Goal: Task Accomplishment & Management: Manage account settings

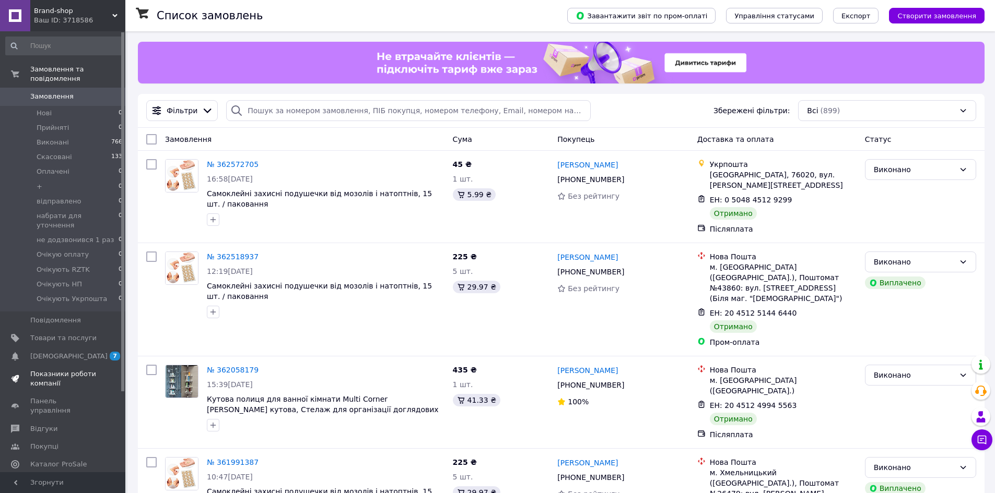
click at [78, 334] on span "Товари та послуги" at bounding box center [63, 338] width 66 height 9
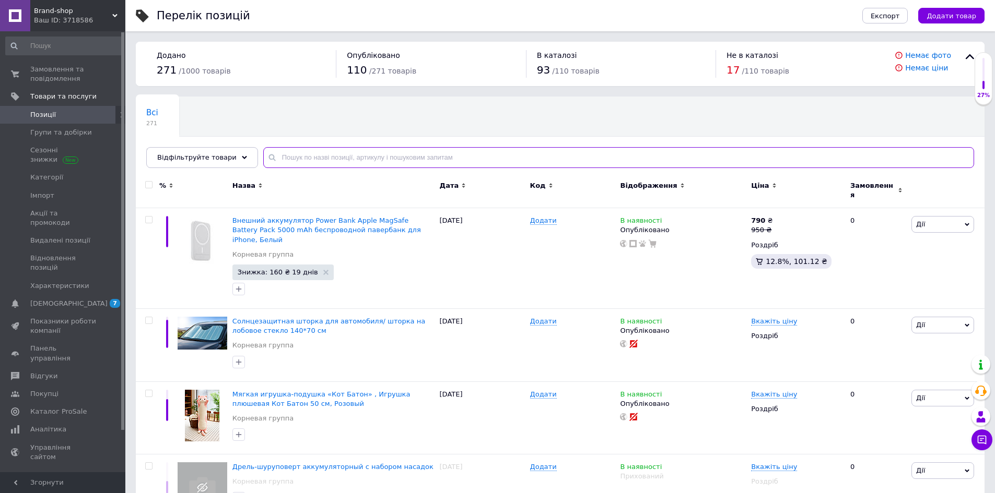
paste input "Електрична сушарка для взуття"
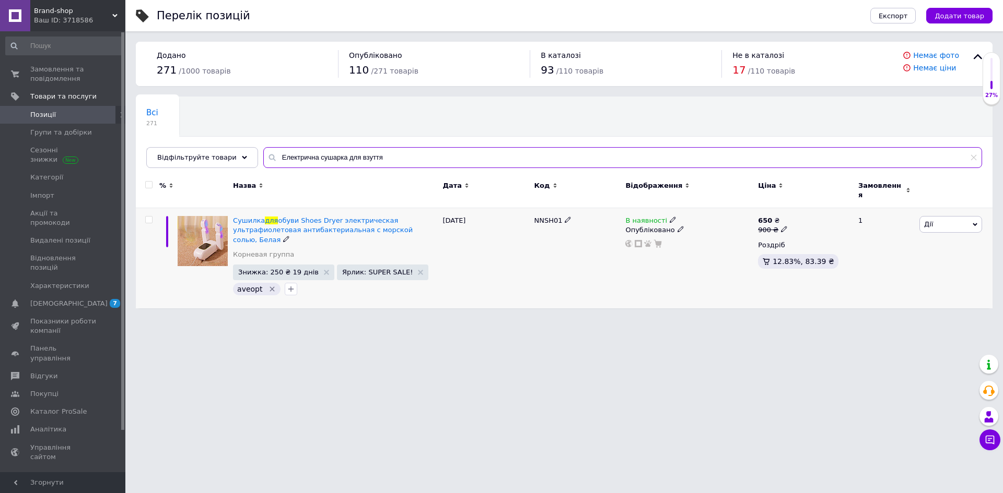
type input "Електрична сушарка для взуття"
click at [669, 216] on span at bounding box center [672, 219] width 6 height 7
drag, startPoint x: 668, startPoint y: 210, endPoint x: 621, endPoint y: 294, distance: 96.5
click at [669, 216] on span at bounding box center [672, 219] width 6 height 7
click at [596, 319] on html "Brand-shop Ваш ID: 3718586 Сайт Brand-shop Кабінет покупця Перевірити стан сист…" at bounding box center [501, 159] width 1003 height 319
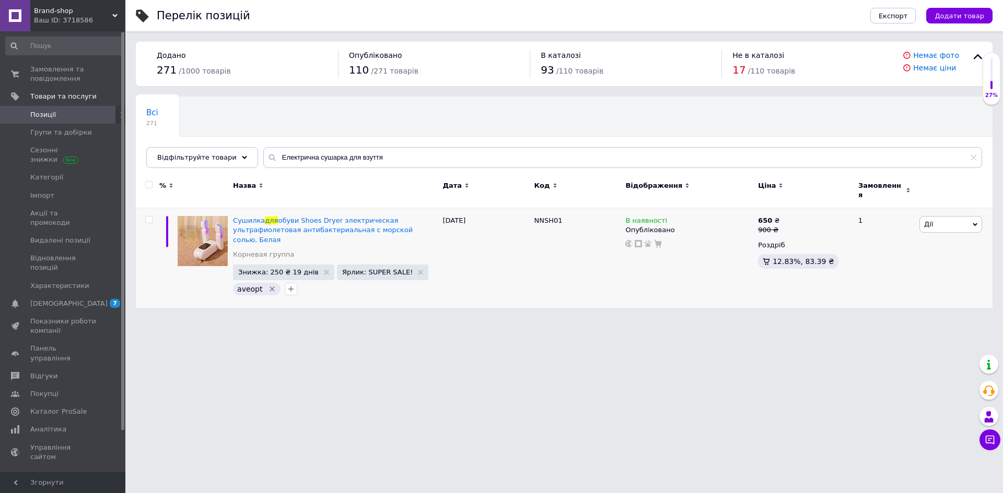
click at [470, 319] on html "Brand-shop Ваш ID: 3718586 Сайт Brand-shop Кабінет покупця Перевірити стан сист…" at bounding box center [501, 159] width 1003 height 319
click at [46, 115] on span "Позиції" at bounding box center [43, 114] width 26 height 9
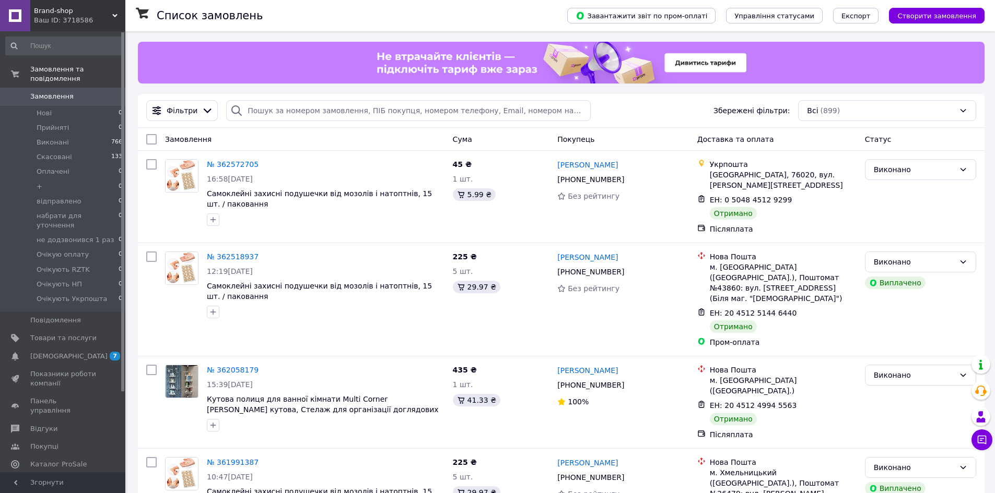
click at [45, 474] on link "Аналітика" at bounding box center [64, 483] width 128 height 18
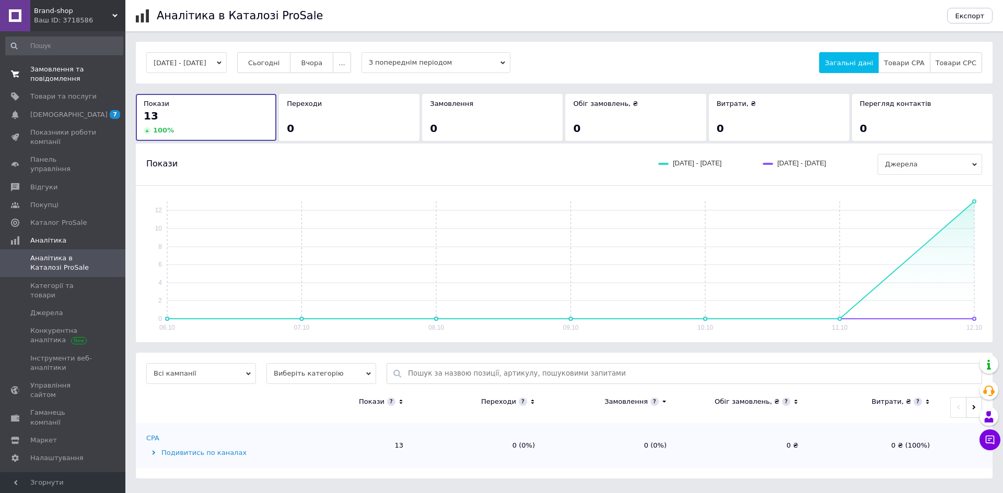
click at [67, 75] on span "Замовлення та повідомлення" at bounding box center [63, 74] width 66 height 19
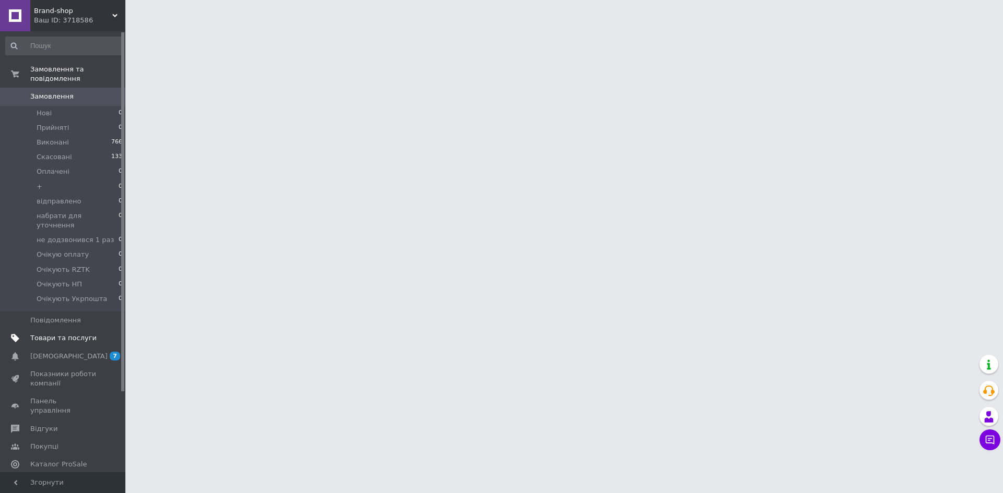
click at [67, 334] on span "Товари та послуги" at bounding box center [63, 338] width 66 height 9
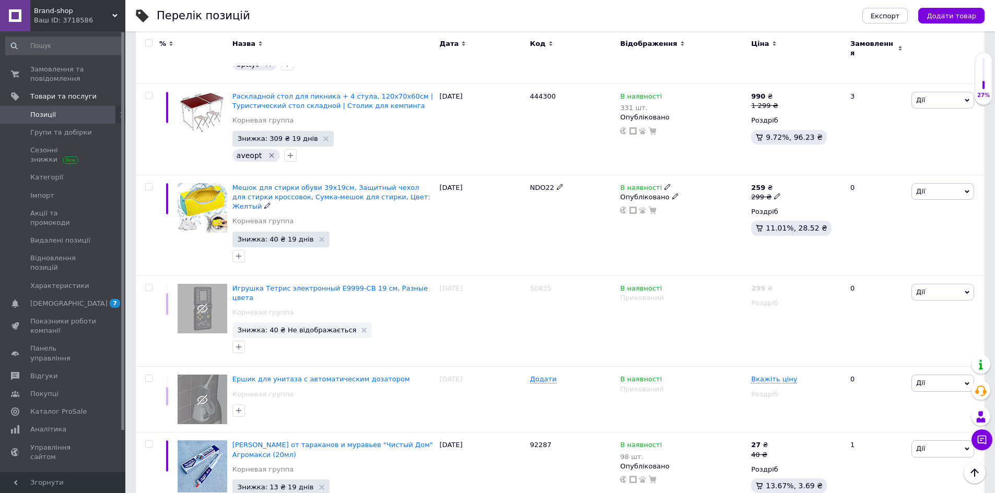
scroll to position [1343, 0]
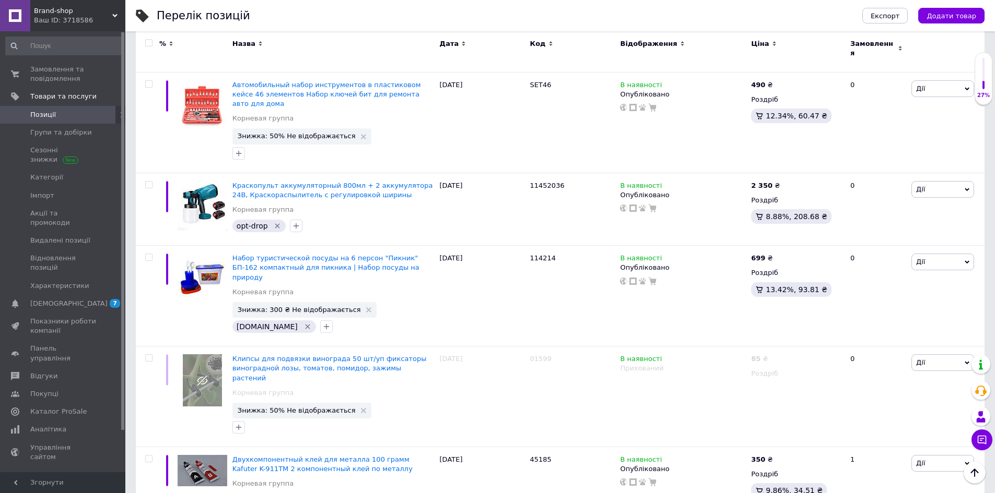
scroll to position [52, 0]
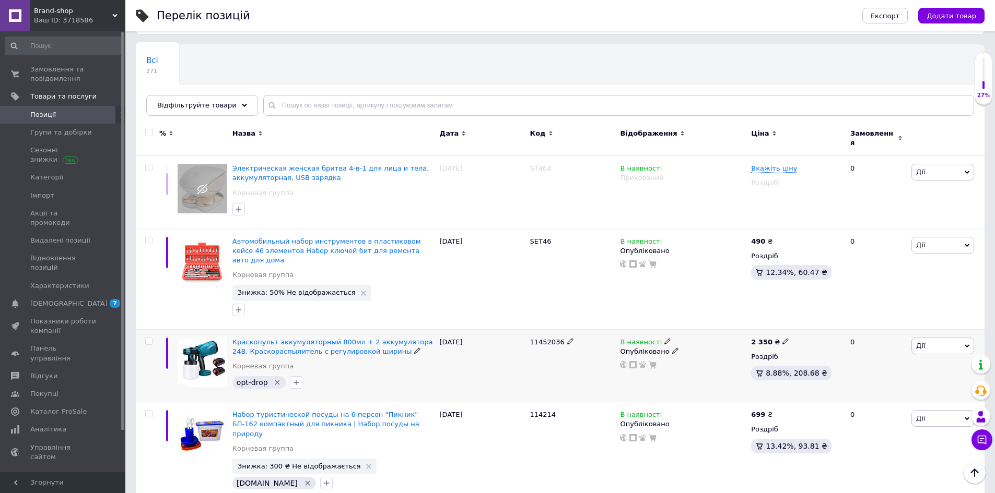
click at [672, 348] on icon at bounding box center [675, 351] width 6 height 6
click at [668, 364] on li "Прихований" at bounding box center [680, 371] width 129 height 15
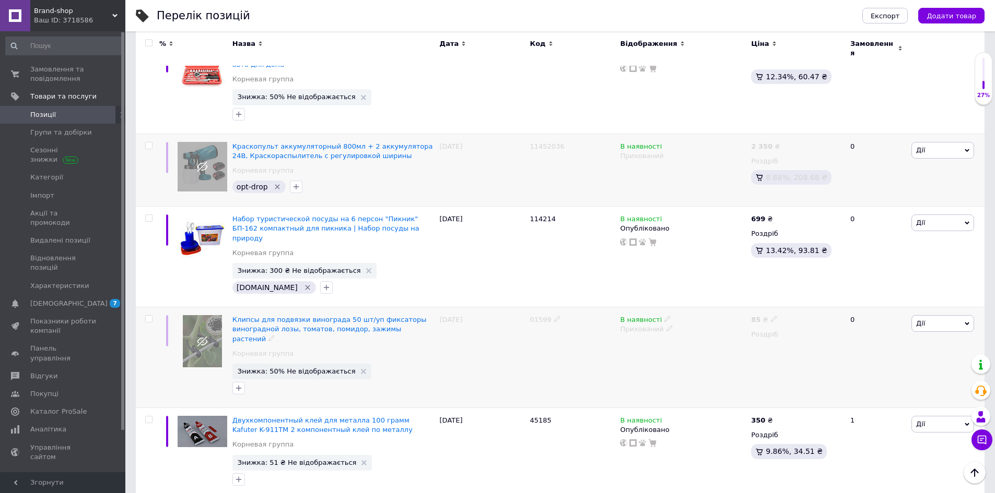
scroll to position [313, 0]
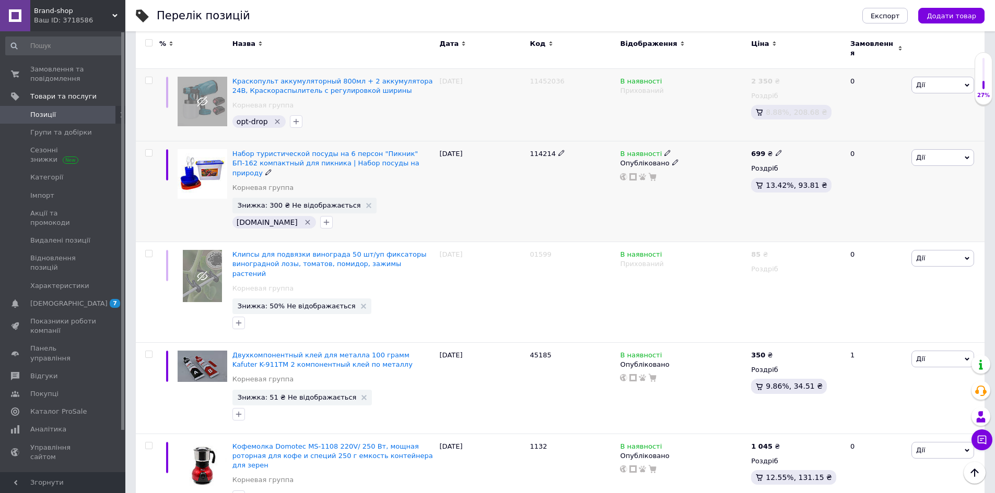
click at [672, 159] on icon at bounding box center [675, 162] width 6 height 6
click at [572, 154] on div "114214" at bounding box center [572, 192] width 90 height 101
click at [664, 150] on use at bounding box center [667, 153] width 6 height 6
click at [804, 158] on div "Залишки" at bounding box center [739, 162] width 131 height 9
click at [722, 174] on input at bounding box center [713, 180] width 79 height 21
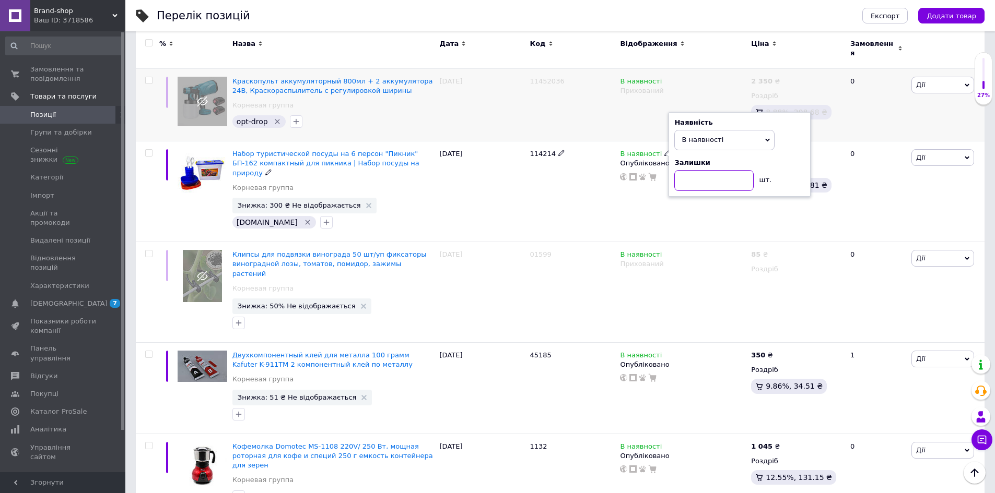
type input "1"
click at [664, 150] on use at bounding box center [667, 153] width 6 height 6
drag, startPoint x: 661, startPoint y: 140, endPoint x: 558, endPoint y: 210, distance: 124.1
click at [664, 150] on icon at bounding box center [667, 153] width 6 height 6
click at [440, 193] on div "[DATE]" at bounding box center [482, 192] width 90 height 101
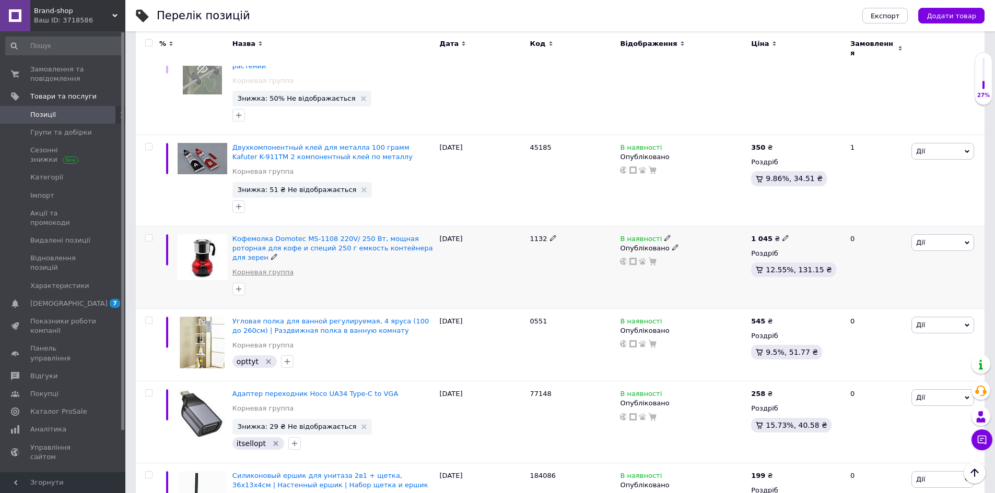
scroll to position [522, 0]
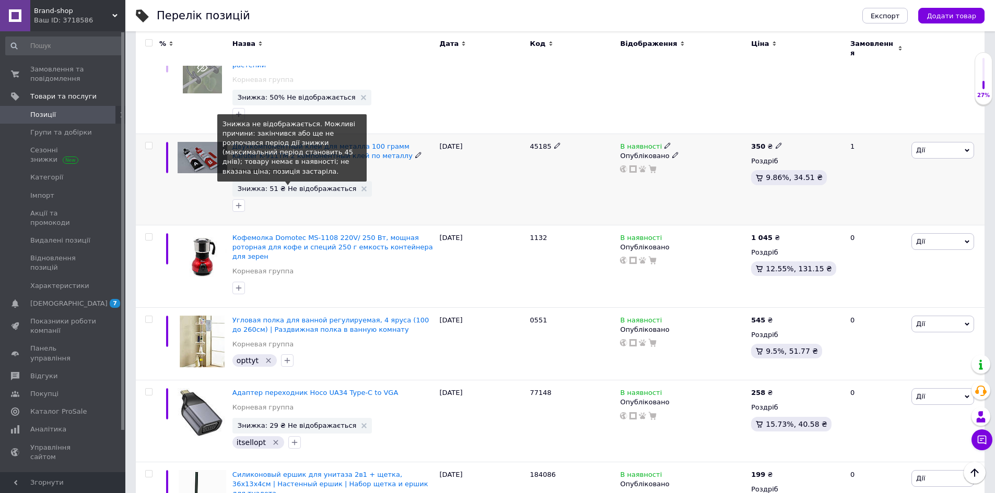
click at [286, 185] on span "Знижка: 51 ₴ Не відображається" at bounding box center [297, 188] width 119 height 7
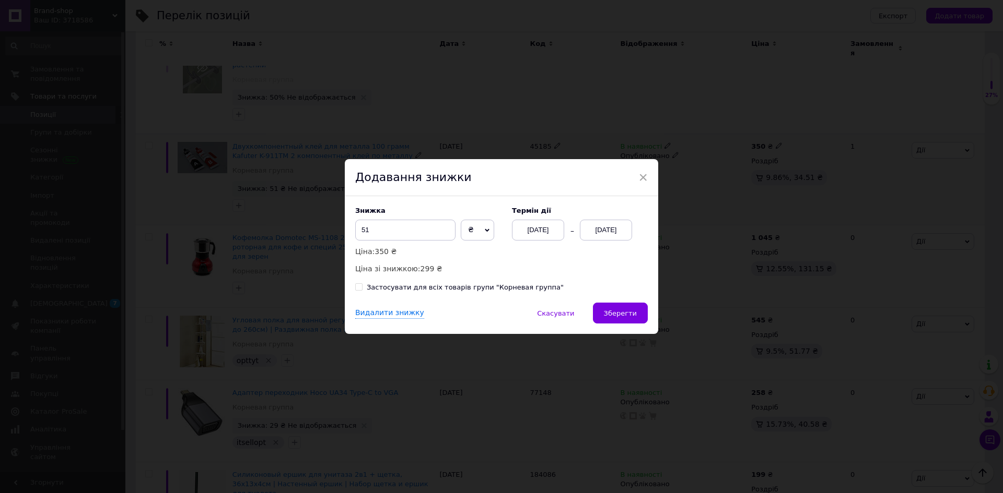
click at [610, 238] on div "[DATE]" at bounding box center [606, 230] width 52 height 21
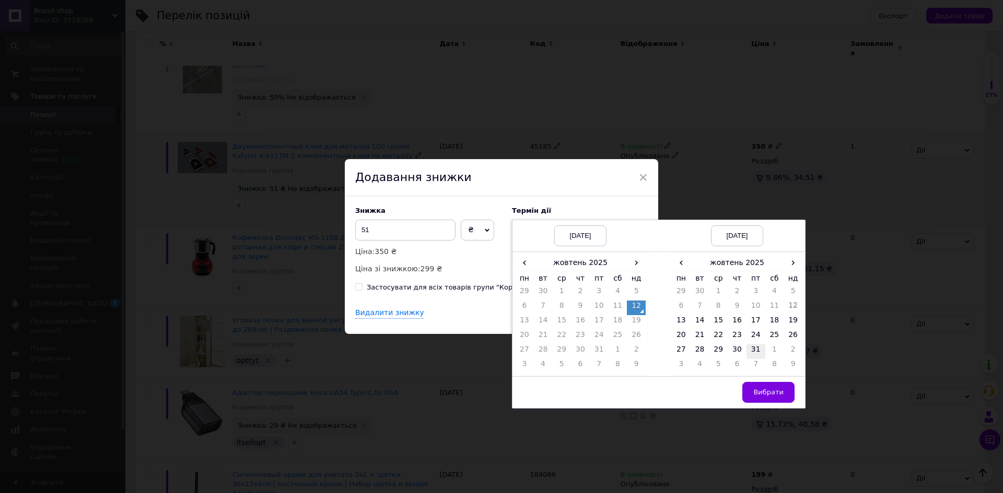
click at [750, 351] on td "31" at bounding box center [755, 352] width 19 height 15
click at [758, 392] on span "Вибрати" at bounding box center [768, 392] width 30 height 8
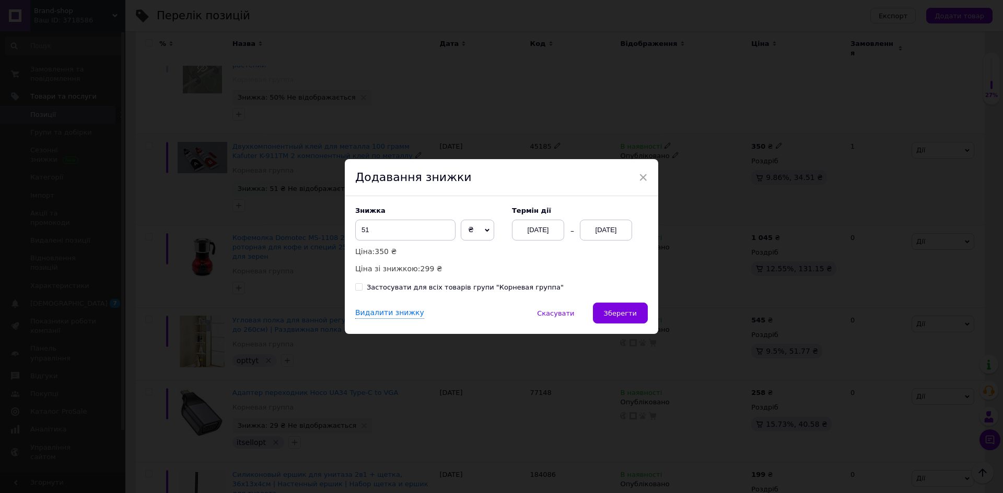
click at [643, 314] on button "Зберегти" at bounding box center [620, 313] width 55 height 21
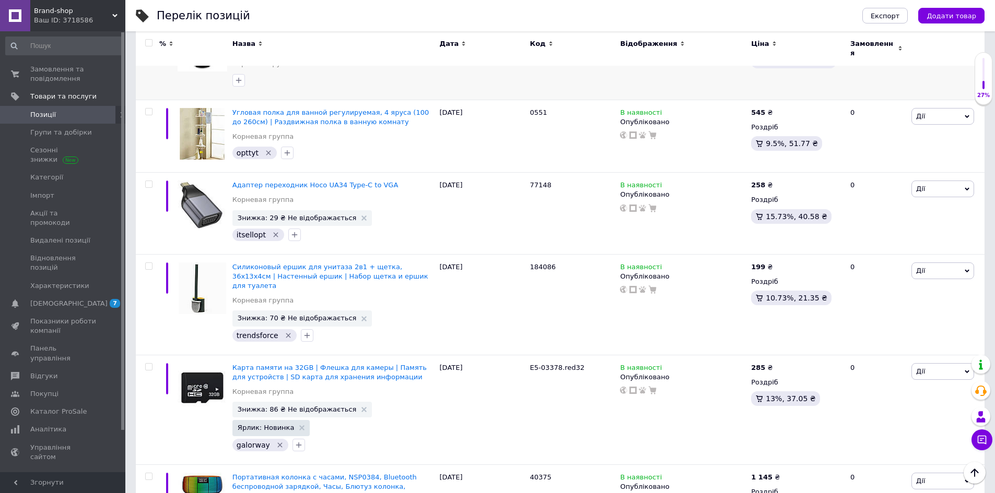
scroll to position [731, 0]
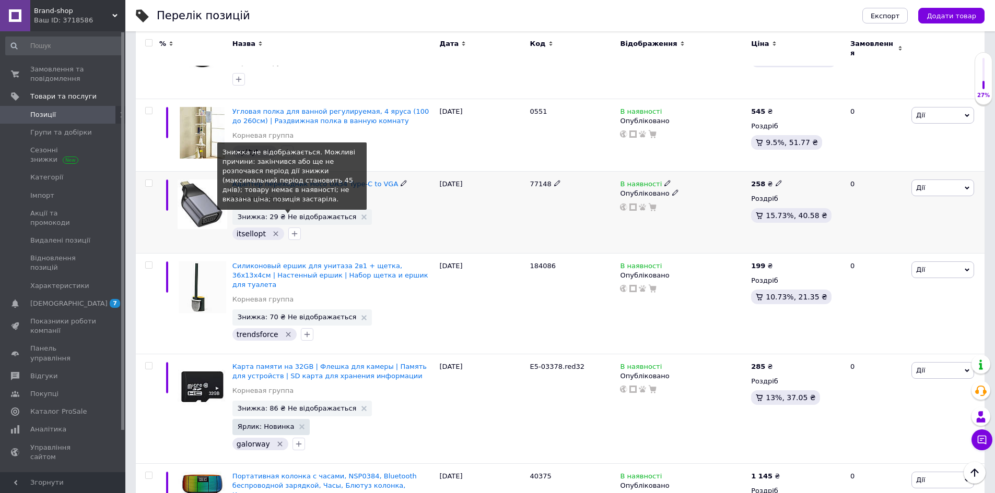
click at [327, 214] on span "Знижка: 29 ₴ Не відображається" at bounding box center [297, 217] width 119 height 7
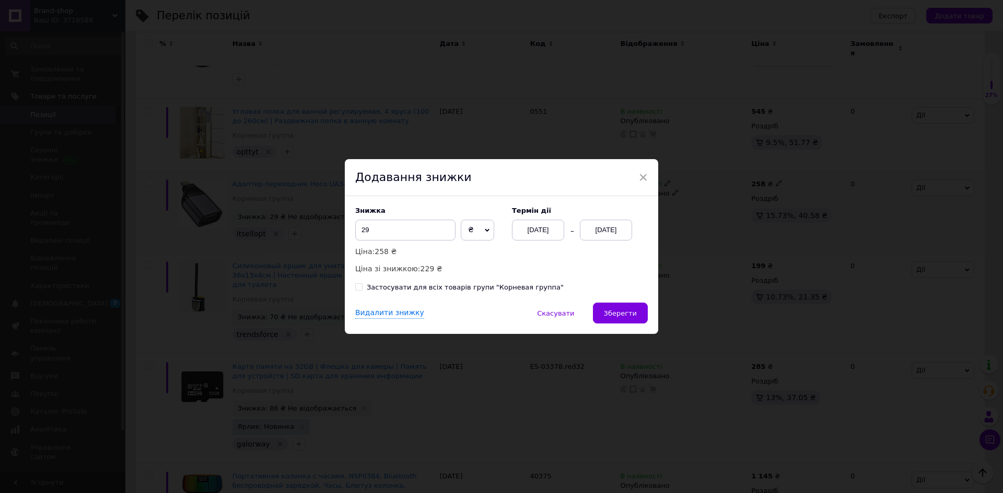
click at [605, 225] on div "[DATE]" at bounding box center [606, 230] width 52 height 21
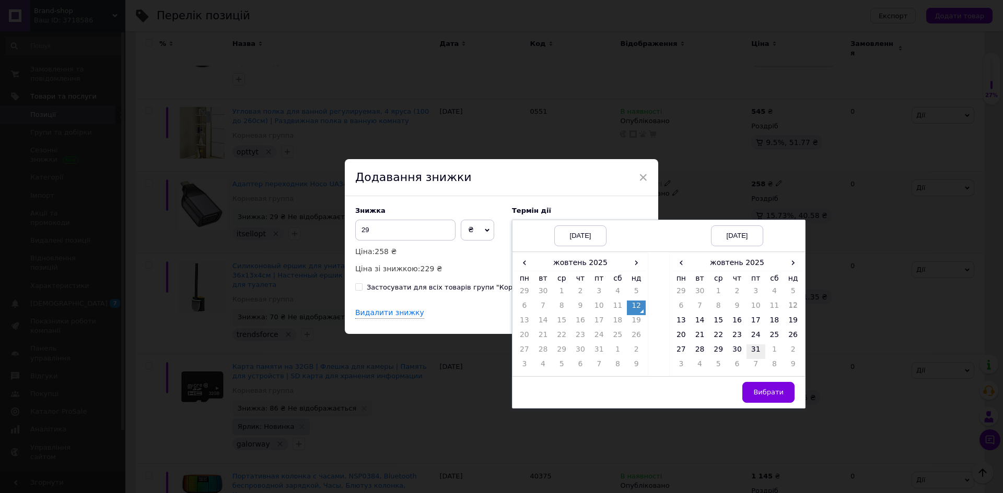
click at [754, 347] on td "31" at bounding box center [755, 352] width 19 height 15
click at [770, 394] on span "Вибрати" at bounding box center [768, 392] width 30 height 8
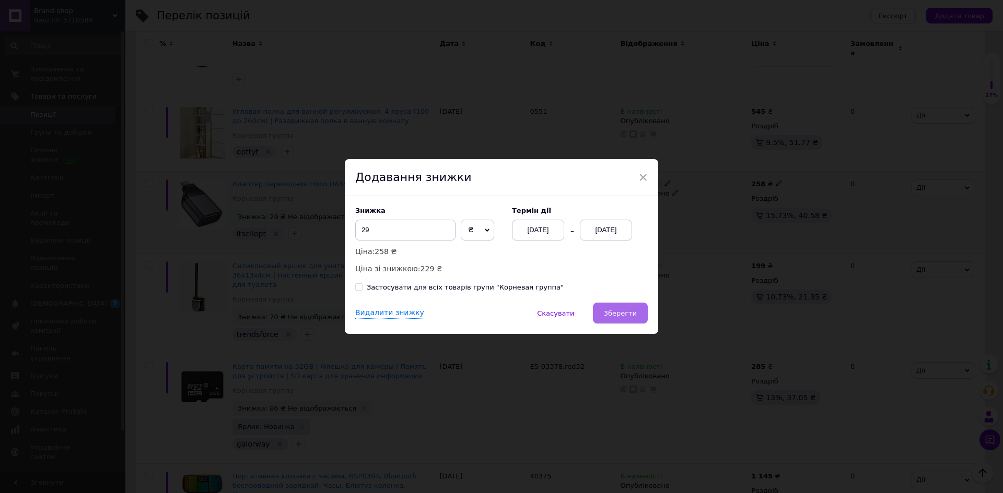
click at [616, 313] on span "Зберегти" at bounding box center [620, 314] width 33 height 8
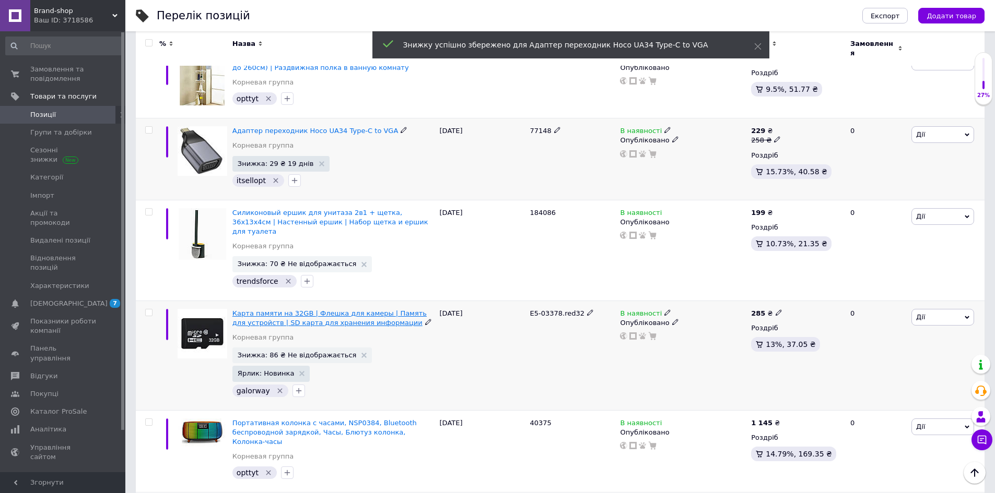
scroll to position [835, 0]
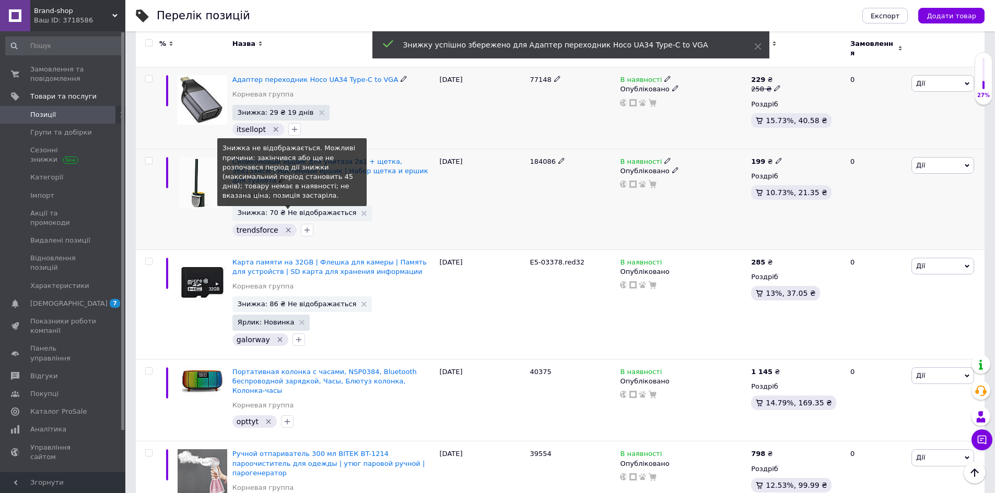
click at [301, 209] on span "Знижка: 70 ₴ Не відображається" at bounding box center [297, 212] width 119 height 7
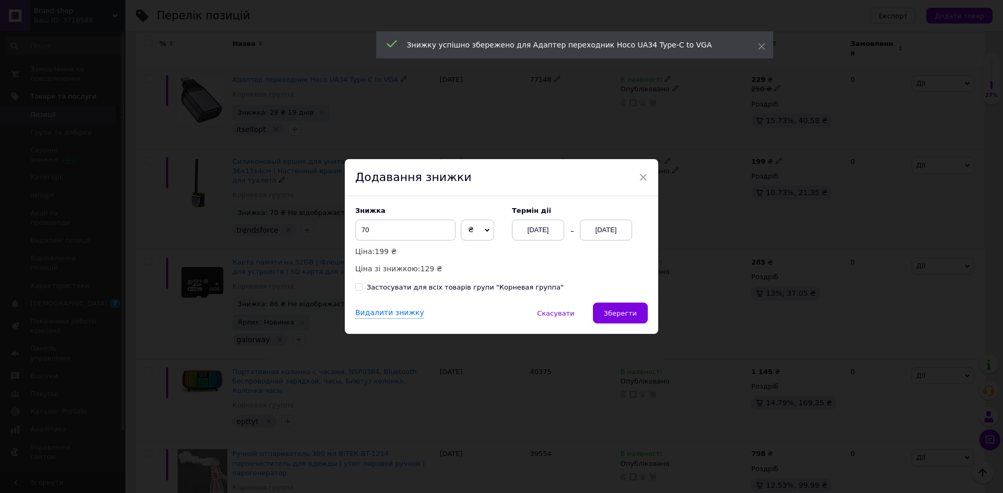
click at [614, 231] on div "[DATE]" at bounding box center [606, 230] width 52 height 21
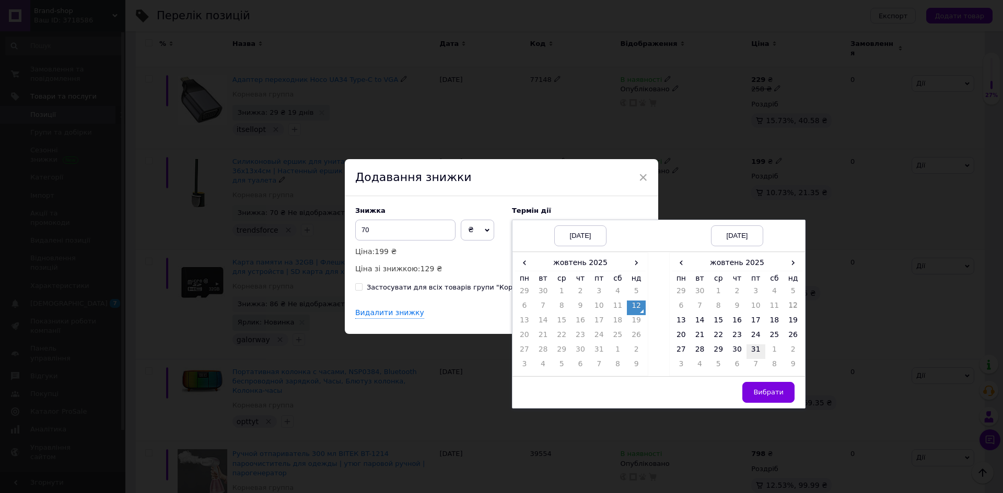
click at [750, 352] on td "31" at bounding box center [755, 352] width 19 height 15
click at [759, 385] on button "Вибрати" at bounding box center [768, 392] width 52 height 21
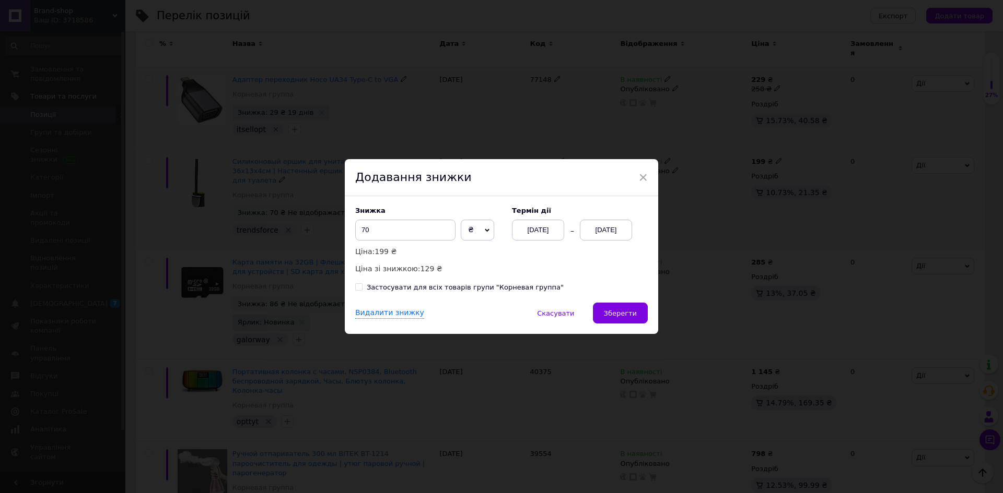
click at [653, 320] on div "Видалити знижку   Скасувати   Зберегти" at bounding box center [501, 318] width 313 height 31
click at [638, 317] on button "Зберегти" at bounding box center [620, 313] width 55 height 21
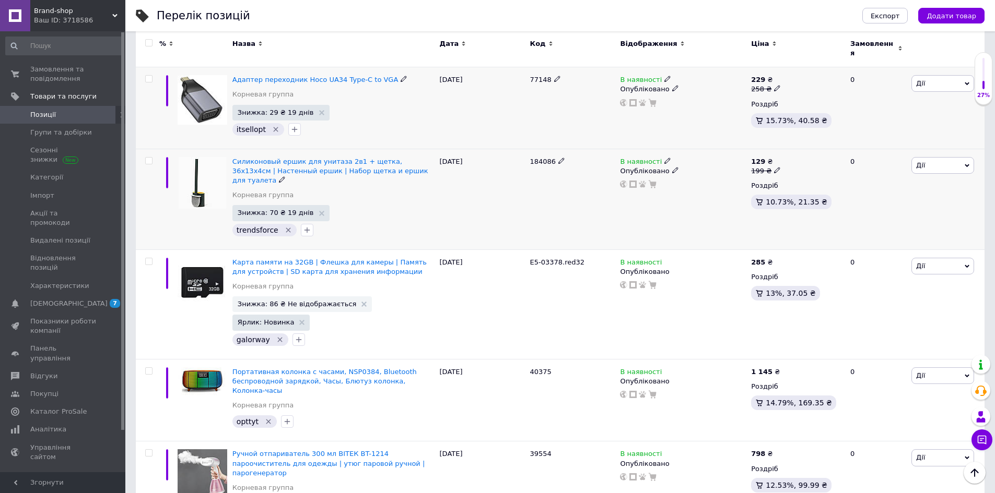
click at [672, 167] on icon at bounding box center [675, 170] width 6 height 6
click at [699, 149] on div "В наявності Опубліковано Прихований Чернетка" at bounding box center [682, 199] width 131 height 101
click at [664, 158] on icon at bounding box center [667, 161] width 6 height 6
click at [777, 126] on div "Наявність В наявності Немає в наявності Під замовлення Залишки шт." at bounding box center [739, 162] width 131 height 73
click at [737, 178] on input at bounding box center [713, 188] width 79 height 21
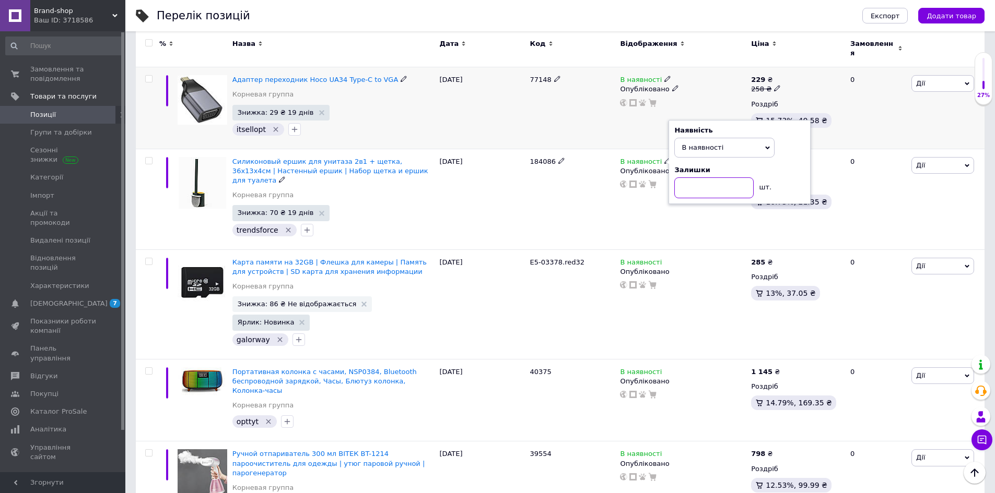
type input "1"
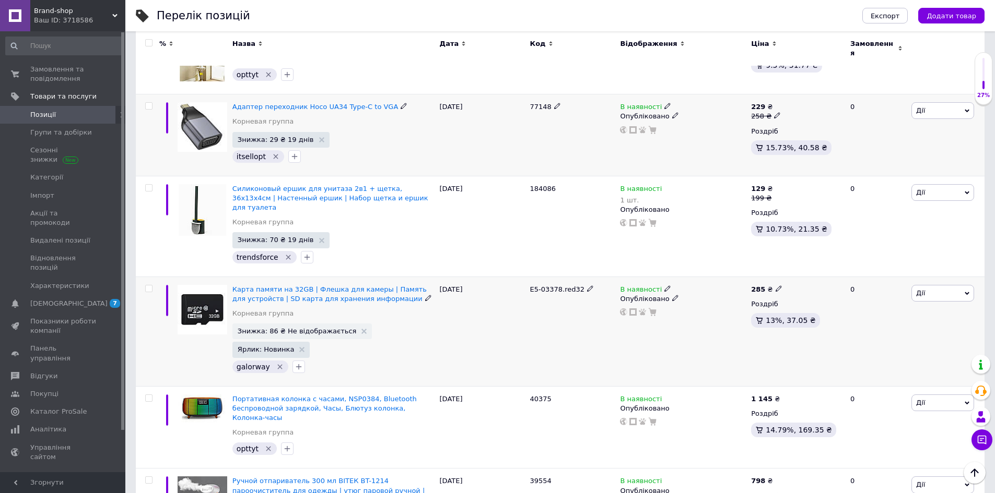
scroll to position [783, 0]
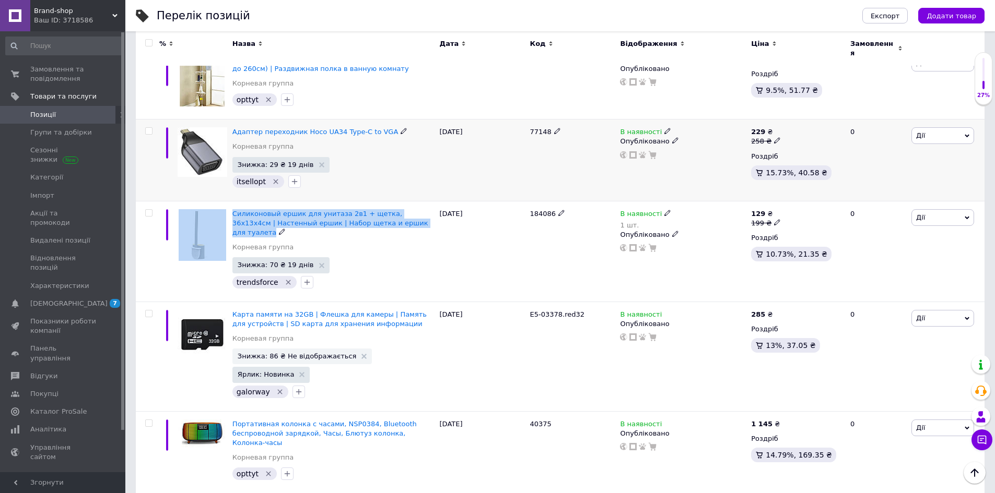
drag, startPoint x: 226, startPoint y: 167, endPoint x: 412, endPoint y: 186, distance: 187.5
click at [402, 201] on div "Силиконовый ершик для унитаза 2в1 + щетка, 36х13х4см | Настенный ершик | Набор …" at bounding box center [560, 251] width 848 height 101
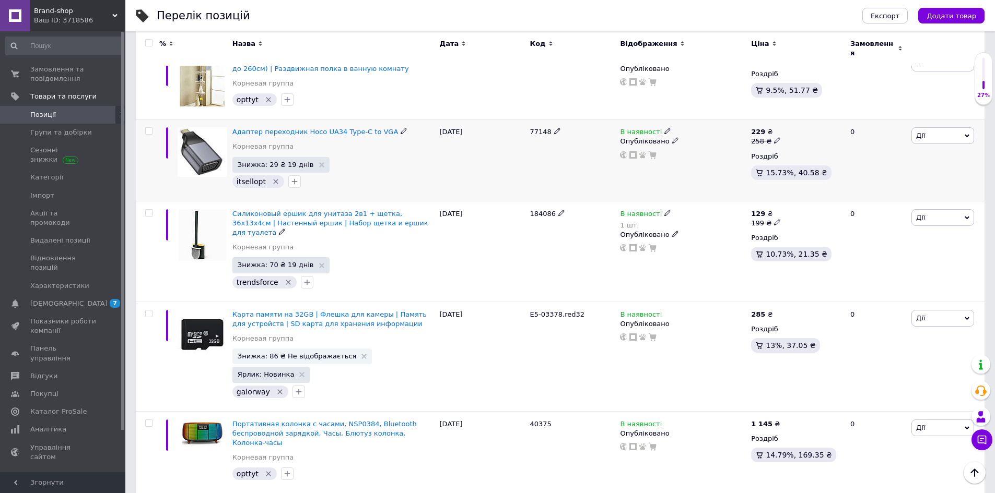
click at [494, 201] on div "[DATE]" at bounding box center [482, 251] width 90 height 101
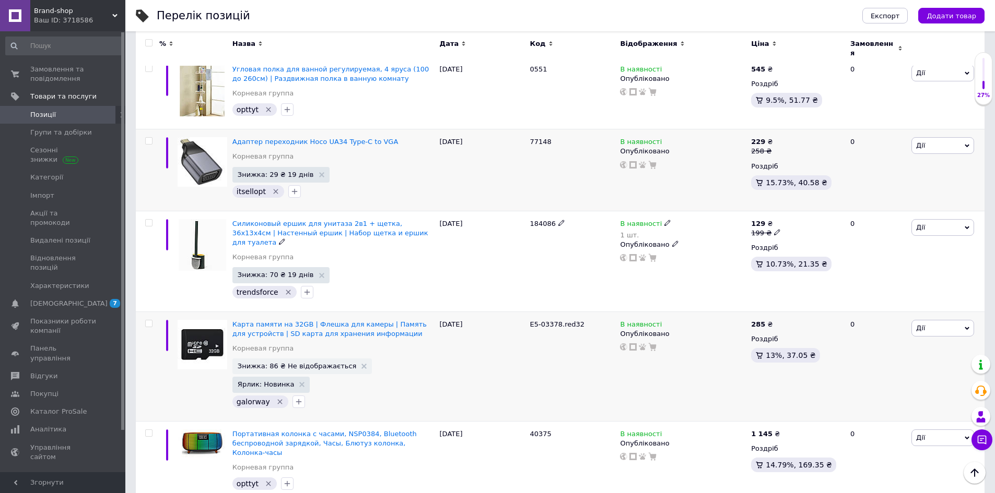
scroll to position [835, 0]
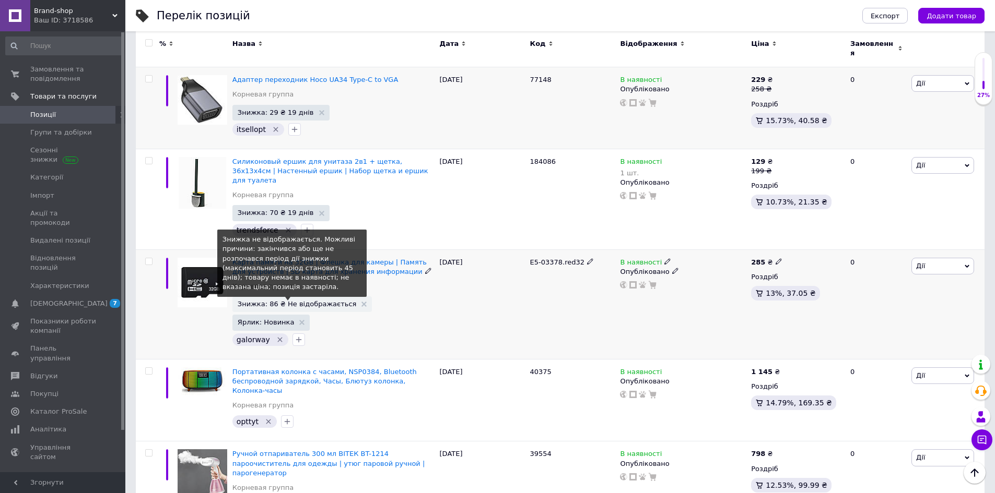
click at [316, 301] on span "Знижка: 86 ₴ Не відображається" at bounding box center [297, 304] width 119 height 7
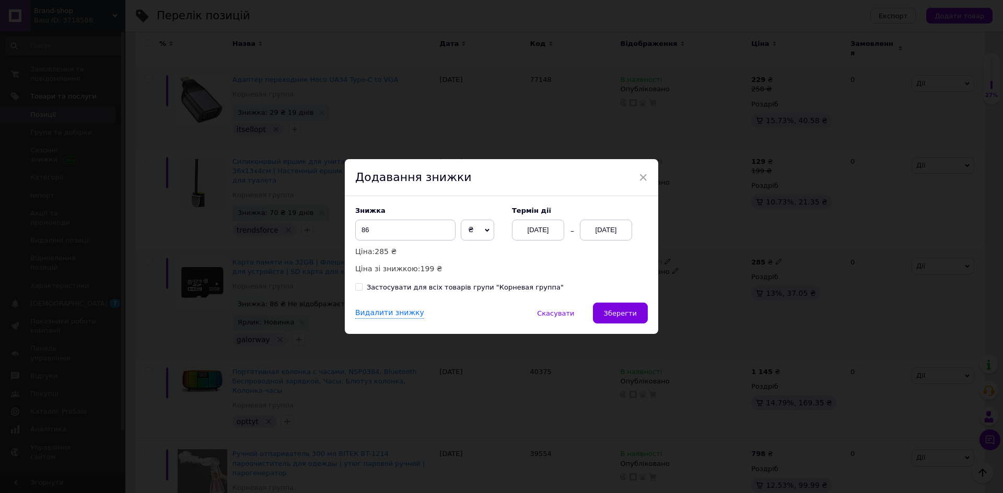
click at [595, 229] on div "[DATE]" at bounding box center [606, 230] width 52 height 21
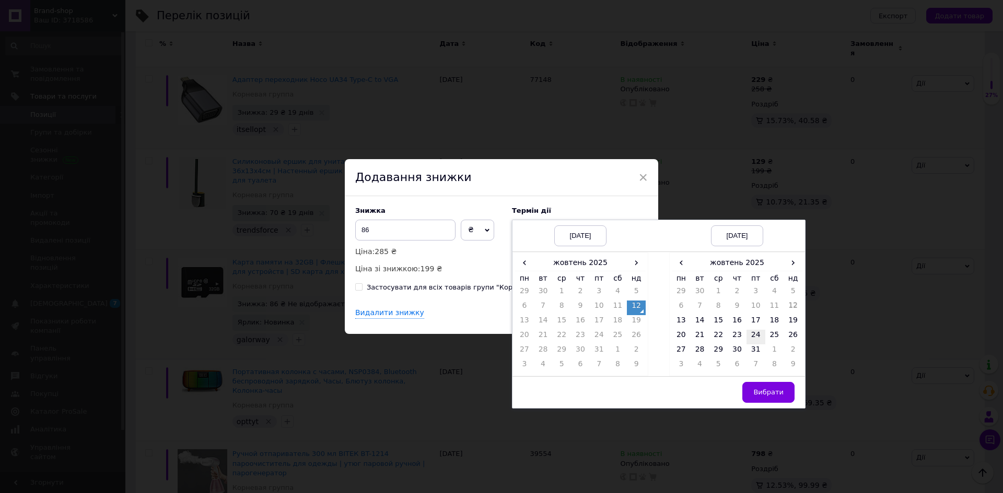
click at [749, 344] on td "24" at bounding box center [755, 337] width 19 height 15
click at [755, 350] on td "31" at bounding box center [755, 352] width 19 height 15
drag, startPoint x: 757, startPoint y: 390, endPoint x: 705, endPoint y: 368, distance: 56.4
click at [757, 389] on span "Вибрати" at bounding box center [768, 392] width 30 height 8
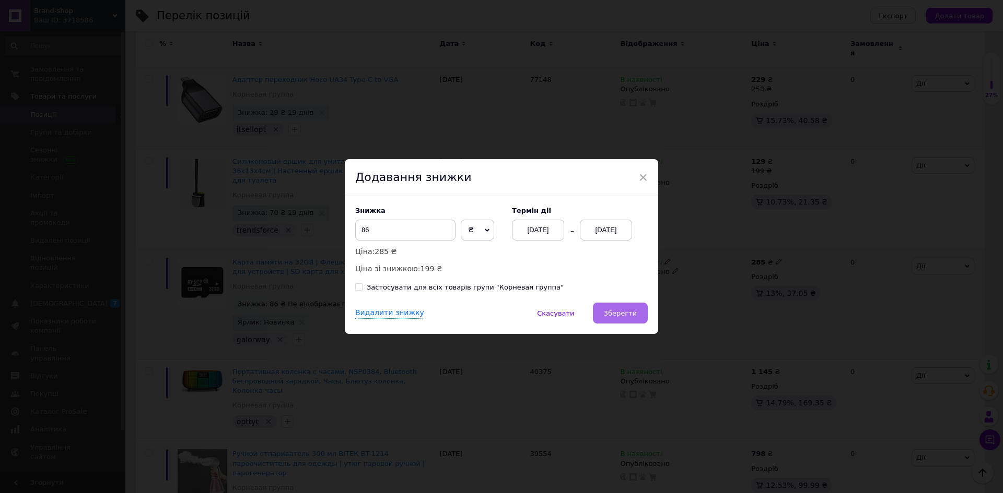
click at [621, 314] on span "Зберегти" at bounding box center [620, 314] width 33 height 8
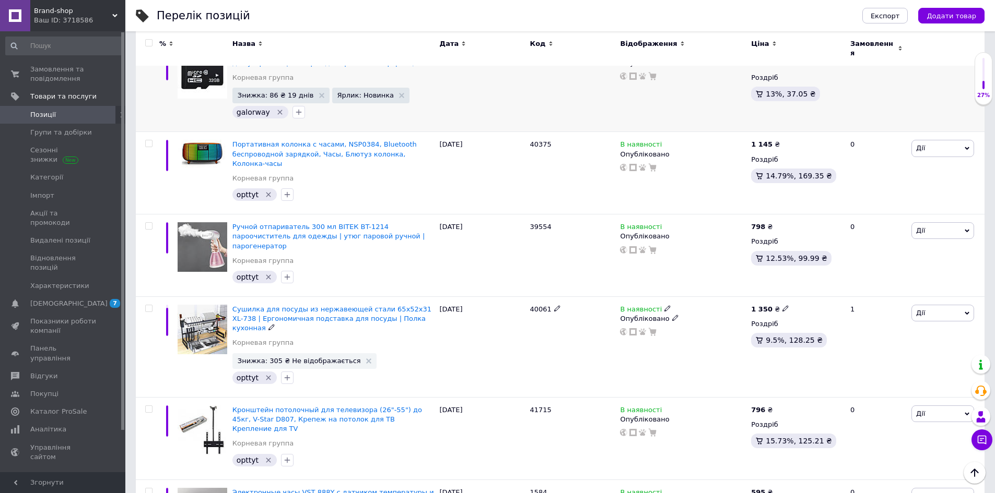
scroll to position [1097, 0]
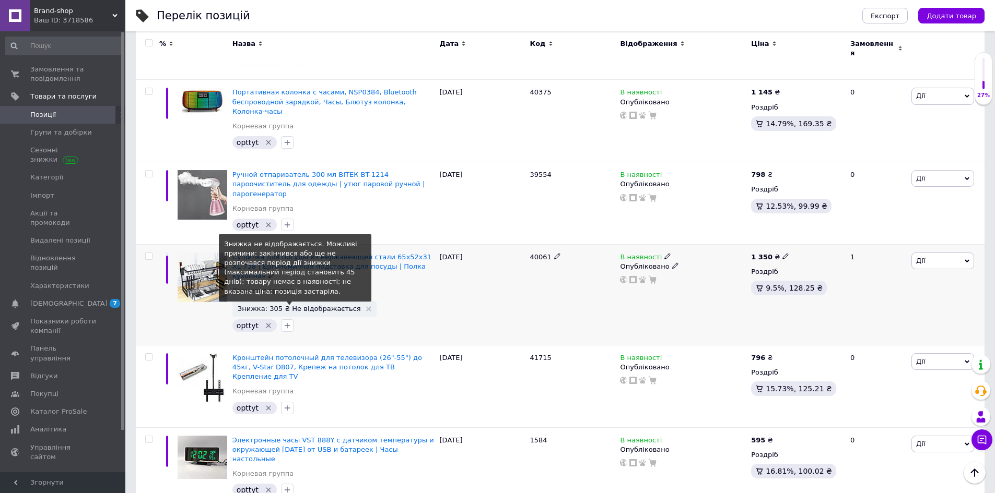
click at [320, 305] on span "Знижка: 305 ₴ Не відображається" at bounding box center [299, 308] width 123 height 7
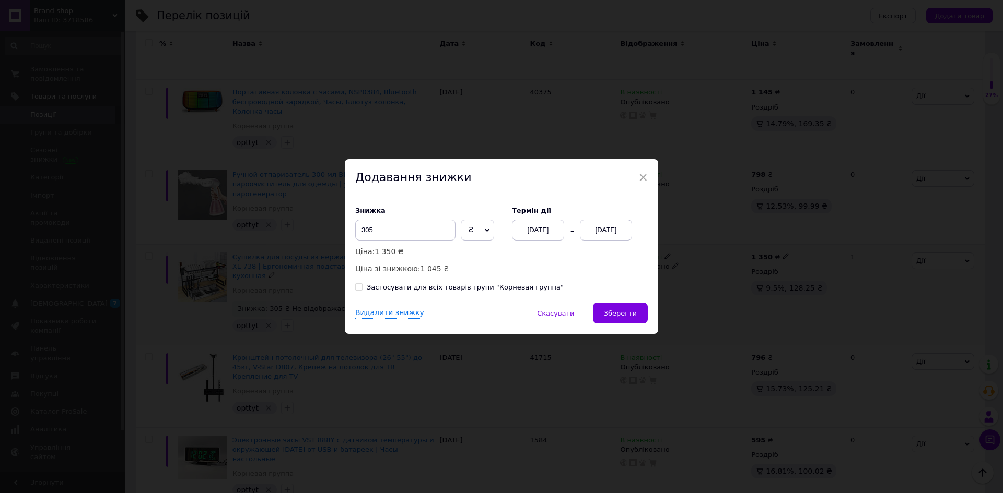
click at [600, 229] on div "[DATE]" at bounding box center [606, 230] width 52 height 21
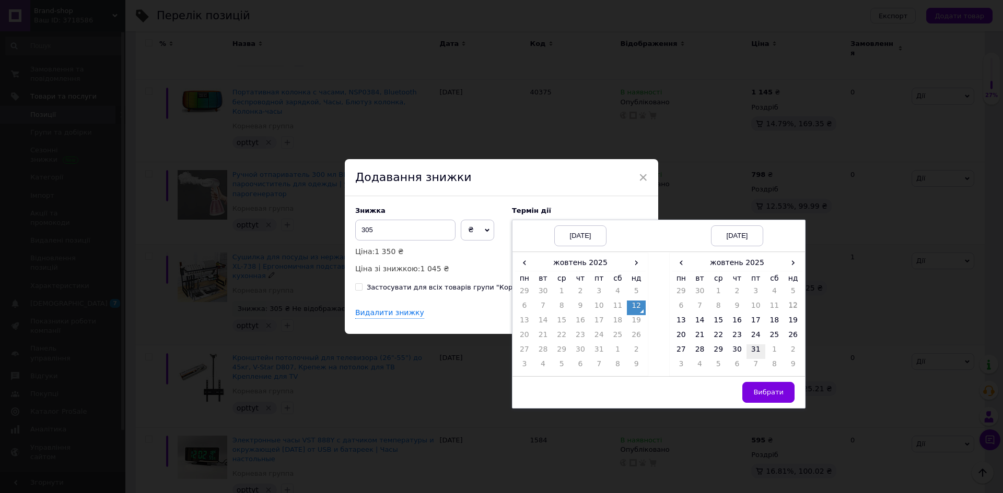
click at [752, 356] on td "31" at bounding box center [755, 352] width 19 height 15
click at [765, 389] on span "Вибрати" at bounding box center [768, 392] width 30 height 8
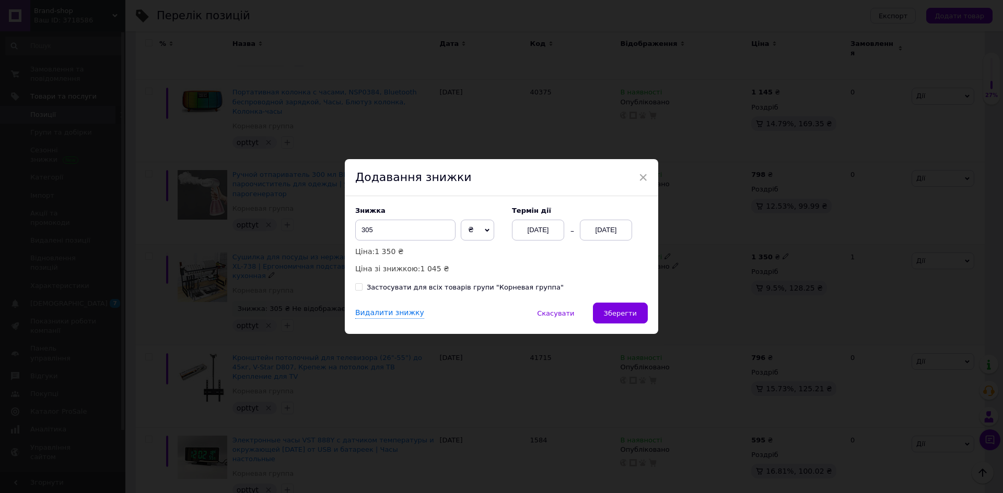
click at [620, 317] on span "Зберегти" at bounding box center [620, 314] width 33 height 8
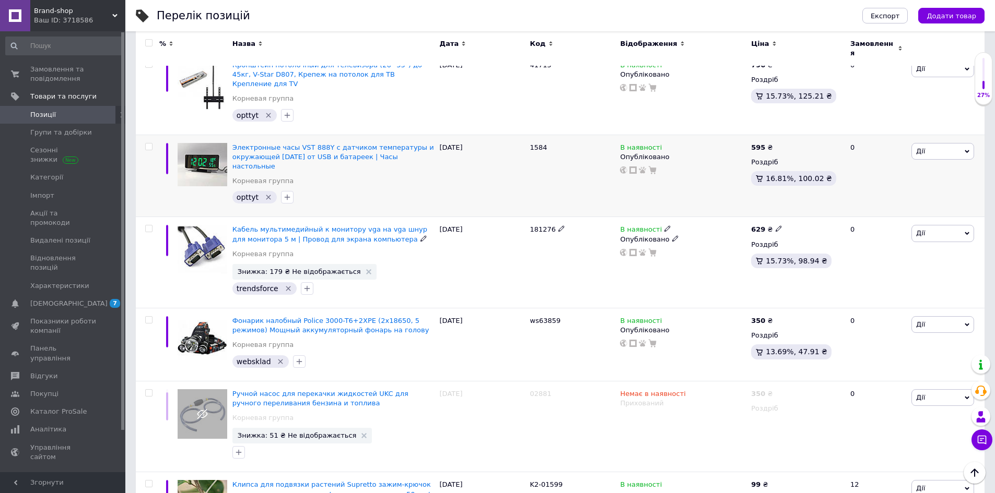
scroll to position [1401, 0]
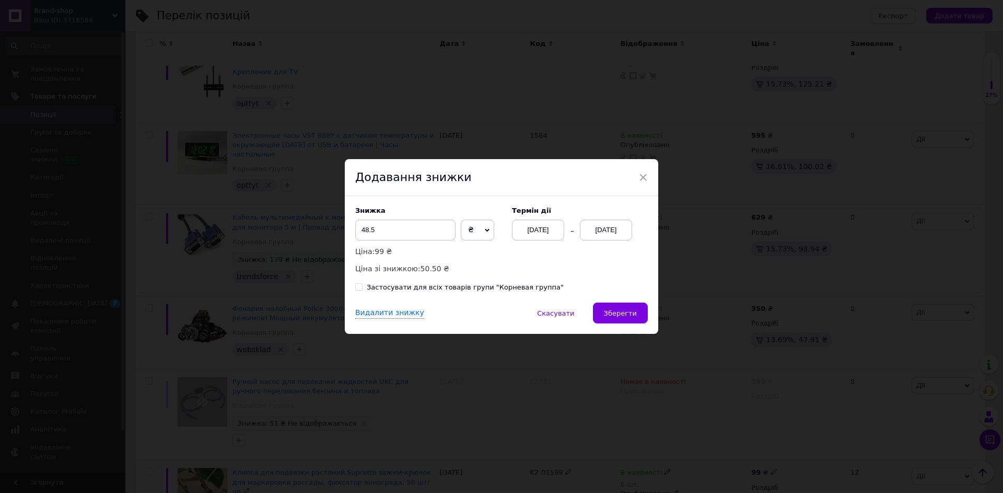
click at [599, 233] on div "[DATE]" at bounding box center [606, 230] width 52 height 21
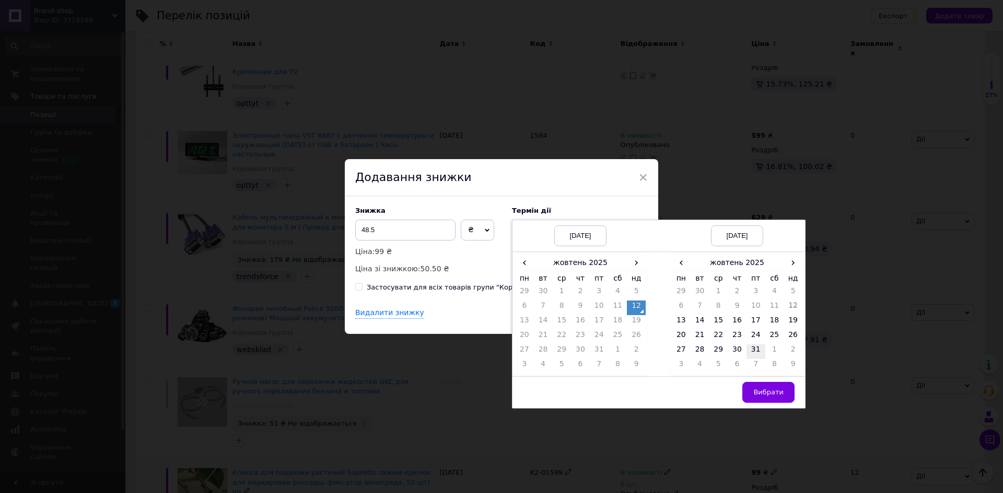
click at [756, 357] on td "31" at bounding box center [755, 352] width 19 height 15
click at [775, 394] on span "Вибрати" at bounding box center [768, 392] width 30 height 8
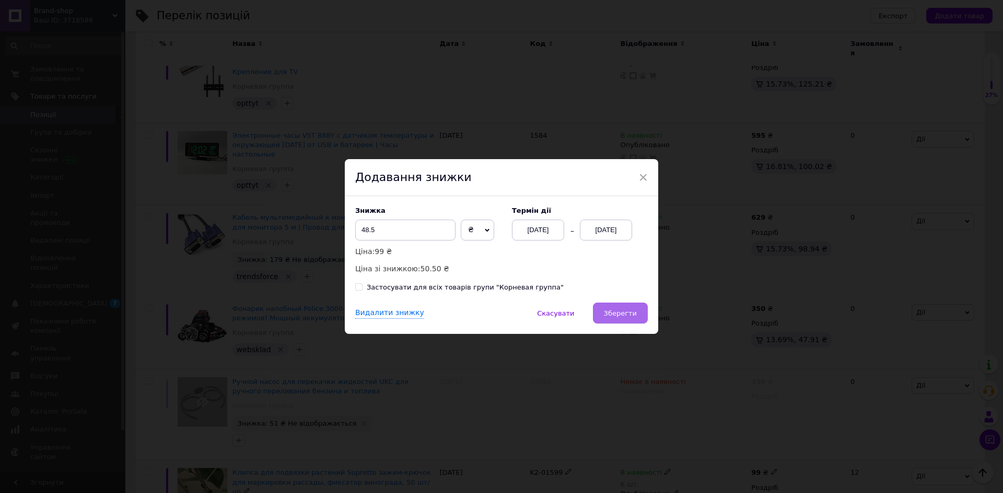
click at [608, 315] on span "Зберегти" at bounding box center [620, 314] width 33 height 8
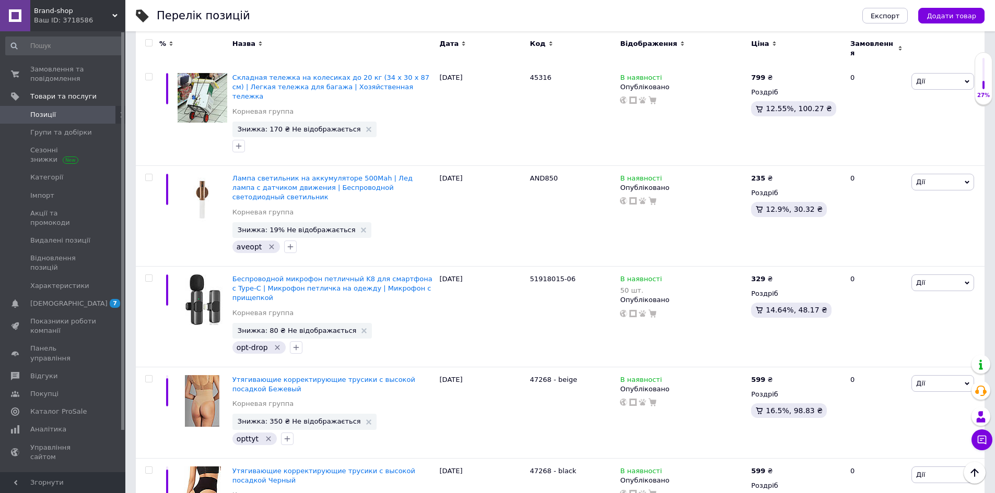
scroll to position [44, 0]
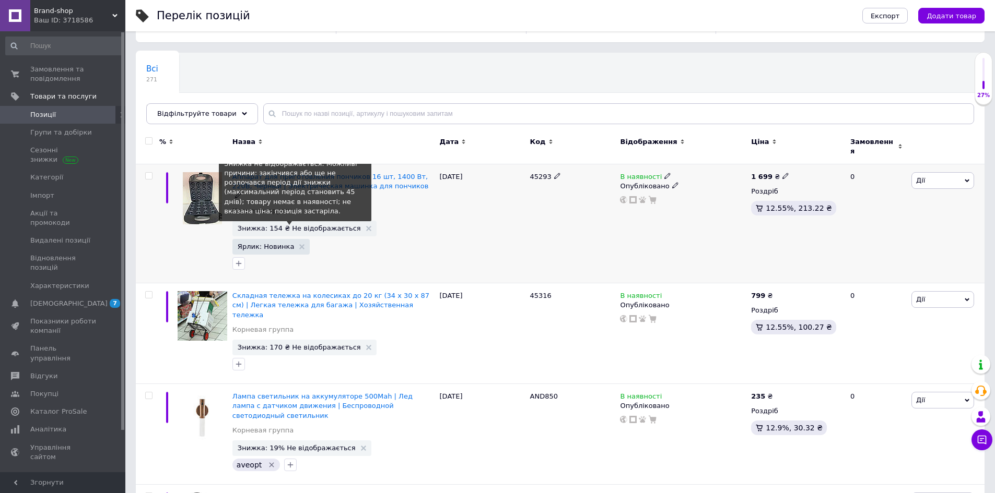
click at [296, 225] on span "Знижка: 154 ₴ Не відображається" at bounding box center [299, 228] width 123 height 7
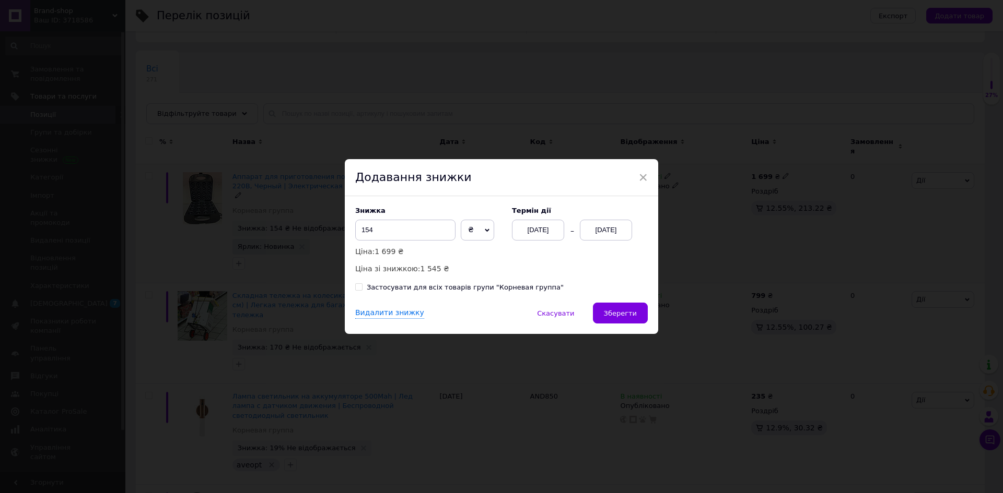
click at [598, 238] on div "[DATE]" at bounding box center [606, 230] width 52 height 21
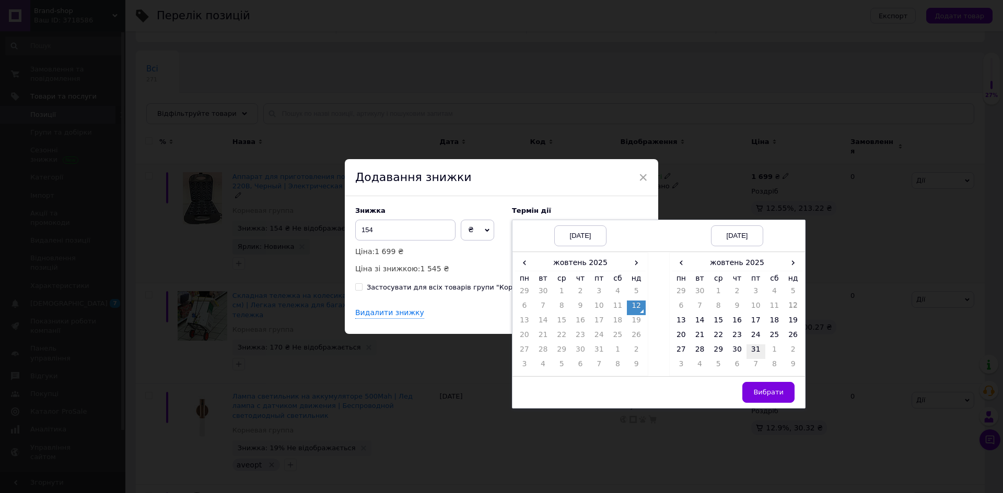
click at [749, 348] on td "31" at bounding box center [755, 352] width 19 height 15
drag, startPoint x: 774, startPoint y: 396, endPoint x: 690, endPoint y: 363, distance: 90.5
click at [774, 396] on span "Вибрати" at bounding box center [768, 392] width 30 height 8
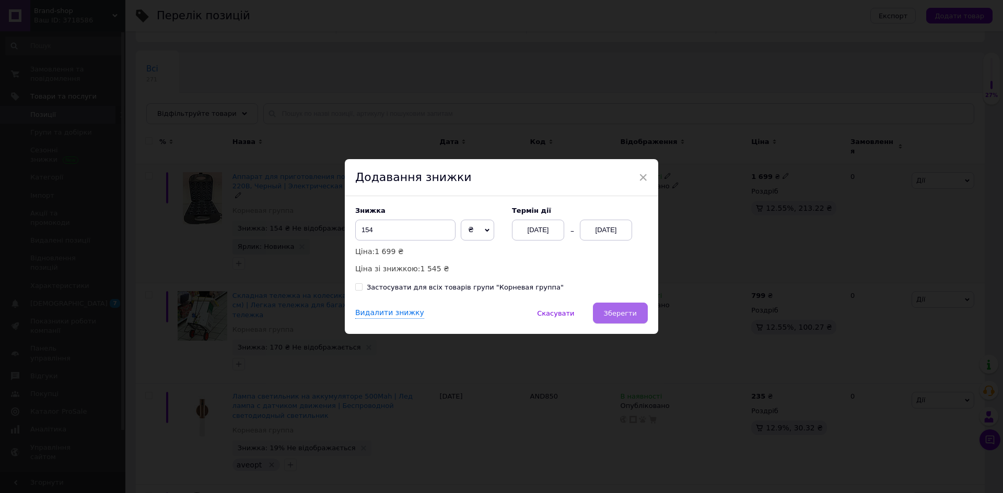
click at [626, 310] on span "Зберегти" at bounding box center [620, 314] width 33 height 8
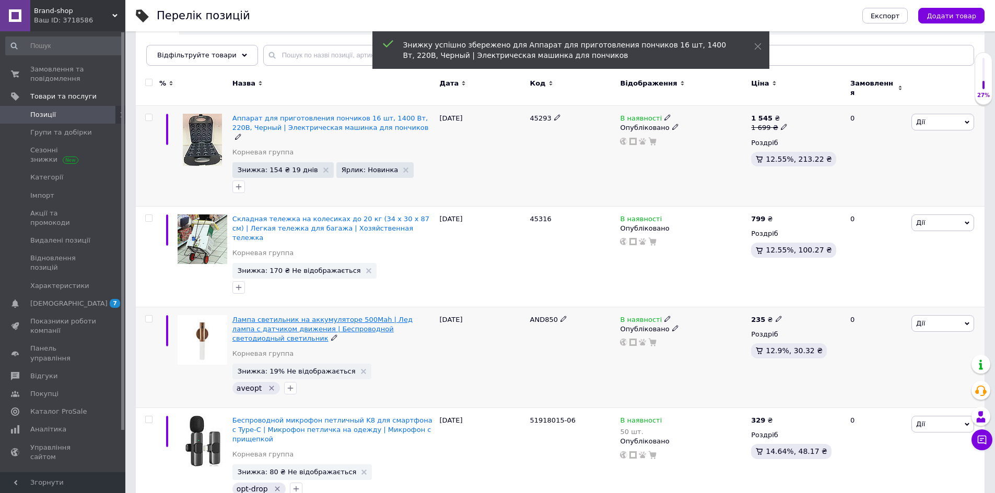
scroll to position [148, 0]
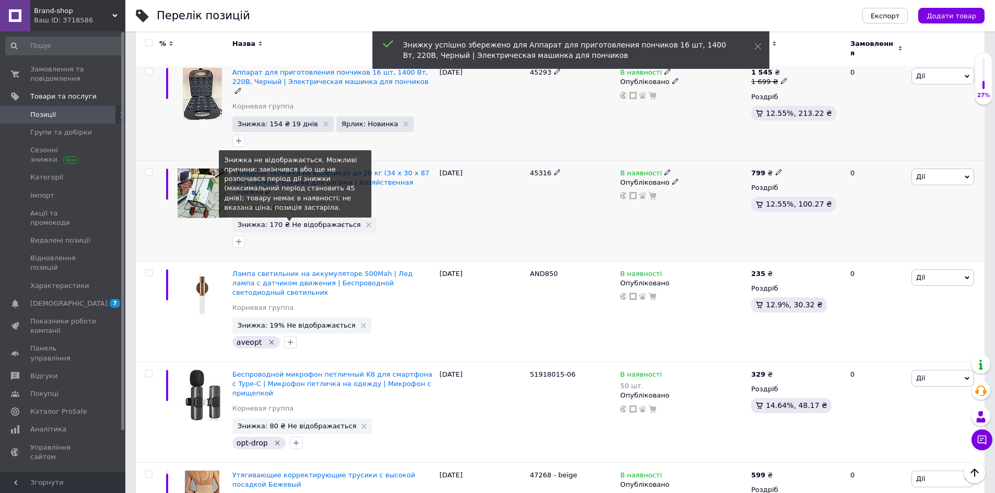
click at [298, 221] on span "Знижка: 170 ₴ Не відображається" at bounding box center [299, 224] width 123 height 7
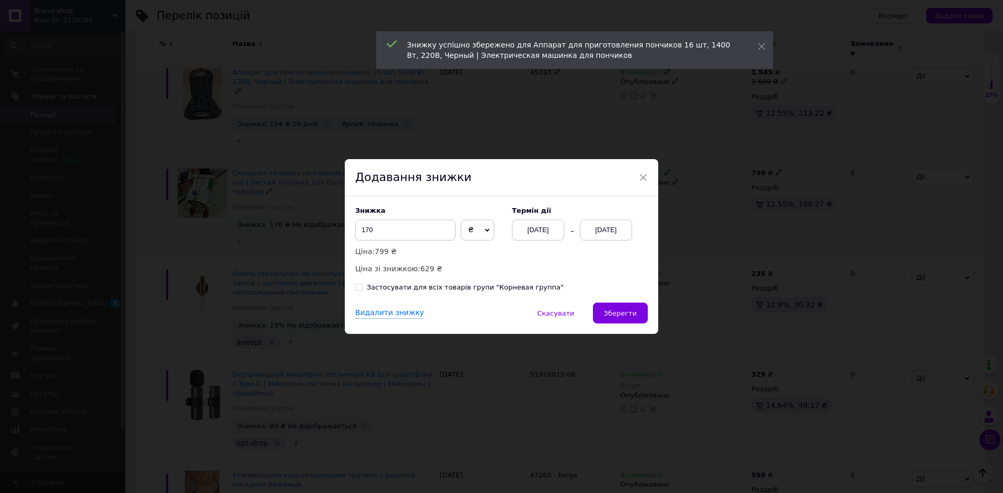
click at [589, 233] on div "[DATE]" at bounding box center [606, 230] width 52 height 21
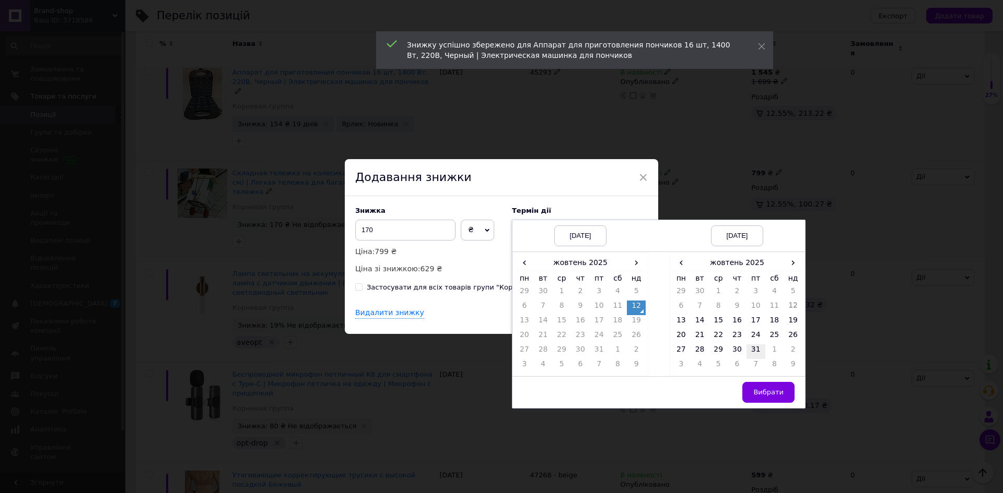
click at [749, 355] on td "31" at bounding box center [755, 352] width 19 height 15
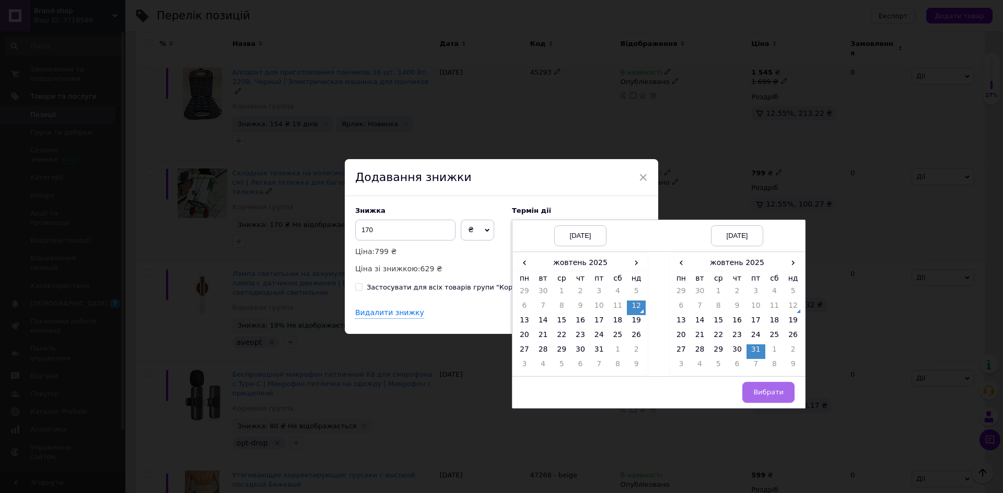
click at [761, 392] on span "Вибрати" at bounding box center [768, 392] width 30 height 8
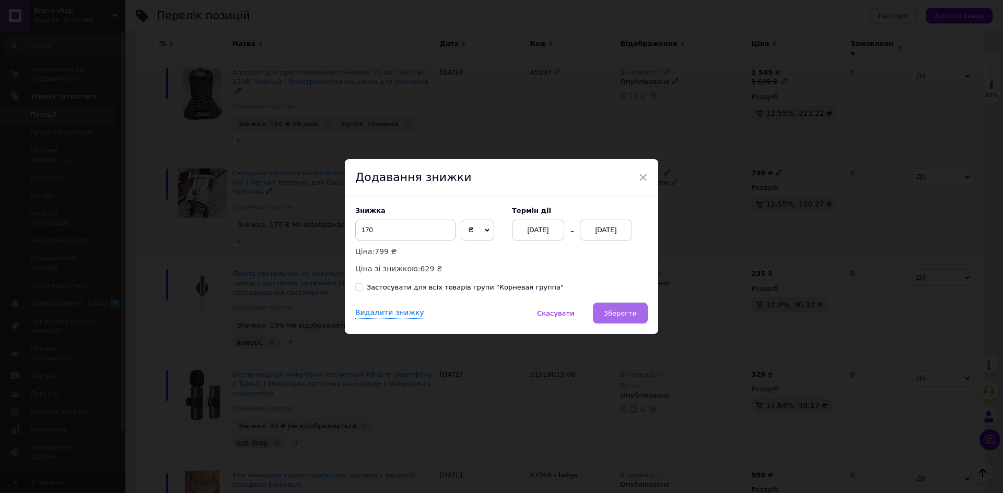
click at [631, 316] on span "Зберегти" at bounding box center [620, 314] width 33 height 8
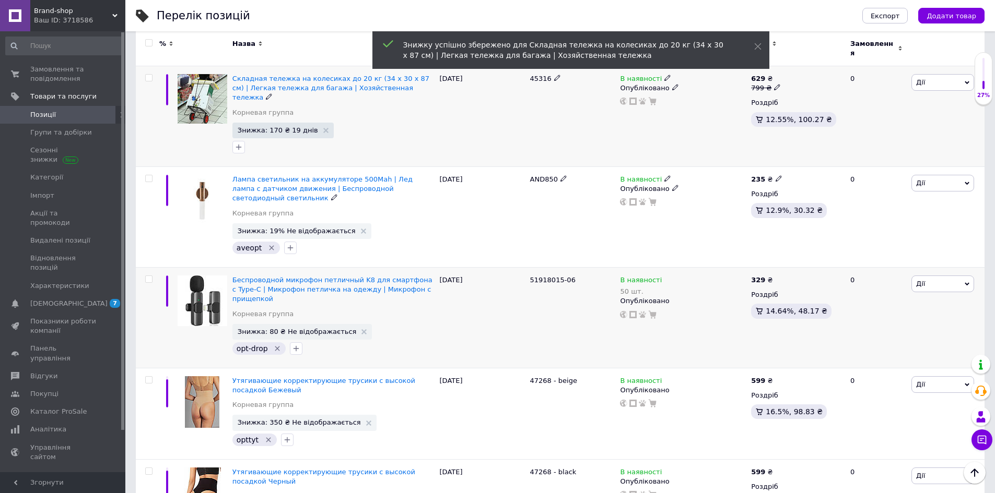
scroll to position [305, 0]
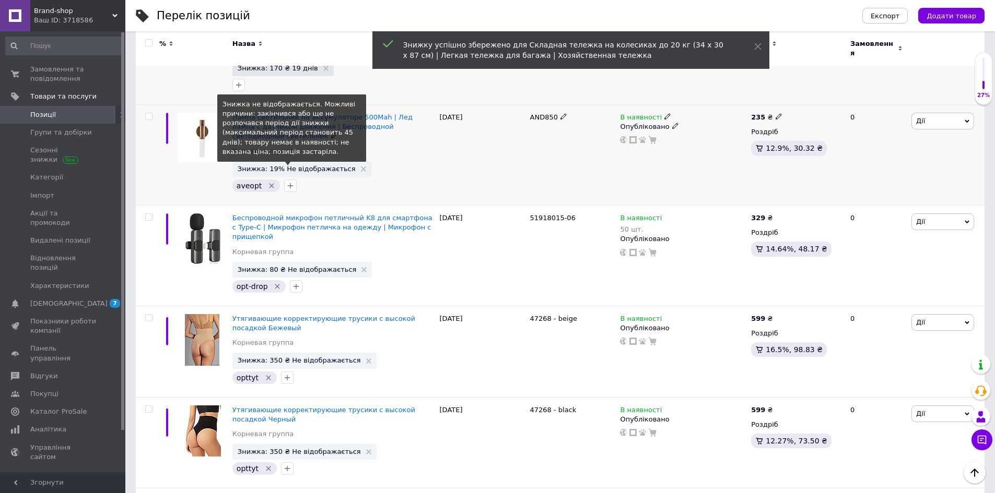
click at [296, 166] on span "Знижка: 19% Не відображається" at bounding box center [297, 169] width 118 height 7
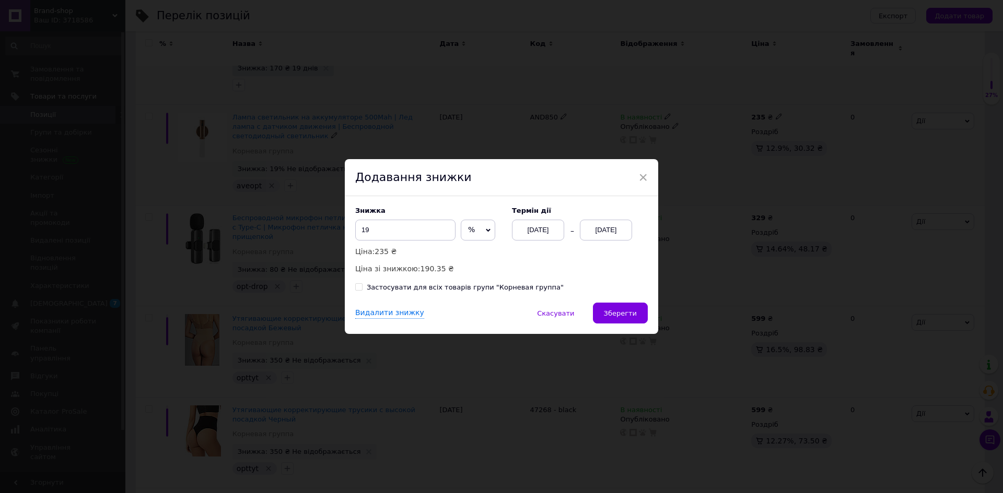
click at [609, 238] on div "[DATE]" at bounding box center [606, 230] width 52 height 21
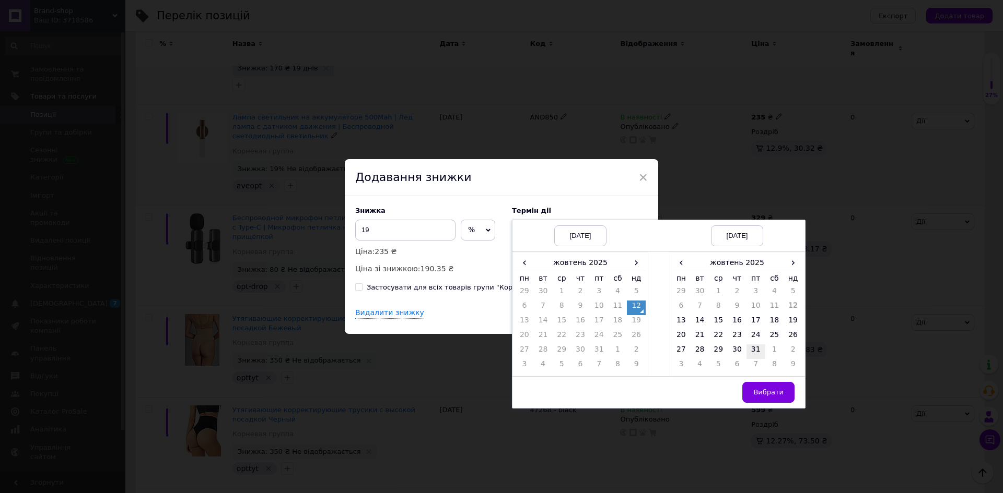
click at [761, 353] on td "31" at bounding box center [755, 352] width 19 height 15
click at [765, 398] on button "Вибрати" at bounding box center [768, 392] width 52 height 21
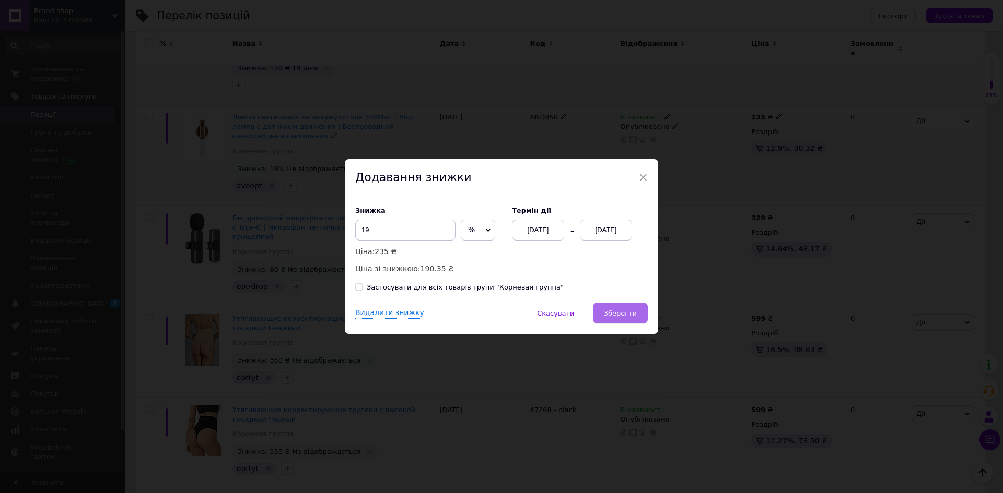
click at [623, 317] on span "Зберегти" at bounding box center [620, 314] width 33 height 8
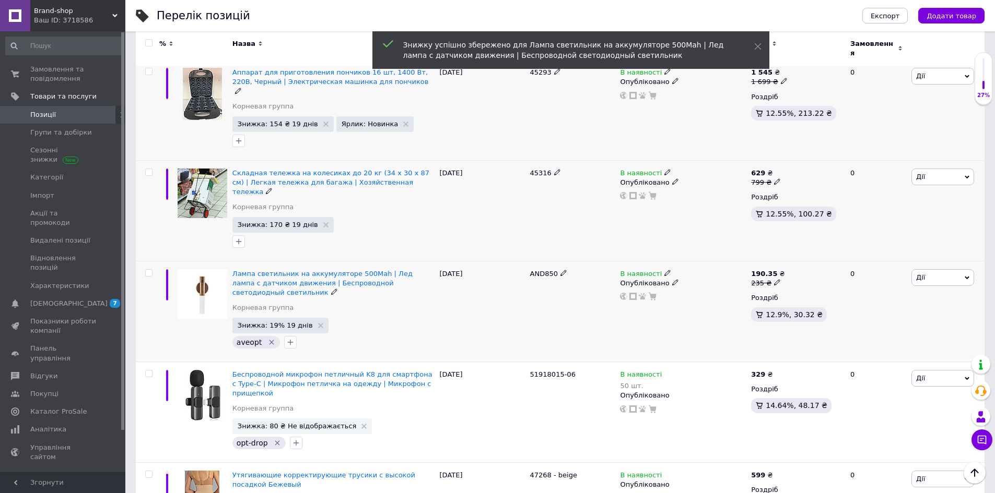
scroll to position [253, 0]
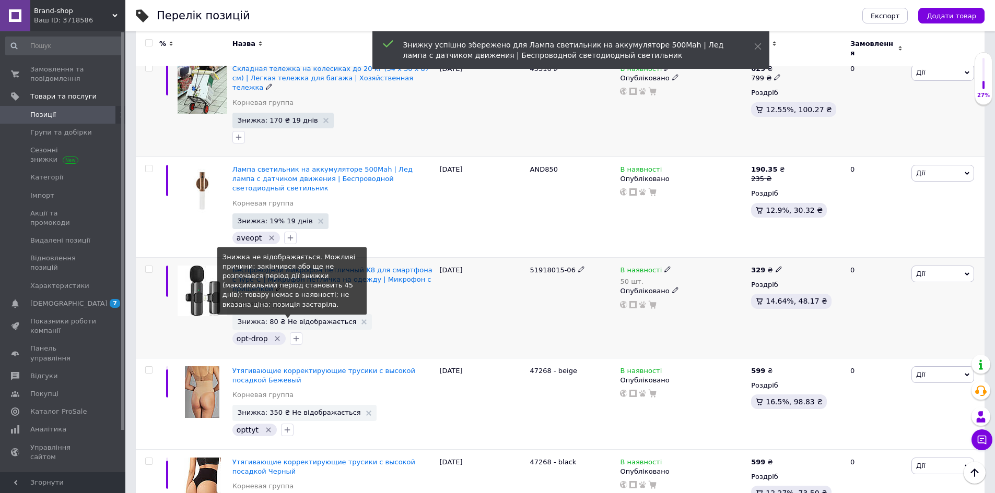
click at [305, 319] on span "Знижка: 80 ₴ Не відображається" at bounding box center [297, 322] width 119 height 7
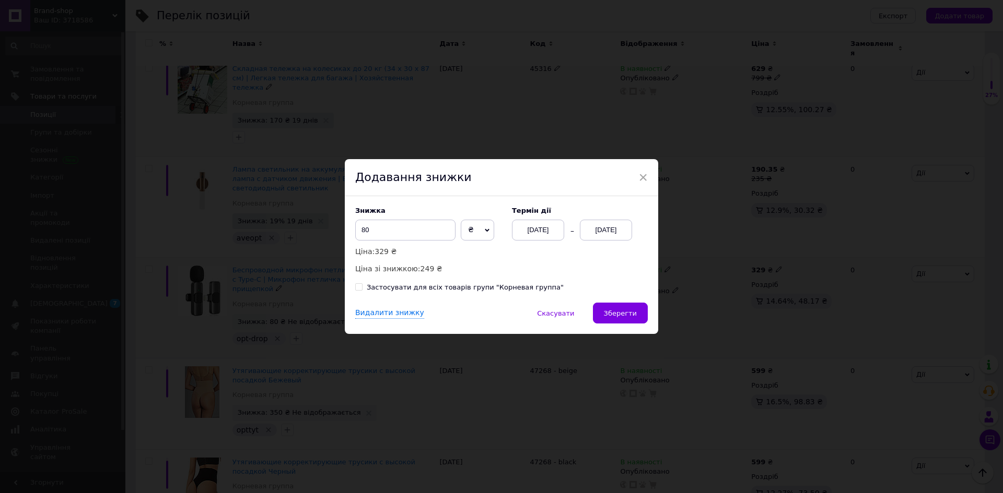
click at [618, 231] on div "[DATE]" at bounding box center [606, 230] width 52 height 21
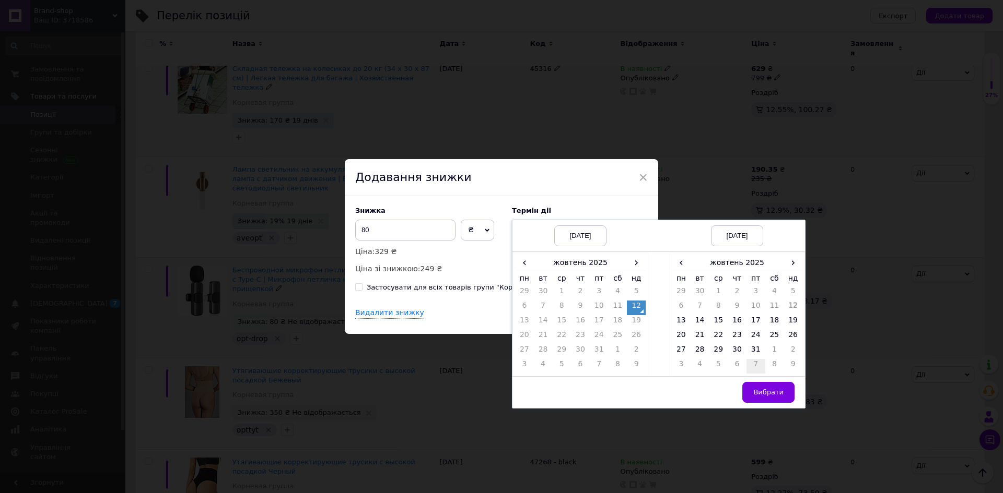
click at [749, 350] on td "31" at bounding box center [755, 352] width 19 height 15
click at [766, 389] on span "Вибрати" at bounding box center [768, 392] width 30 height 8
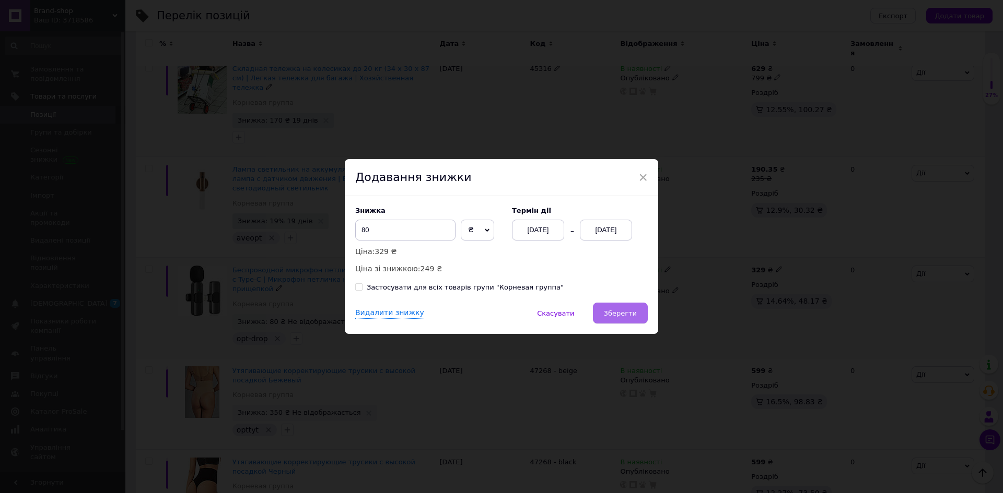
click at [619, 316] on span "Зберегти" at bounding box center [620, 314] width 33 height 8
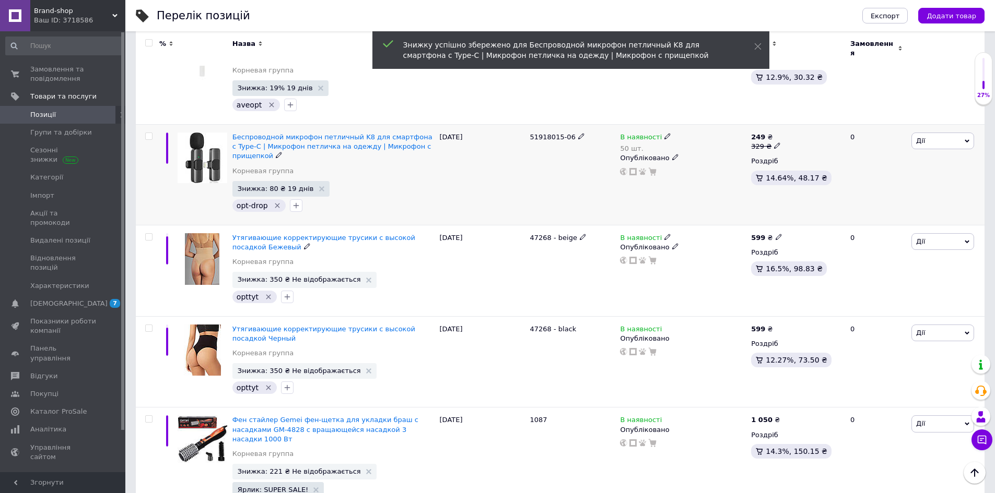
scroll to position [462, 0]
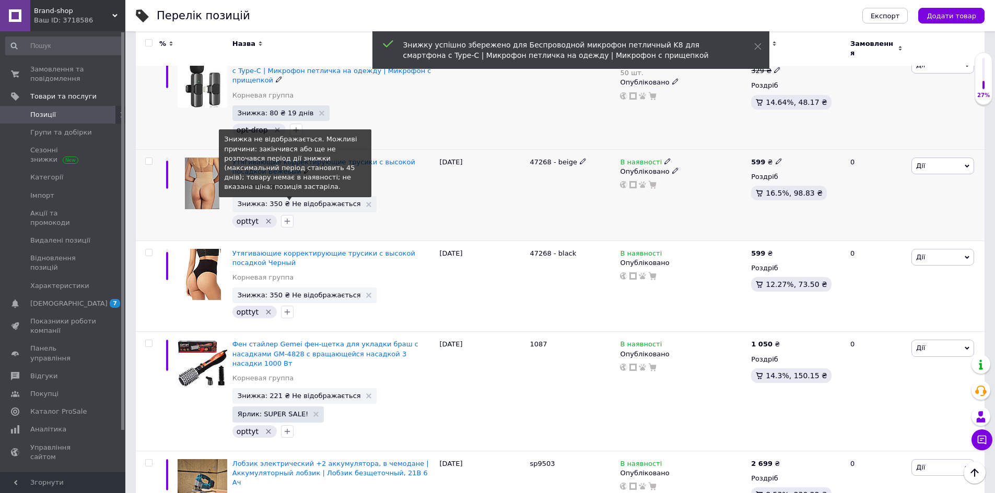
click at [258, 201] on span "Знижка: 350 ₴ Не відображається" at bounding box center [299, 204] width 123 height 7
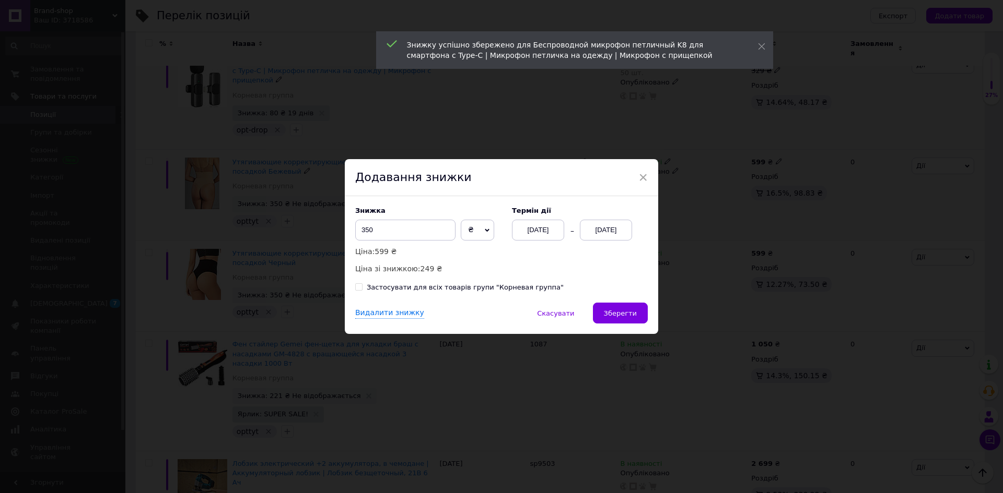
click at [615, 238] on div "[DATE]" at bounding box center [606, 230] width 52 height 21
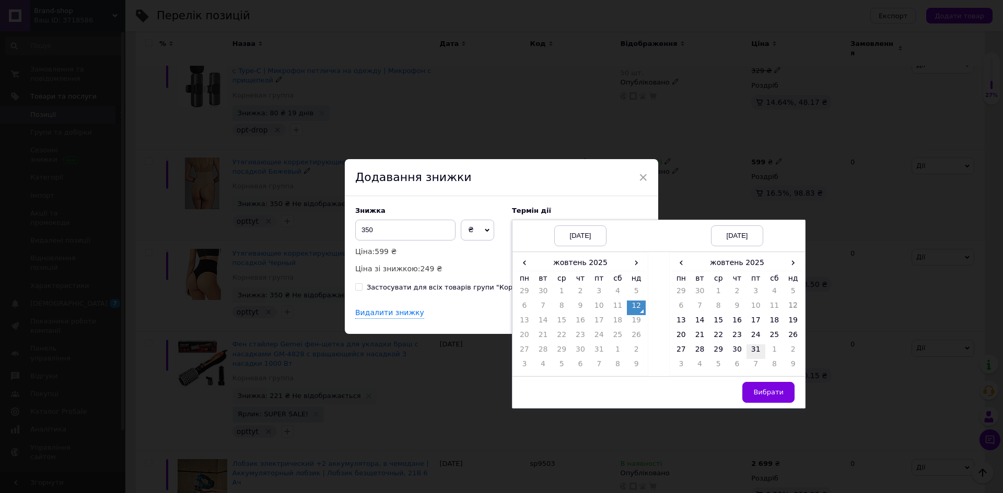
click at [752, 350] on td "31" at bounding box center [755, 352] width 19 height 15
click at [765, 387] on button "Вибрати" at bounding box center [768, 392] width 52 height 21
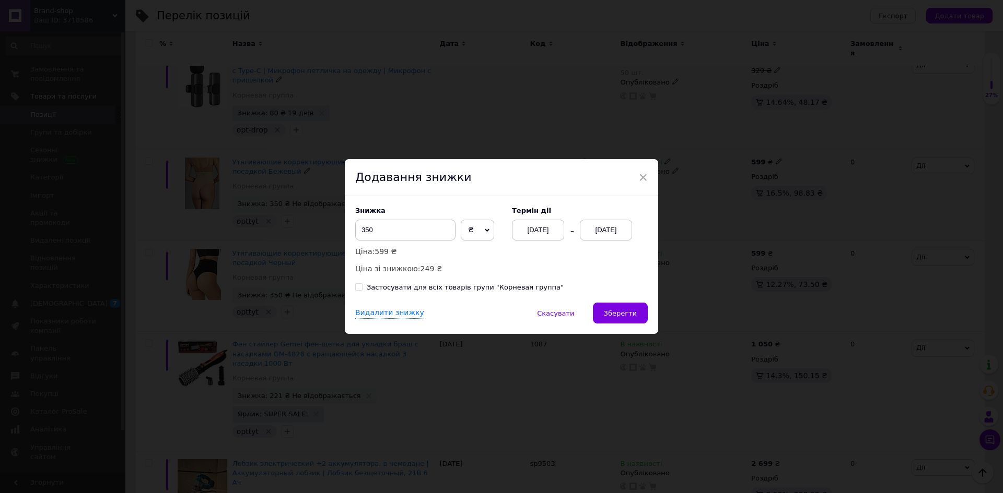
click at [615, 320] on button "Зберегти" at bounding box center [620, 313] width 55 height 21
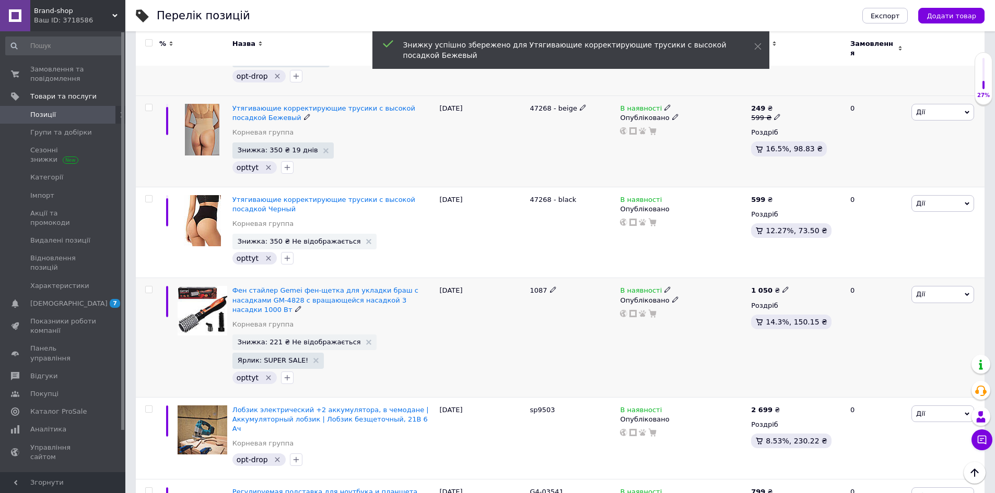
scroll to position [566, 0]
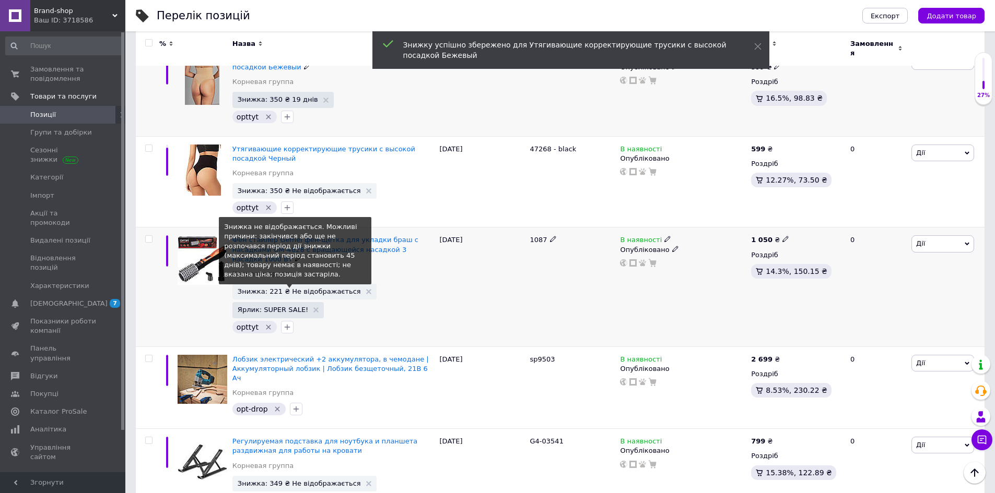
click at [260, 288] on span "Знижка: 221 ₴ Не відображається" at bounding box center [299, 291] width 123 height 7
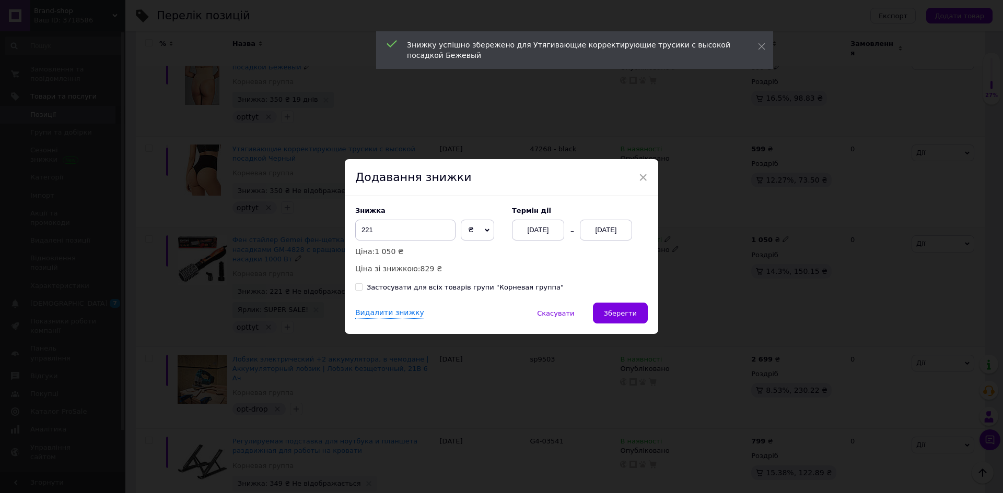
click at [618, 223] on div "[DATE]" at bounding box center [606, 230] width 52 height 21
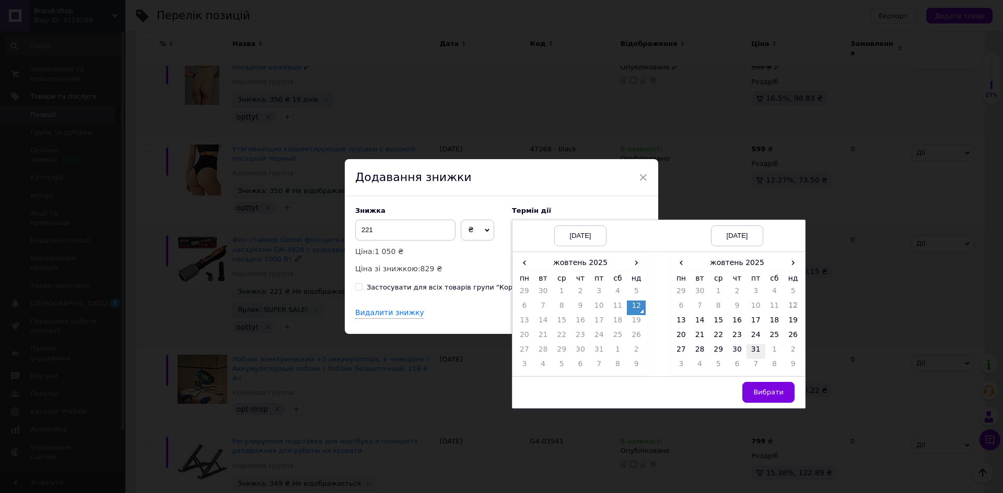
click at [751, 351] on td "31" at bounding box center [755, 352] width 19 height 15
click at [762, 392] on span "Вибрати" at bounding box center [768, 392] width 30 height 8
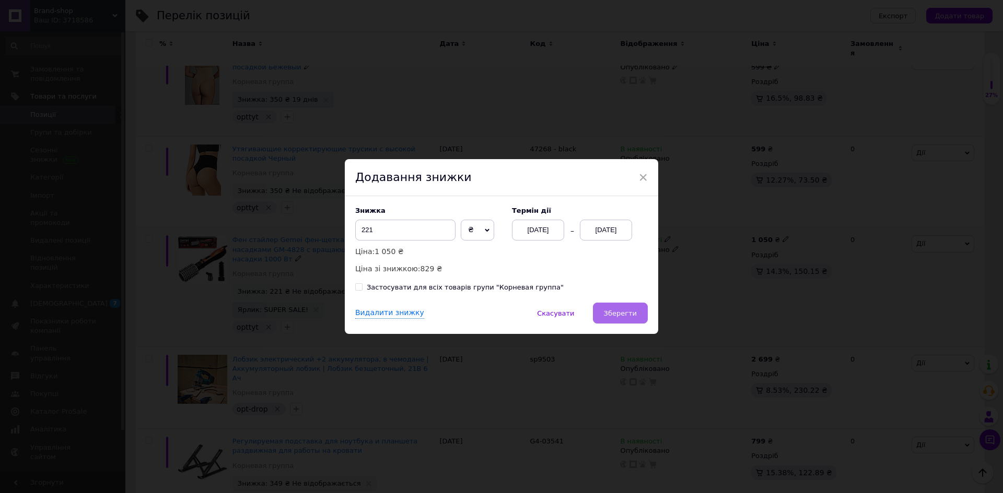
click at [622, 312] on span "Зберегти" at bounding box center [620, 314] width 33 height 8
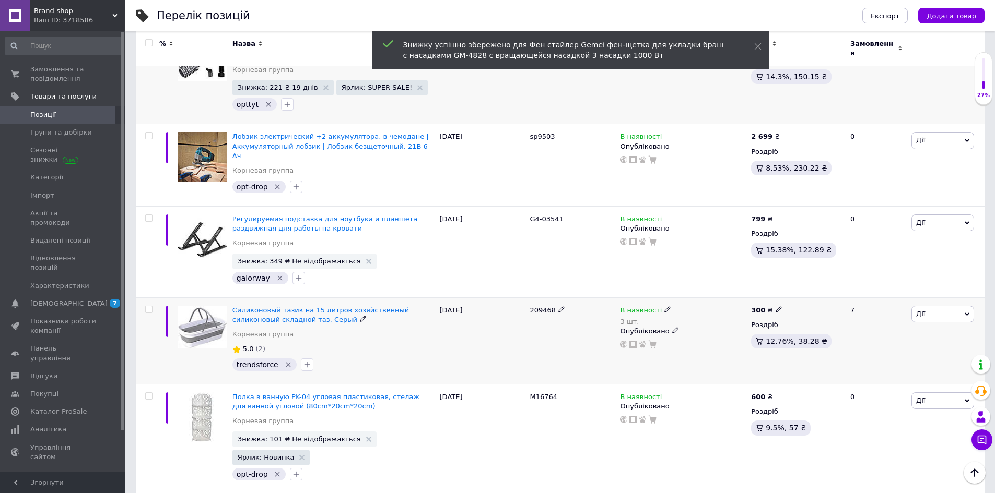
scroll to position [775, 0]
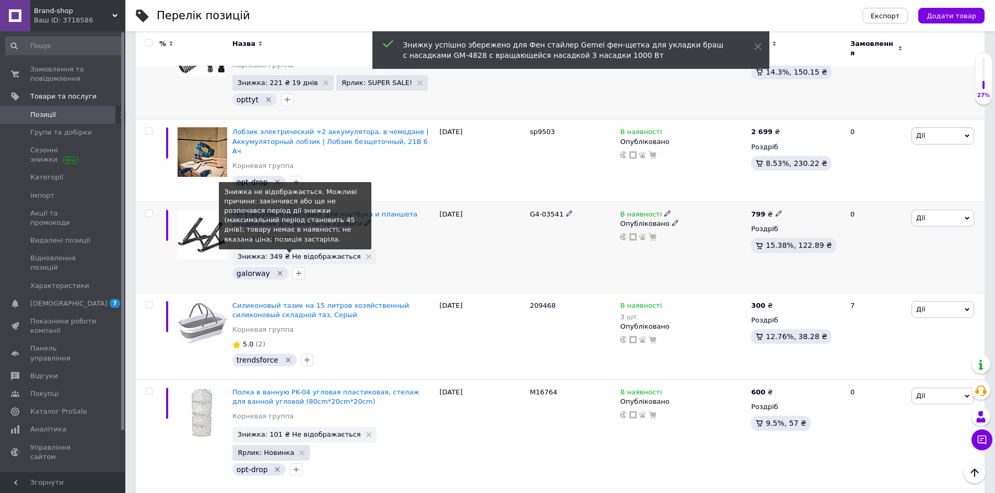
click at [316, 253] on span "Знижка: 349 ₴ Не відображається" at bounding box center [299, 256] width 123 height 7
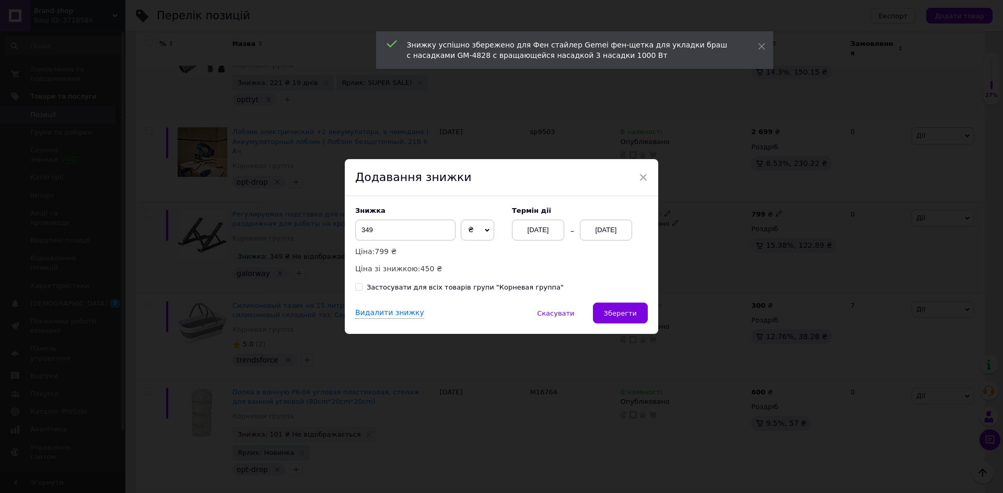
click at [590, 225] on div "[DATE]" at bounding box center [606, 230] width 52 height 21
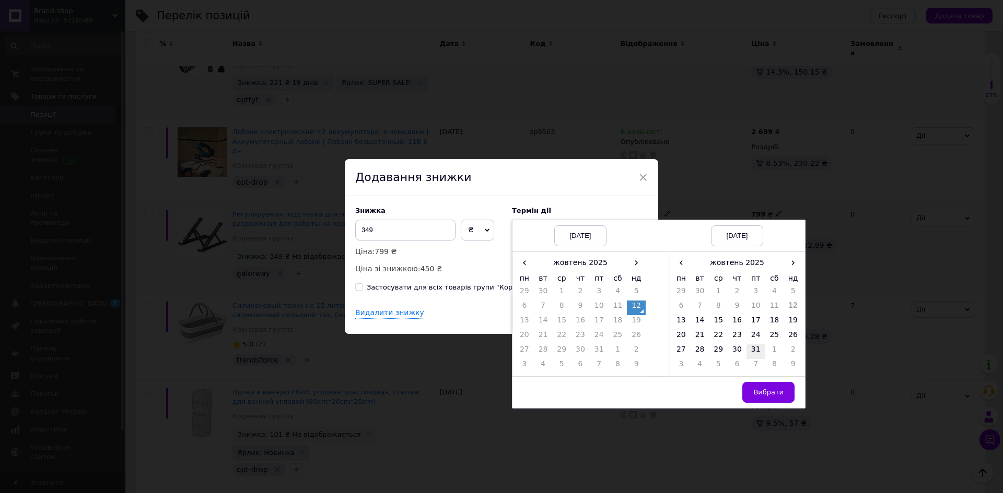
click at [748, 349] on td "31" at bounding box center [755, 352] width 19 height 15
click at [760, 389] on span "Вибрати" at bounding box center [768, 392] width 30 height 8
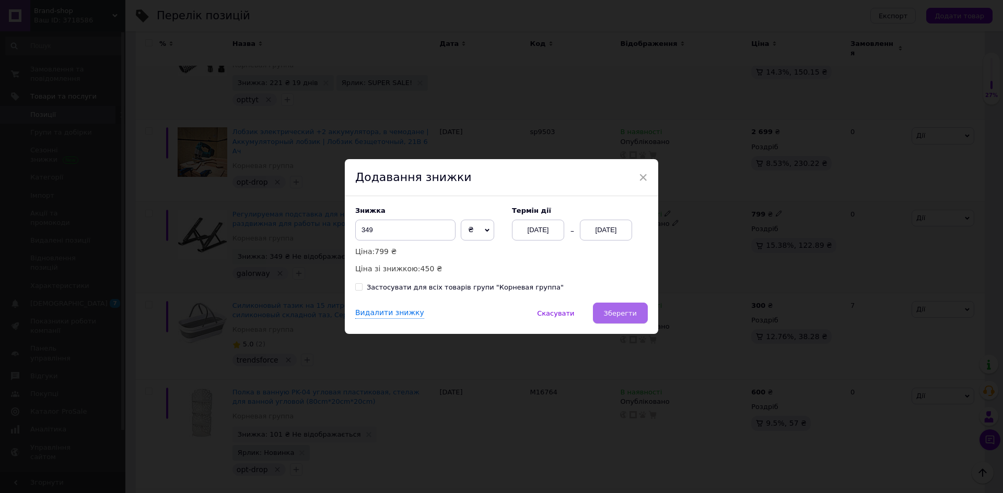
drag, startPoint x: 621, startPoint y: 311, endPoint x: 563, endPoint y: 308, distance: 58.5
click at [621, 311] on span "Зберегти" at bounding box center [620, 314] width 33 height 8
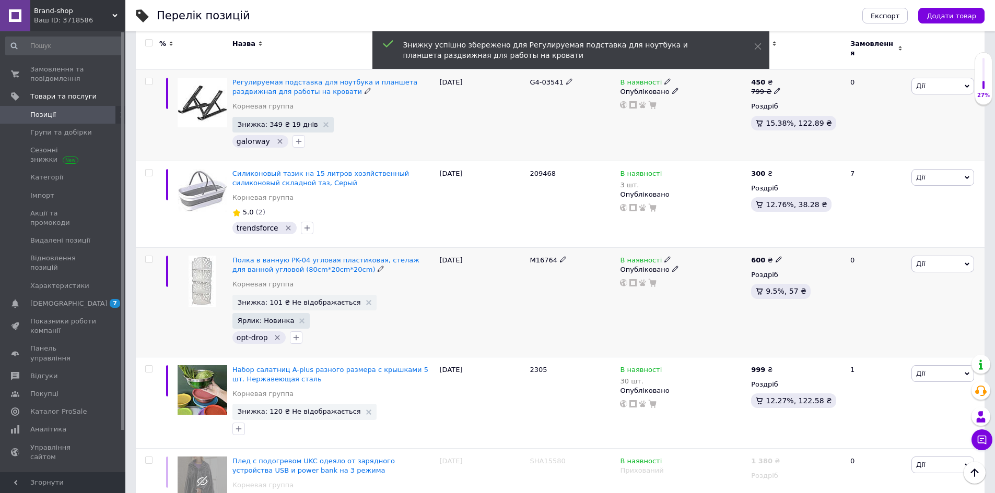
scroll to position [984, 0]
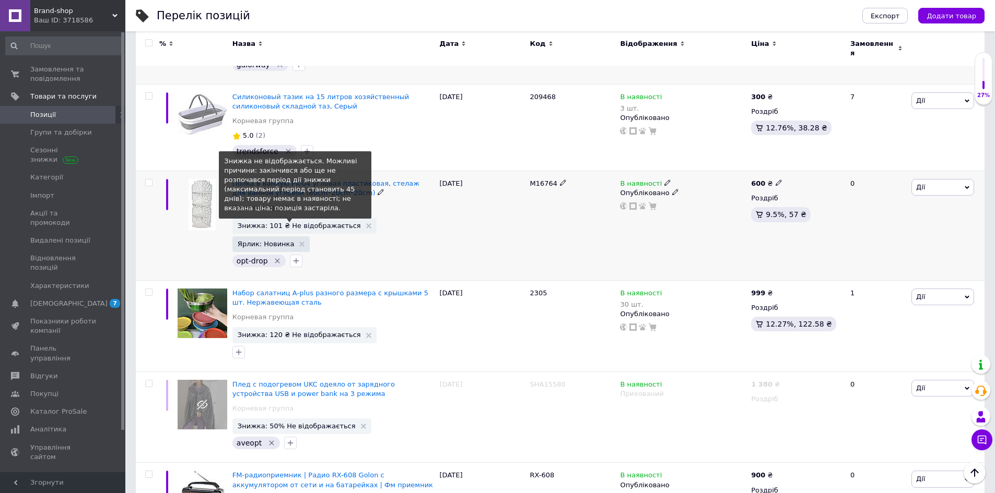
click at [290, 222] on span "Знижка: 101 ₴ Не відображається" at bounding box center [299, 225] width 123 height 7
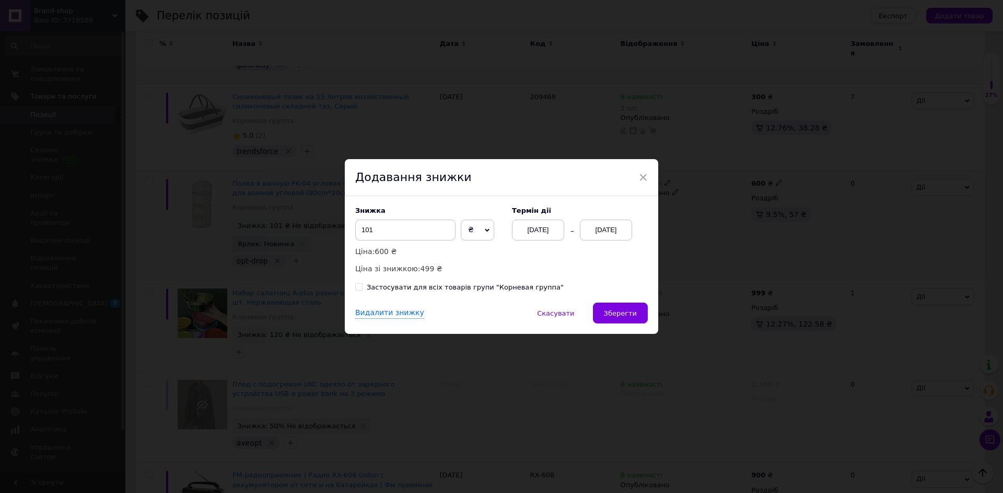
click at [597, 230] on div "[DATE]" at bounding box center [606, 230] width 52 height 21
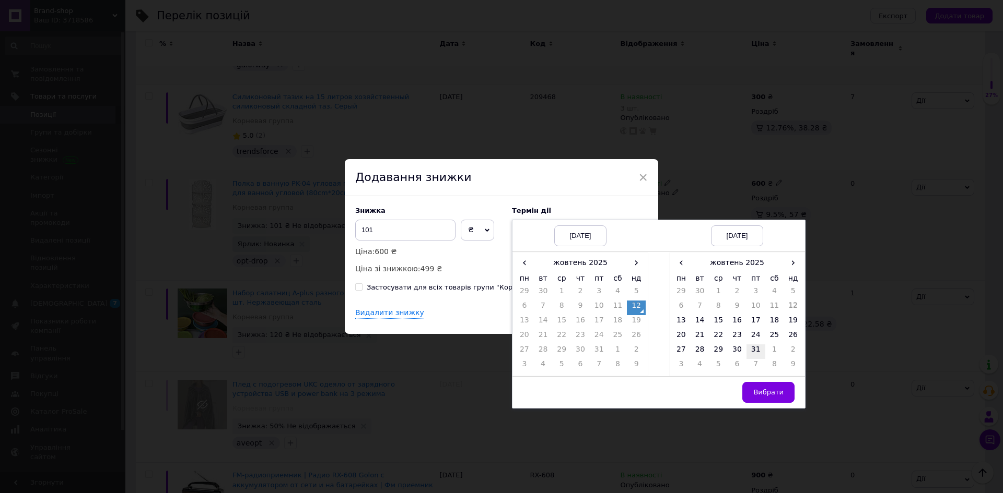
click at [749, 350] on td "31" at bounding box center [755, 352] width 19 height 15
click at [770, 393] on span "Вибрати" at bounding box center [768, 392] width 30 height 8
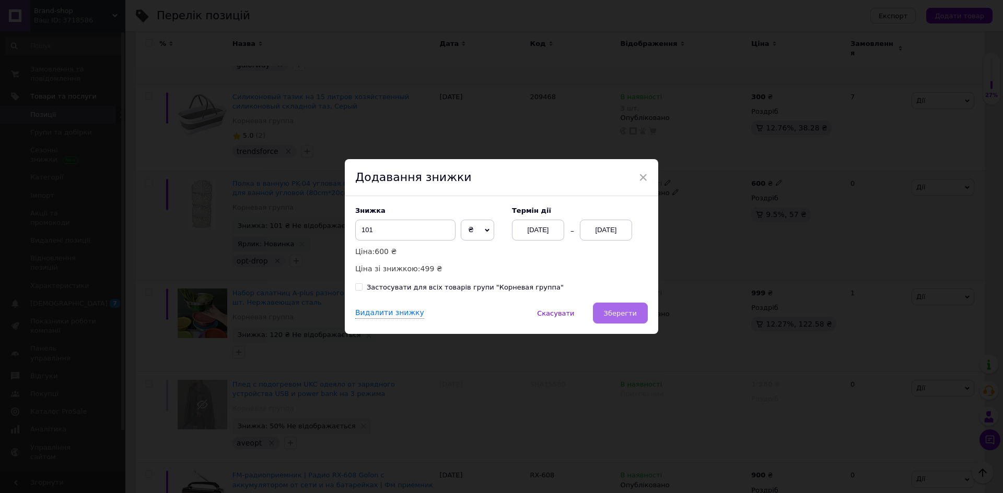
click at [611, 310] on span "Зберегти" at bounding box center [620, 314] width 33 height 8
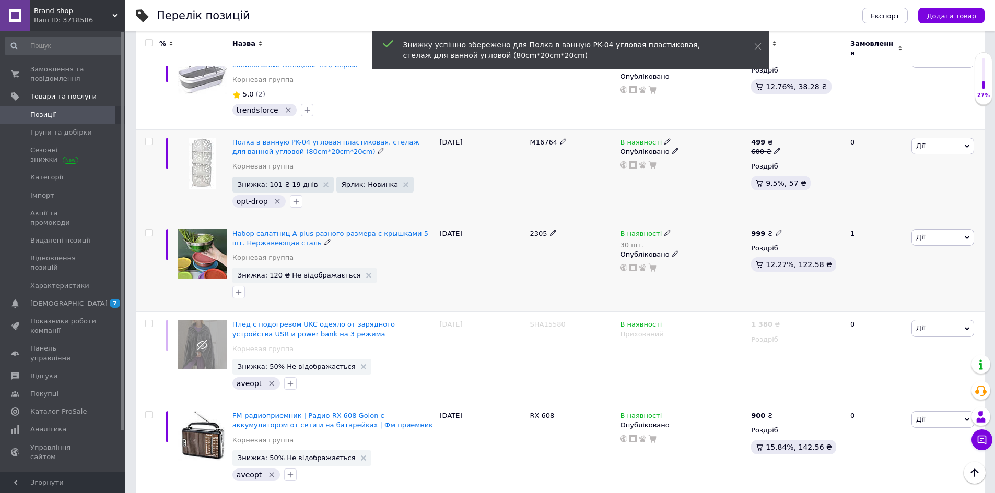
scroll to position [1088, 0]
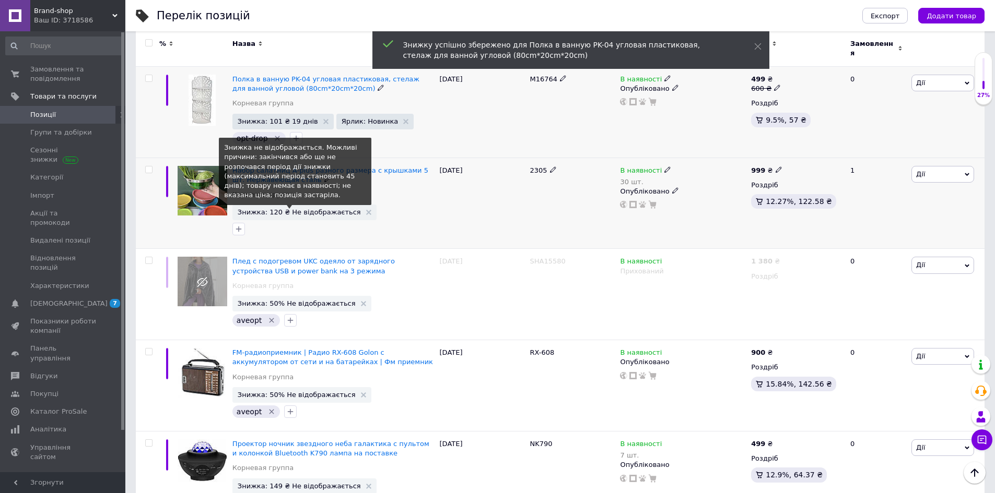
click at [302, 209] on span "Знижка: 120 ₴ Не відображається" at bounding box center [299, 212] width 123 height 7
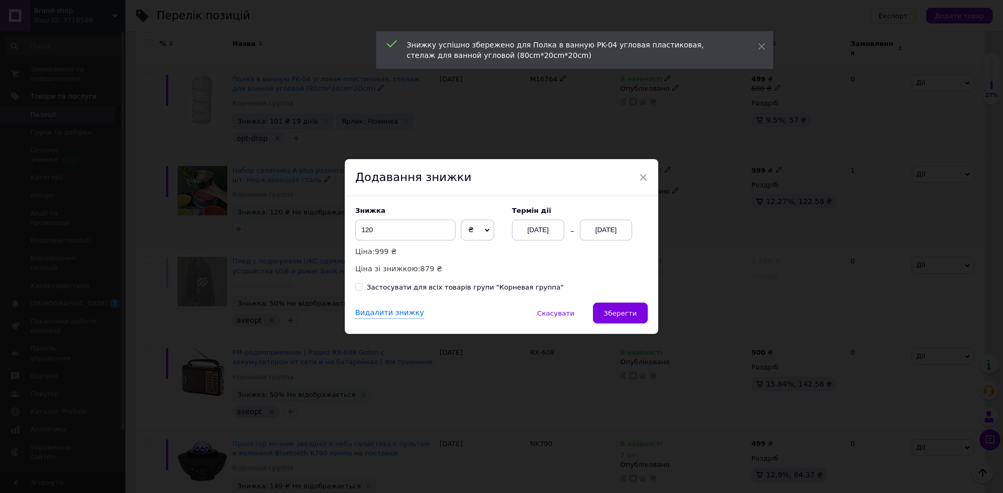
click at [594, 232] on div "[DATE]" at bounding box center [606, 230] width 52 height 21
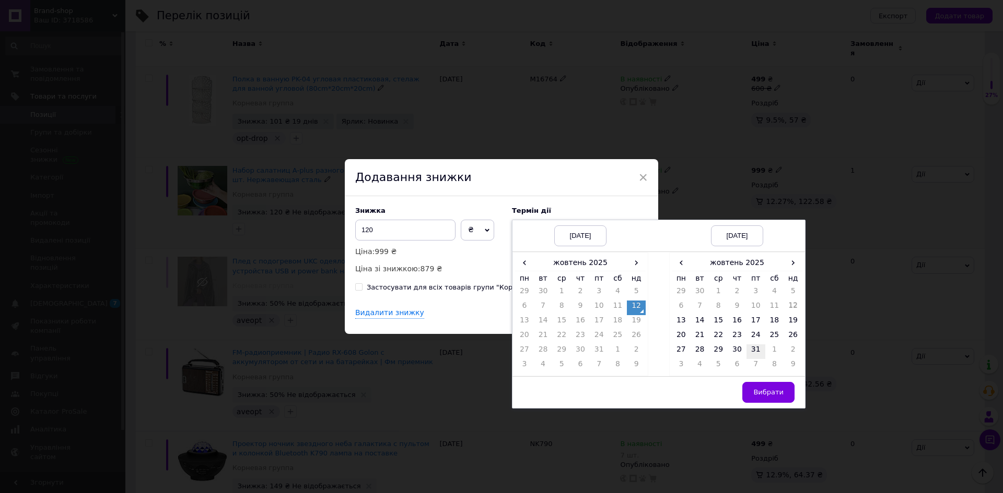
click at [756, 345] on td "31" at bounding box center [755, 352] width 19 height 15
click at [765, 388] on span "Вибрати" at bounding box center [768, 392] width 30 height 8
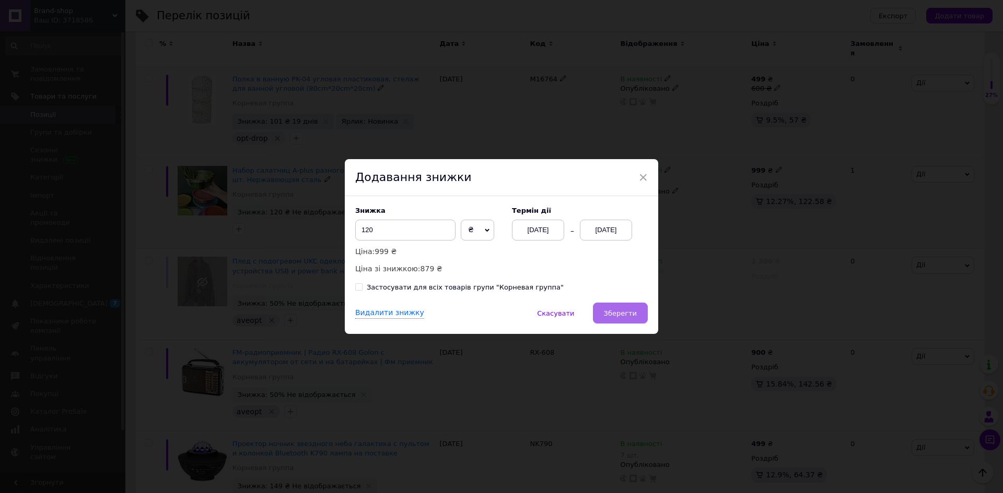
click at [613, 317] on span "Зберегти" at bounding box center [620, 314] width 33 height 8
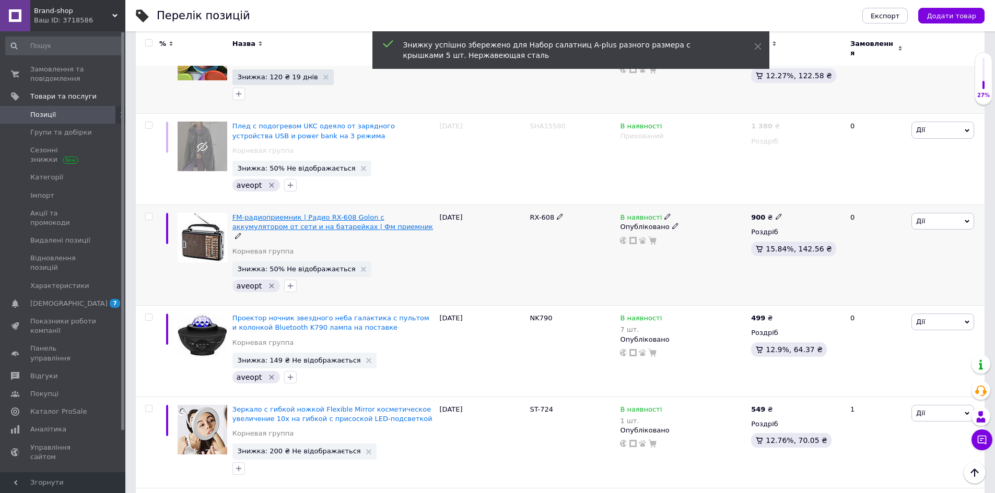
scroll to position [1245, 0]
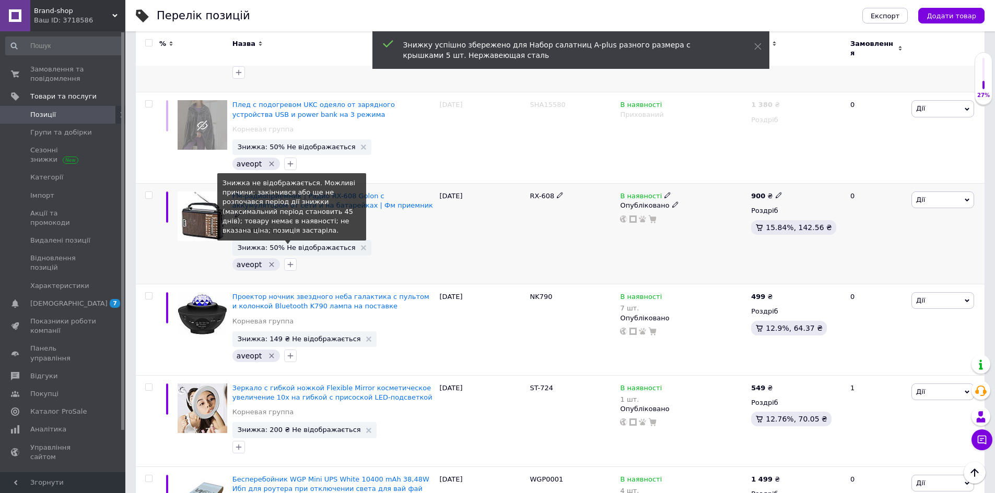
click at [277, 244] on span "Знижка: 50% Не відображається" at bounding box center [297, 247] width 118 height 7
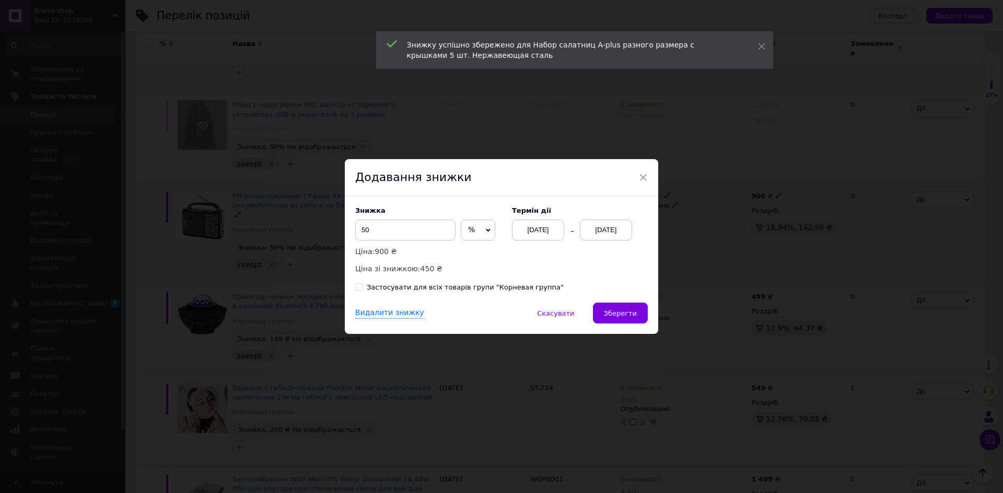
click at [602, 233] on div "[DATE]" at bounding box center [606, 230] width 52 height 21
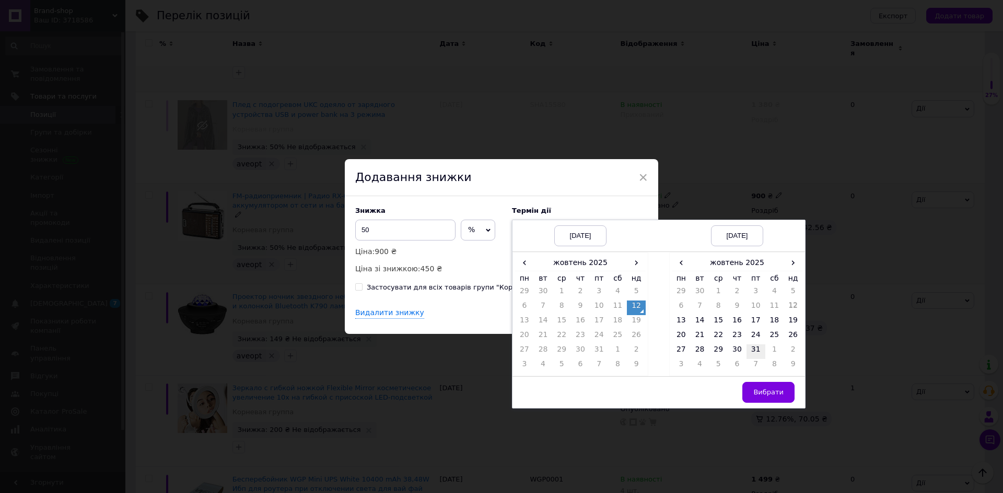
click at [758, 352] on td "31" at bounding box center [755, 352] width 19 height 15
drag, startPoint x: 763, startPoint y: 387, endPoint x: 622, endPoint y: 344, distance: 148.0
click at [763, 387] on button "Вибрати" at bounding box center [768, 392] width 52 height 21
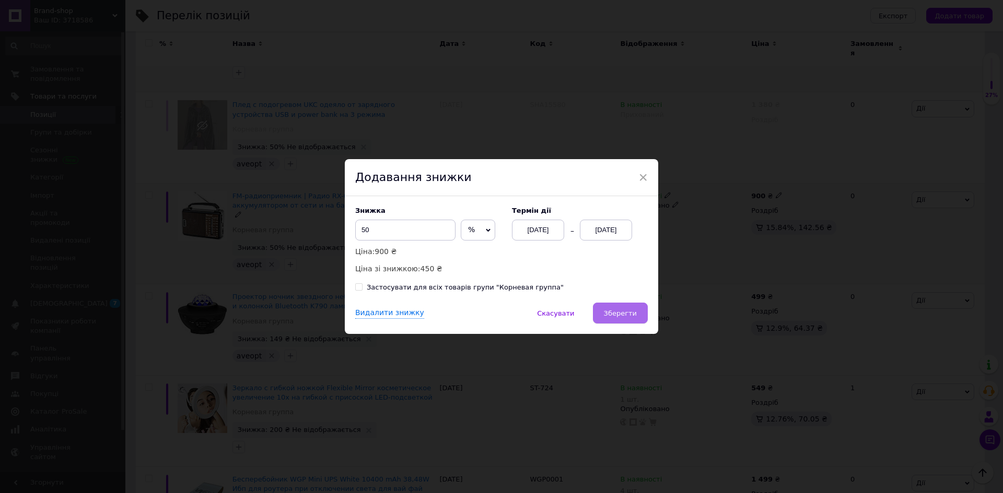
click at [608, 314] on span "Зберегти" at bounding box center [620, 314] width 33 height 8
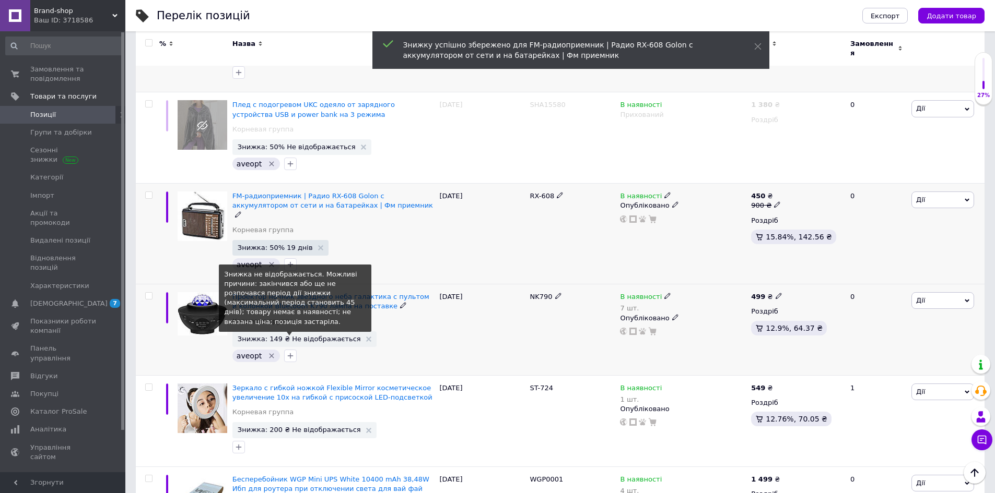
click at [279, 336] on span "Знижка: 149 ₴ Не відображається" at bounding box center [299, 339] width 123 height 7
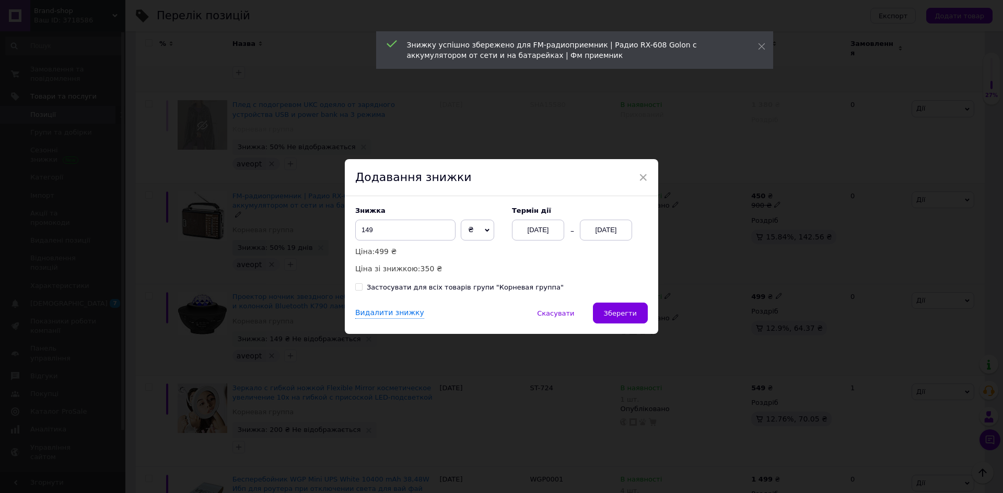
click at [593, 233] on div "[DATE]" at bounding box center [606, 230] width 52 height 21
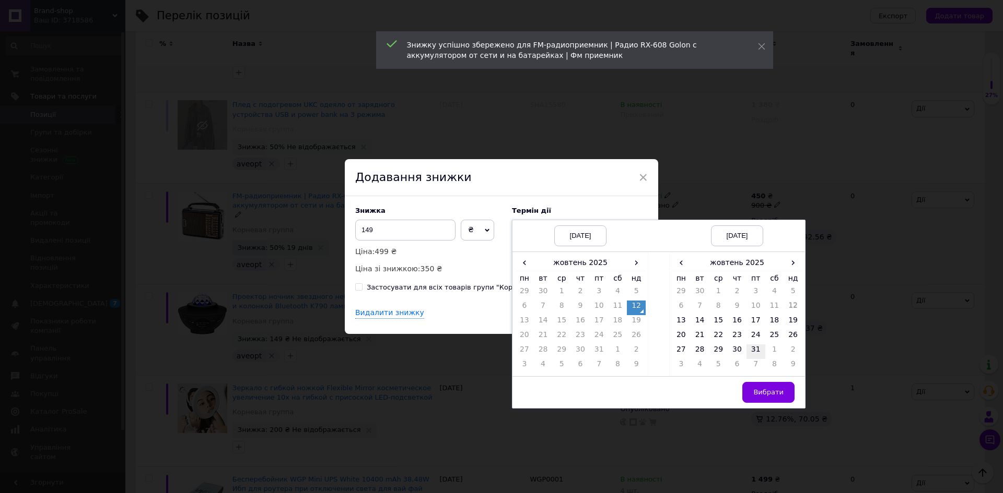
click at [753, 351] on td "31" at bounding box center [755, 352] width 19 height 15
click at [763, 394] on span "Вибрати" at bounding box center [768, 392] width 30 height 8
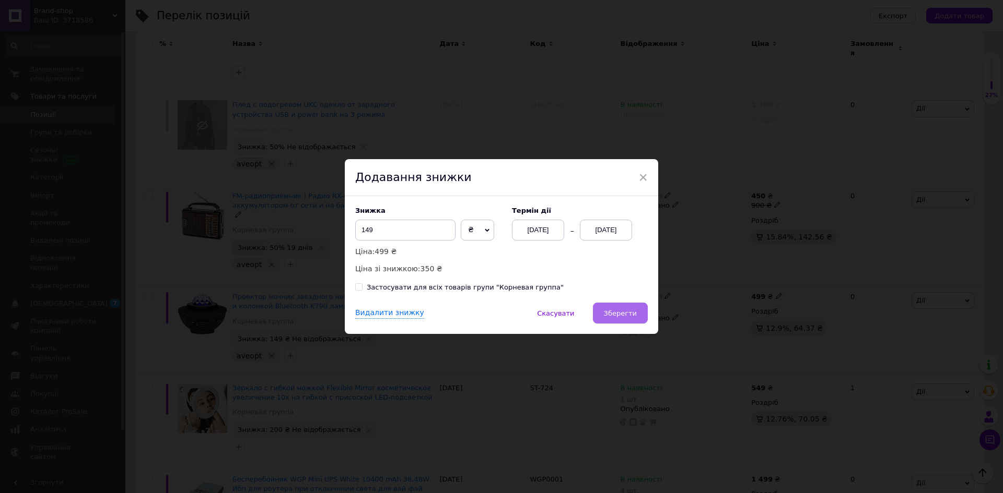
click at [625, 319] on button "Зберегти" at bounding box center [620, 313] width 55 height 21
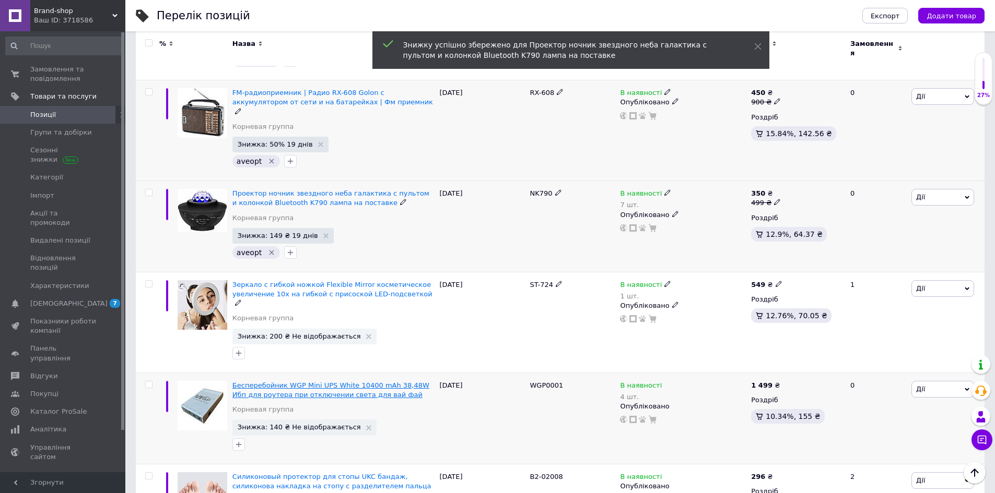
scroll to position [1349, 0]
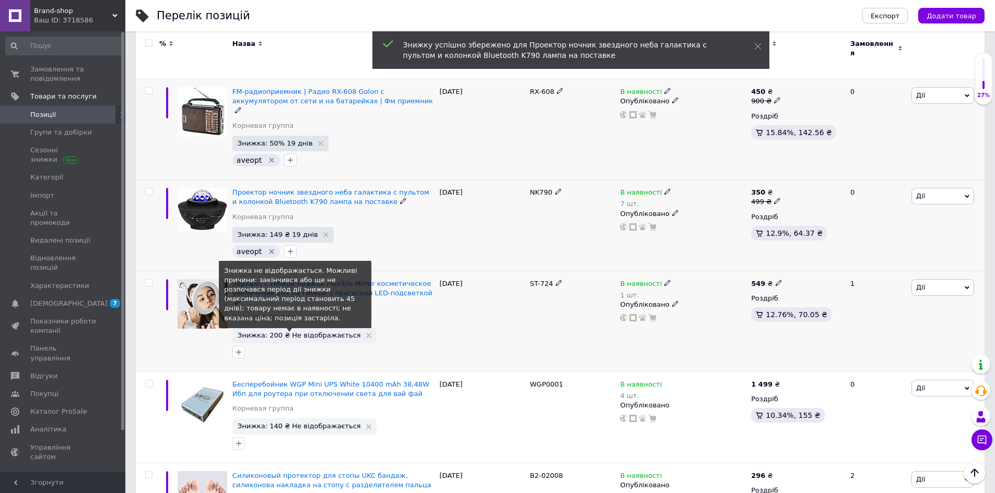
click at [300, 332] on span "Знижка: 200 ₴ Не відображається" at bounding box center [299, 335] width 123 height 7
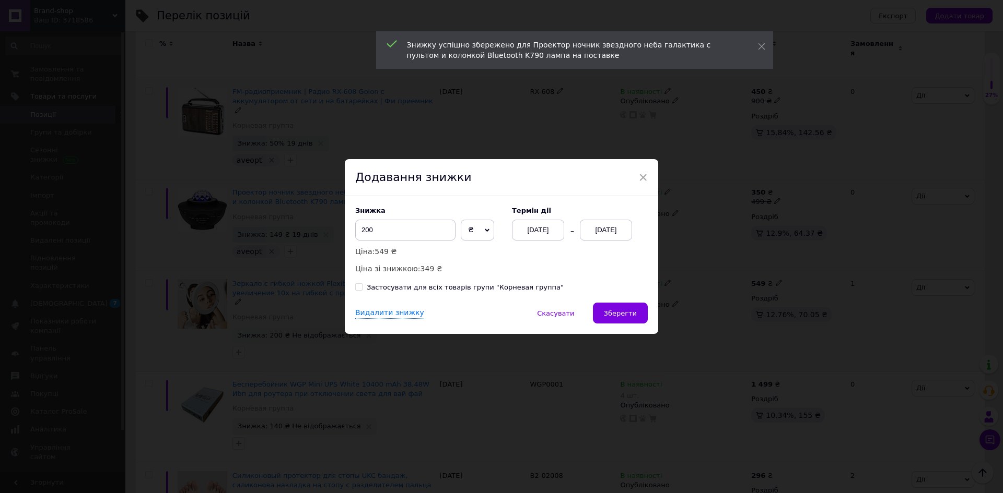
click at [605, 227] on div "[DATE]" at bounding box center [606, 230] width 52 height 21
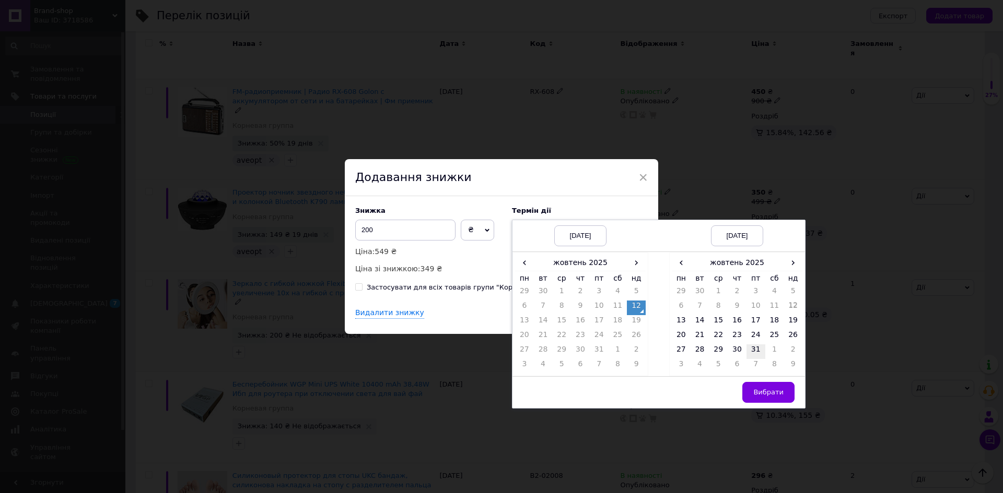
click at [748, 352] on td "31" at bounding box center [755, 352] width 19 height 15
click at [777, 394] on span "Вибрати" at bounding box center [768, 392] width 30 height 8
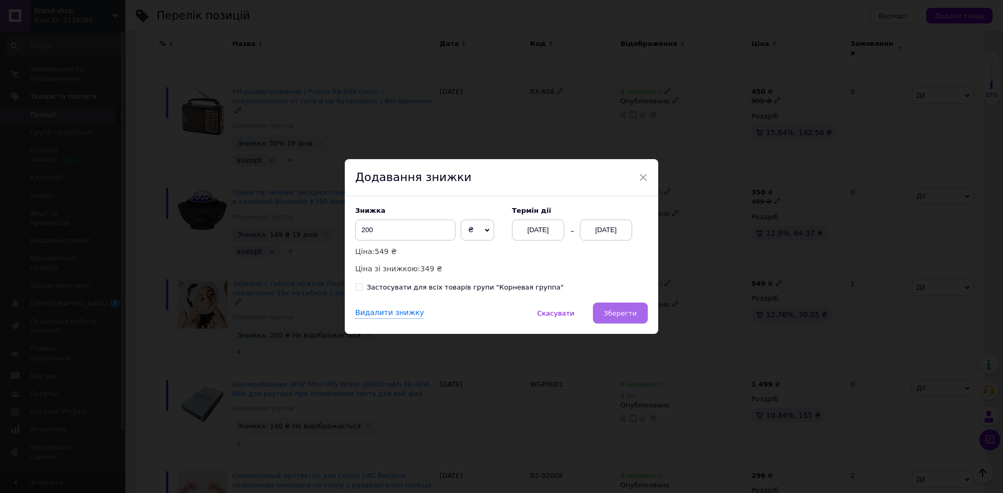
click at [644, 322] on button "Зберегти" at bounding box center [620, 313] width 55 height 21
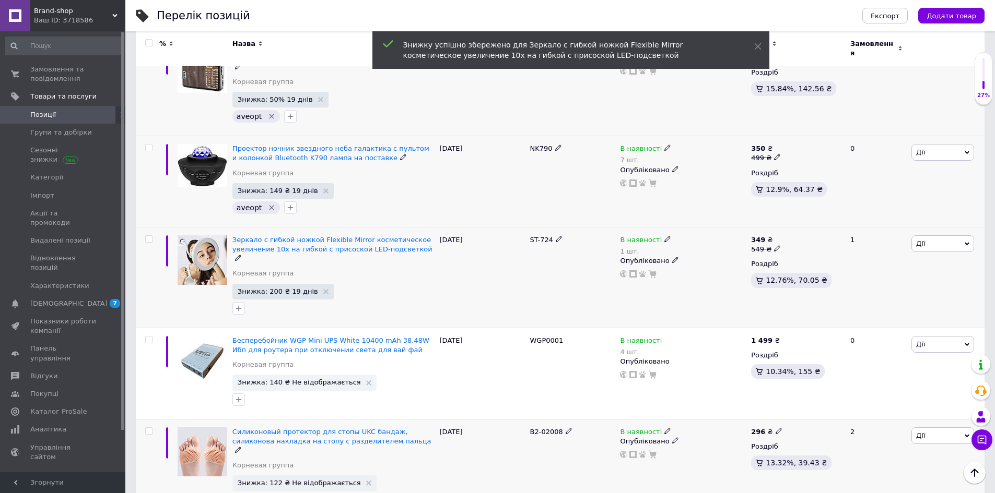
scroll to position [1454, 0]
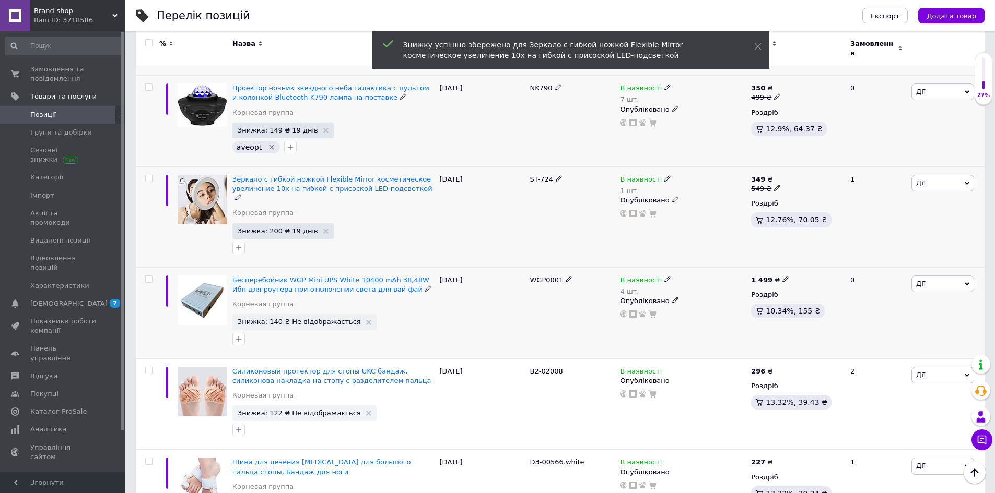
click at [300, 319] on span "Знижка: 140 ₴ Не відображається" at bounding box center [299, 322] width 123 height 7
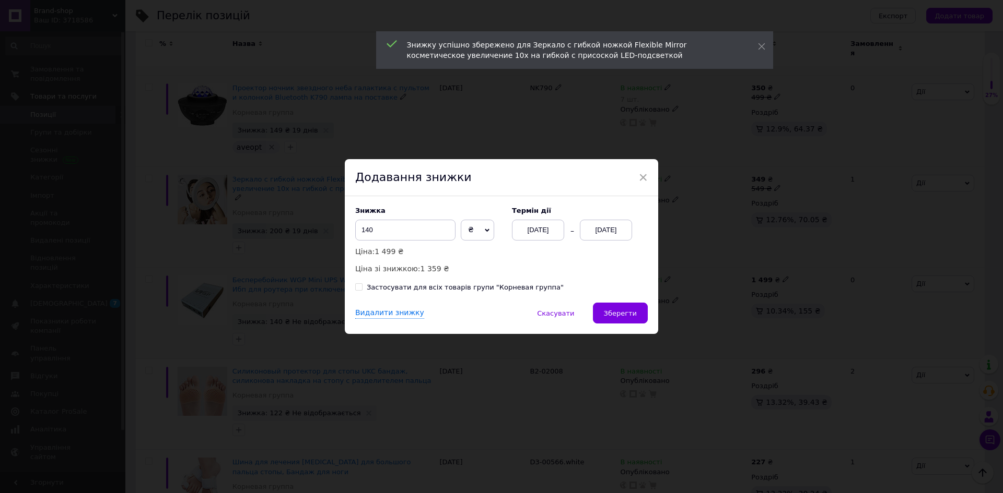
click at [603, 230] on div "[DATE]" at bounding box center [606, 230] width 52 height 21
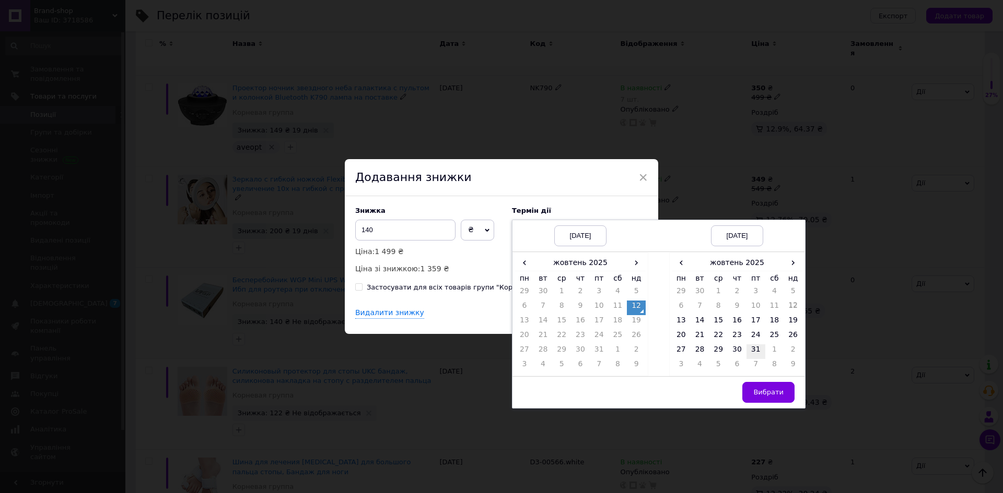
click at [749, 351] on td "31" at bounding box center [755, 352] width 19 height 15
click at [758, 391] on span "Вибрати" at bounding box center [768, 392] width 30 height 8
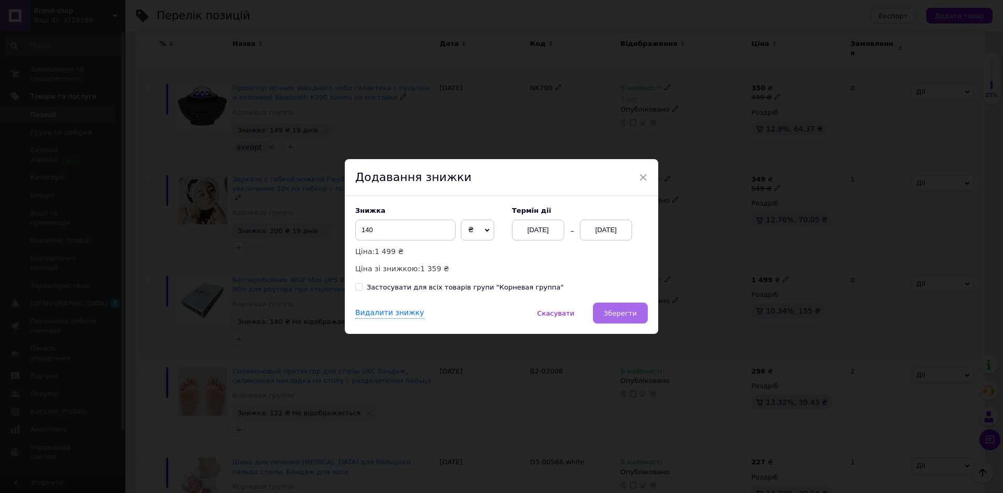
click at [633, 315] on span "Зберегти" at bounding box center [620, 314] width 33 height 8
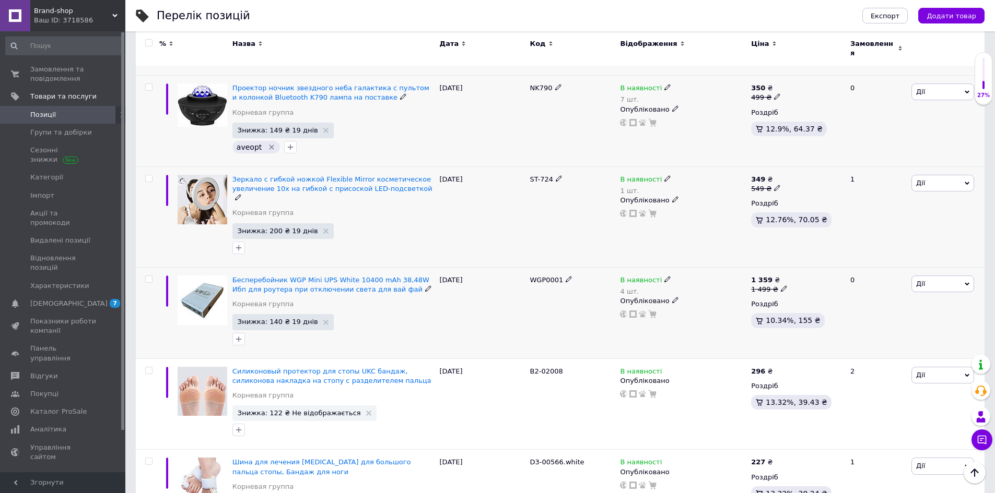
click at [781, 286] on use at bounding box center [784, 289] width 6 height 6
click at [627, 237] on div "Комісія за замовлення" at bounding box center [681, 238] width 125 height 27
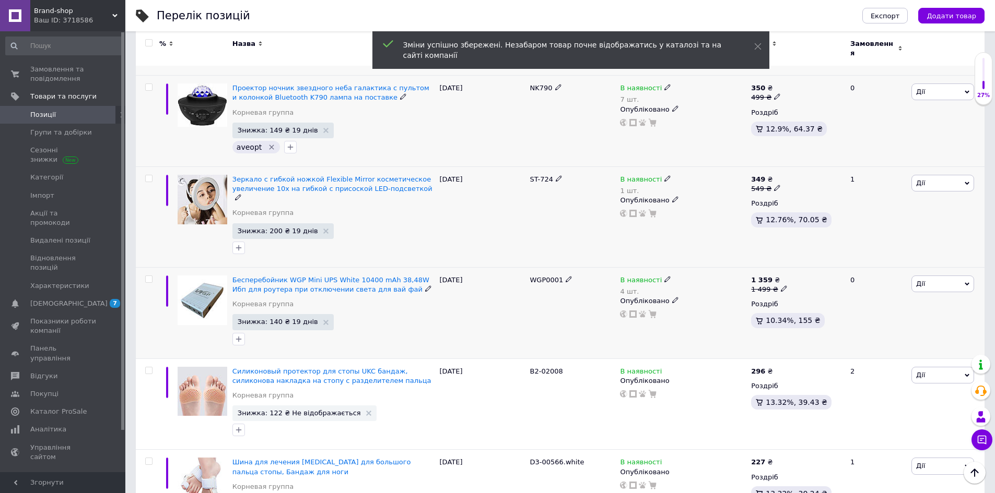
click at [526, 267] on div "[DATE]" at bounding box center [482, 312] width 90 height 91
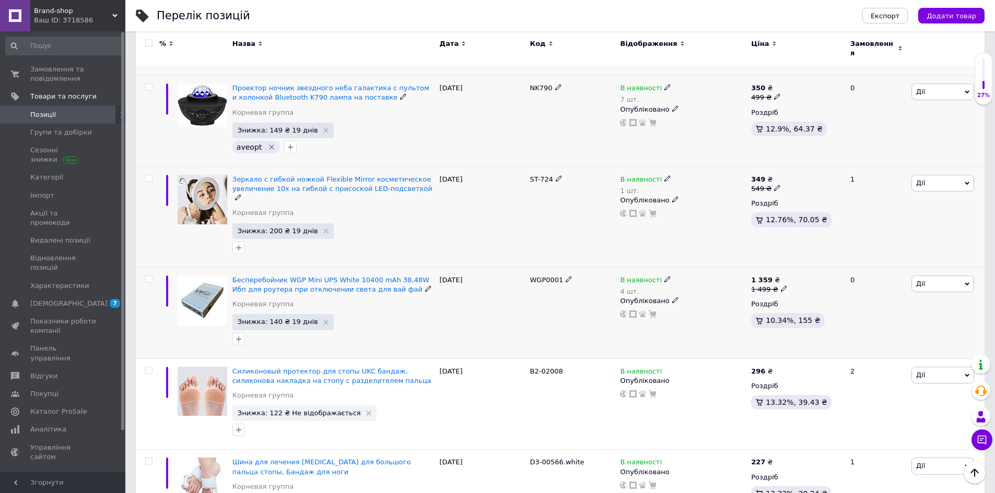
click at [626, 288] on div "4 шт." at bounding box center [645, 292] width 51 height 8
click at [789, 290] on div "Залишки 4 шт." at bounding box center [739, 306] width 131 height 33
drag, startPoint x: 634, startPoint y: 232, endPoint x: 605, endPoint y: 231, distance: 28.7
click at [604, 267] on div "Бесперебойник WGP Mini UPS White 10400 mAh 38,48W Ибп для роутера при отключени…" at bounding box center [560, 312] width 848 height 91
click at [781, 286] on icon at bounding box center [784, 289] width 6 height 6
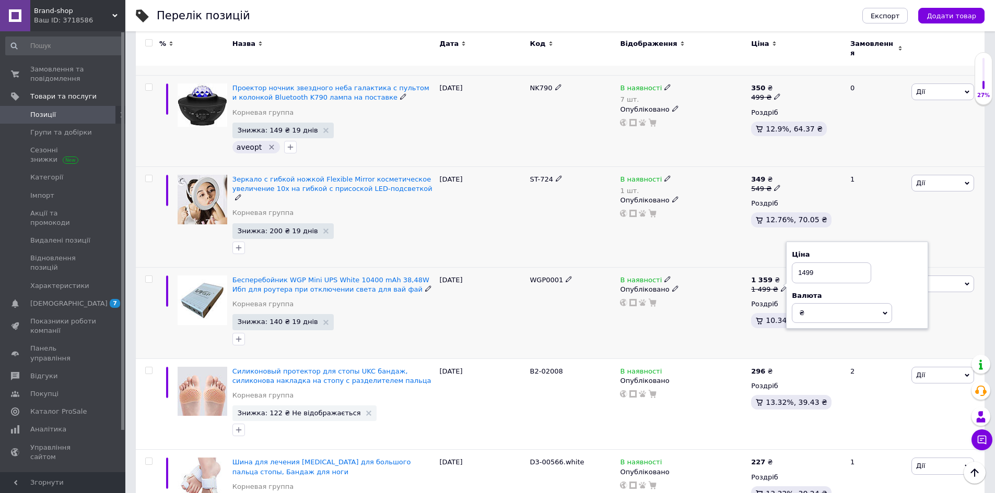
click at [805, 263] on input "1499" at bounding box center [831, 273] width 79 height 21
type input "1599"
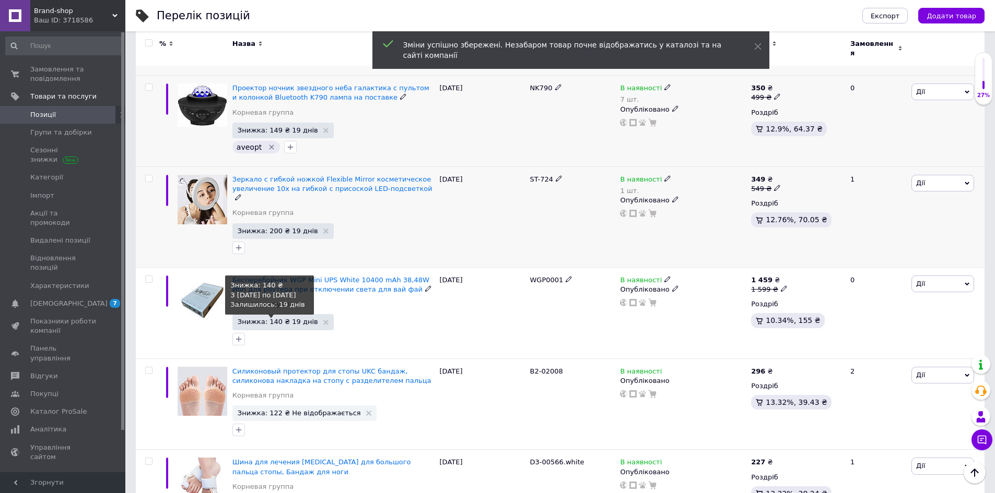
click at [265, 319] on span "Знижка: 140 ₴ 19 днів" at bounding box center [278, 322] width 80 height 7
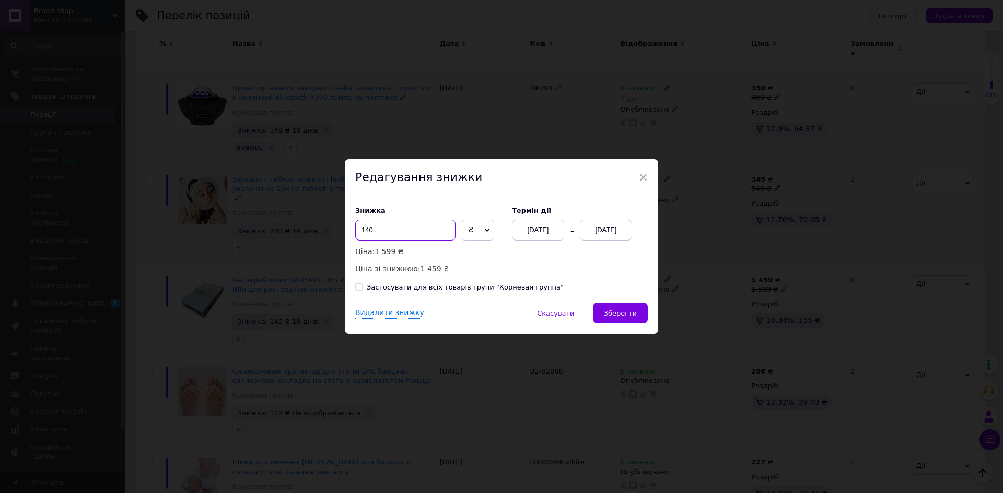
click at [362, 230] on input "140" at bounding box center [405, 230] width 100 height 21
click at [379, 217] on div "Знижка 345 ₴ % Ціна: 1 599 ₴ Ціна зі знижкою: 1 254 ₴" at bounding box center [428, 241] width 146 height 68
click at [355, 228] on input "345" at bounding box center [405, 230] width 100 height 21
click at [396, 234] on input "545" at bounding box center [405, 230] width 100 height 21
click at [397, 231] on input "54" at bounding box center [405, 230] width 100 height 21
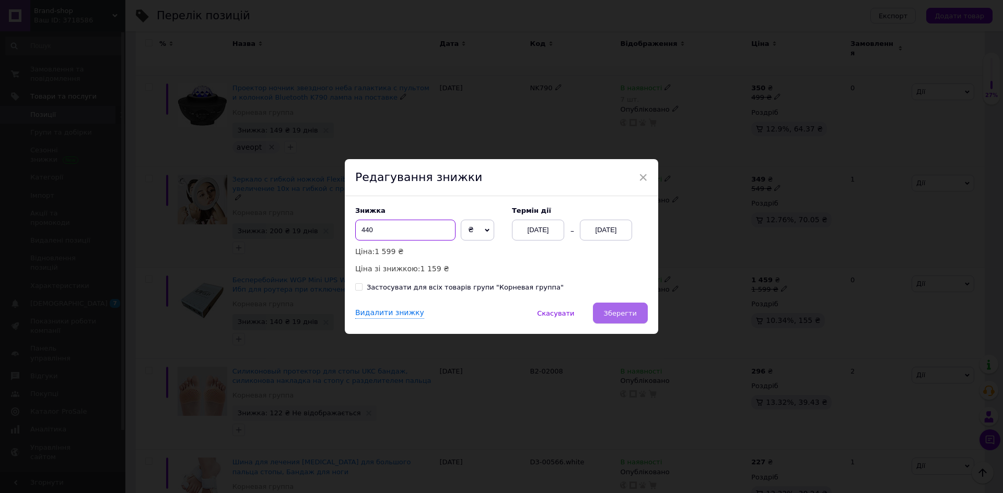
type input "440"
click at [631, 316] on span "Зберегти" at bounding box center [620, 314] width 33 height 8
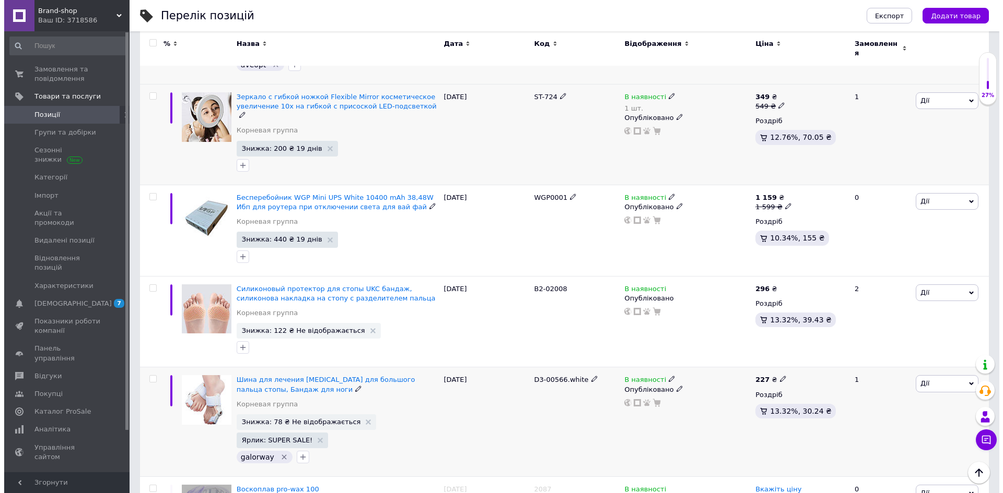
scroll to position [1544, 0]
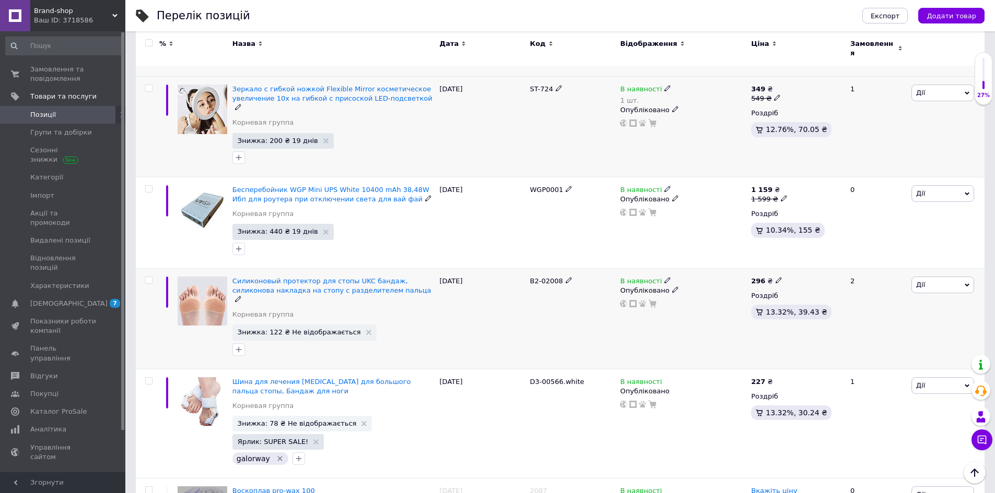
click at [289, 329] on span "Знижка: 122 ₴ Не відображається" at bounding box center [299, 332] width 123 height 7
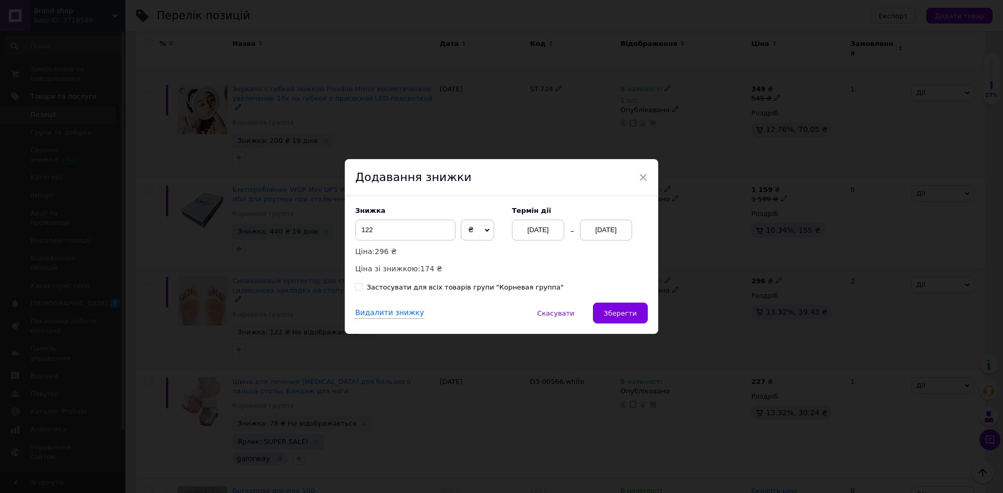
click at [608, 232] on div "[DATE]" at bounding box center [606, 230] width 52 height 21
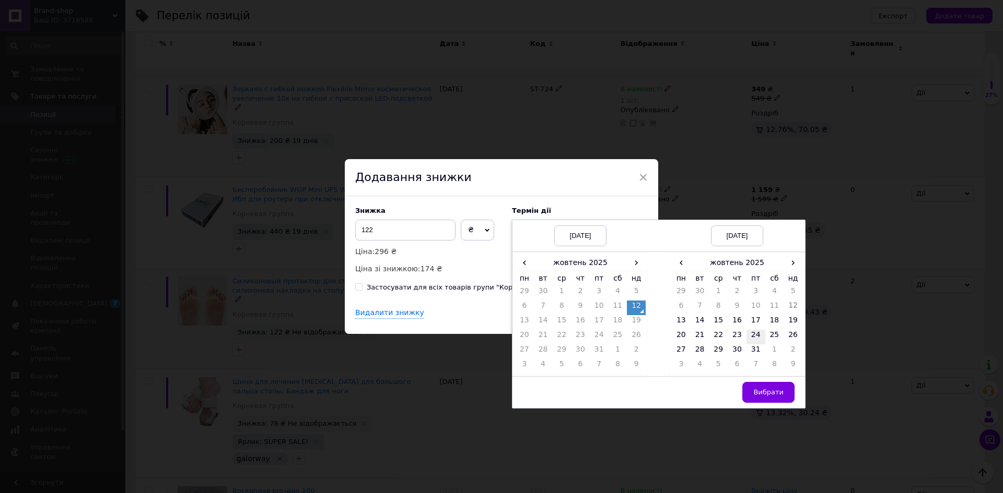
click at [752, 342] on td "24" at bounding box center [755, 337] width 19 height 15
drag, startPoint x: 758, startPoint y: 351, endPoint x: 764, endPoint y: 393, distance: 42.8
click at [758, 352] on td "31" at bounding box center [755, 352] width 19 height 15
drag, startPoint x: 764, startPoint y: 394, endPoint x: 728, endPoint y: 366, distance: 45.8
click at [764, 394] on span "Вибрати" at bounding box center [768, 392] width 30 height 8
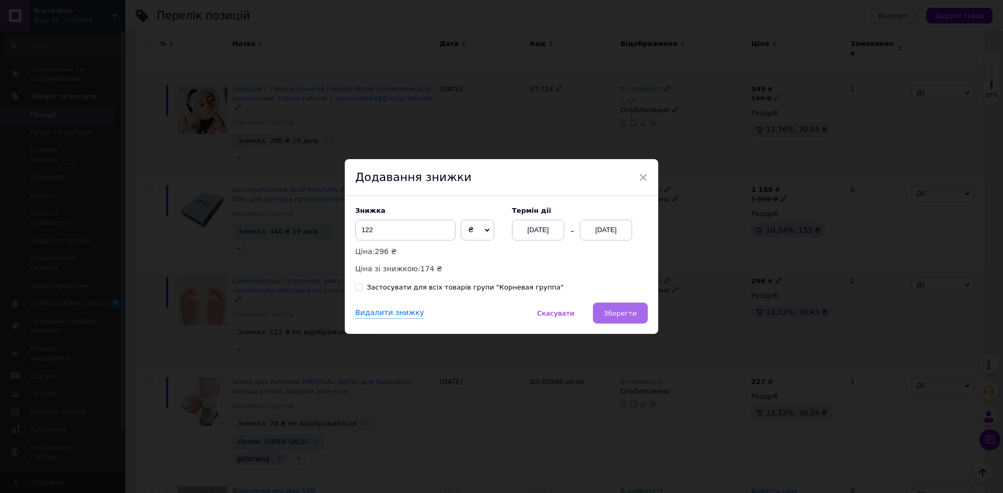
drag, startPoint x: 620, startPoint y: 315, endPoint x: 618, endPoint y: 322, distance: 7.3
click at [621, 315] on span "Зберегти" at bounding box center [620, 314] width 33 height 8
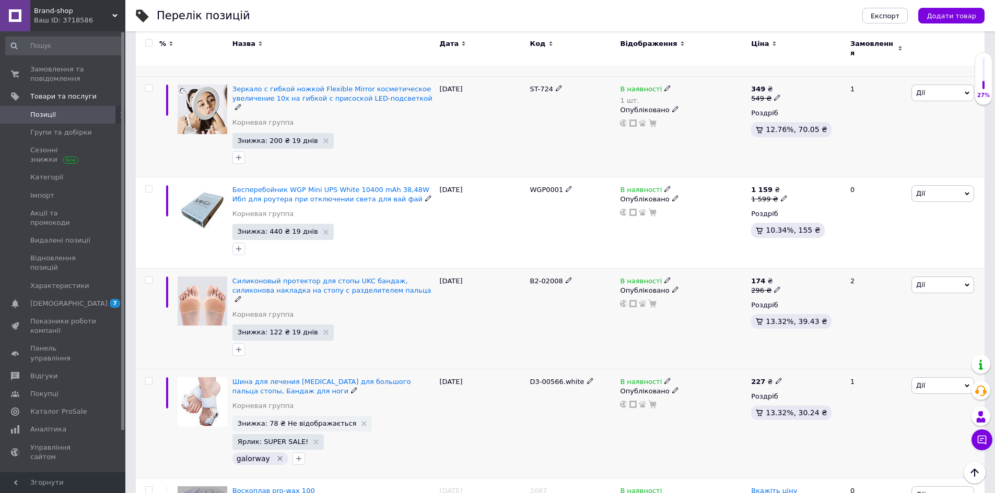
click at [317, 416] on span "Знижка: 78 ₴ Не відображається" at bounding box center [302, 424] width 140 height 16
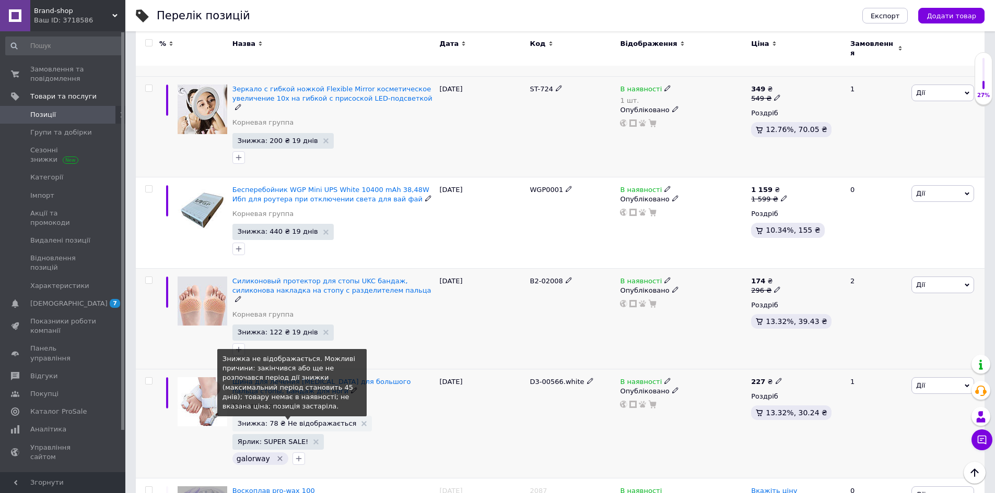
click at [311, 420] on span "Знижка: 78 ₴ Не відображається" at bounding box center [297, 423] width 119 height 7
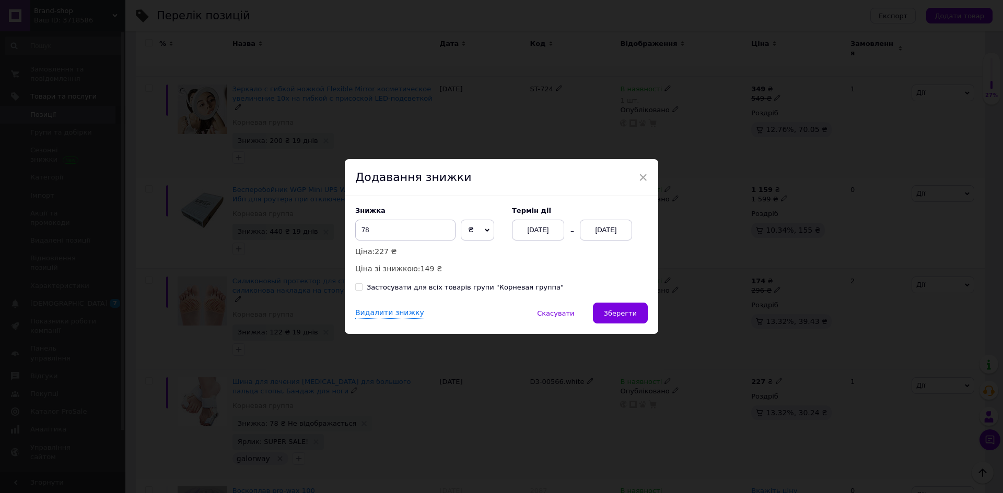
click at [598, 230] on div "[DATE]" at bounding box center [606, 230] width 52 height 21
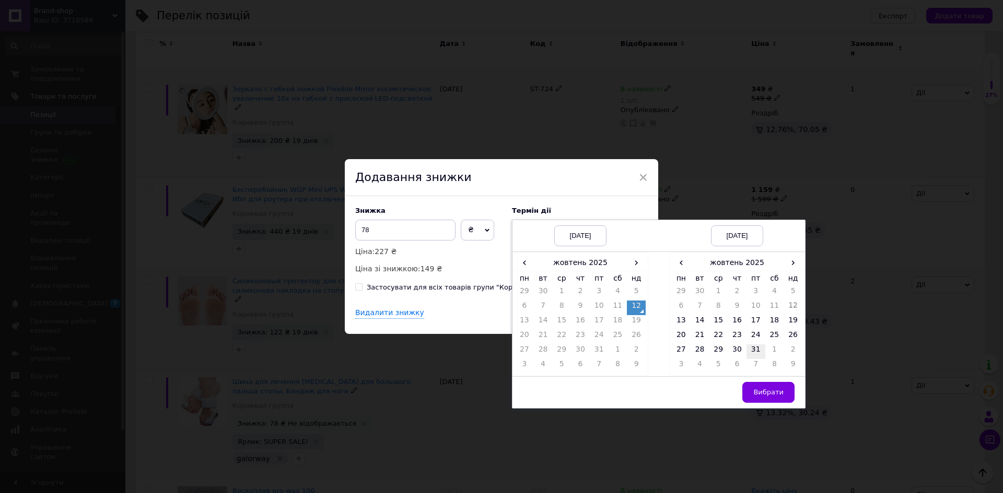
drag, startPoint x: 755, startPoint y: 349, endPoint x: 759, endPoint y: 379, distance: 29.5
click at [755, 350] on td "31" at bounding box center [755, 352] width 19 height 15
click at [762, 385] on button "Вибрати" at bounding box center [768, 392] width 52 height 21
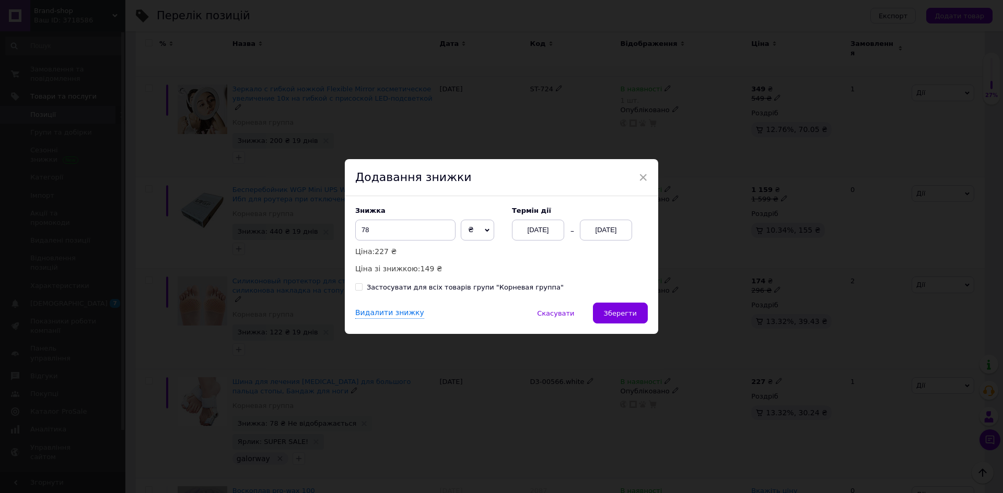
click at [766, 393] on div "× Додавання знижки Знижка 78 ₴ % Ціна: 227 ₴ Ціна зі знижкою: 149 ₴ Термін дії …" at bounding box center [501, 246] width 1003 height 493
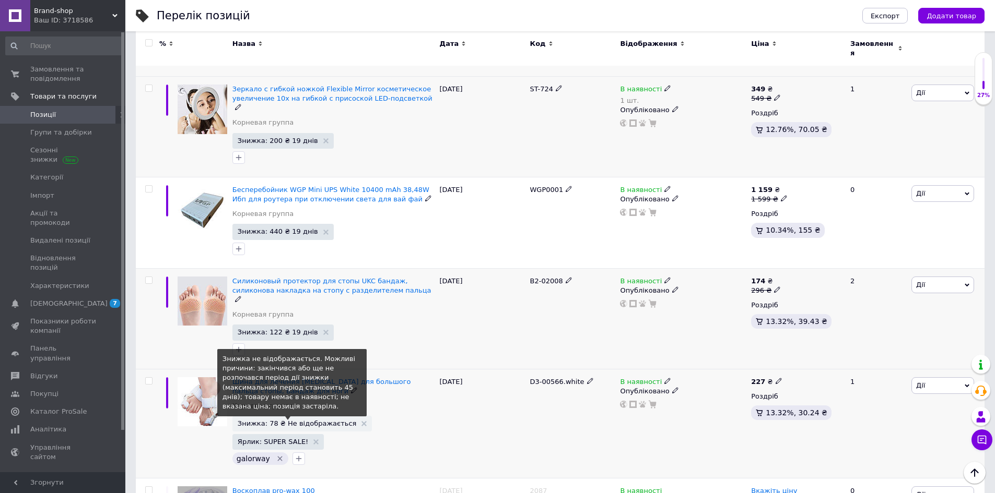
click at [291, 420] on span "Знижка: 78 ₴ Не відображається" at bounding box center [297, 423] width 119 height 7
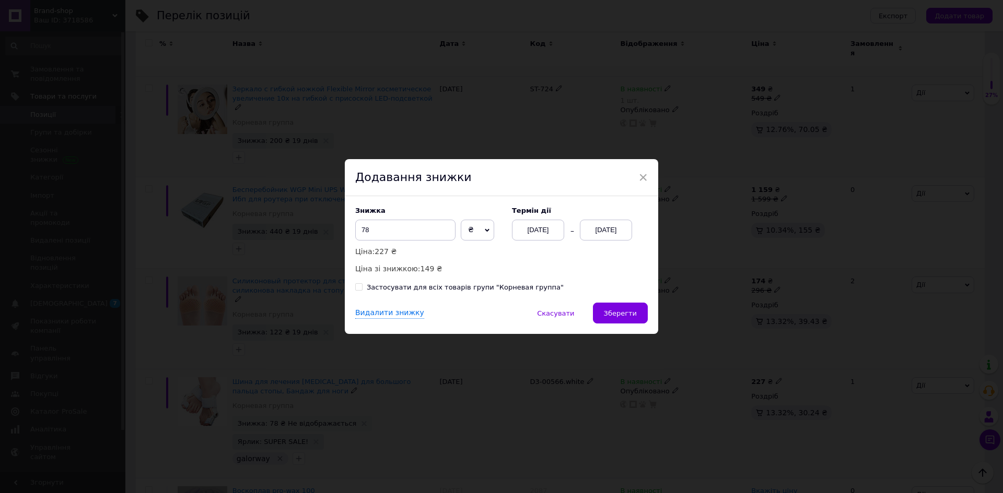
click at [613, 228] on div "[DATE]" at bounding box center [606, 230] width 52 height 21
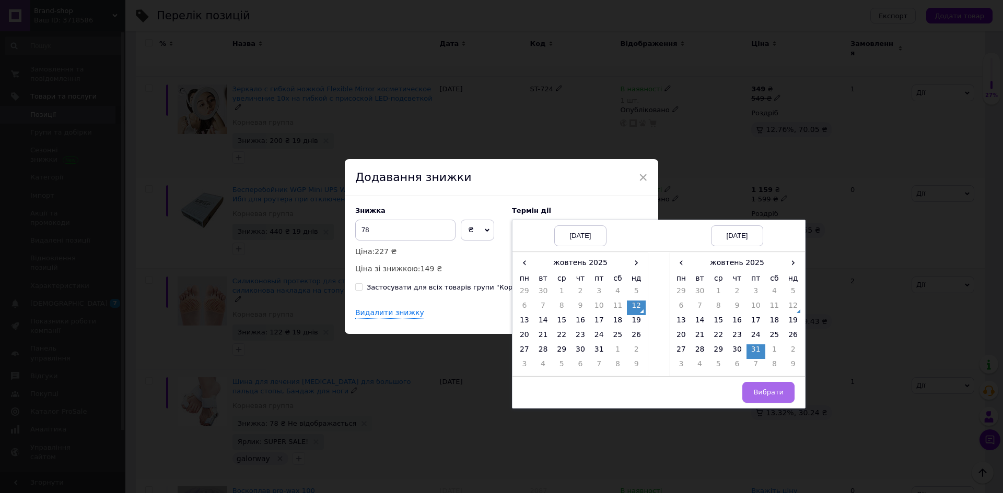
click at [772, 387] on button "Вибрати" at bounding box center [768, 392] width 52 height 21
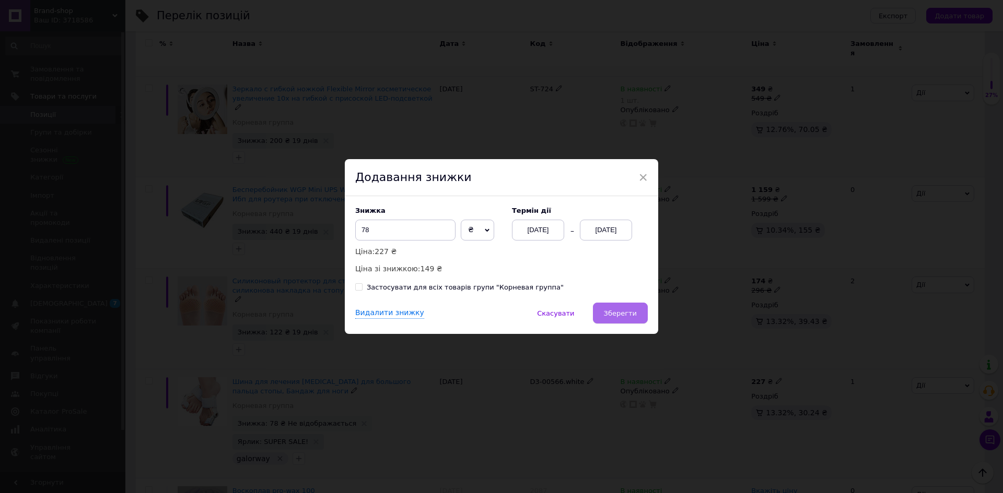
click at [635, 315] on button "Зберегти" at bounding box center [620, 313] width 55 height 21
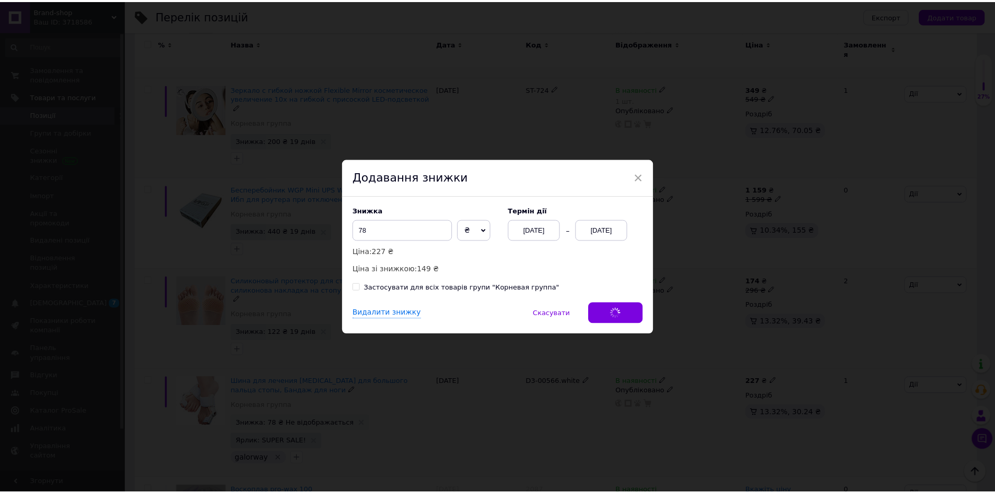
scroll to position [1526, 0]
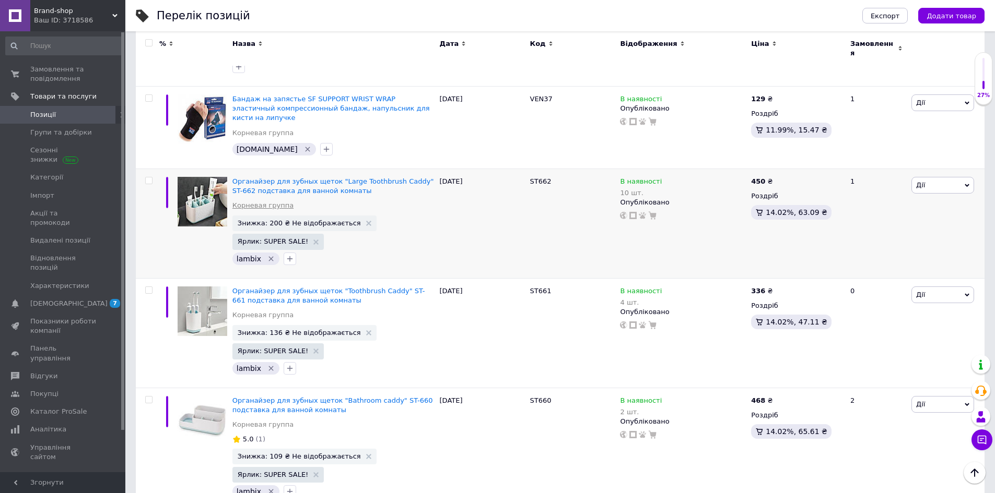
scroll to position [366, 0]
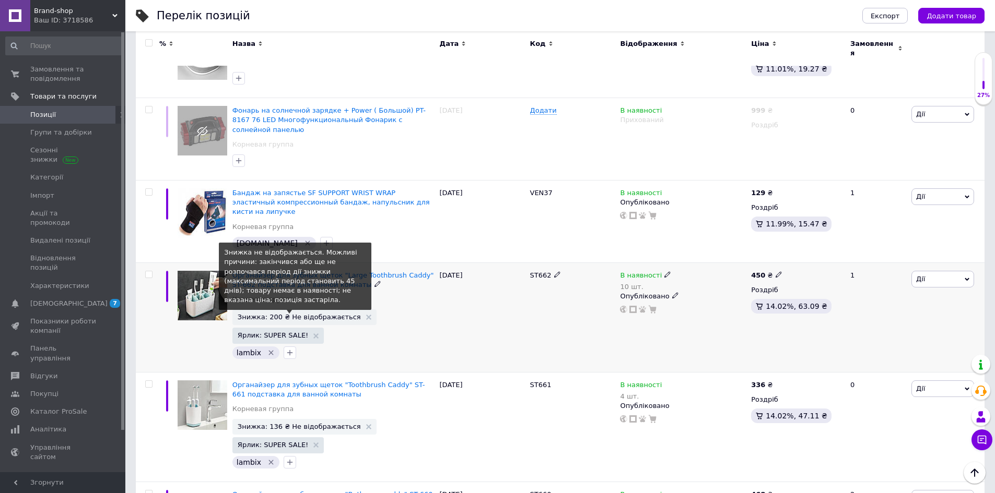
click at [270, 314] on span "Знижка: 200 ₴ Не відображається" at bounding box center [299, 317] width 123 height 7
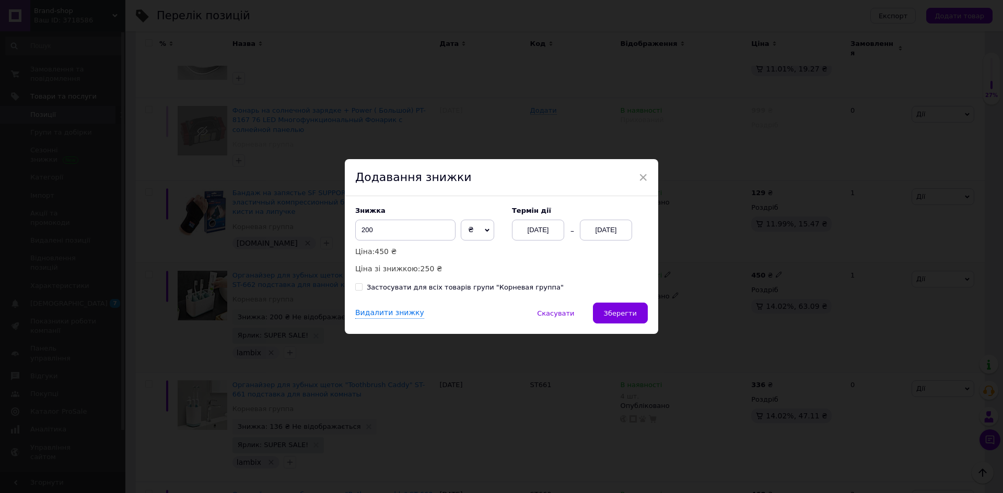
click at [601, 230] on div "[DATE]" at bounding box center [606, 230] width 52 height 21
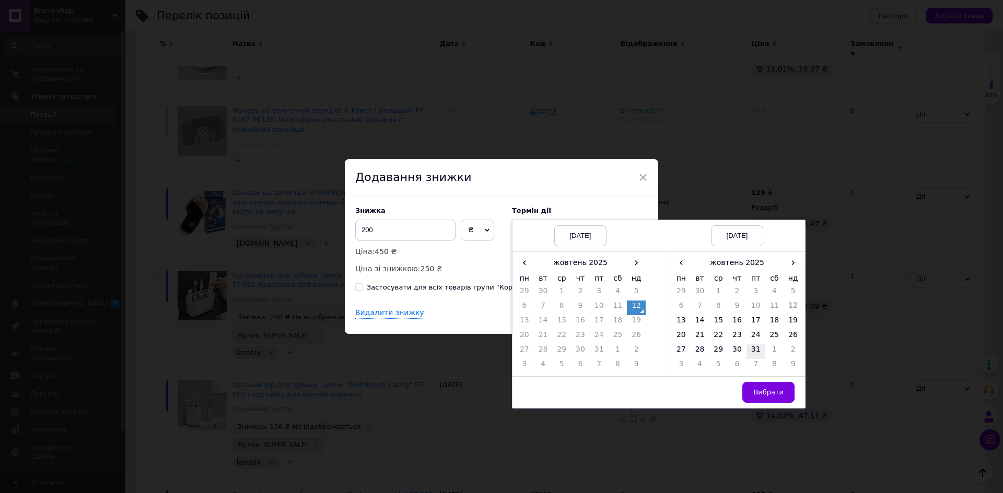
click at [755, 346] on td "31" at bounding box center [755, 352] width 19 height 15
click at [769, 395] on span "Вибрати" at bounding box center [768, 392] width 30 height 8
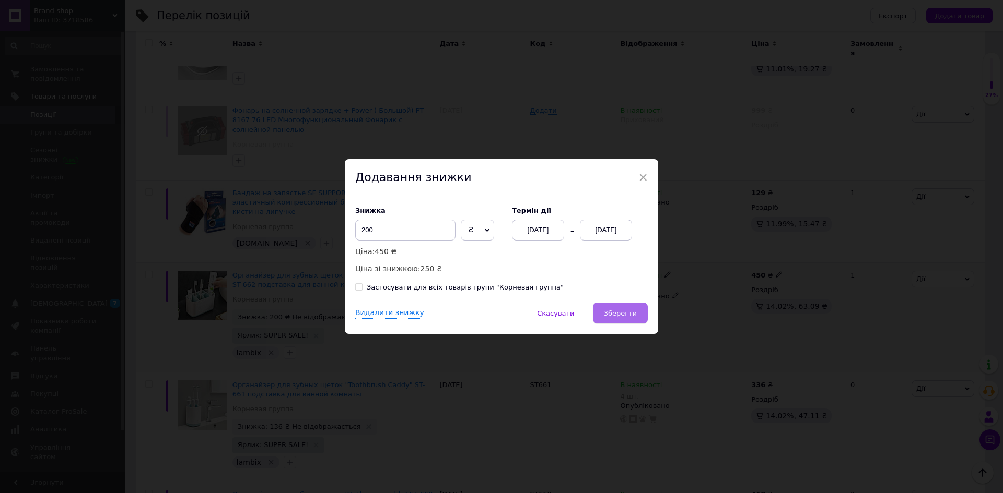
click at [626, 312] on span "Зберегти" at bounding box center [620, 314] width 33 height 8
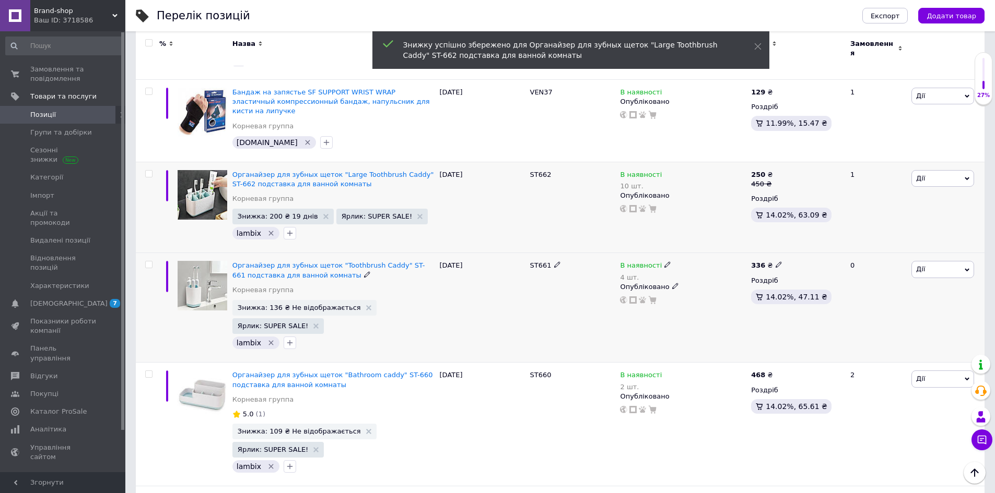
scroll to position [470, 0]
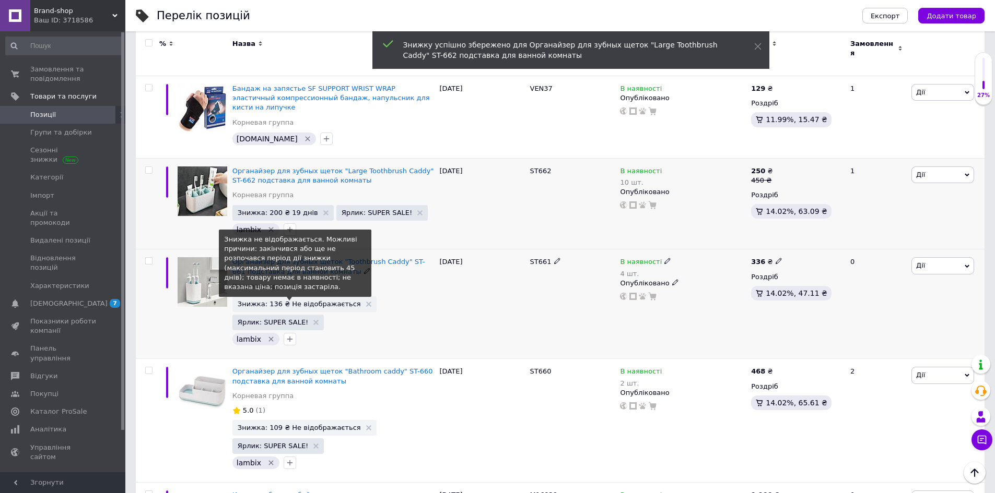
click at [265, 301] on span "Знижка: 136 ₴ Не відображається" at bounding box center [299, 304] width 123 height 7
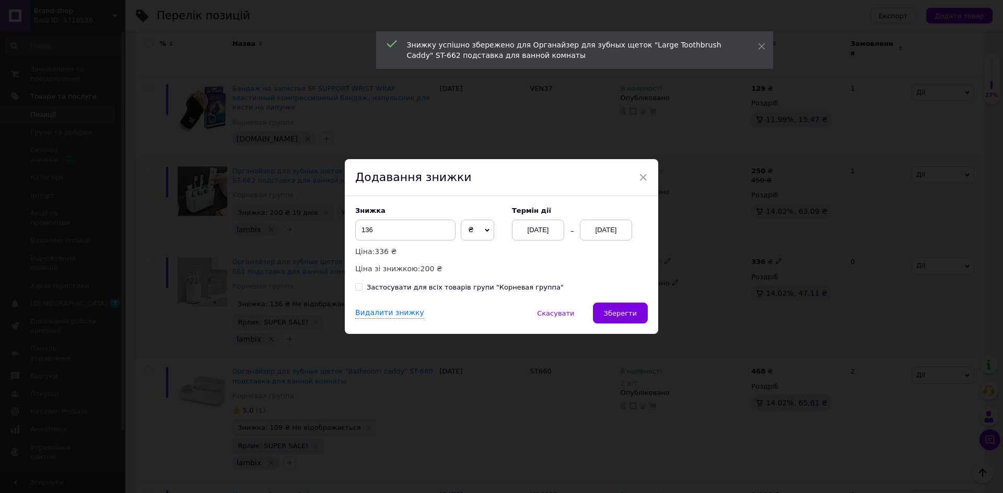
click at [616, 233] on div "[DATE]" at bounding box center [606, 230] width 52 height 21
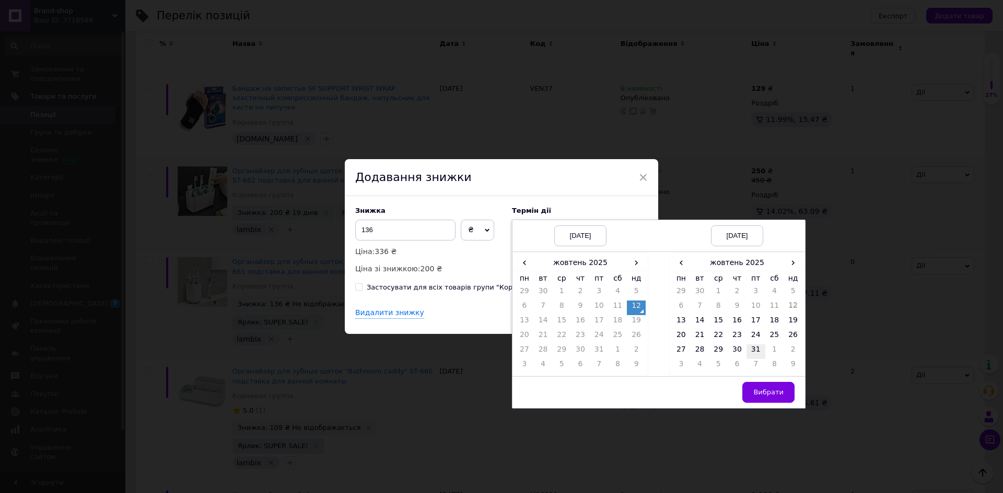
click at [761, 352] on td "31" at bounding box center [755, 352] width 19 height 15
click at [762, 395] on span "Вибрати" at bounding box center [768, 392] width 30 height 8
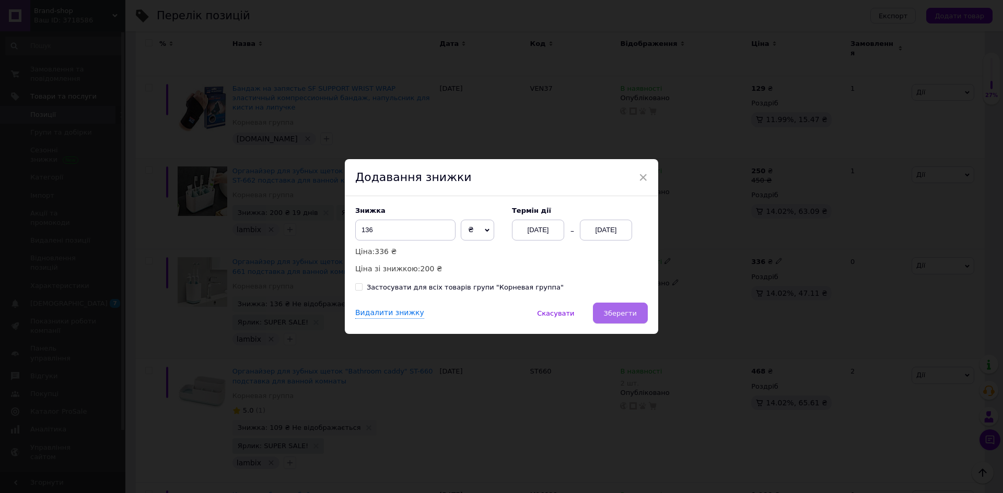
click at [633, 323] on button "Зберегти" at bounding box center [620, 313] width 55 height 21
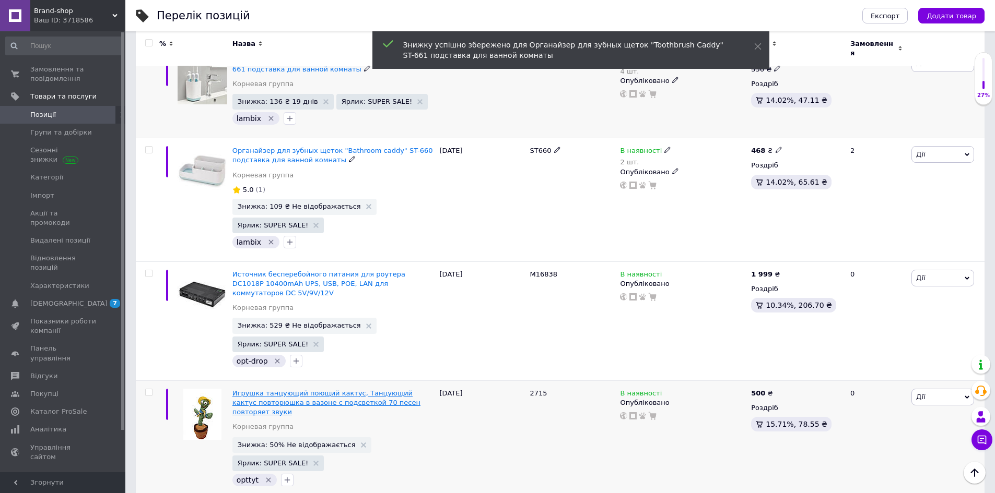
scroll to position [679, 0]
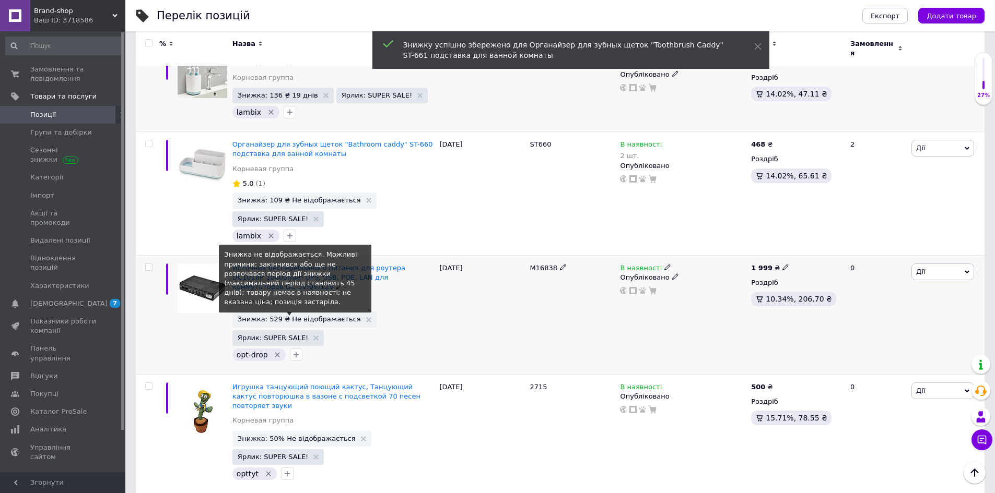
click at [276, 316] on span "Знижка: 529 ₴ Не відображається" at bounding box center [299, 319] width 123 height 7
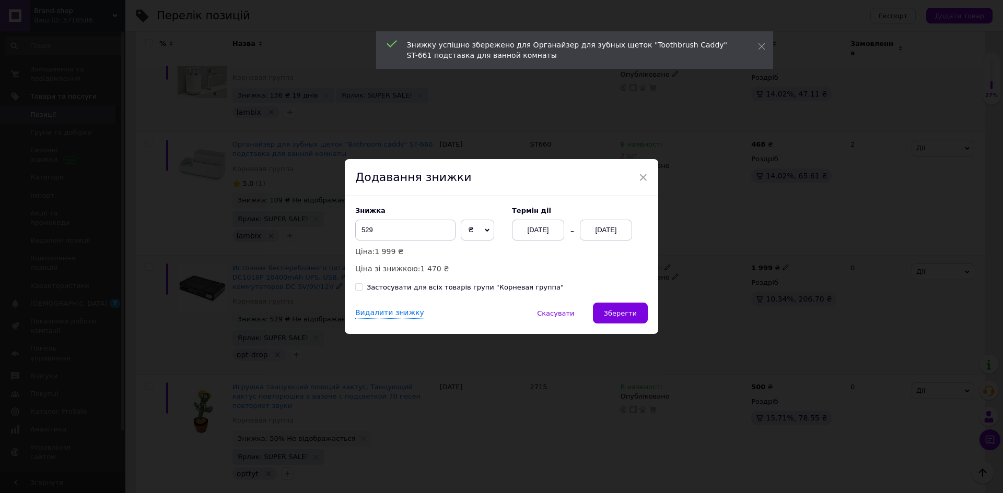
click at [604, 225] on div "[DATE]" at bounding box center [606, 230] width 52 height 21
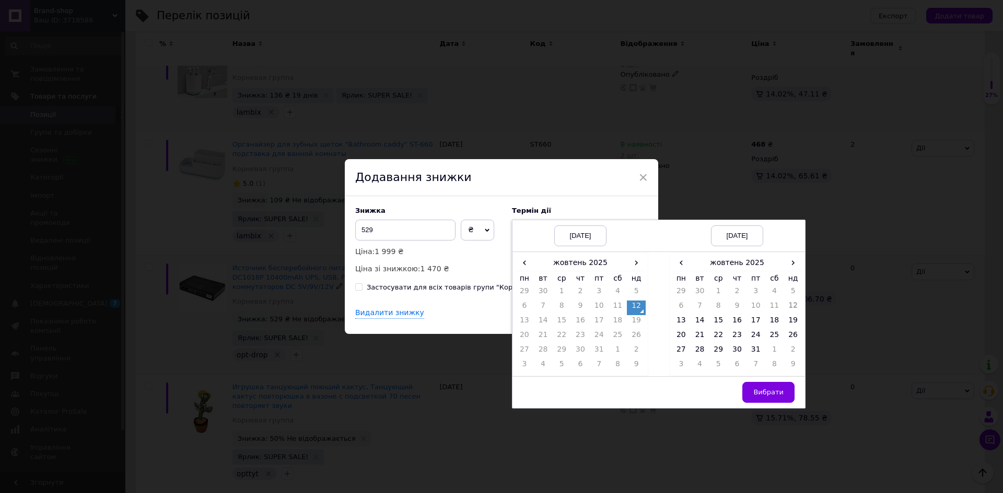
drag, startPoint x: 750, startPoint y: 348, endPoint x: 759, endPoint y: 381, distance: 33.6
click at [750, 349] on td "31" at bounding box center [755, 352] width 19 height 15
click at [767, 392] on span "Вибрати" at bounding box center [768, 392] width 30 height 8
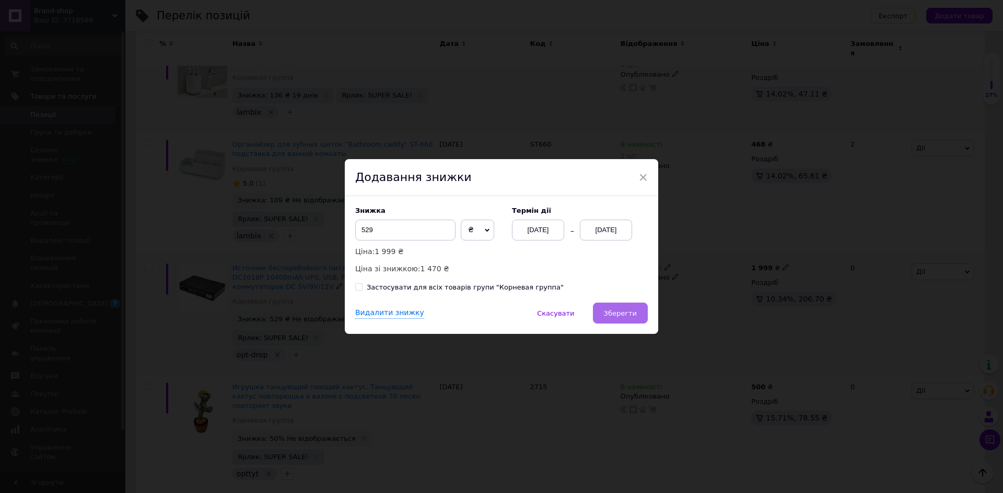
click at [630, 315] on span "Зберегти" at bounding box center [620, 314] width 33 height 8
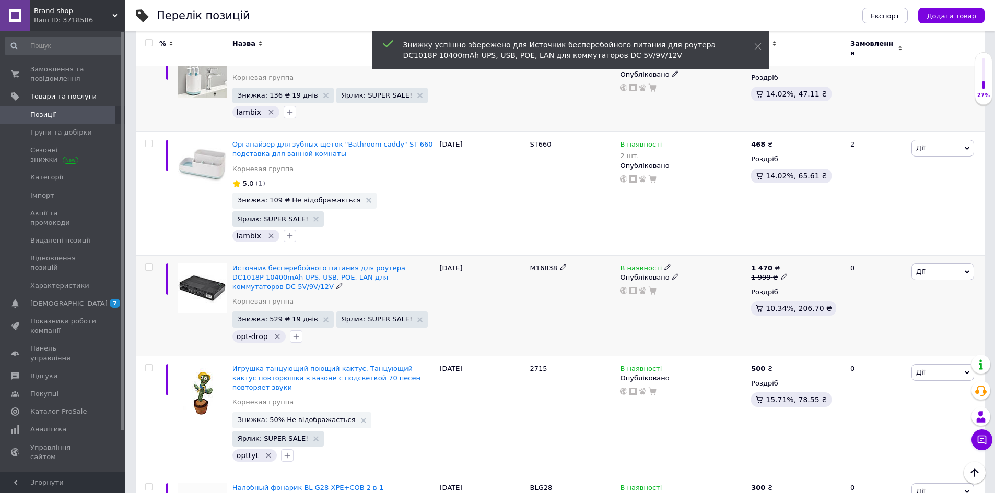
click at [672, 274] on use at bounding box center [675, 277] width 6 height 6
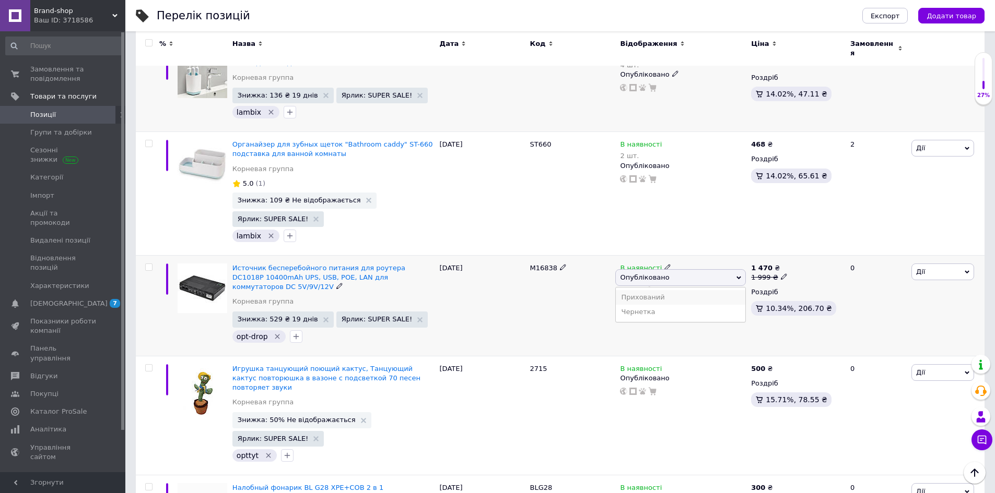
click at [658, 290] on li "Прихований" at bounding box center [680, 297] width 129 height 15
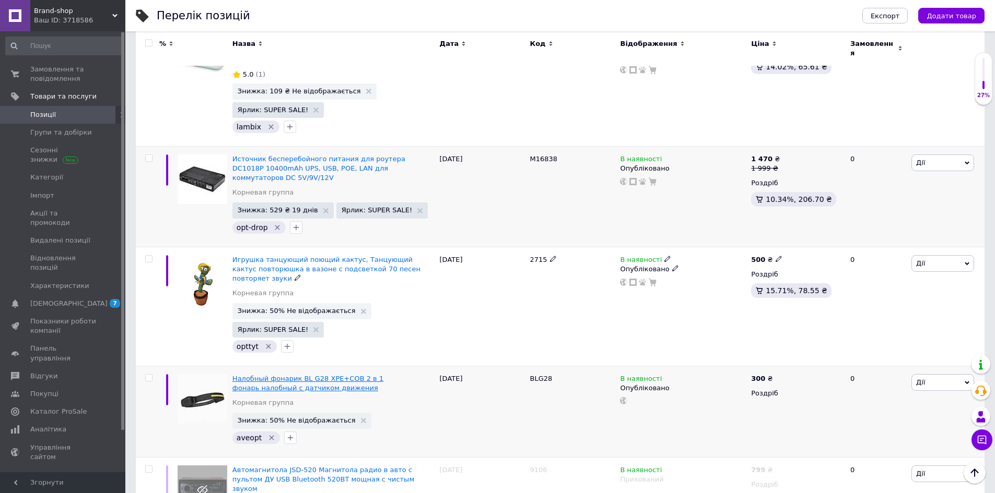
scroll to position [835, 0]
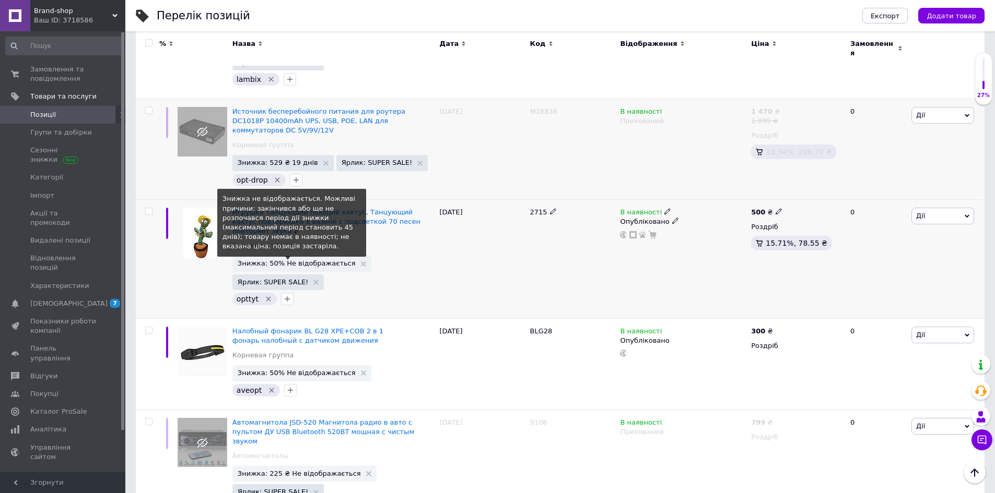
click at [294, 260] on span "Знижка: 50% Не відображається" at bounding box center [297, 263] width 118 height 7
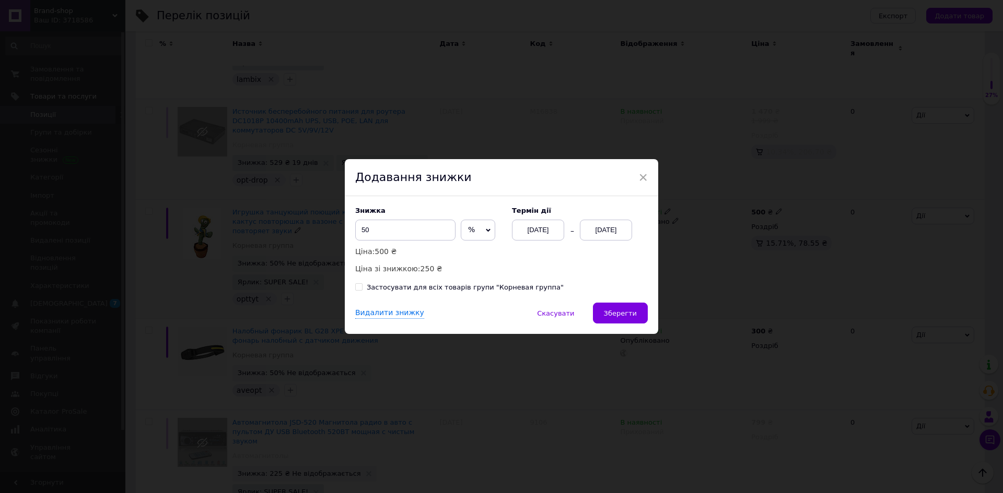
click at [595, 235] on div "[DATE]" at bounding box center [606, 230] width 52 height 21
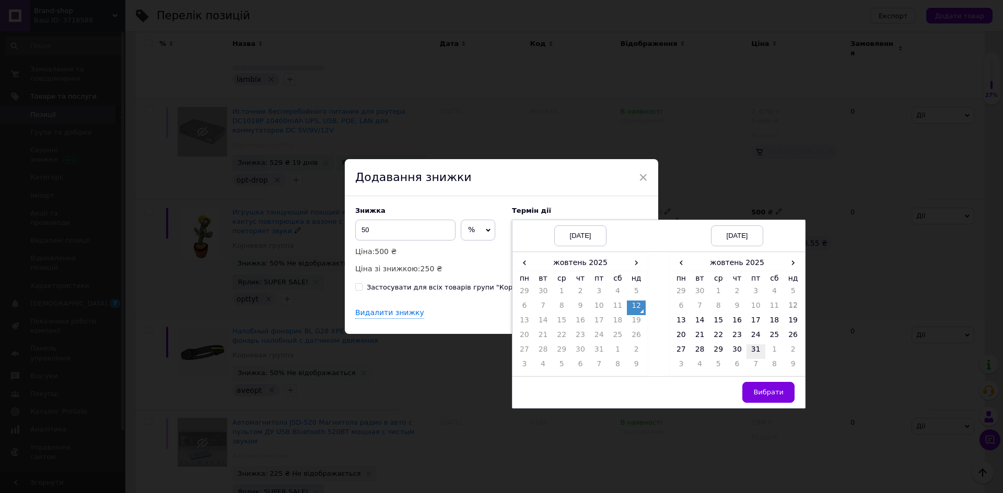
drag, startPoint x: 753, startPoint y: 349, endPoint x: 756, endPoint y: 358, distance: 9.1
click at [753, 350] on td "31" at bounding box center [755, 352] width 19 height 15
click at [764, 385] on button "Вибрати" at bounding box center [768, 392] width 52 height 21
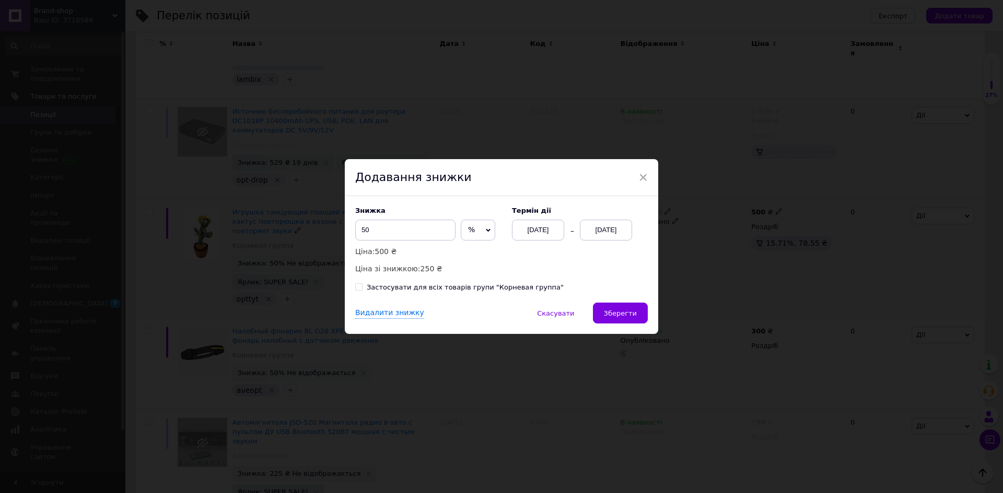
drag, startPoint x: 632, startPoint y: 305, endPoint x: 622, endPoint y: 312, distance: 11.7
click at [632, 306] on button "Зберегти" at bounding box center [620, 313] width 55 height 21
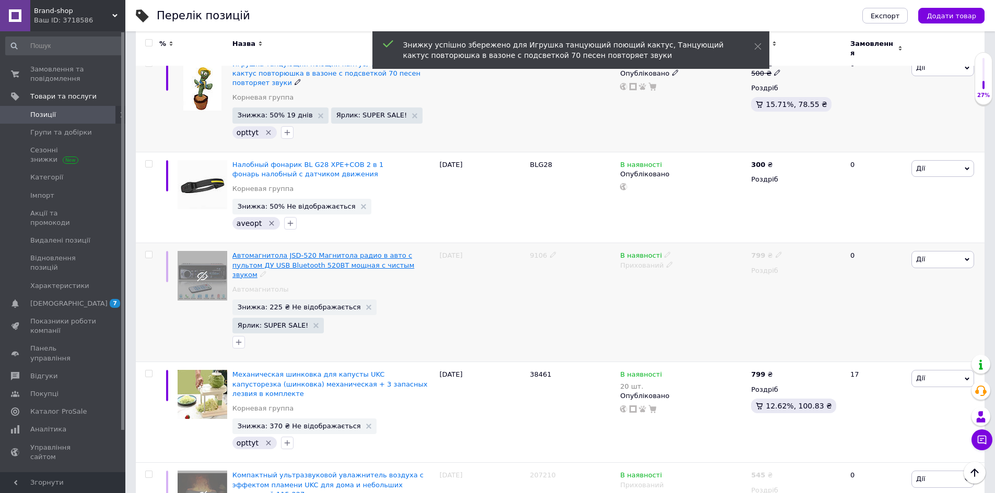
scroll to position [992, 0]
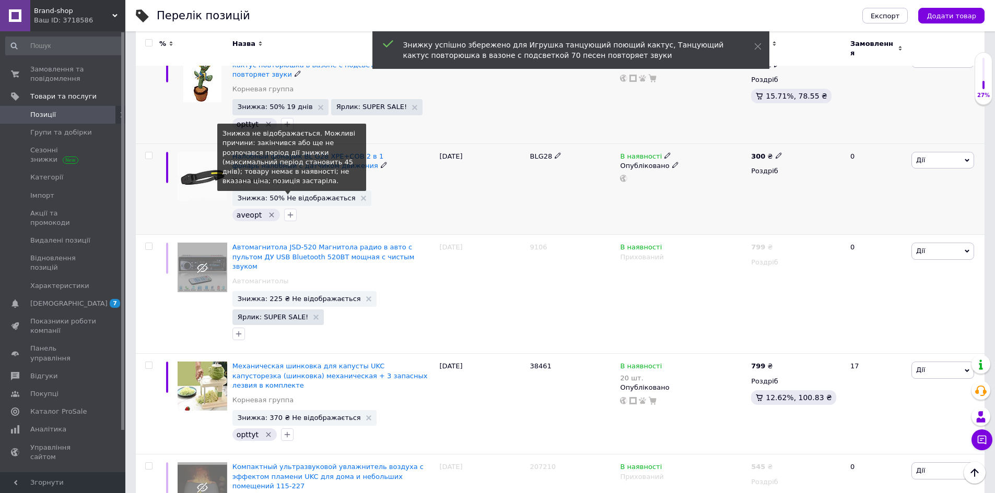
click at [320, 195] on span "Знижка: 50% Не відображається" at bounding box center [297, 198] width 118 height 7
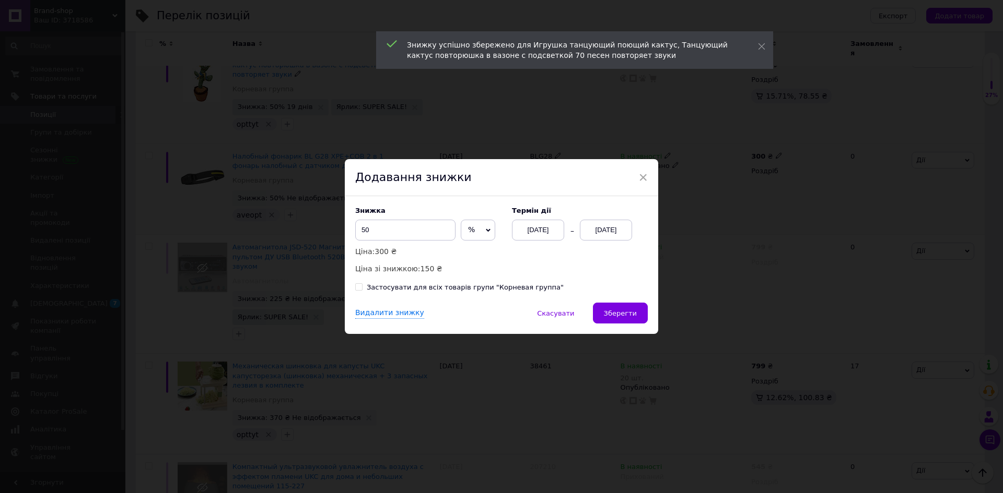
click at [600, 231] on div "[DATE]" at bounding box center [606, 230] width 52 height 21
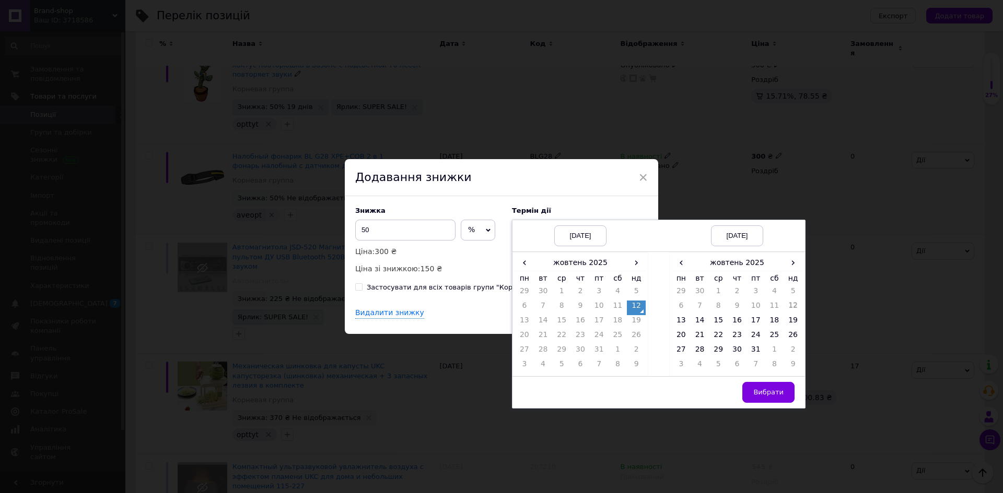
drag, startPoint x: 750, startPoint y: 349, endPoint x: 754, endPoint y: 378, distance: 28.9
click at [751, 350] on td "31" at bounding box center [755, 352] width 19 height 15
drag, startPoint x: 761, startPoint y: 391, endPoint x: 753, endPoint y: 388, distance: 7.8
click at [762, 391] on span "Вибрати" at bounding box center [768, 392] width 30 height 8
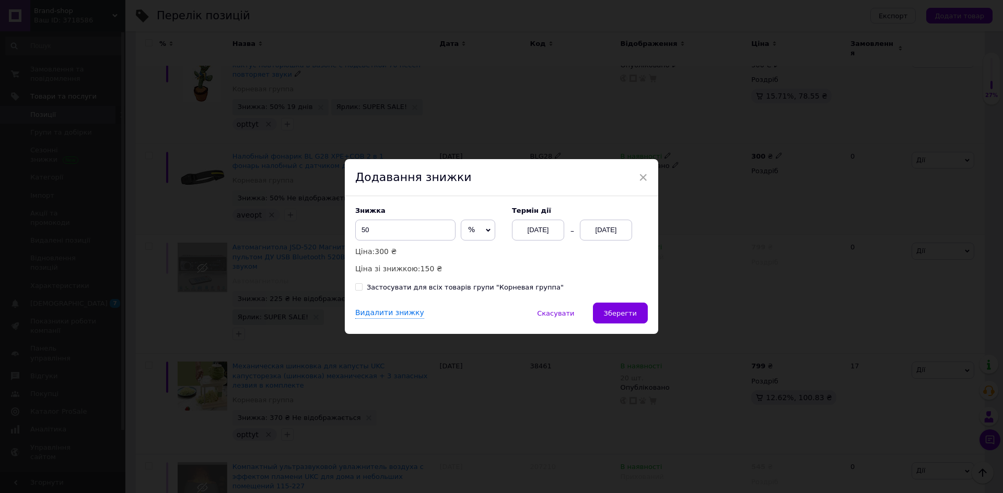
drag, startPoint x: 636, startPoint y: 312, endPoint x: 606, endPoint y: 306, distance: 30.8
click at [635, 310] on button "Зберегти" at bounding box center [620, 313] width 55 height 21
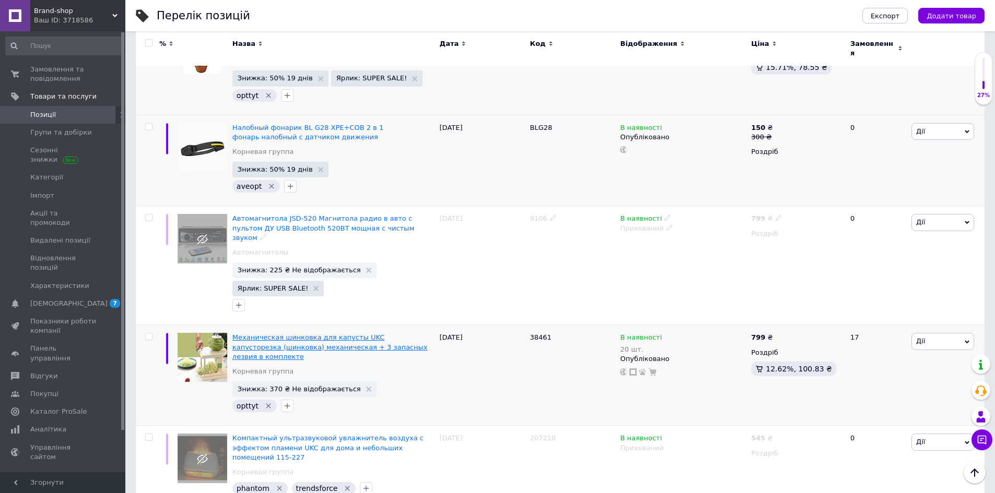
scroll to position [1149, 0]
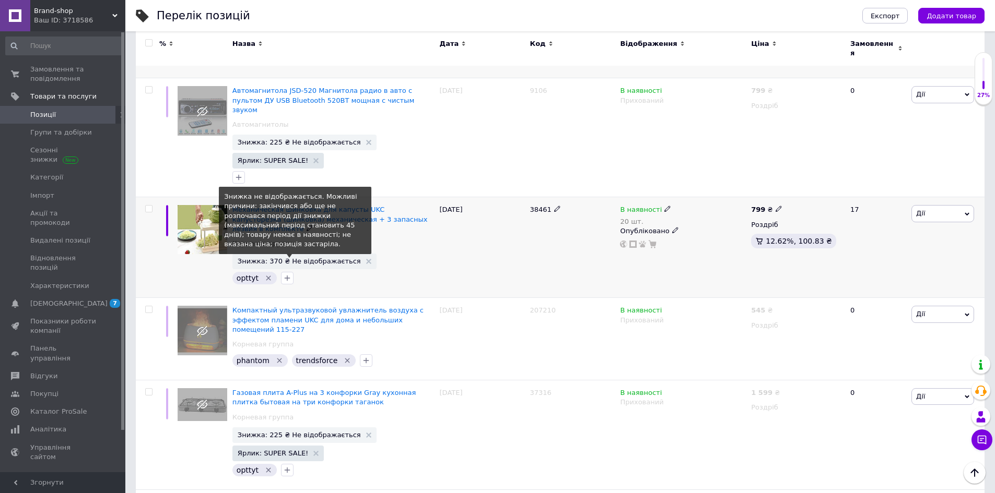
click at [292, 258] on span "Знижка: 370 ₴ Не відображається" at bounding box center [299, 261] width 123 height 7
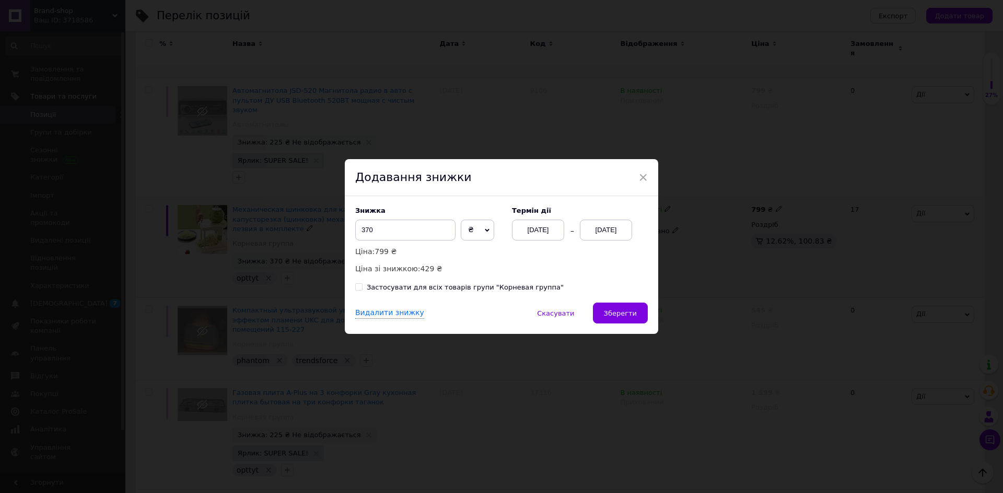
click at [606, 227] on div "[DATE]" at bounding box center [606, 230] width 52 height 21
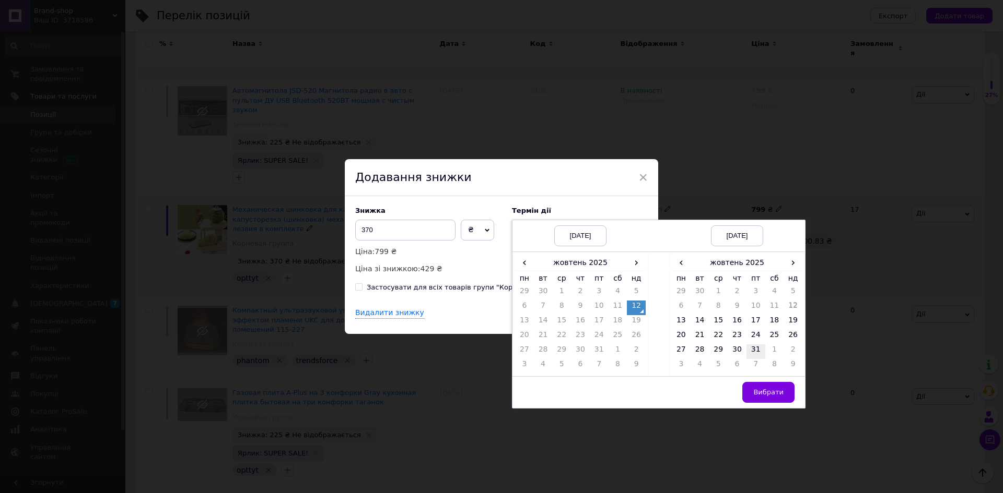
click at [756, 350] on td "31" at bounding box center [755, 352] width 19 height 15
click at [763, 384] on button "Вибрати" at bounding box center [768, 392] width 52 height 21
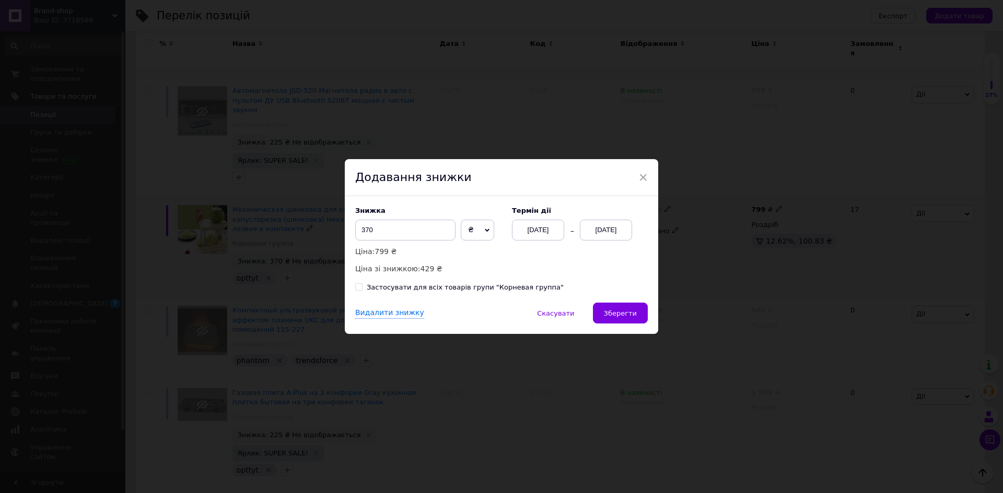
click at [621, 302] on div "Знижка 370 ₴ % Ціна: 799 ₴ Ціна зі знижкою: 429 ₴ Термін дії [DATE] [DATE] Заст…" at bounding box center [501, 249] width 313 height 107
click at [614, 313] on span "Зберегти" at bounding box center [620, 314] width 33 height 8
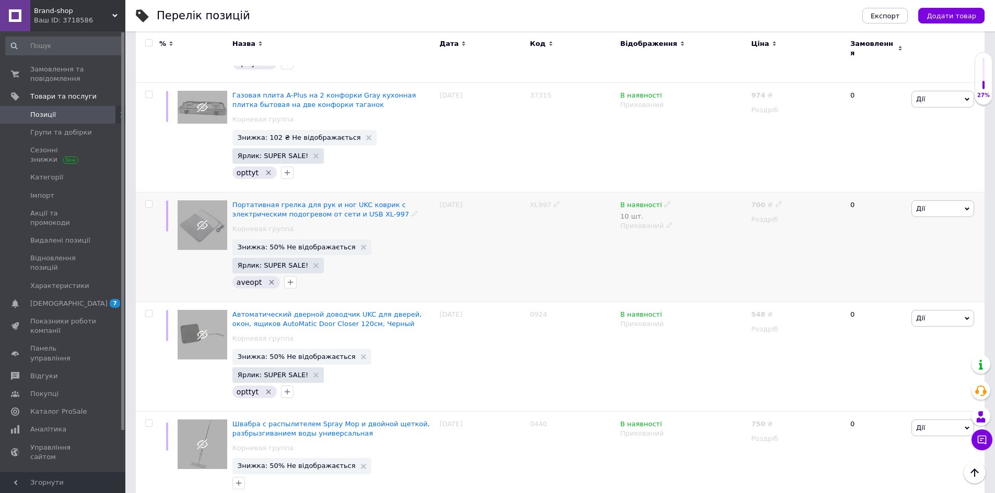
scroll to position [1655, 0]
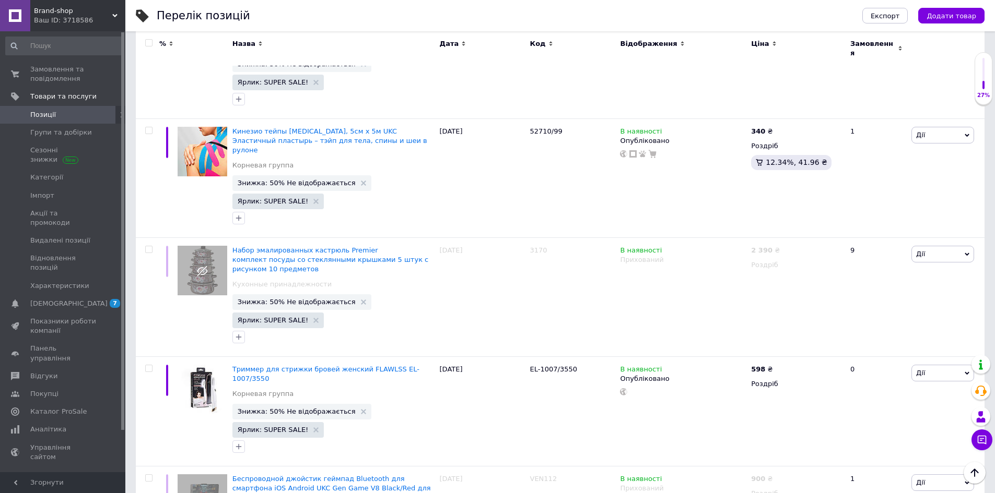
scroll to position [1080, 0]
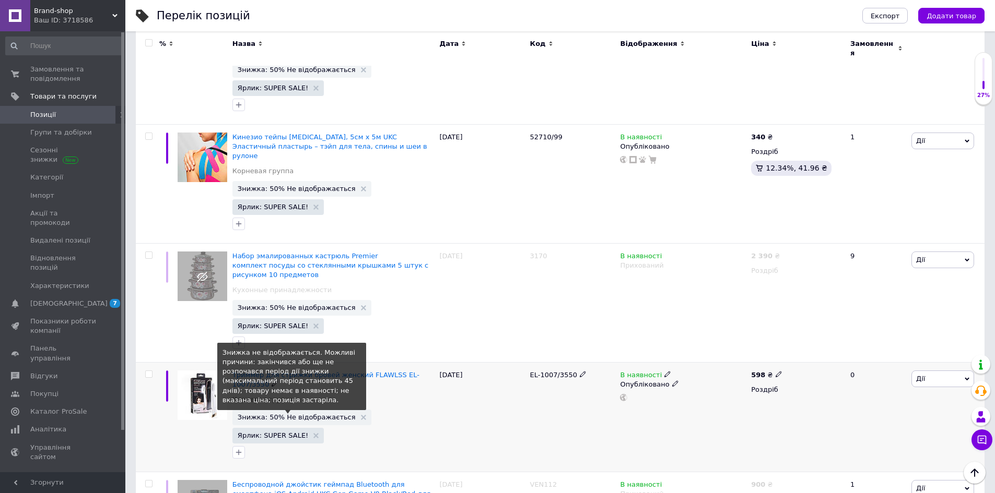
click at [306, 414] on span "Знижка: 50% Не відображається" at bounding box center [297, 417] width 118 height 7
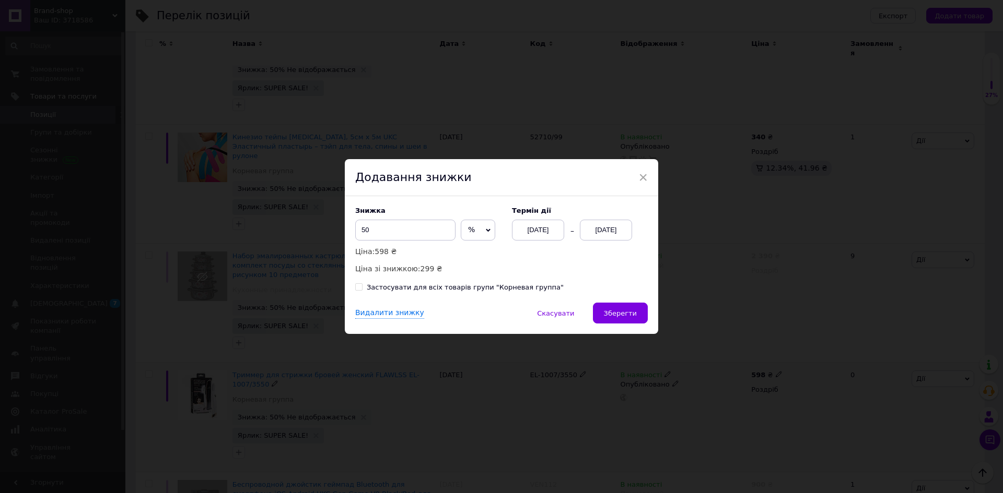
click at [621, 228] on div "[DATE]" at bounding box center [606, 230] width 52 height 21
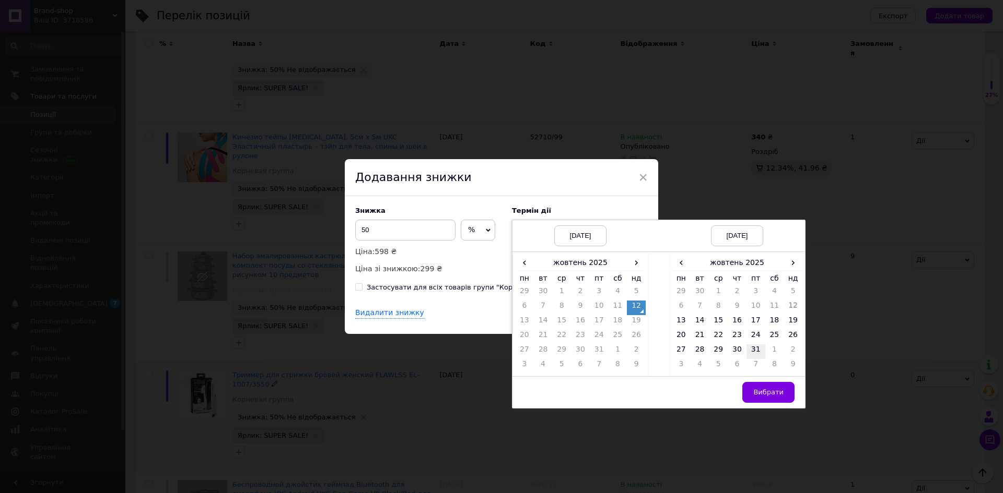
click at [749, 349] on td "31" at bounding box center [755, 352] width 19 height 15
click at [759, 392] on span "Вибрати" at bounding box center [768, 392] width 30 height 8
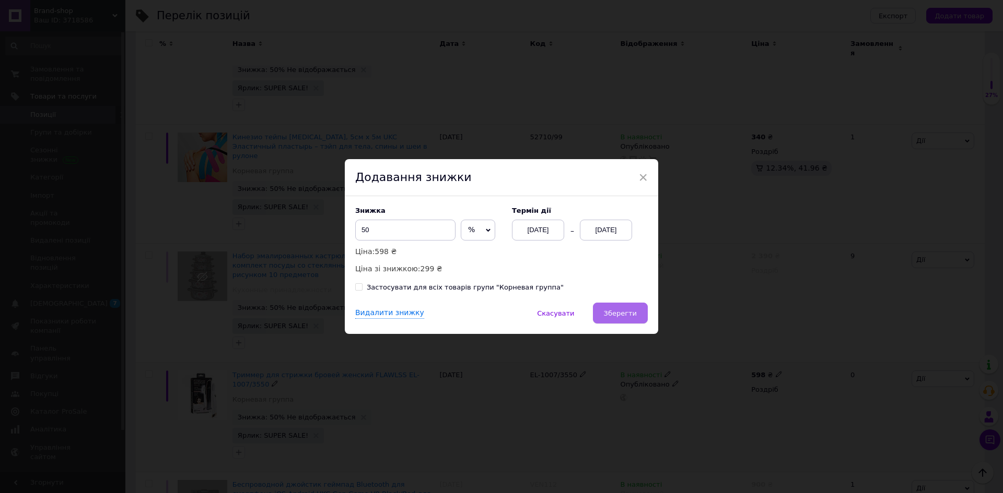
click at [644, 321] on button "Зберегти" at bounding box center [620, 313] width 55 height 21
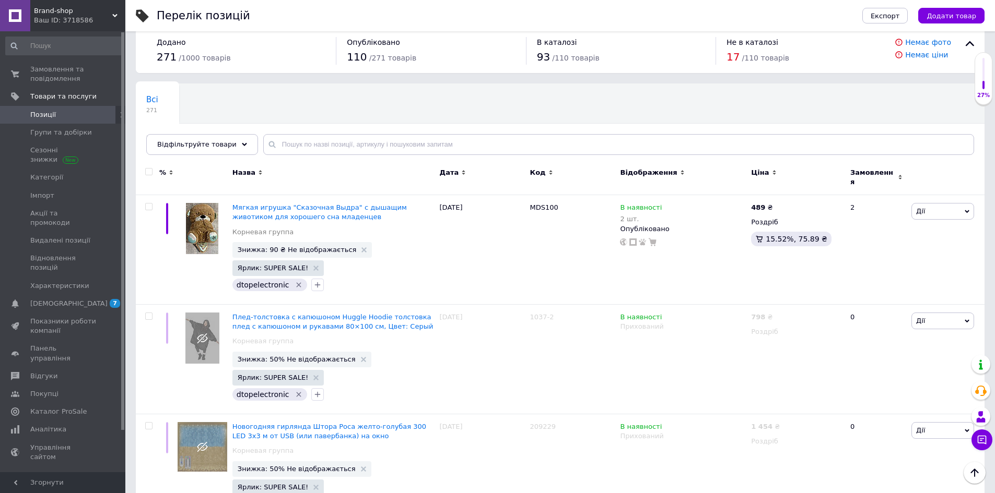
scroll to position [0, 0]
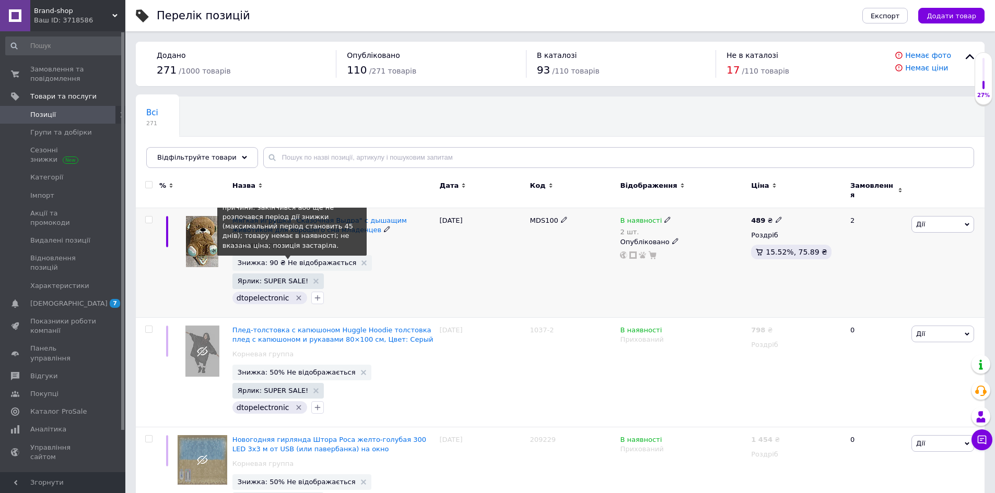
click at [298, 260] on span "Знижка: 90 ₴ Не відображається" at bounding box center [297, 263] width 119 height 7
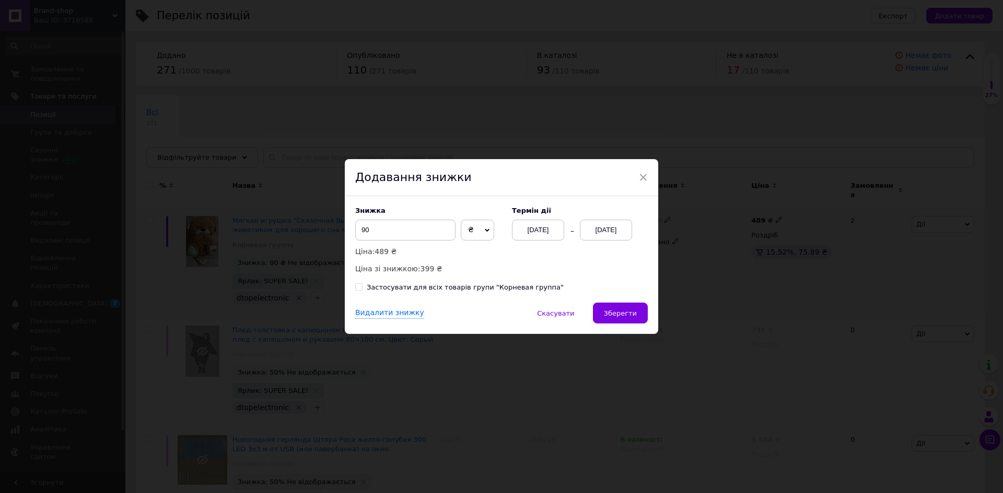
click at [612, 230] on div "[DATE]" at bounding box center [606, 230] width 52 height 21
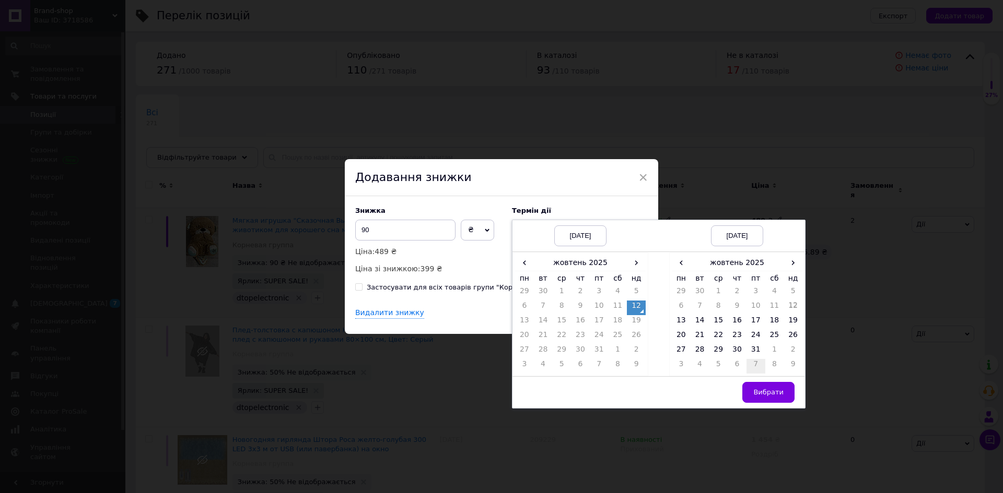
drag, startPoint x: 746, startPoint y: 353, endPoint x: 752, endPoint y: 367, distance: 15.4
click at [747, 353] on td "31" at bounding box center [755, 352] width 19 height 15
click at [759, 391] on span "Вибрати" at bounding box center [768, 392] width 30 height 8
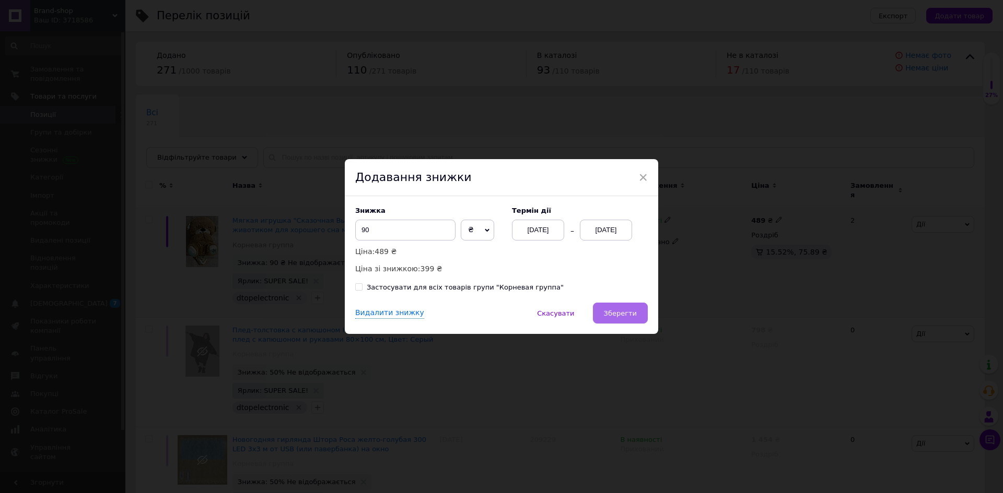
click at [634, 316] on span "Зберегти" at bounding box center [620, 314] width 33 height 8
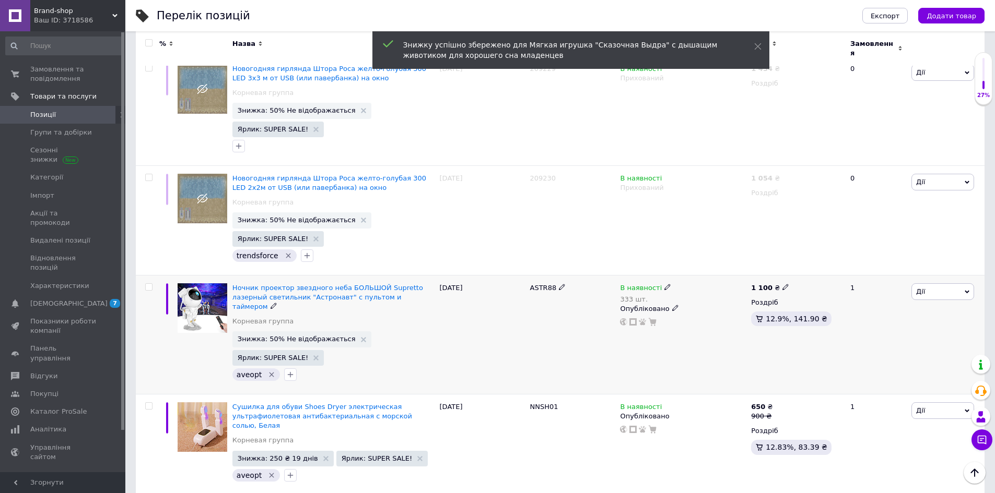
scroll to position [418, 0]
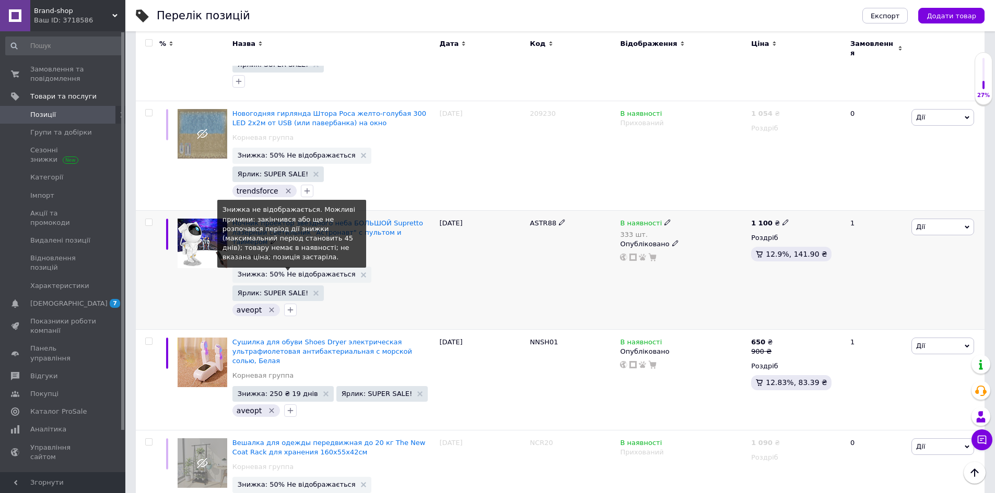
click at [313, 271] on span "Знижка: 50% Не відображається" at bounding box center [297, 274] width 118 height 7
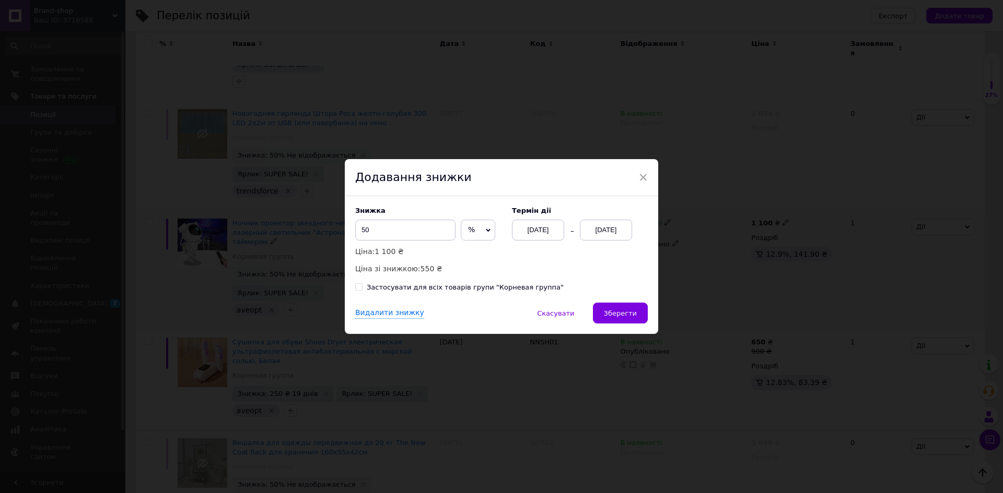
click at [614, 228] on div "[DATE]" at bounding box center [606, 230] width 52 height 21
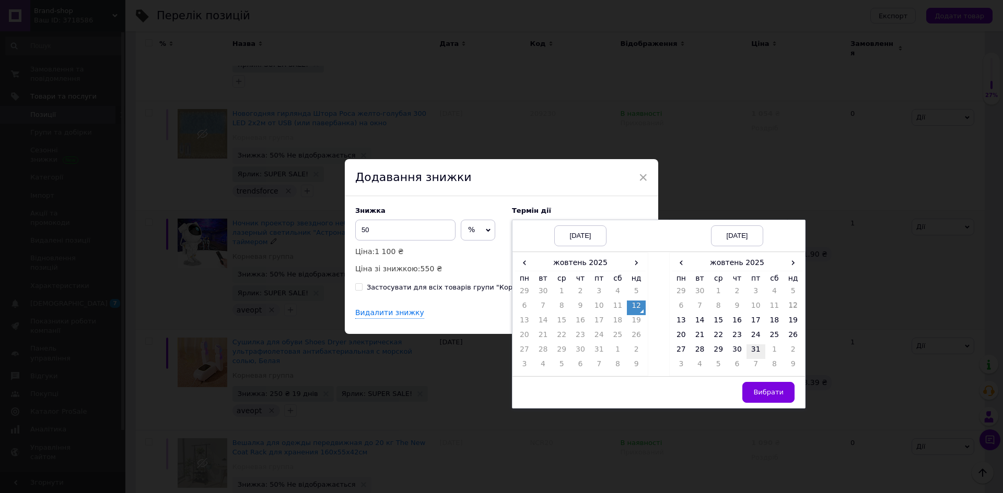
click at [756, 355] on td "31" at bounding box center [755, 352] width 19 height 15
click at [764, 397] on button "Вибрати" at bounding box center [768, 392] width 52 height 21
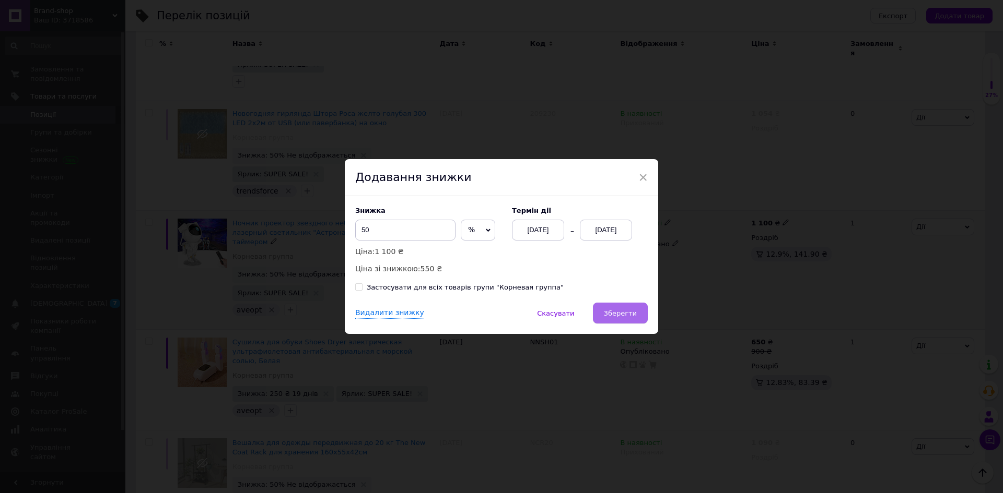
click at [626, 323] on button "Зберегти" at bounding box center [620, 313] width 55 height 21
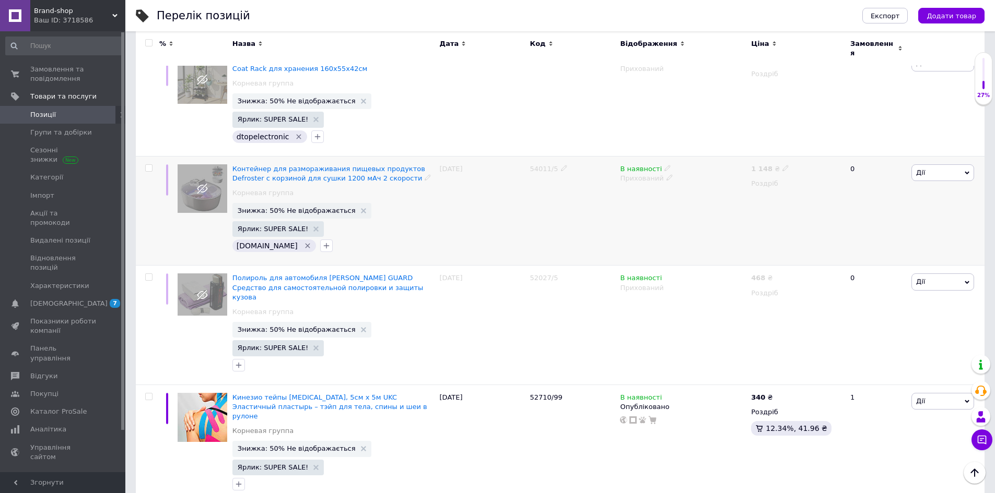
scroll to position [940, 0]
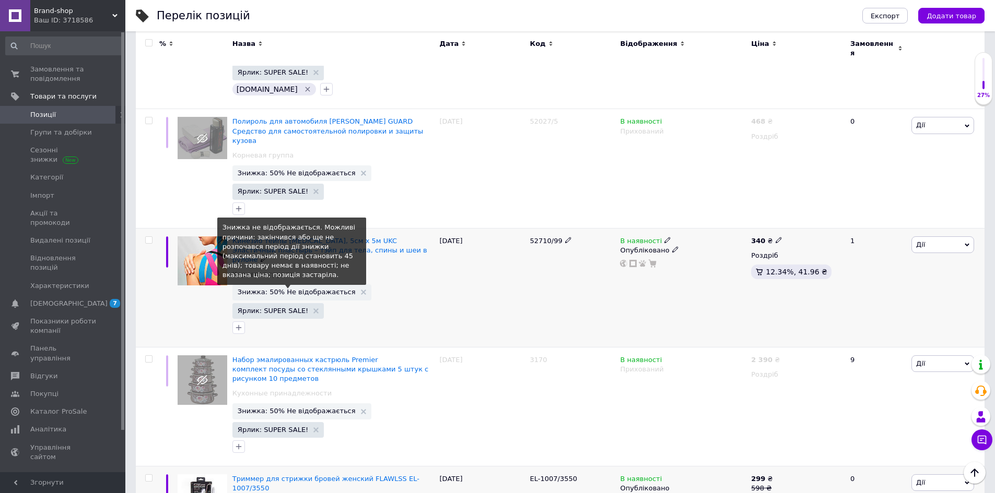
click at [274, 289] on span "Знижка: 50% Не відображається" at bounding box center [297, 292] width 118 height 7
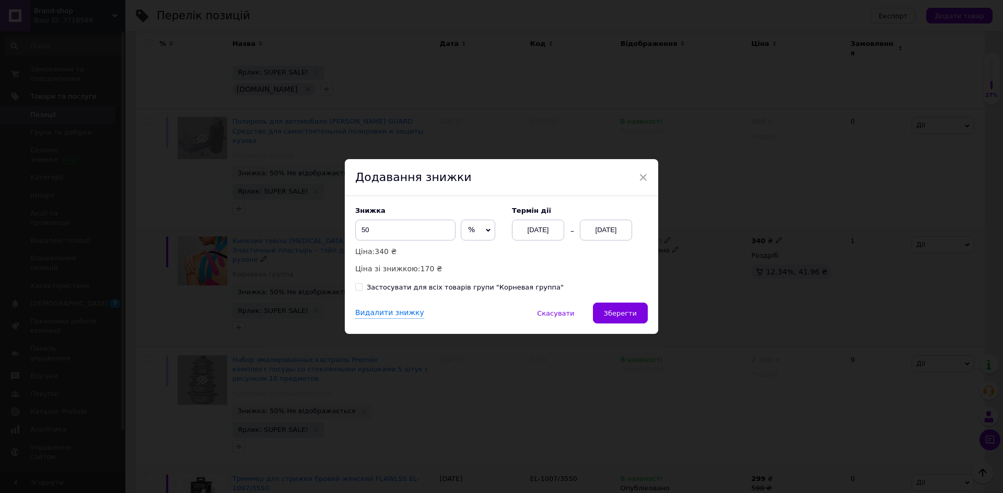
click at [604, 232] on div "[DATE]" at bounding box center [606, 230] width 52 height 21
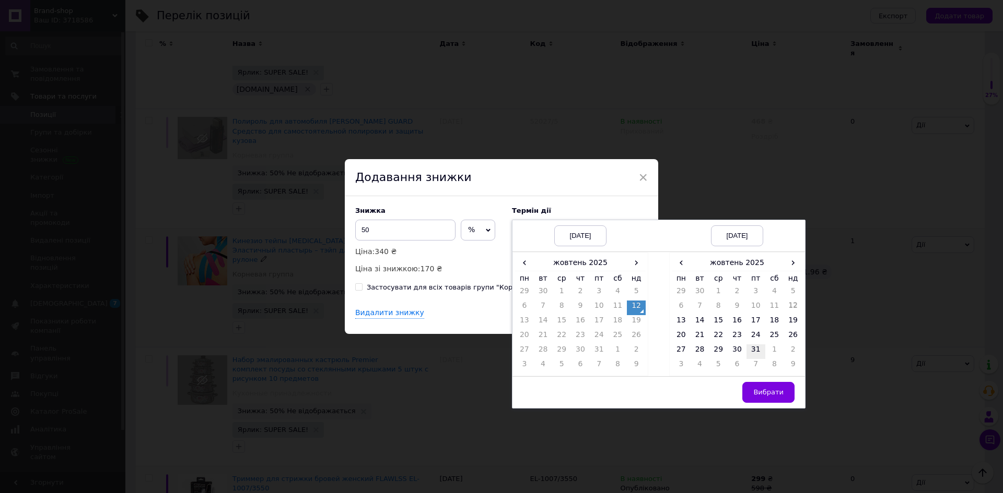
drag, startPoint x: 757, startPoint y: 349, endPoint x: 763, endPoint y: 382, distance: 33.0
click at [757, 350] on td "31" at bounding box center [755, 352] width 19 height 15
click at [767, 387] on button "Вибрати" at bounding box center [768, 392] width 52 height 21
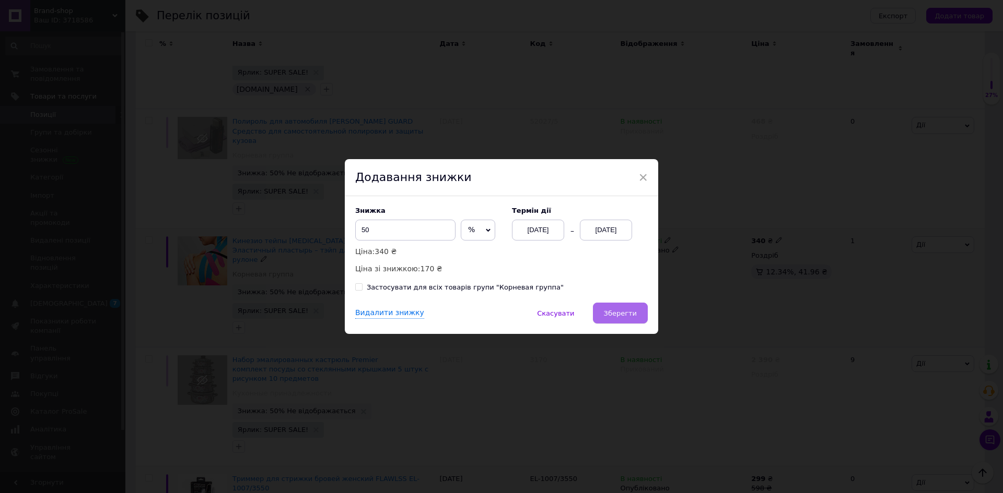
click at [627, 314] on span "Зберегти" at bounding box center [620, 314] width 33 height 8
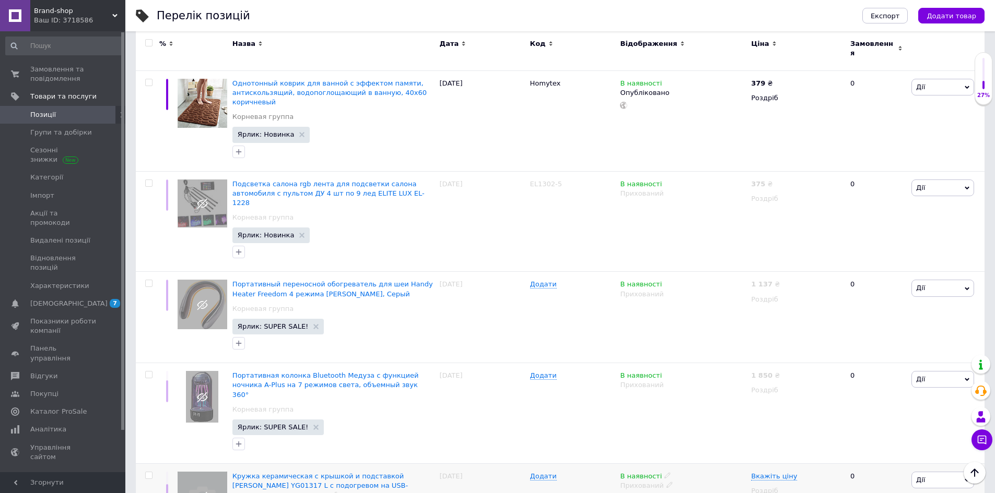
scroll to position [1751, 0]
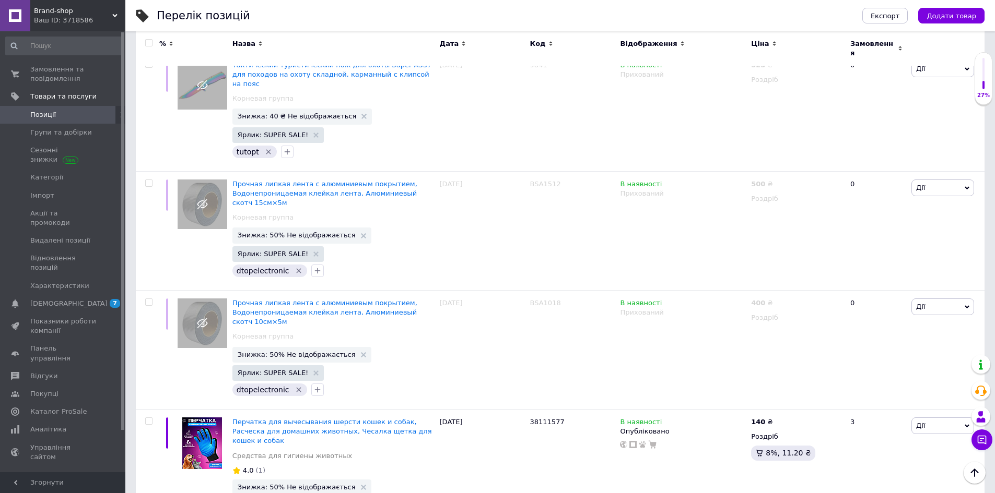
scroll to position [1861, 0]
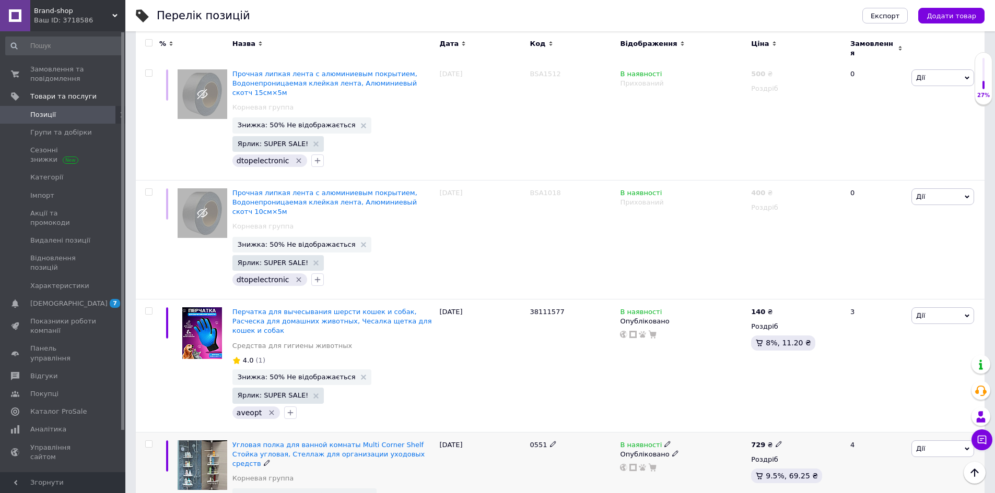
click at [672, 451] on icon at bounding box center [675, 454] width 6 height 6
click at [668, 467] on li "Прихований" at bounding box center [680, 474] width 129 height 15
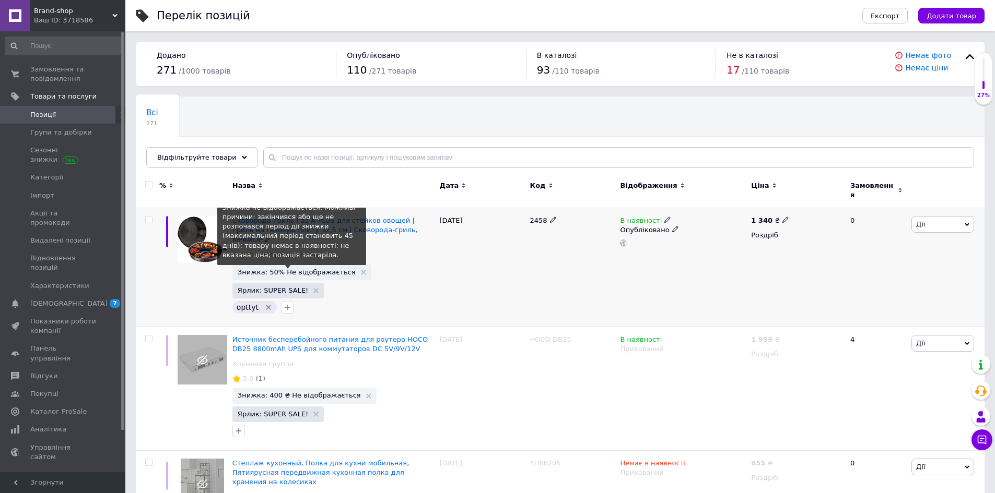
click at [304, 269] on span "Знижка: 50% Не відображається" at bounding box center [297, 272] width 118 height 7
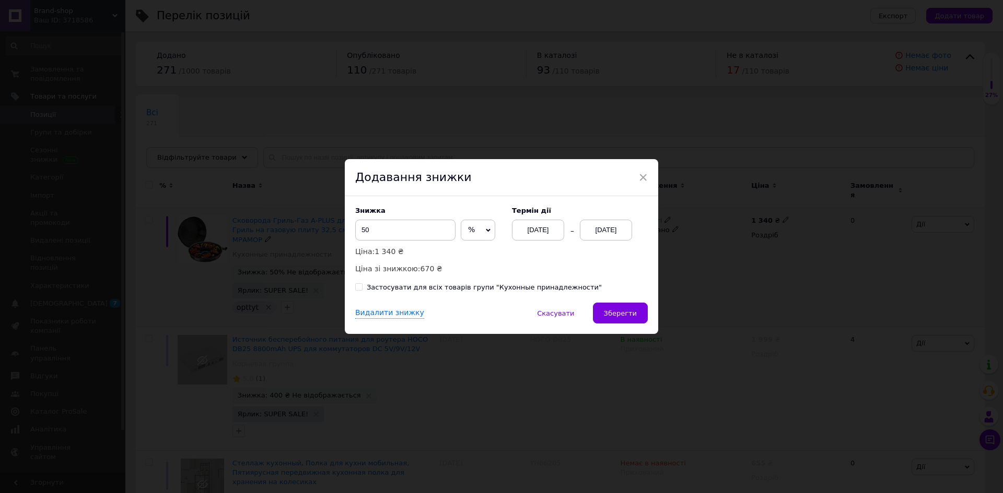
click at [602, 235] on div "[DATE]" at bounding box center [606, 230] width 52 height 21
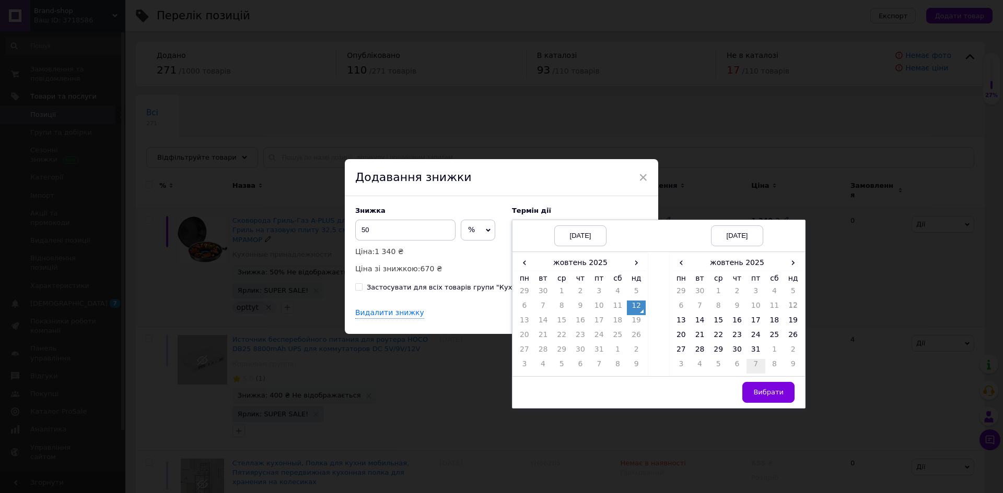
drag, startPoint x: 752, startPoint y: 350, endPoint x: 753, endPoint y: 373, distance: 23.5
click at [752, 349] on td "31" at bounding box center [755, 352] width 19 height 15
click at [761, 390] on span "Вибрати" at bounding box center [768, 392] width 30 height 8
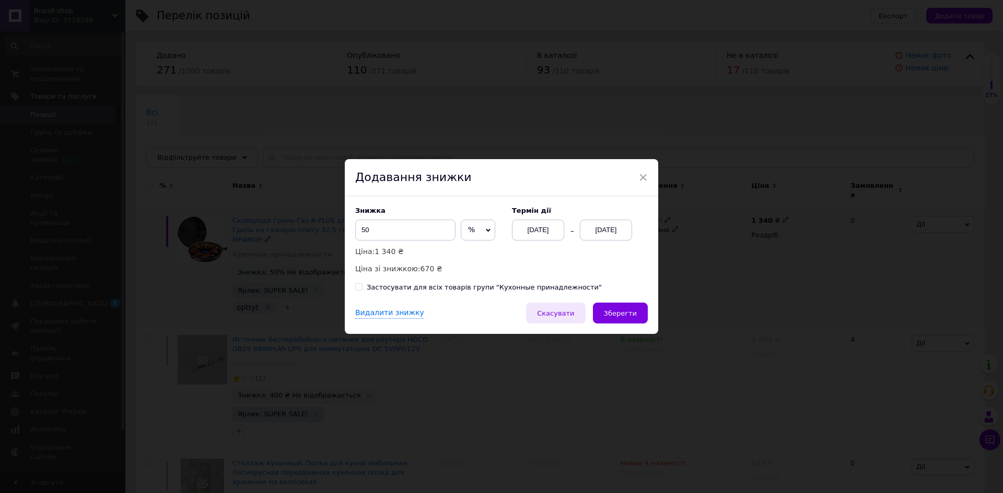
drag, startPoint x: 621, startPoint y: 316, endPoint x: 587, endPoint y: 311, distance: 34.3
click at [621, 314] on span "Зберегти" at bounding box center [620, 314] width 33 height 8
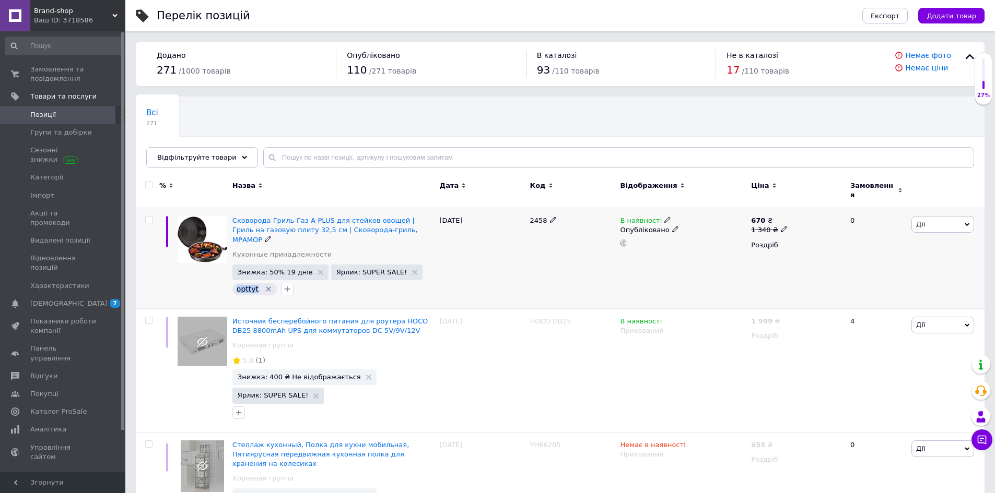
drag, startPoint x: 242, startPoint y: 274, endPoint x: 255, endPoint y: 274, distance: 13.1
click at [255, 283] on div "opttyt" at bounding box center [254, 289] width 44 height 13
copy span "opttyt"
click at [531, 217] on span "2458" at bounding box center [538, 221] width 17 height 8
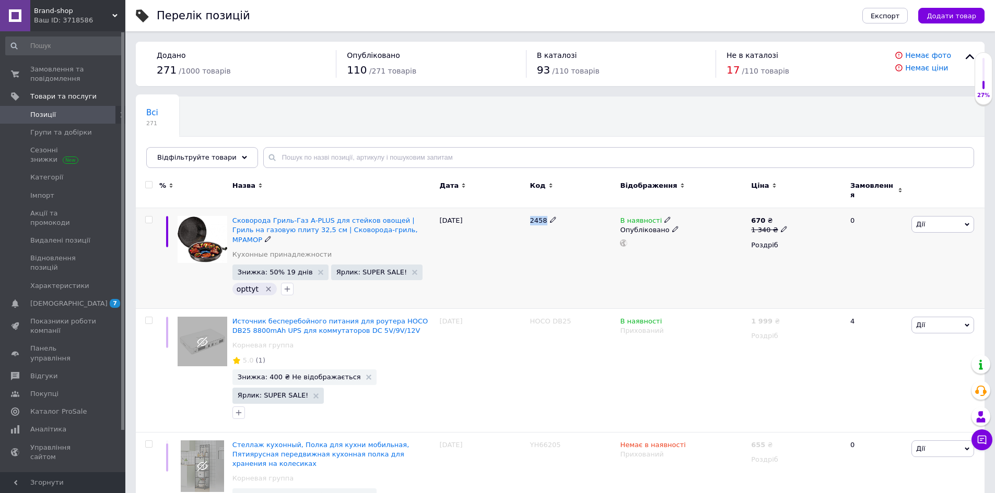
copy span "2458"
click at [549, 269] on div "2458" at bounding box center [572, 258] width 90 height 101
click at [664, 217] on icon at bounding box center [667, 220] width 6 height 6
click at [702, 222] on li "Немає в наявності" at bounding box center [724, 228] width 99 height 15
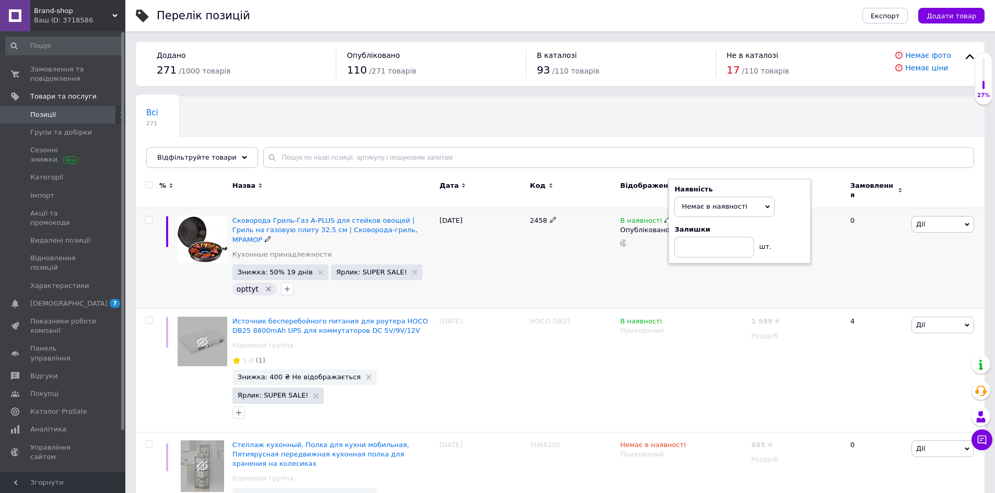
click at [571, 246] on div "2458" at bounding box center [572, 258] width 90 height 101
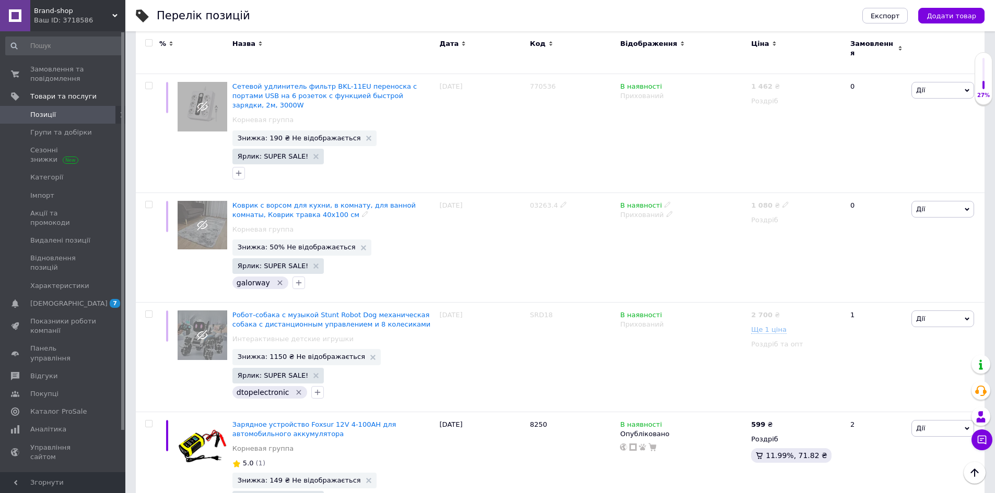
scroll to position [1253, 0]
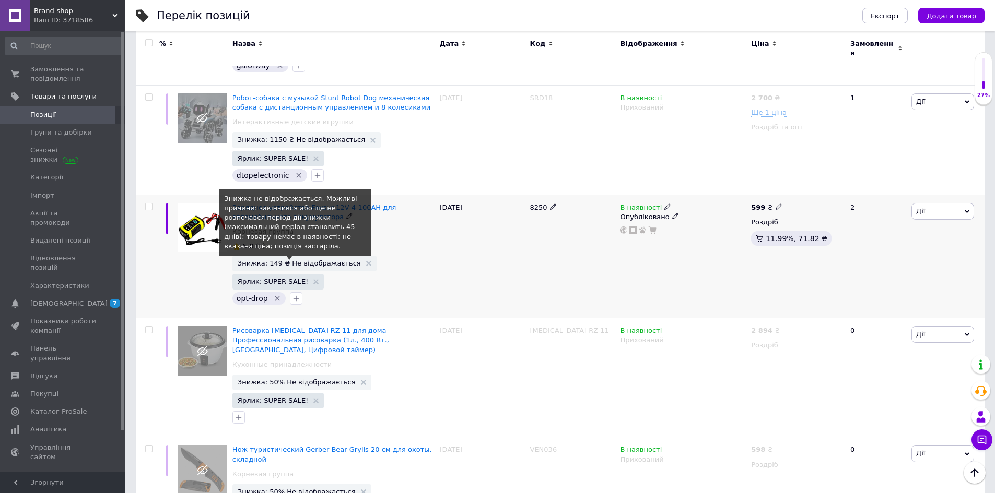
click at [305, 260] on span "Знижка: 149 ₴ Не відображається" at bounding box center [299, 263] width 123 height 7
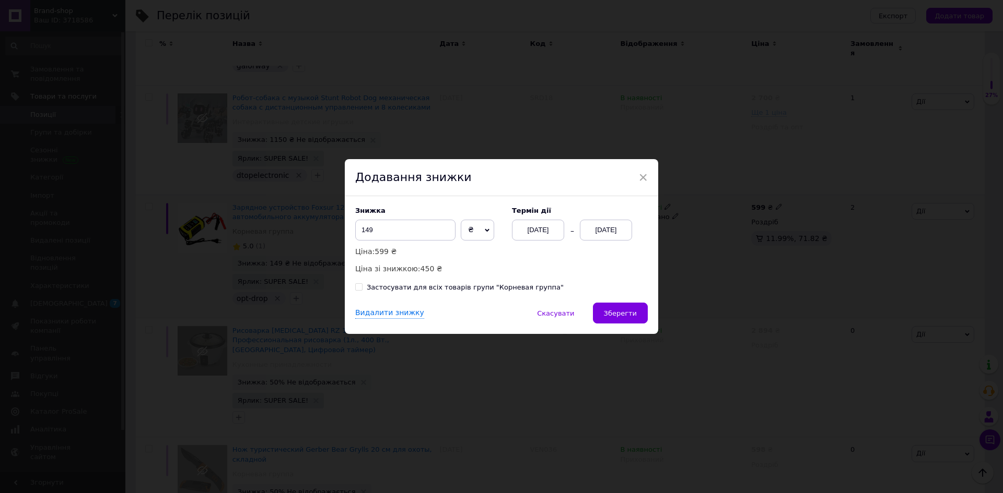
click at [612, 227] on div "[DATE]" at bounding box center [606, 230] width 52 height 21
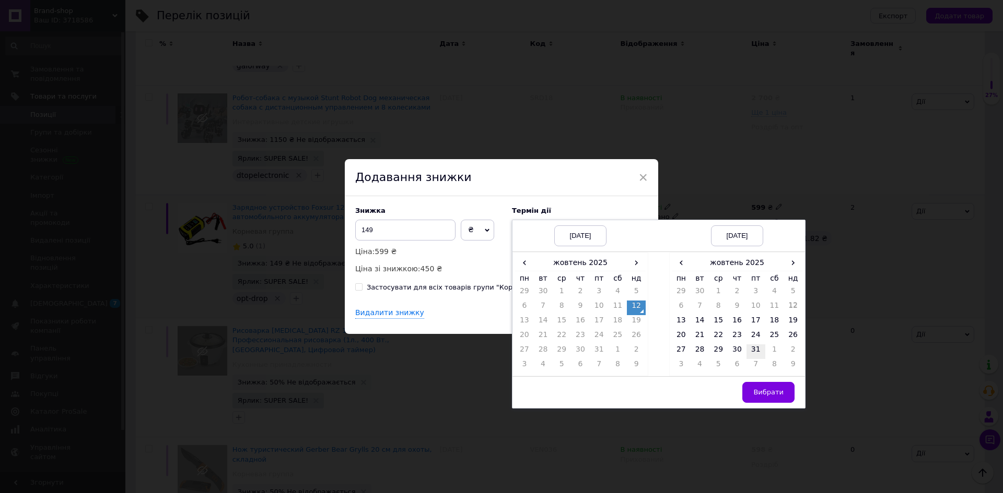
click at [755, 352] on td "31" at bounding box center [755, 352] width 19 height 15
click at [764, 399] on button "Вибрати" at bounding box center [768, 392] width 52 height 21
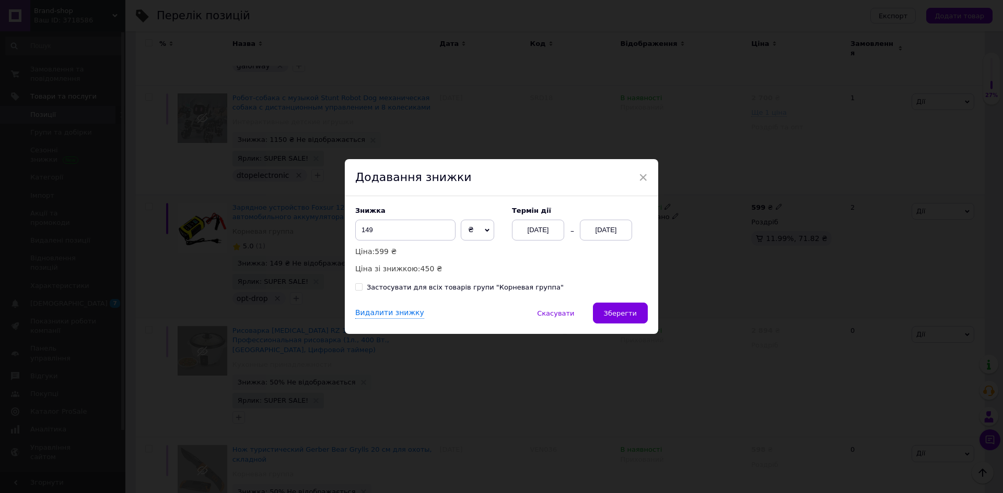
click at [629, 316] on span "Зберегти" at bounding box center [620, 314] width 33 height 8
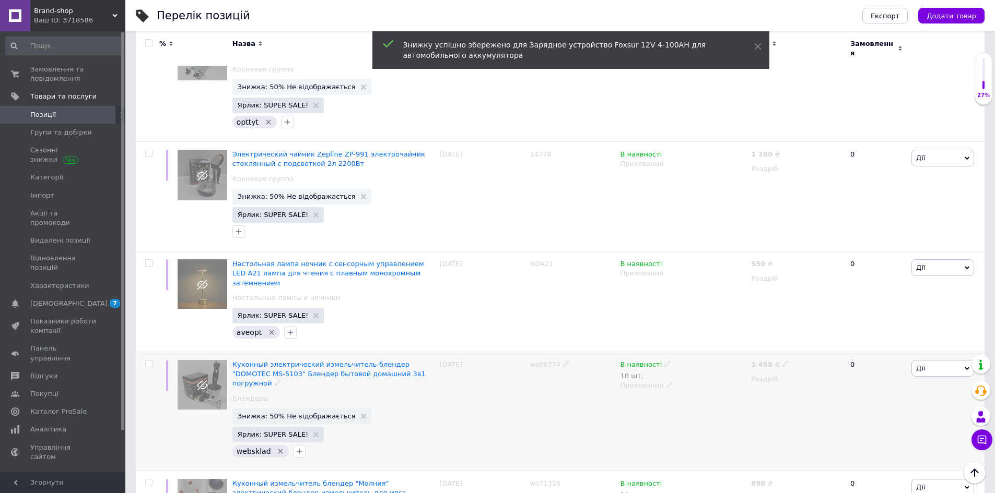
scroll to position [1889, 0]
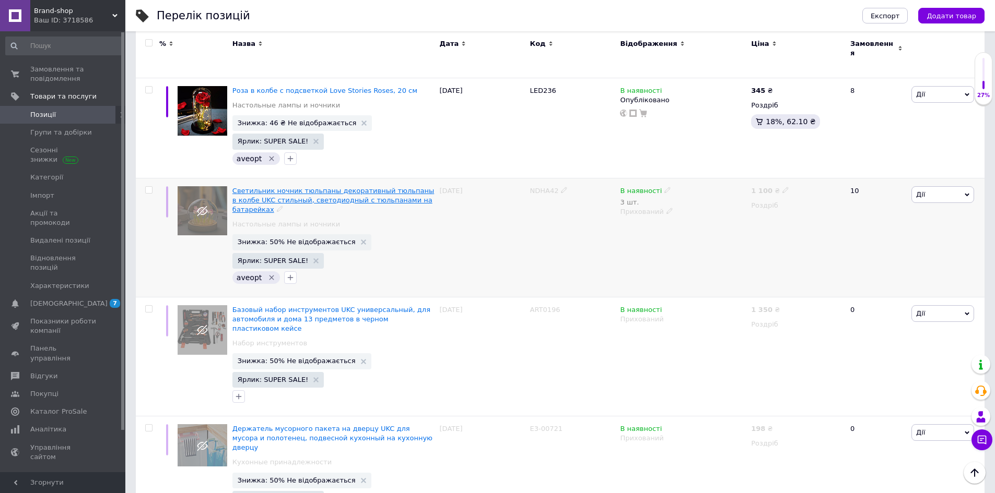
scroll to position [174, 0]
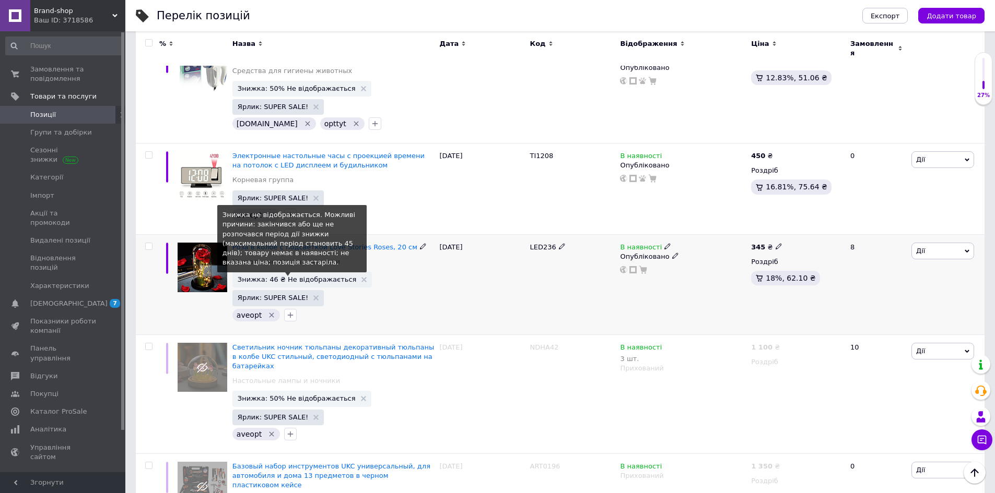
click at [291, 276] on span "Знижка: 46 ₴ Не відображається" at bounding box center [297, 279] width 119 height 7
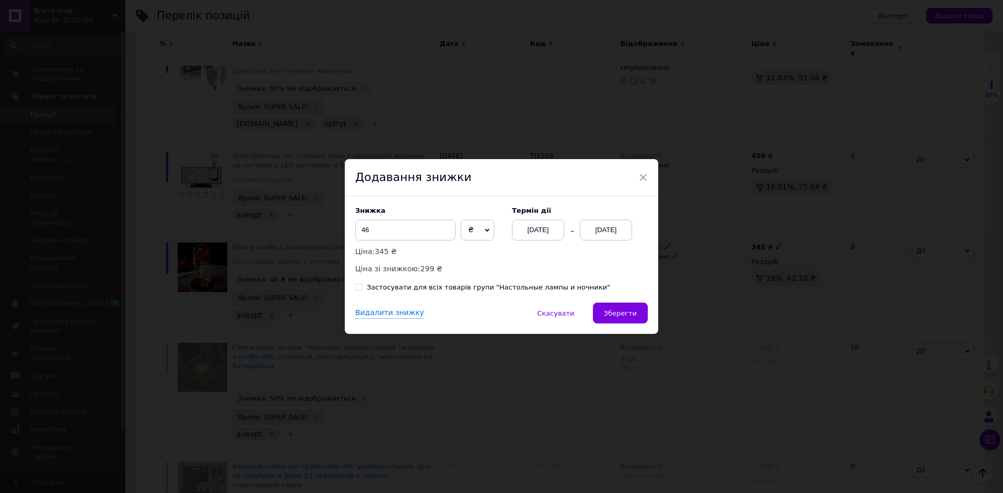
click at [592, 236] on div "[DATE]" at bounding box center [606, 230] width 52 height 21
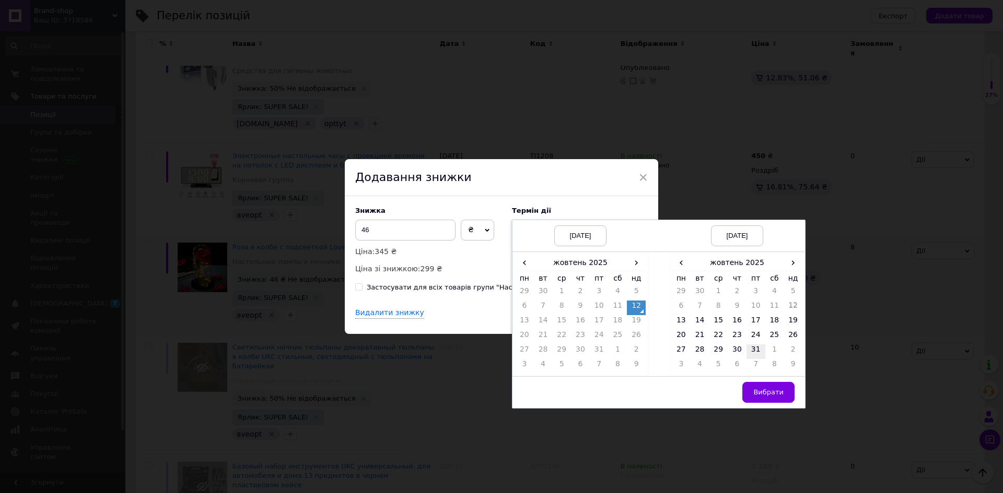
click at [750, 351] on td "31" at bounding box center [755, 352] width 19 height 15
click at [764, 385] on button "Вибрати" at bounding box center [768, 392] width 52 height 21
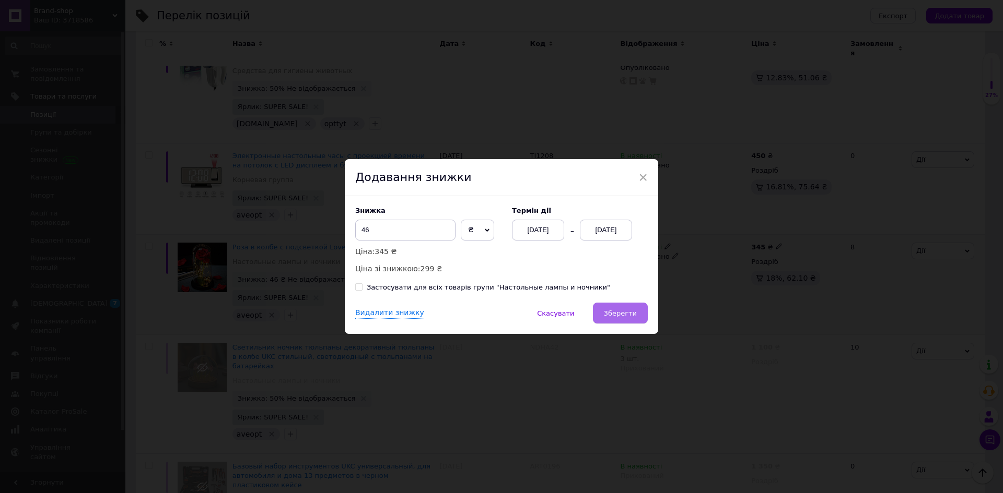
click at [626, 303] on button "Зберегти" at bounding box center [620, 313] width 55 height 21
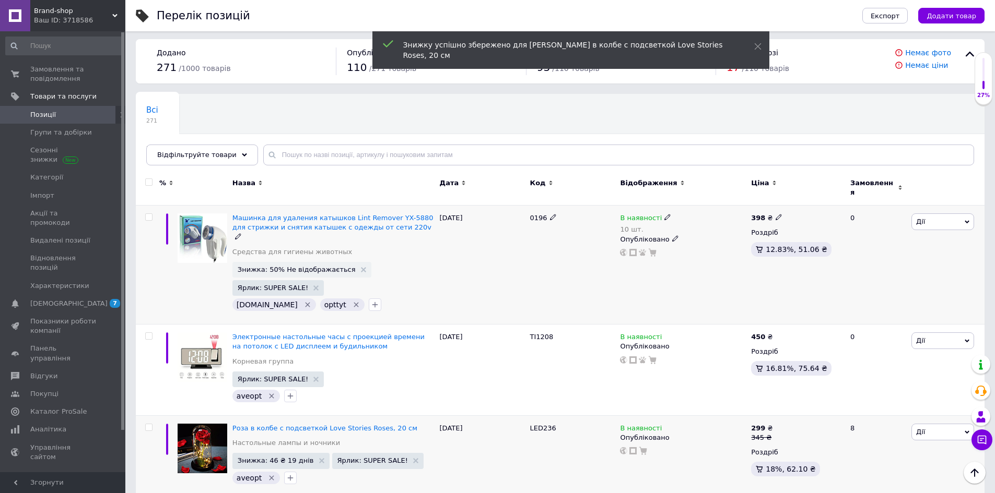
scroll to position [0, 0]
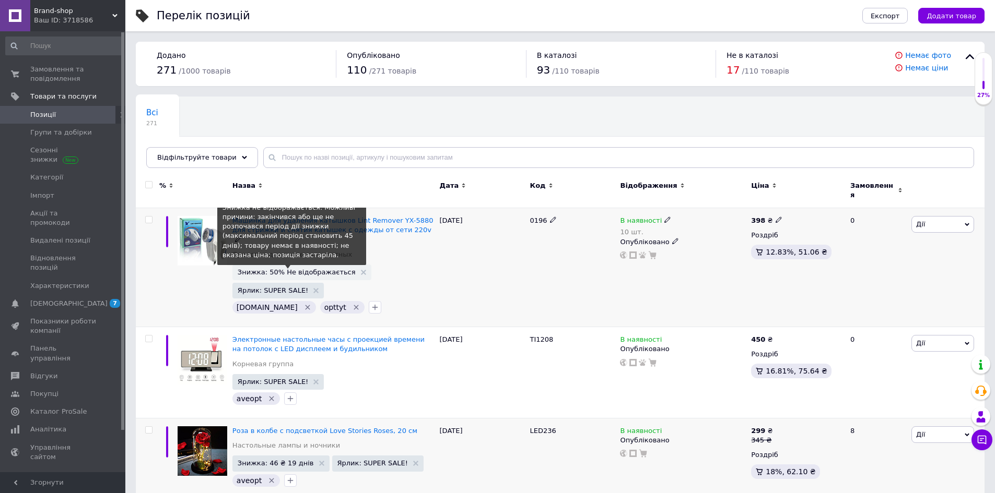
click at [292, 269] on span "Знижка: 50% Не відображається" at bounding box center [297, 272] width 118 height 7
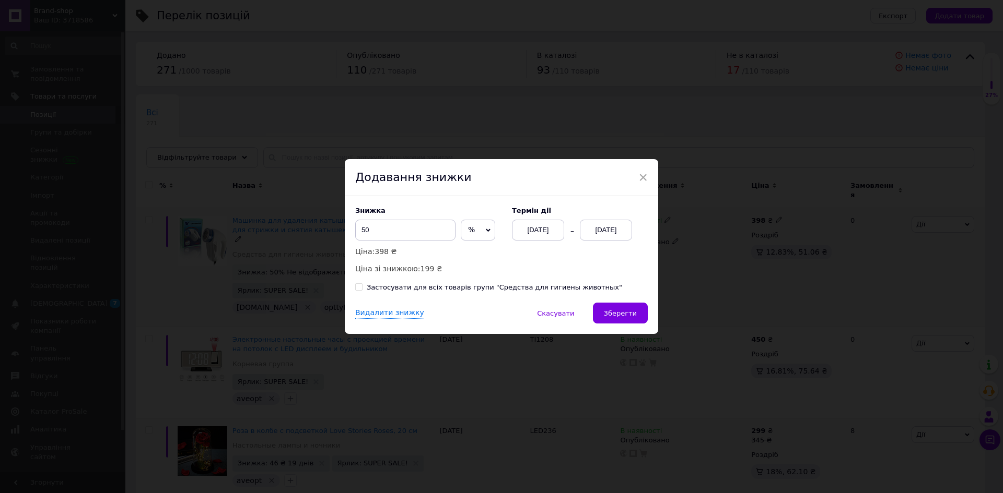
click at [632, 322] on button "Зберегти" at bounding box center [620, 313] width 55 height 21
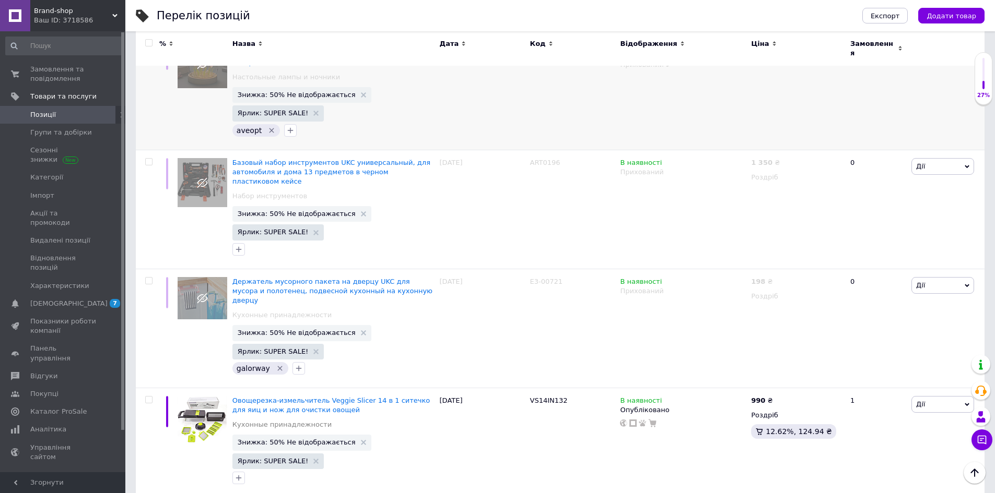
scroll to position [470, 0]
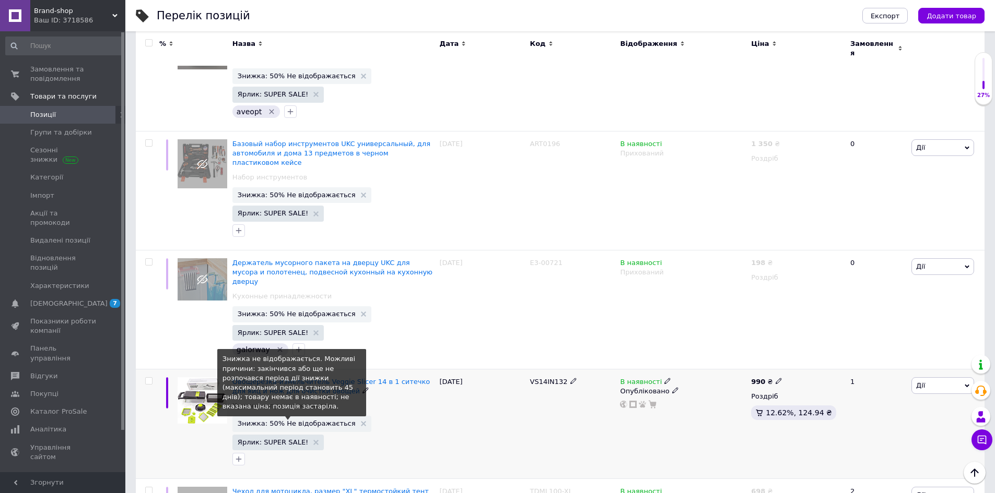
click at [265, 420] on span "Знижка: 50% Не відображається" at bounding box center [297, 423] width 118 height 7
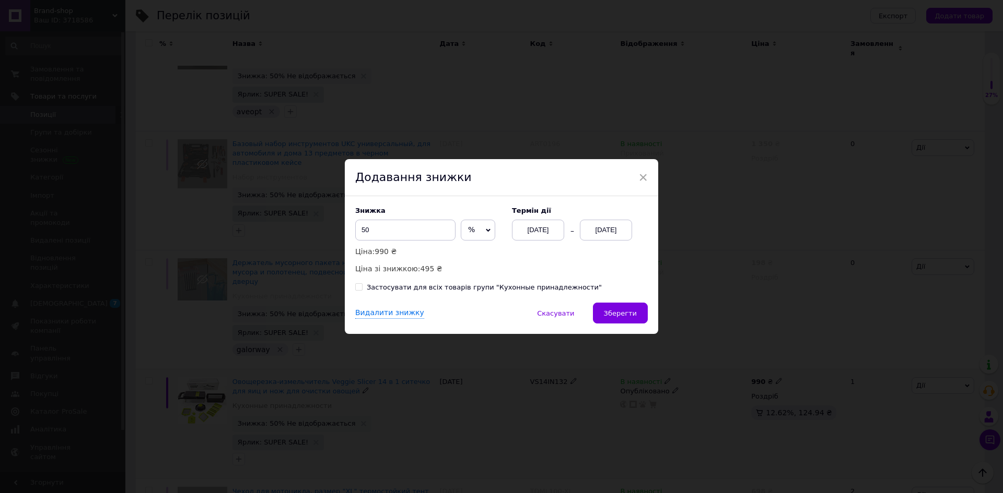
click at [622, 238] on div "[DATE]" at bounding box center [606, 230] width 52 height 21
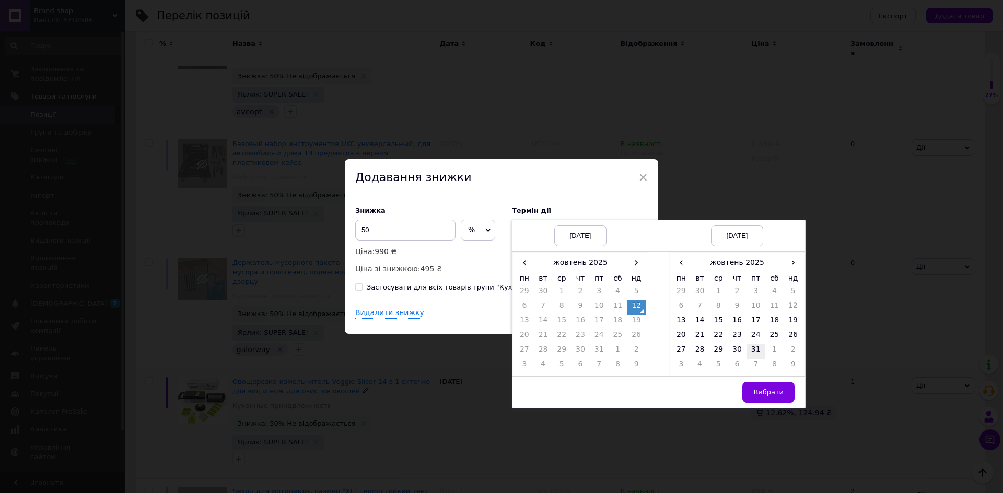
click at [757, 353] on td "31" at bounding box center [755, 352] width 19 height 15
click at [768, 399] on button "Вибрати" at bounding box center [768, 392] width 52 height 21
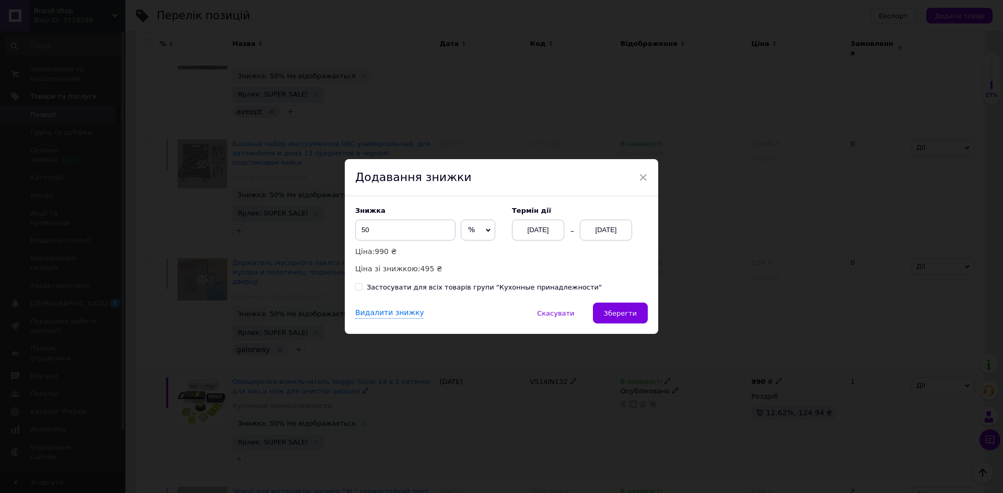
click at [616, 309] on button "Зберегти" at bounding box center [620, 313] width 55 height 21
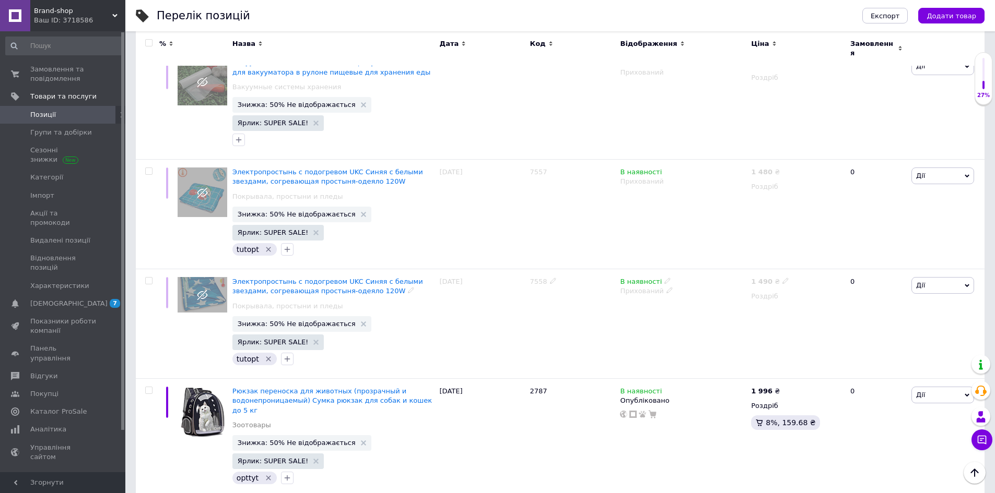
scroll to position [1566, 0]
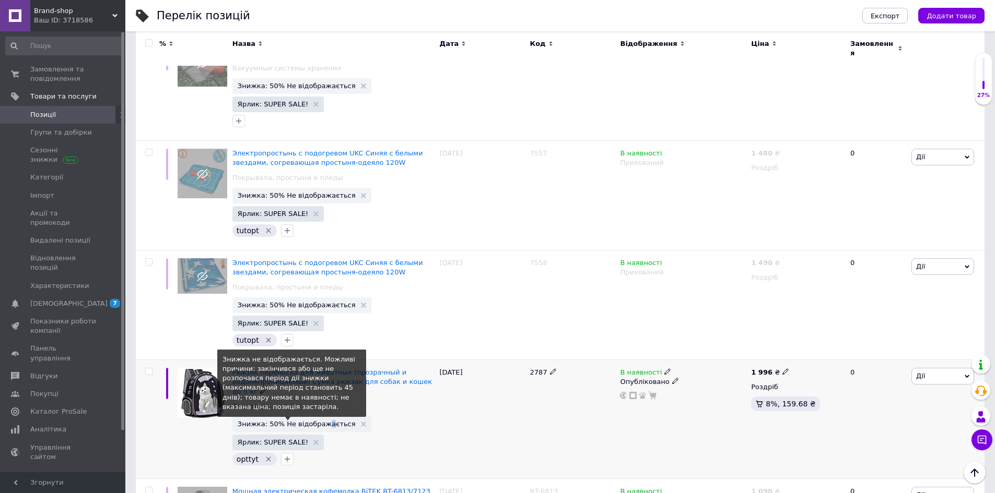
click at [320, 421] on span "Знижка: 50% Не відображається" at bounding box center [297, 424] width 118 height 7
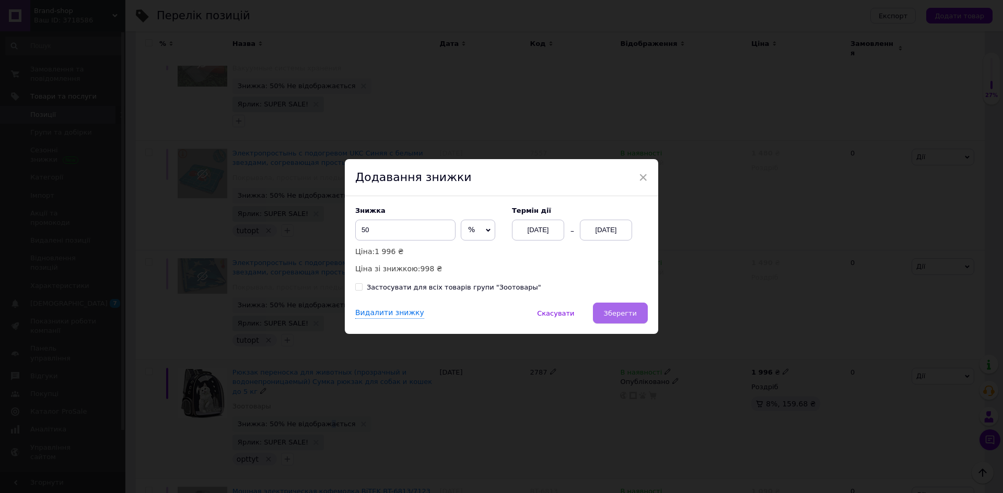
click at [629, 307] on button "Зберегти" at bounding box center [620, 313] width 55 height 21
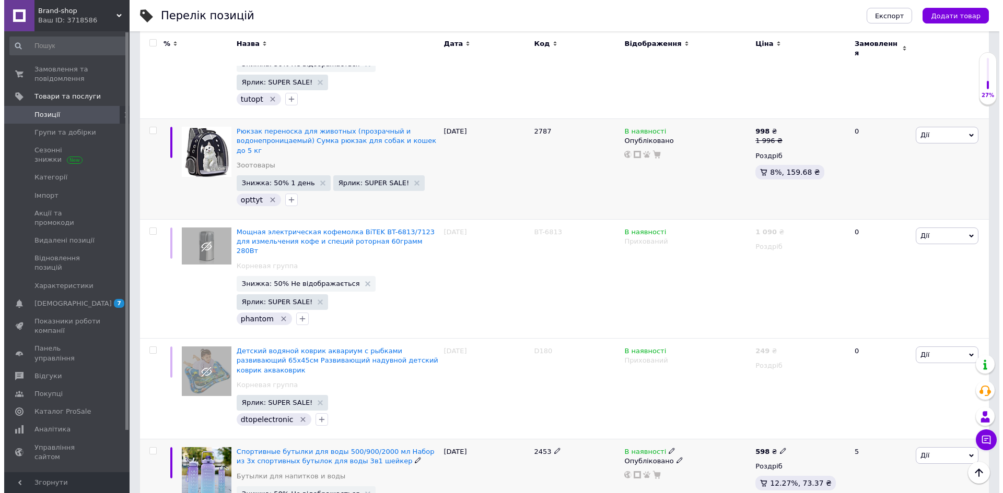
scroll to position [1824, 0]
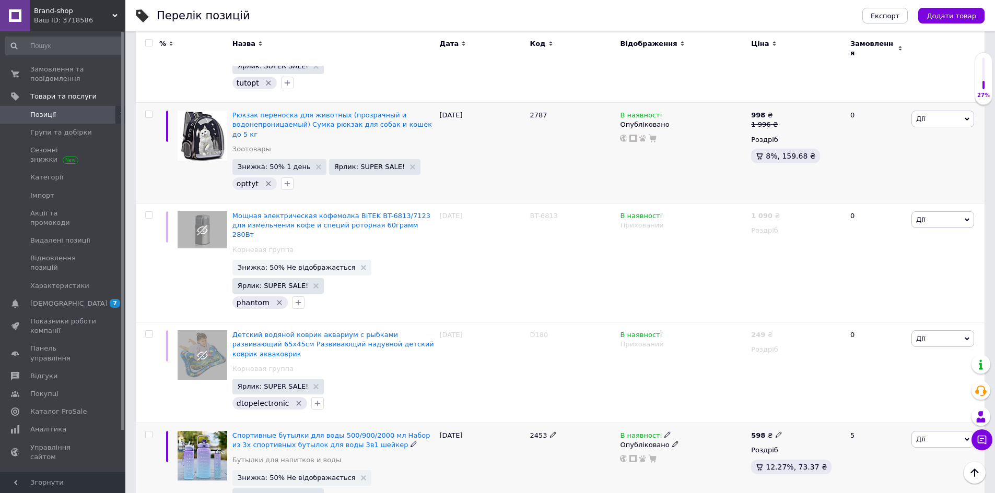
click at [313, 470] on span "Знижка: 50% Не відображається" at bounding box center [301, 478] width 139 height 16
click at [326, 431] on div "Спортивные бутылки для воды 500/900/2000 мл Набор из 3х спортивных бутылок для …" at bounding box center [333, 450] width 202 height 39
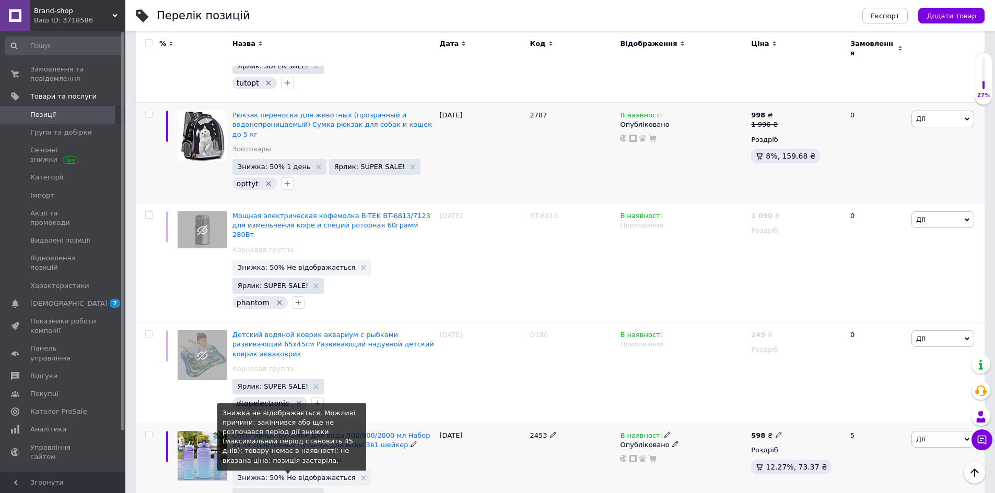
click at [324, 475] on span "Знижка: 50% Не відображається" at bounding box center [297, 478] width 118 height 7
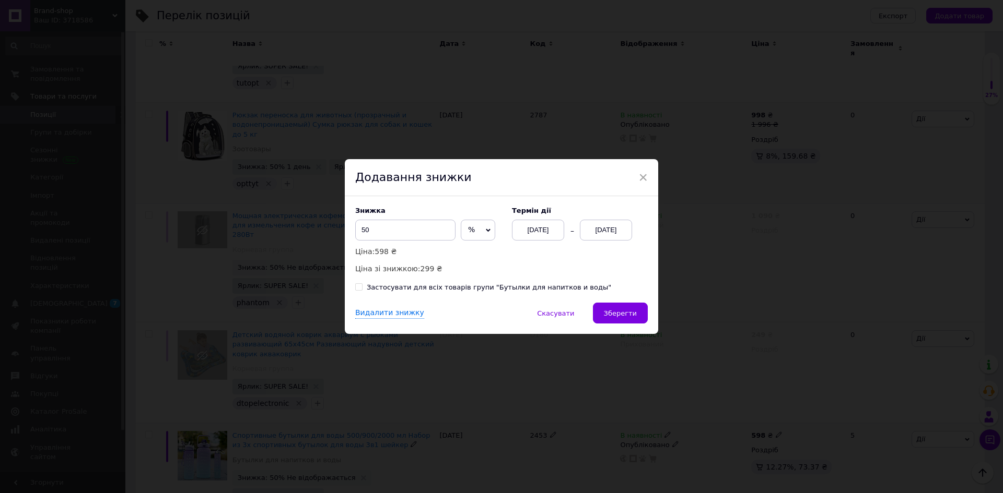
click at [596, 229] on div "[DATE]" at bounding box center [606, 230] width 52 height 21
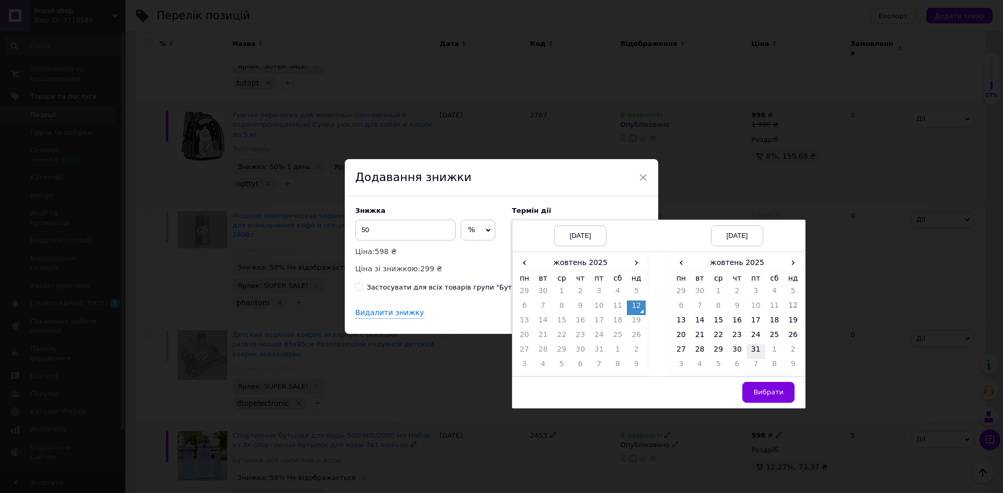
click at [753, 352] on td "31" at bounding box center [755, 352] width 19 height 15
click at [764, 393] on span "Вибрати" at bounding box center [768, 392] width 30 height 8
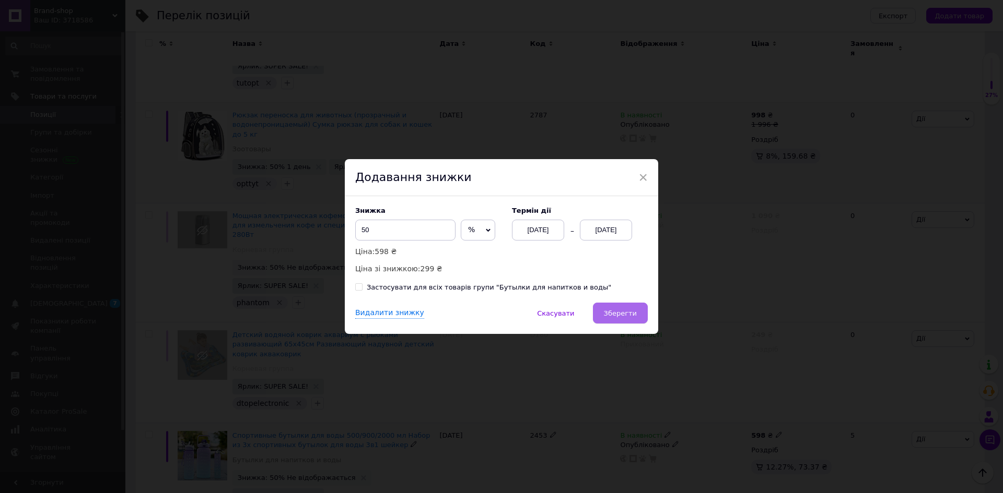
click at [629, 315] on span "Зберегти" at bounding box center [620, 314] width 33 height 8
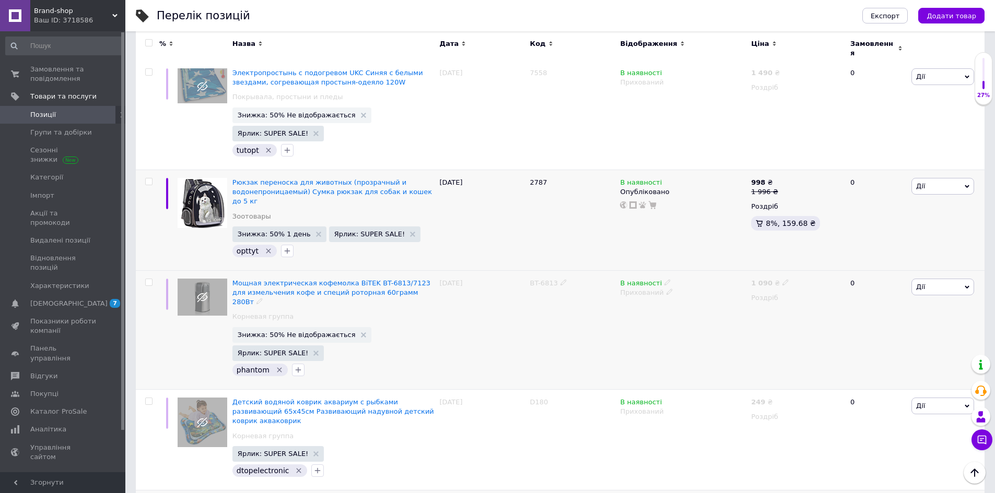
scroll to position [1806, 0]
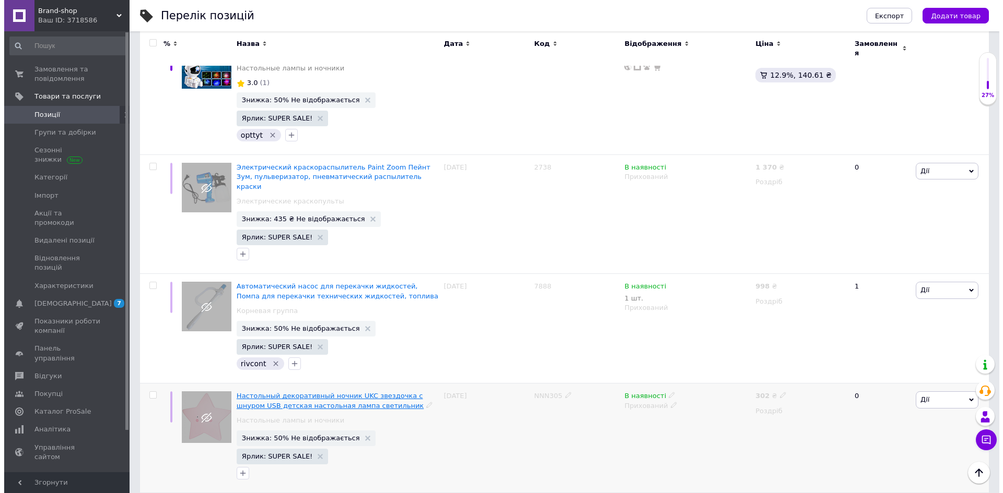
scroll to position [2009, 0]
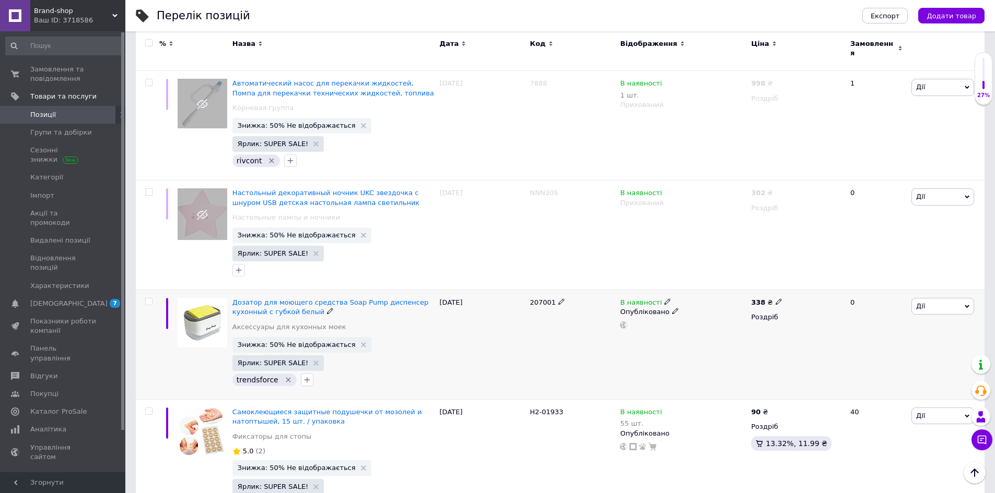
click at [304, 341] on span "Знижка: 50% Не відображається" at bounding box center [297, 344] width 118 height 7
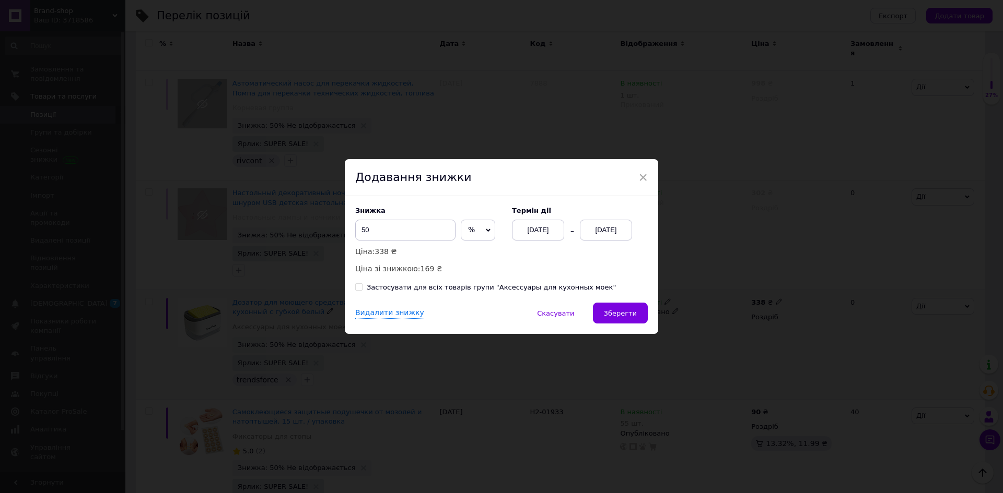
click at [602, 230] on div "[DATE]" at bounding box center [606, 230] width 52 height 21
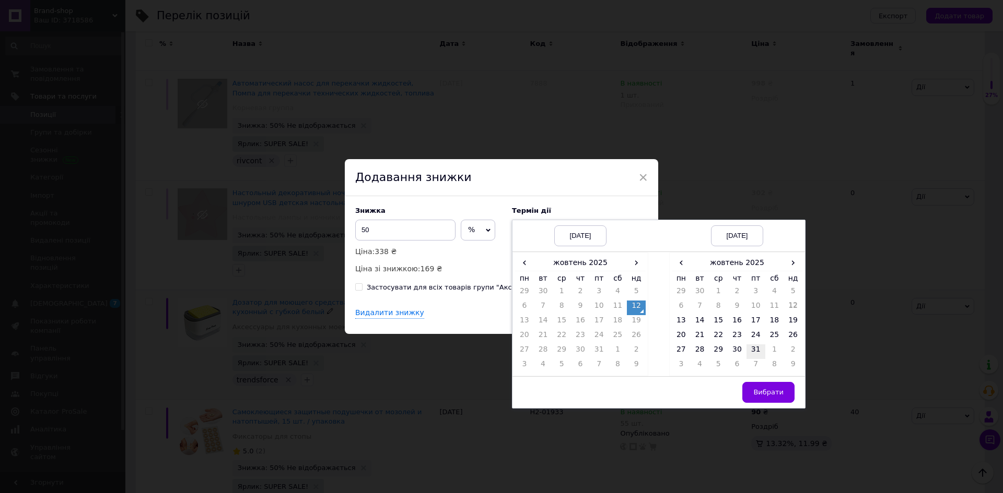
click at [752, 349] on td "31" at bounding box center [755, 352] width 19 height 15
click at [759, 405] on td "Вибрати" at bounding box center [737, 392] width 136 height 32
click at [761, 391] on span "Вибрати" at bounding box center [768, 392] width 30 height 8
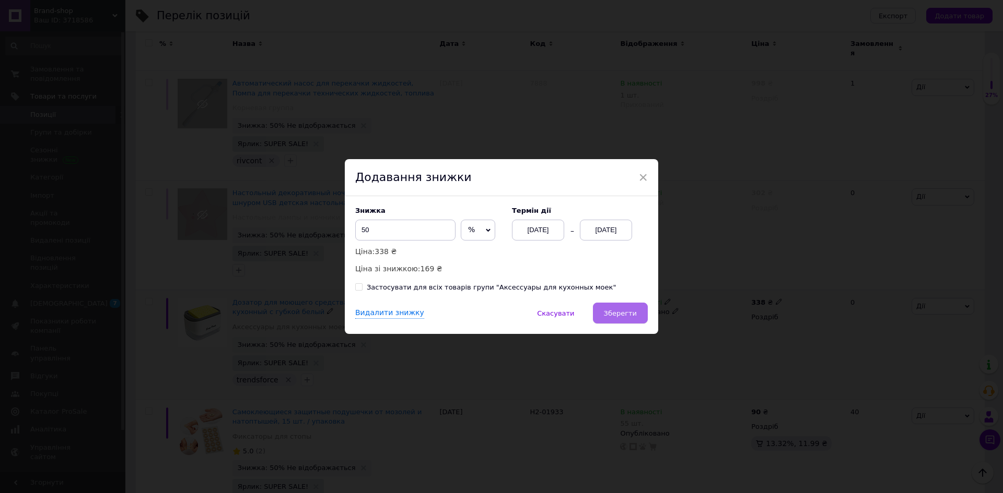
click at [633, 310] on span "Зберегти" at bounding box center [620, 314] width 33 height 8
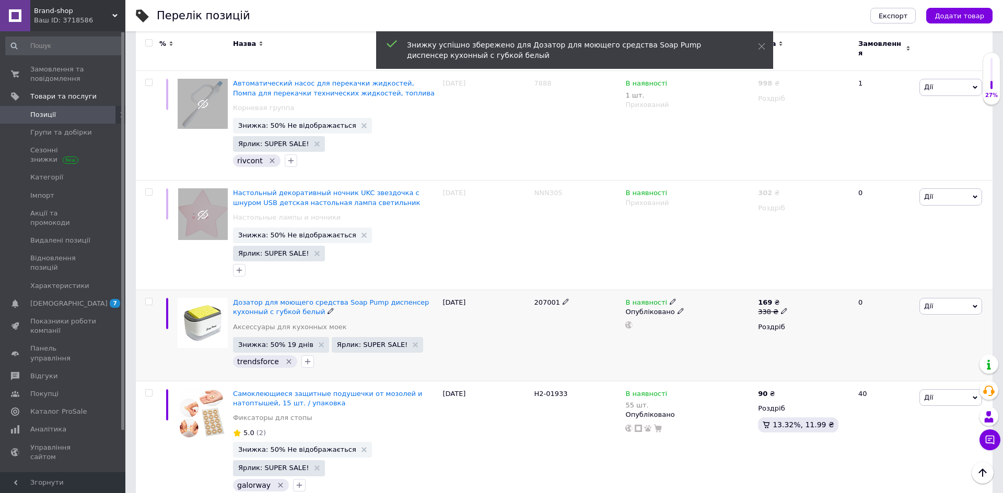
scroll to position [1990, 0]
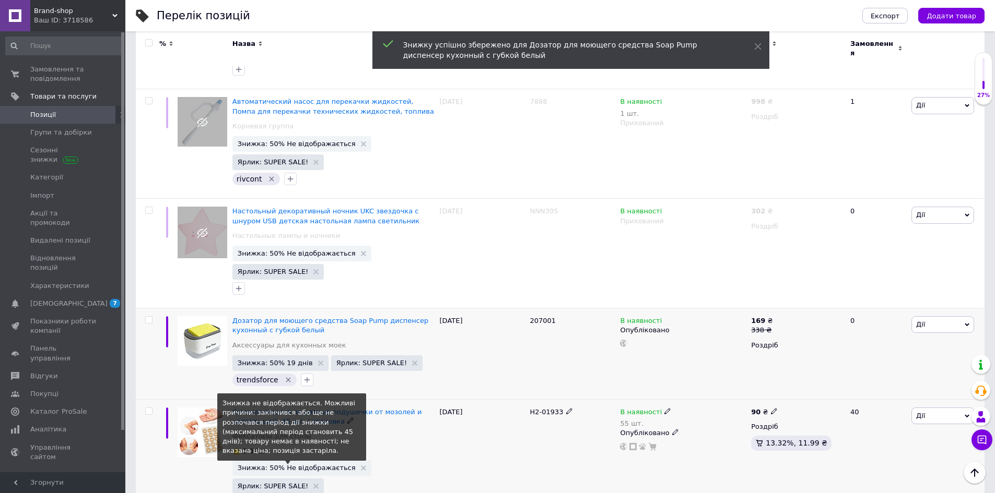
click at [324, 465] on span "Знижка: 50% Не відображається" at bounding box center [297, 468] width 118 height 7
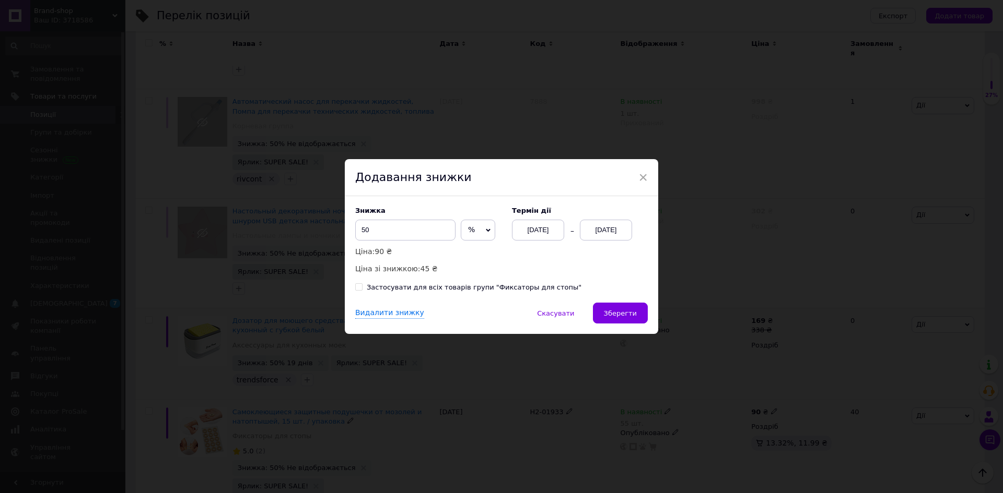
click at [611, 237] on div "[DATE]" at bounding box center [606, 230] width 52 height 21
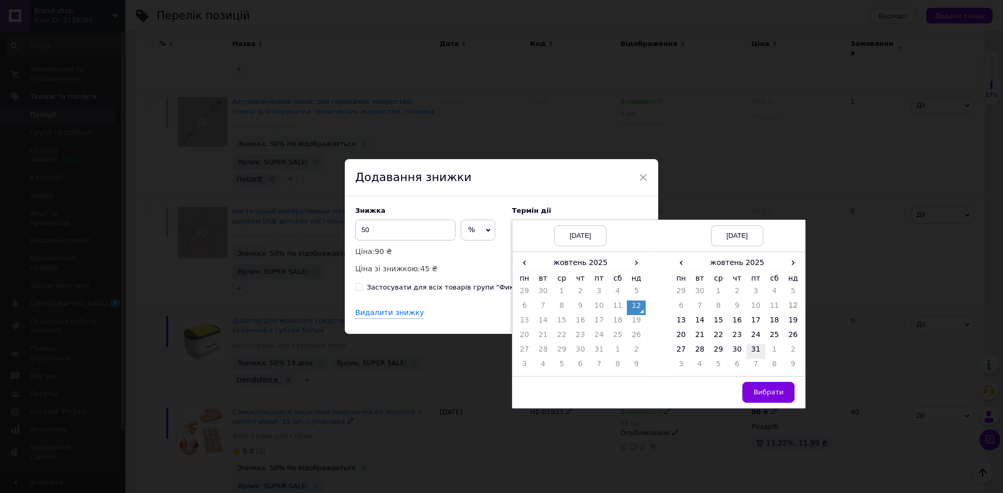
click at [753, 352] on td "31" at bounding box center [755, 352] width 19 height 15
click at [758, 392] on span "Вибрати" at bounding box center [768, 392] width 30 height 8
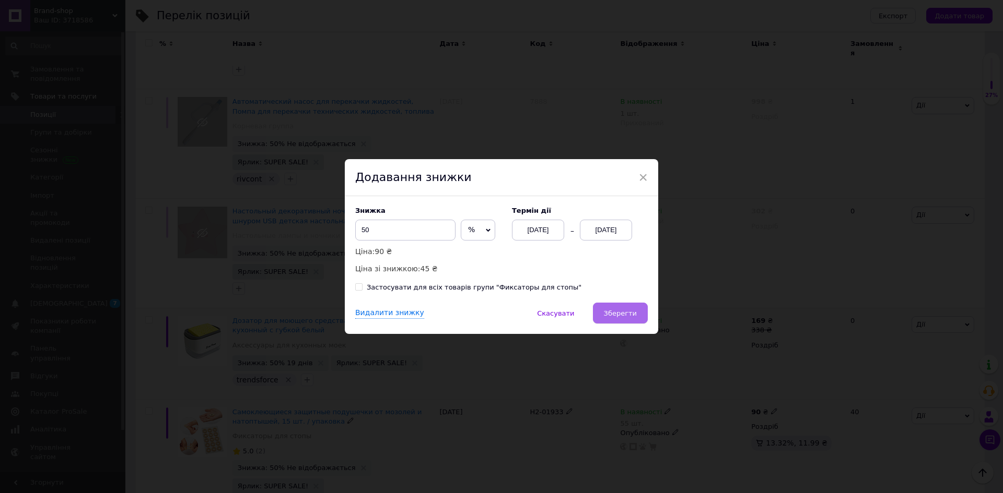
click at [623, 311] on span "Зберегти" at bounding box center [620, 314] width 33 height 8
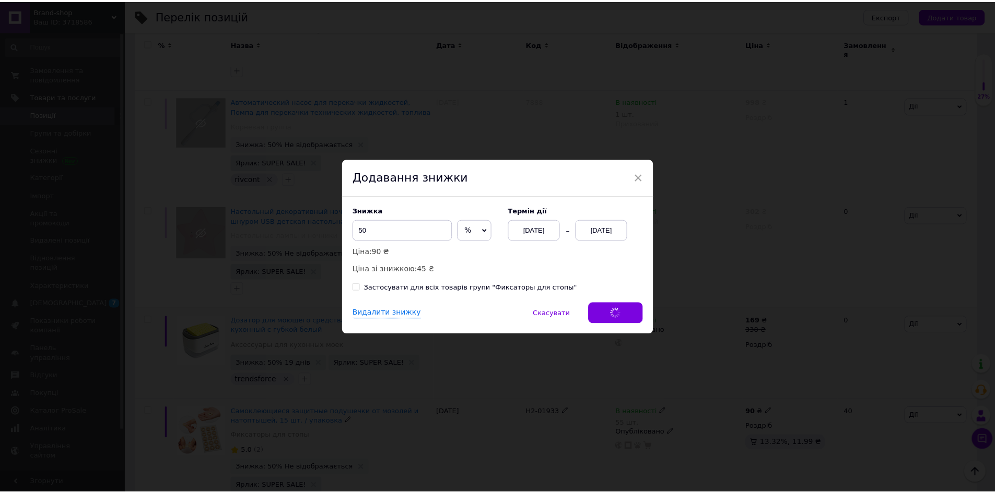
scroll to position [1972, 0]
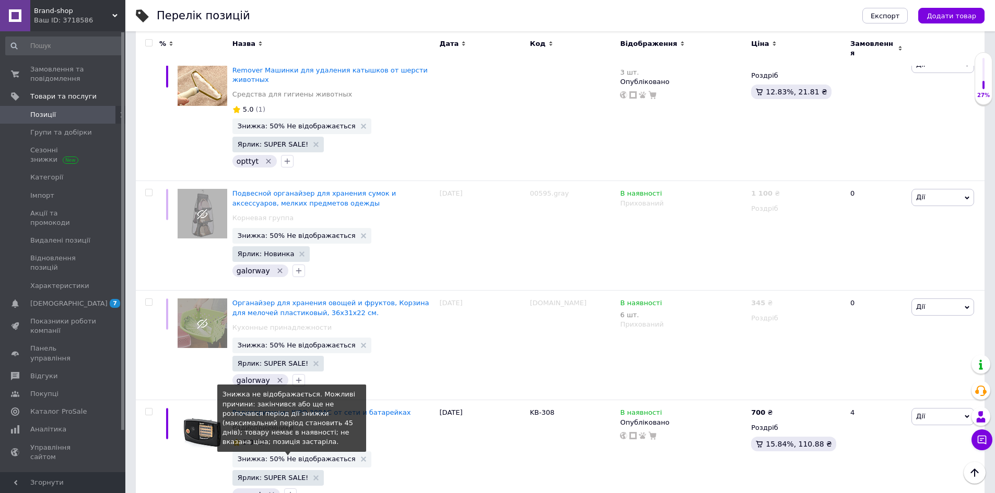
scroll to position [587, 0]
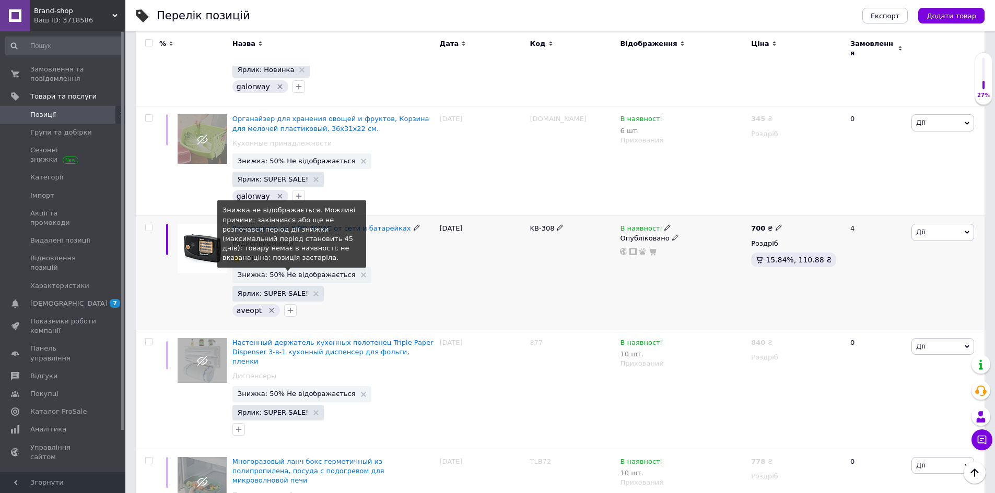
click at [313, 272] on span "Знижка: 50% Не відображається" at bounding box center [297, 275] width 118 height 7
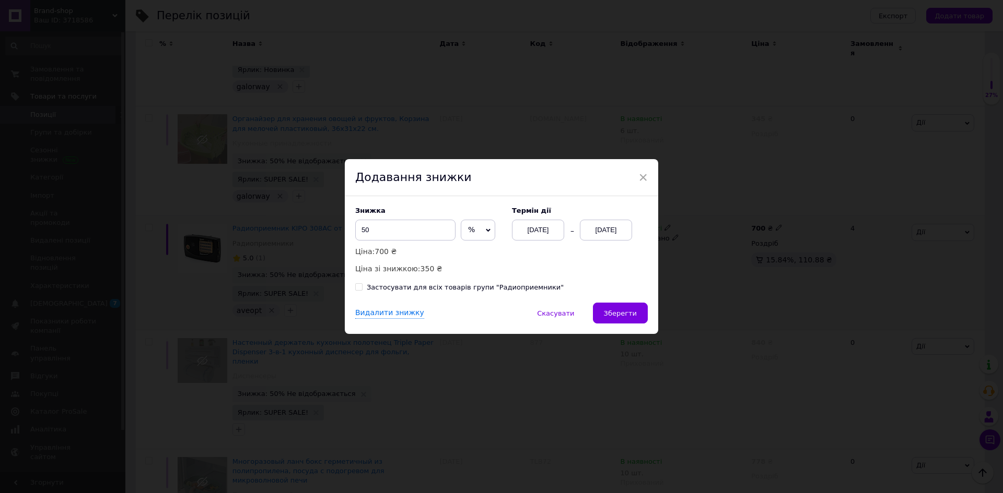
click at [600, 231] on div "[DATE]" at bounding box center [606, 230] width 52 height 21
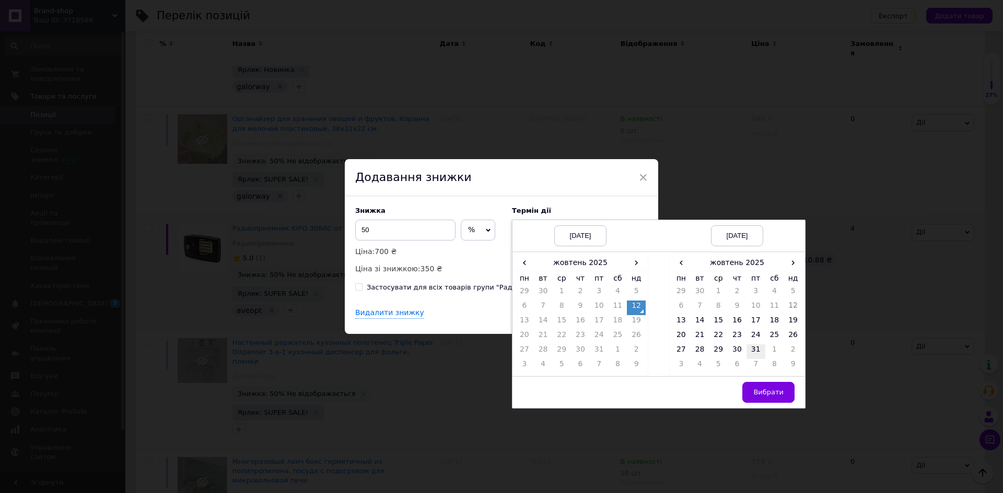
click at [747, 354] on td "31" at bounding box center [755, 352] width 19 height 15
click at [776, 396] on span "Вибрати" at bounding box center [768, 392] width 30 height 8
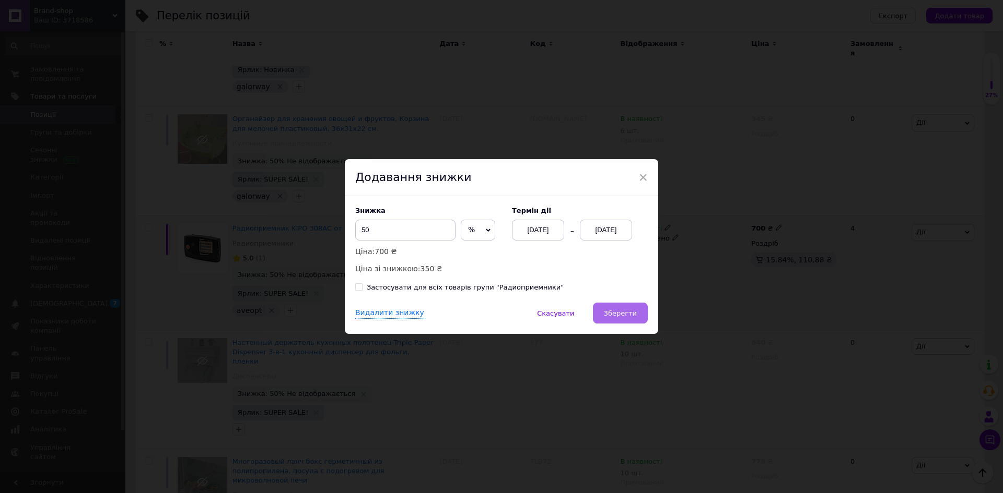
click at [638, 314] on button "Зберегти" at bounding box center [620, 313] width 55 height 21
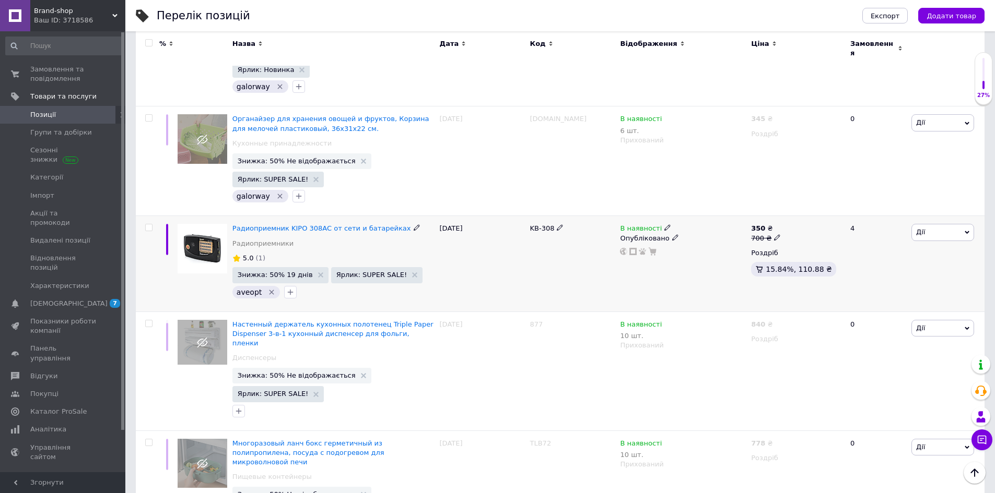
drag, startPoint x: 526, startPoint y: 185, endPoint x: 551, endPoint y: 185, distance: 25.6
click at [551, 216] on div "Радиоприемник KIPO 308AC от сети и батарейках Радиоприемники 5.0 (1) Знижка: 50…" at bounding box center [560, 264] width 848 height 96
copy div "KB-308"
click at [282, 272] on span "Знижка: 50% 19 днів" at bounding box center [275, 275] width 75 height 7
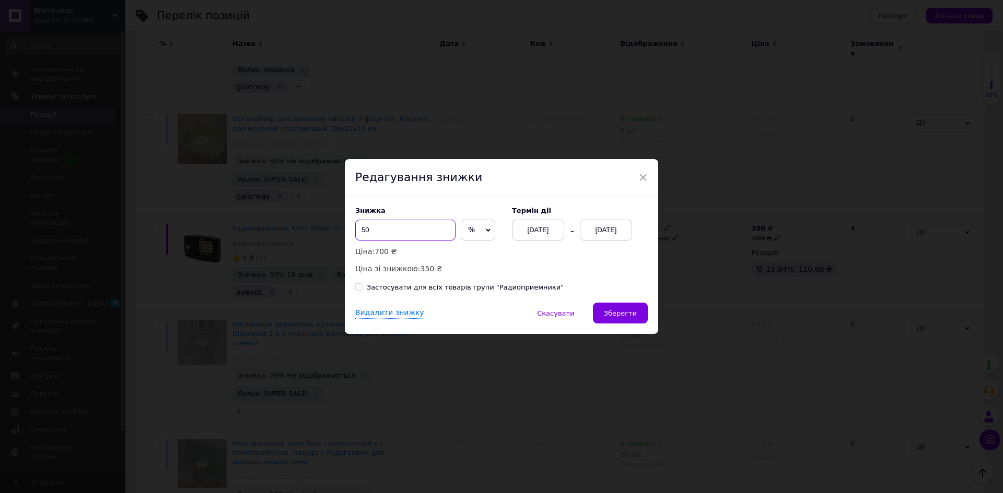
drag, startPoint x: 431, startPoint y: 231, endPoint x: 320, endPoint y: 228, distance: 111.2
click at [320, 228] on div "× Редагування знижки Знижка 50 % ₴ Ціна: 700 ₴ Ціна зі знижкою: 350 ₴ Термін ді…" at bounding box center [501, 246] width 1003 height 493
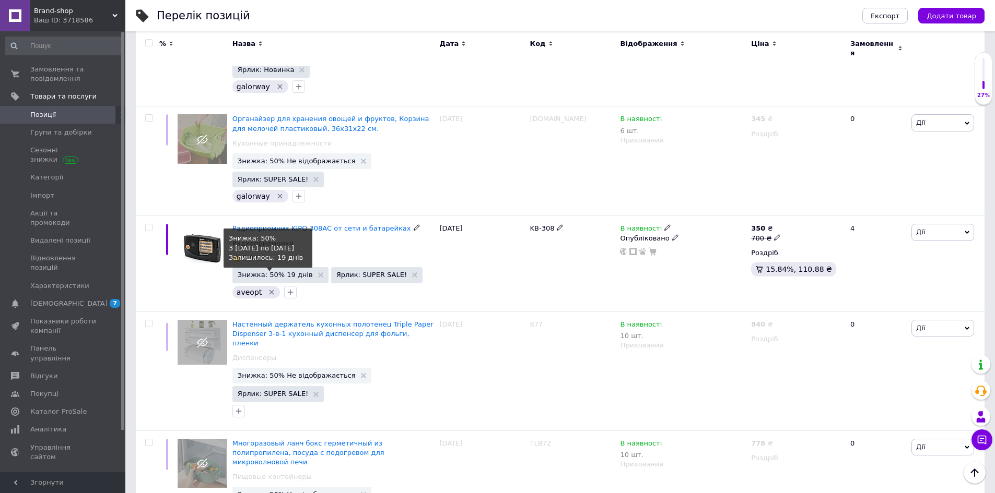
click at [287, 272] on span "Знижка: 50% 19 днів" at bounding box center [275, 275] width 75 height 7
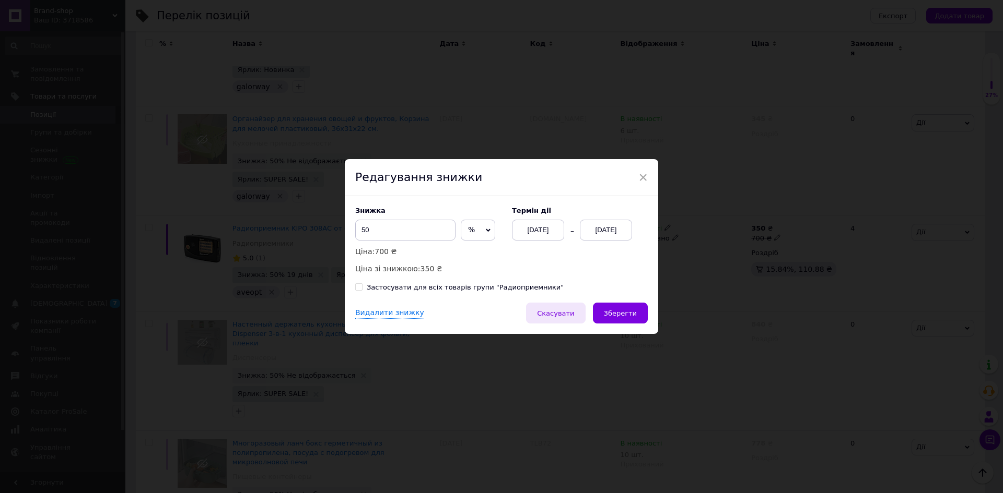
click at [560, 311] on span "Скасувати" at bounding box center [555, 314] width 37 height 8
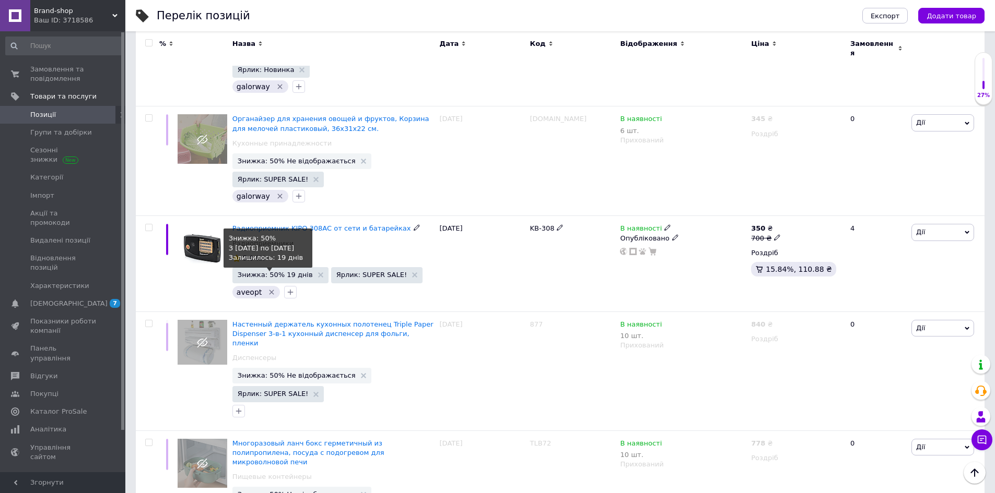
click at [286, 272] on span "Знижка: 50% 19 днів" at bounding box center [275, 275] width 75 height 7
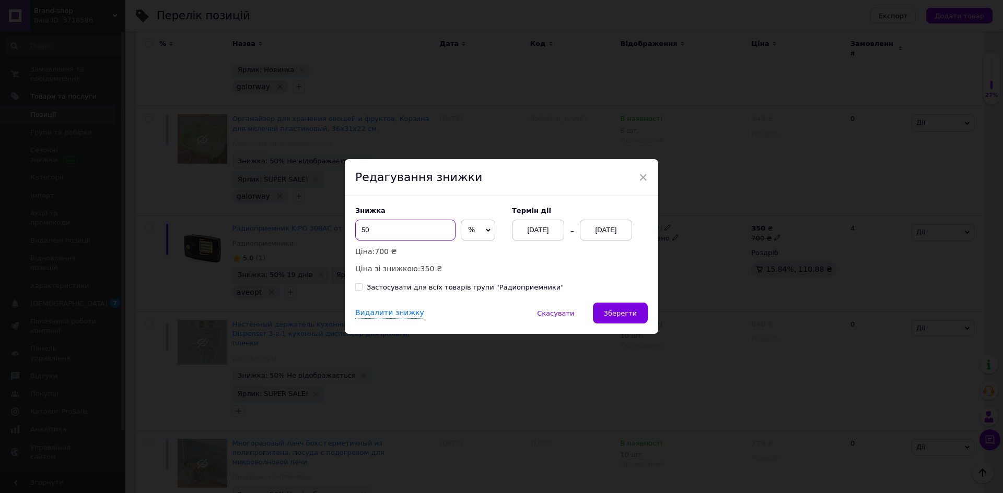
click at [426, 232] on input "50" at bounding box center [405, 230] width 100 height 21
click at [478, 232] on span "%" at bounding box center [478, 230] width 34 height 21
click at [474, 252] on li "₴" at bounding box center [477, 252] width 33 height 15
click at [356, 226] on input "50" at bounding box center [405, 230] width 100 height 21
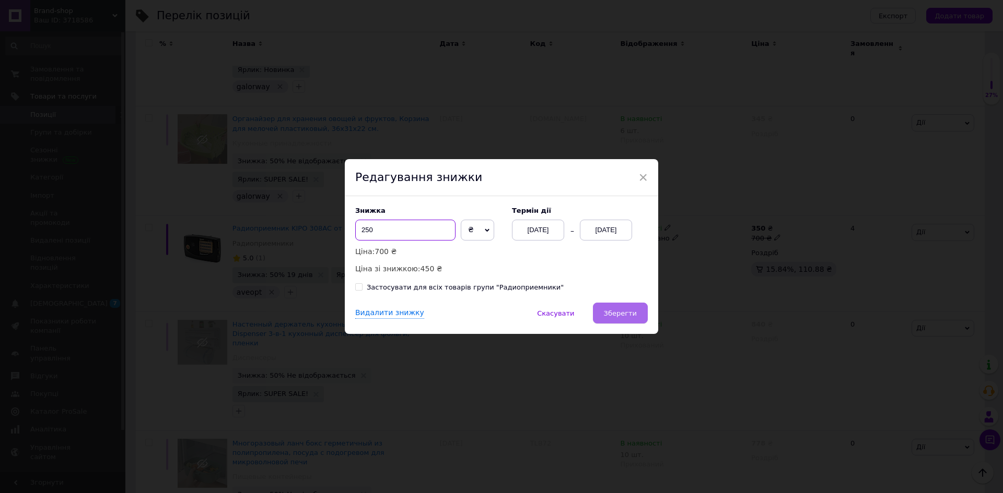
type input "250"
click at [627, 312] on span "Зберегти" at bounding box center [620, 314] width 33 height 8
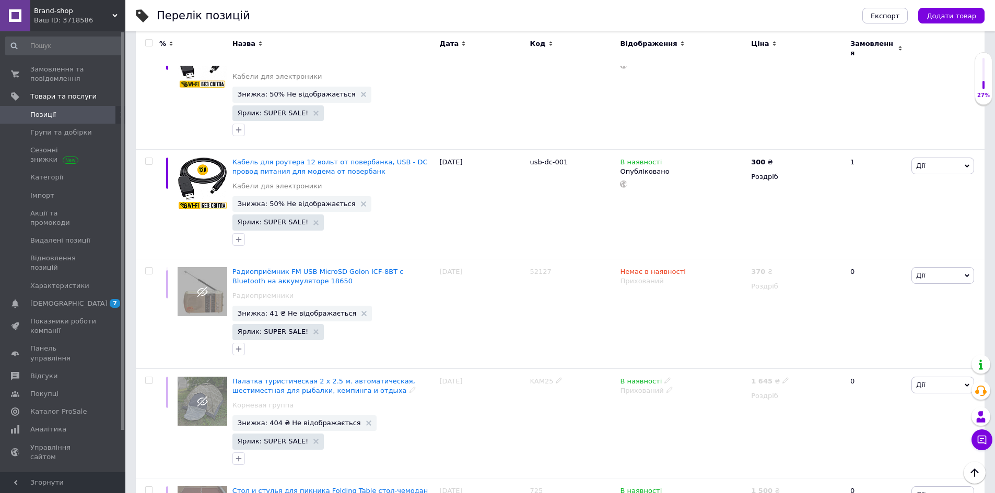
scroll to position [1874, 0]
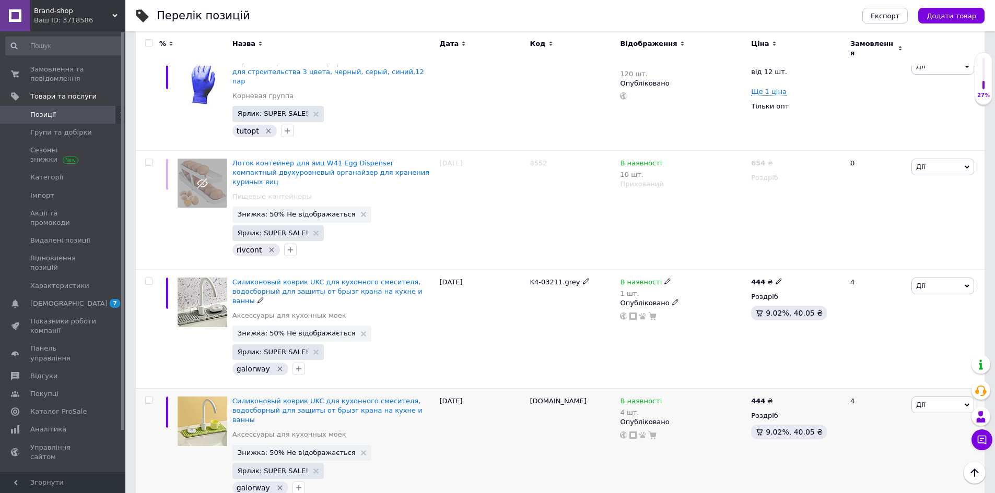
scroll to position [1387, 0]
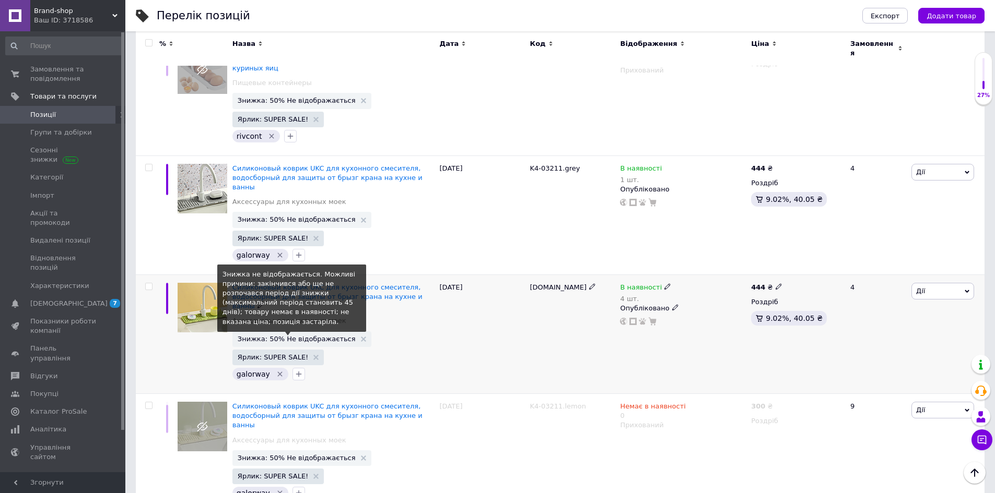
click at [305, 336] on span "Знижка: 50% Не відображається" at bounding box center [297, 339] width 118 height 7
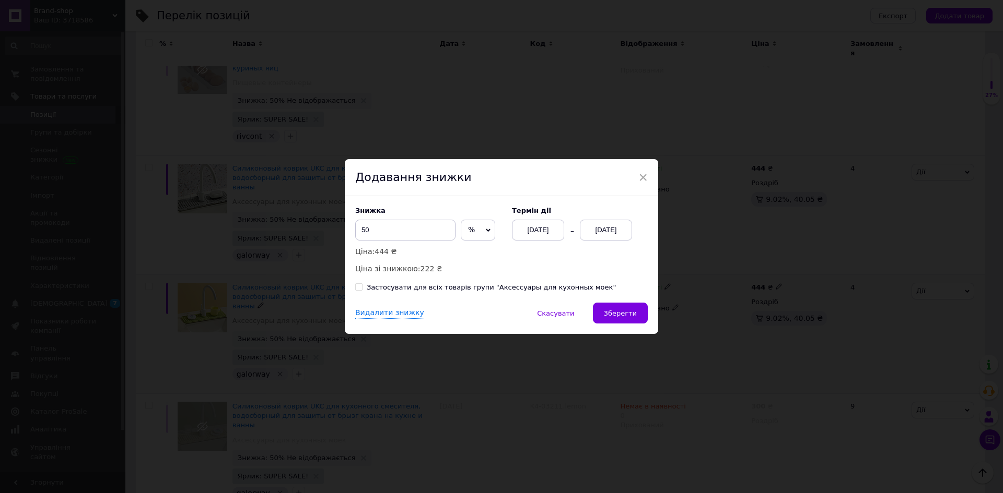
click at [629, 231] on div "[DATE]" at bounding box center [606, 230] width 52 height 21
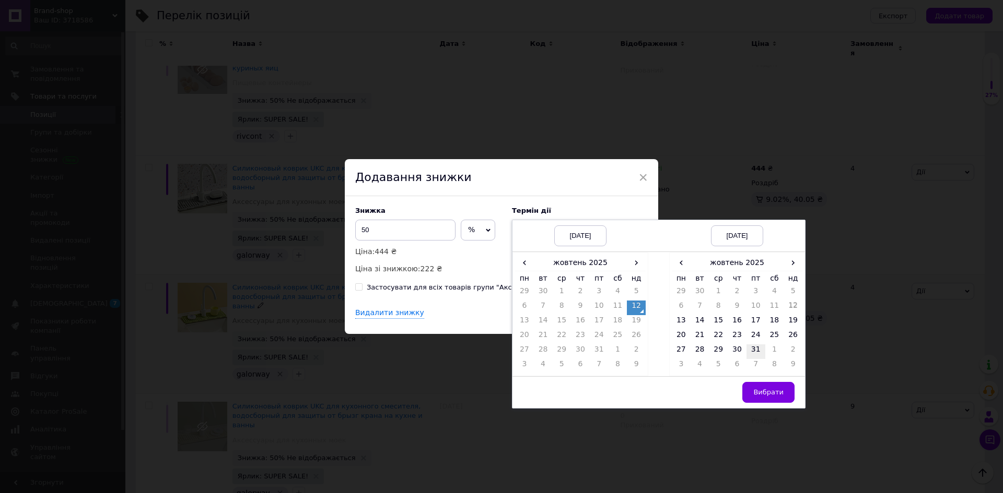
click at [750, 349] on td "31" at bounding box center [755, 352] width 19 height 15
click at [765, 387] on button "Вибрати" at bounding box center [768, 392] width 52 height 21
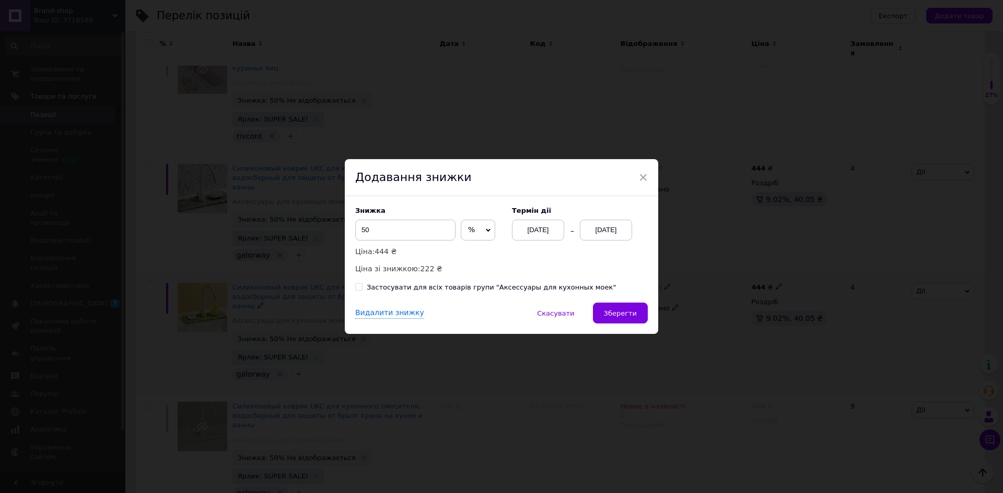
click at [632, 324] on button "Зберегти" at bounding box center [620, 313] width 55 height 21
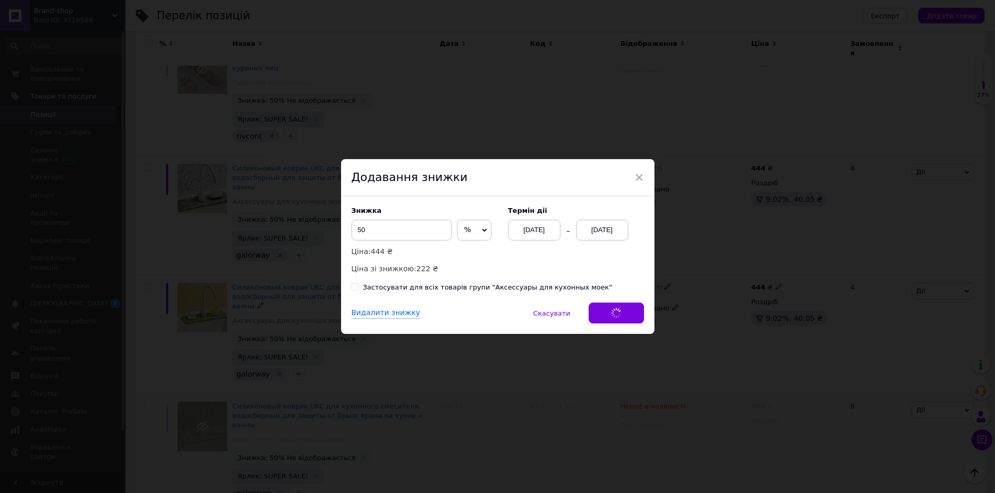
drag, startPoint x: 632, startPoint y: 315, endPoint x: 621, endPoint y: 320, distance: 11.5
click at [632, 403] on span "Немає в наявності" at bounding box center [652, 408] width 65 height 11
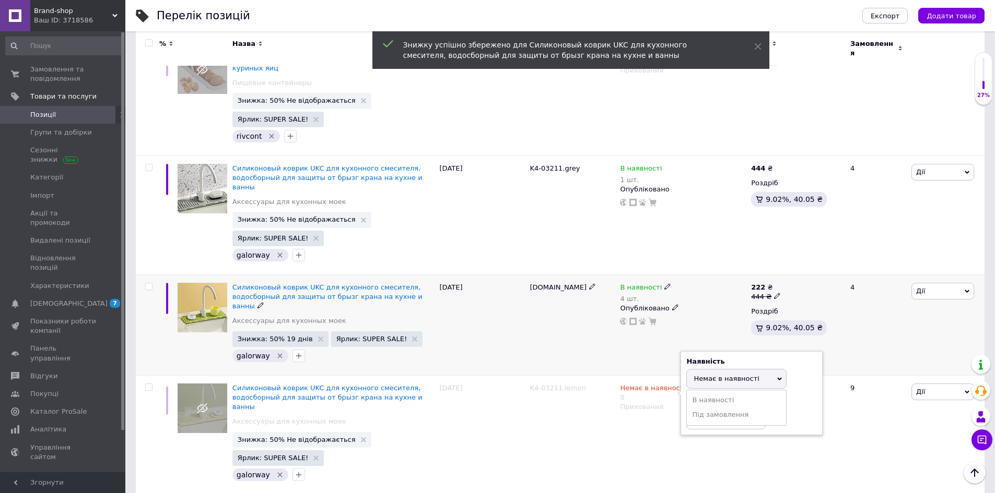
click at [535, 275] on div "[DOMAIN_NAME]" at bounding box center [572, 325] width 90 height 101
click at [491, 280] on div "[DATE]" at bounding box center [482, 325] width 90 height 101
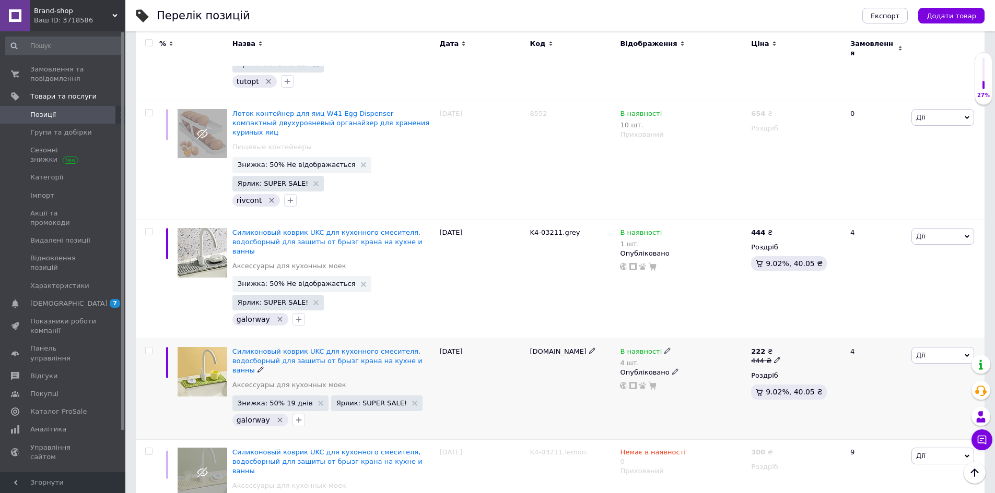
scroll to position [1231, 0]
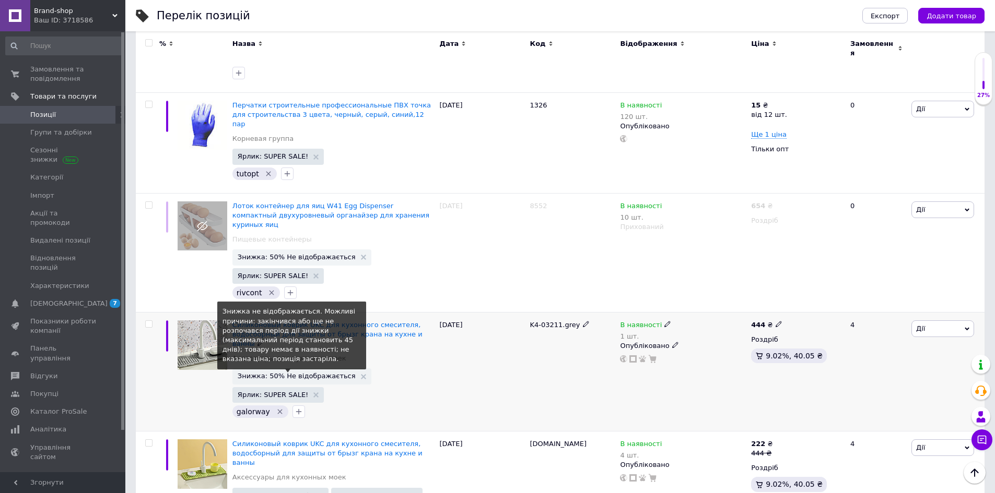
click at [313, 373] on span "Знижка: 50% Не відображається" at bounding box center [297, 376] width 118 height 7
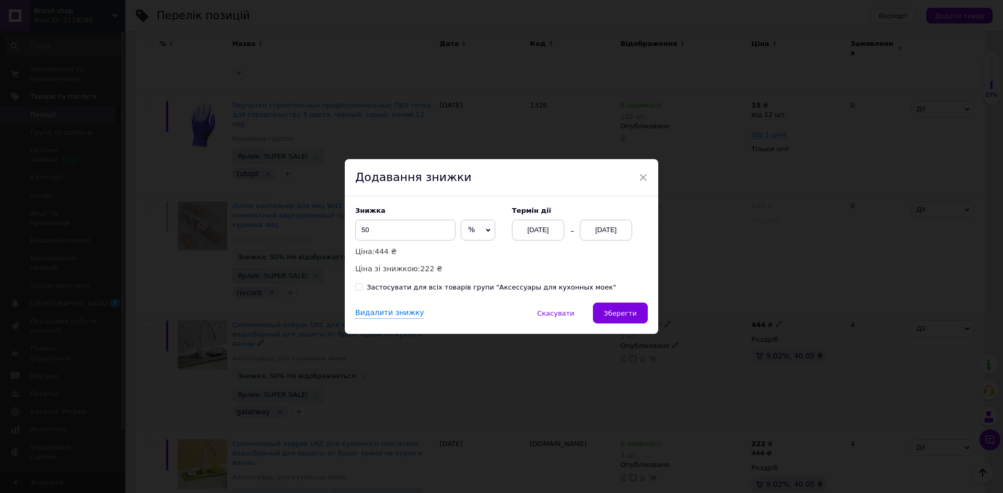
click at [592, 234] on div "[DATE]" at bounding box center [606, 230] width 52 height 21
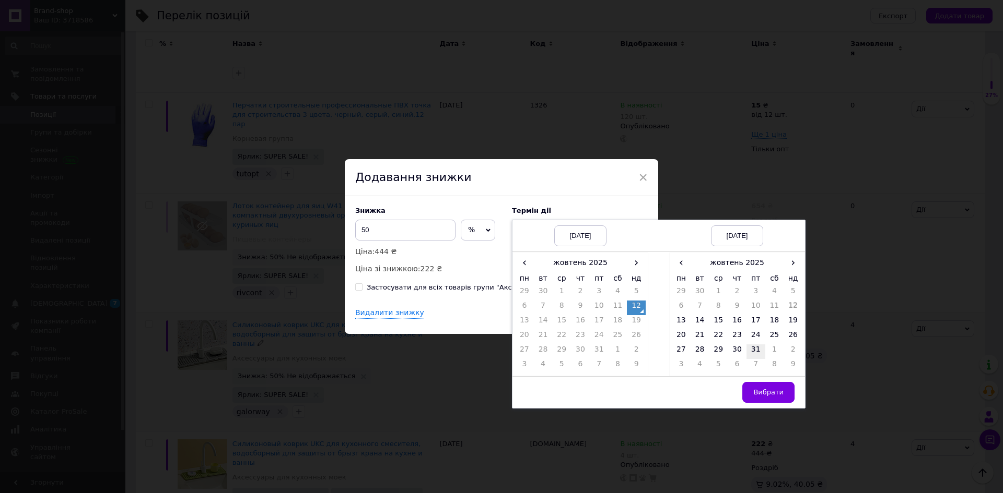
click at [747, 351] on td "31" at bounding box center [755, 352] width 19 height 15
click at [770, 399] on button "Вибрати" at bounding box center [768, 392] width 52 height 21
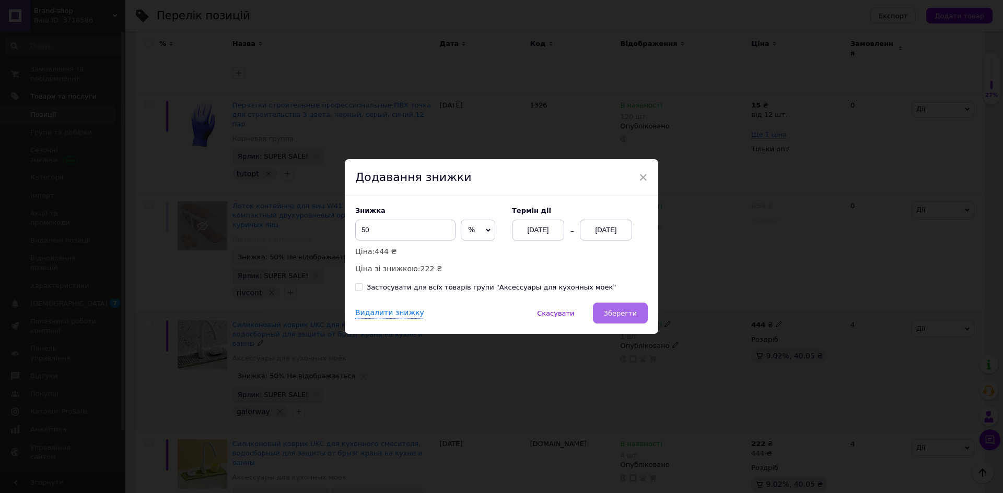
click at [641, 316] on button "Зберегти" at bounding box center [620, 313] width 55 height 21
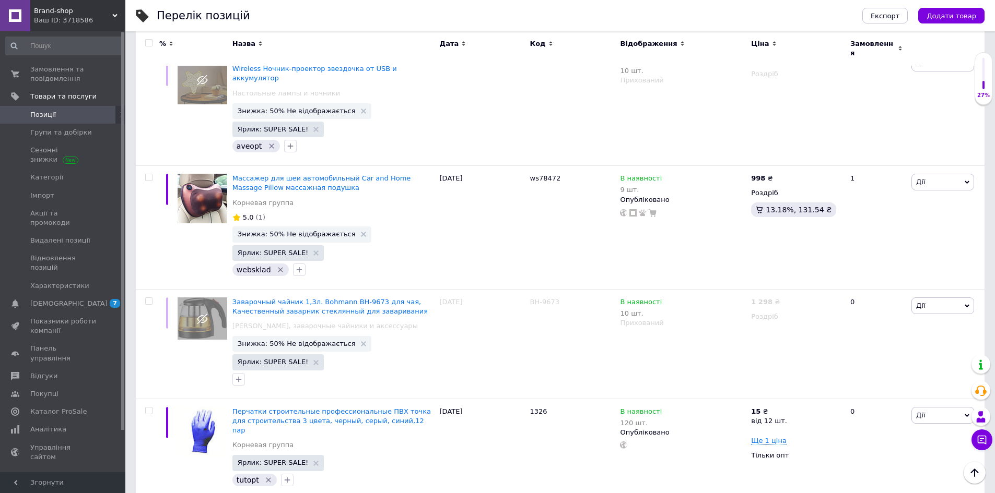
scroll to position [917, 0]
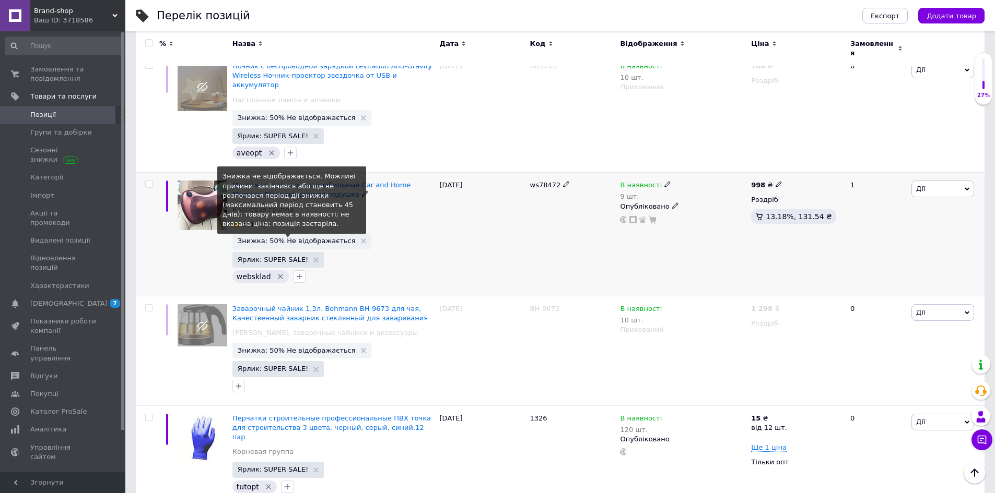
click at [328, 238] on span "Знижка: 50% Не відображається" at bounding box center [297, 241] width 118 height 7
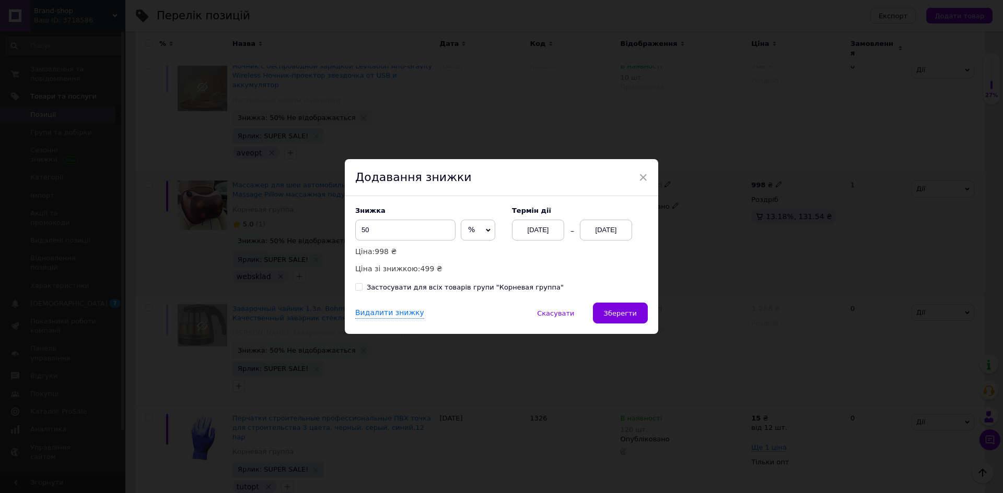
click at [597, 231] on div "[DATE]" at bounding box center [606, 230] width 52 height 21
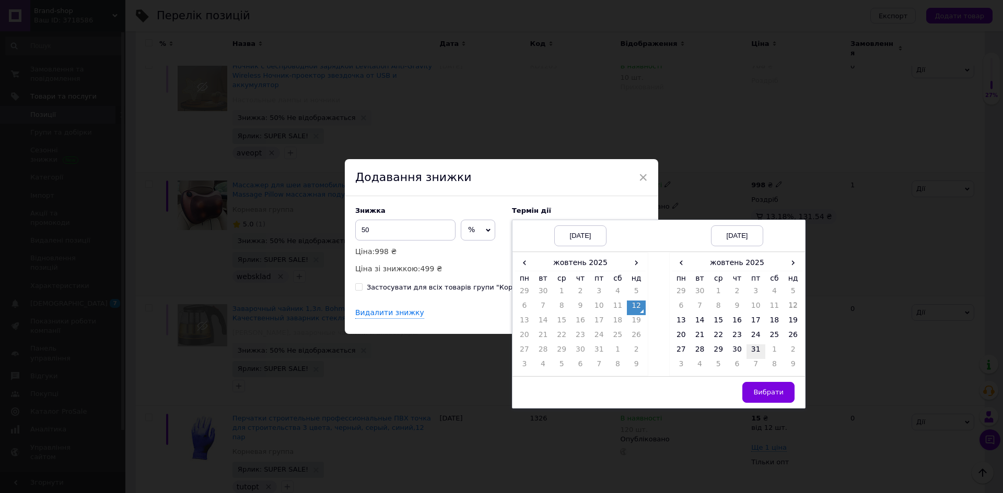
click at [748, 351] on td "31" at bounding box center [755, 352] width 19 height 15
click at [776, 388] on span "Вибрати" at bounding box center [768, 392] width 30 height 8
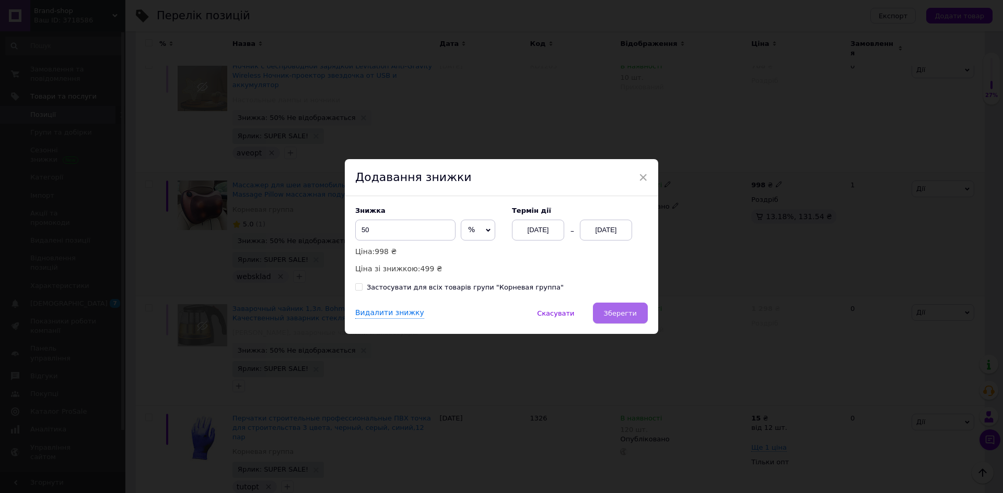
click at [632, 314] on span "Зберегти" at bounding box center [620, 314] width 33 height 8
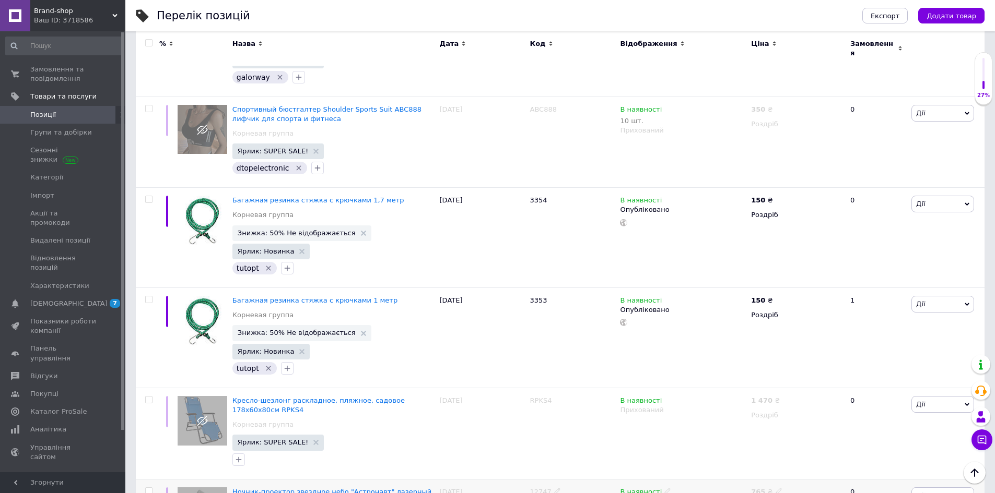
scroll to position [1750, 0]
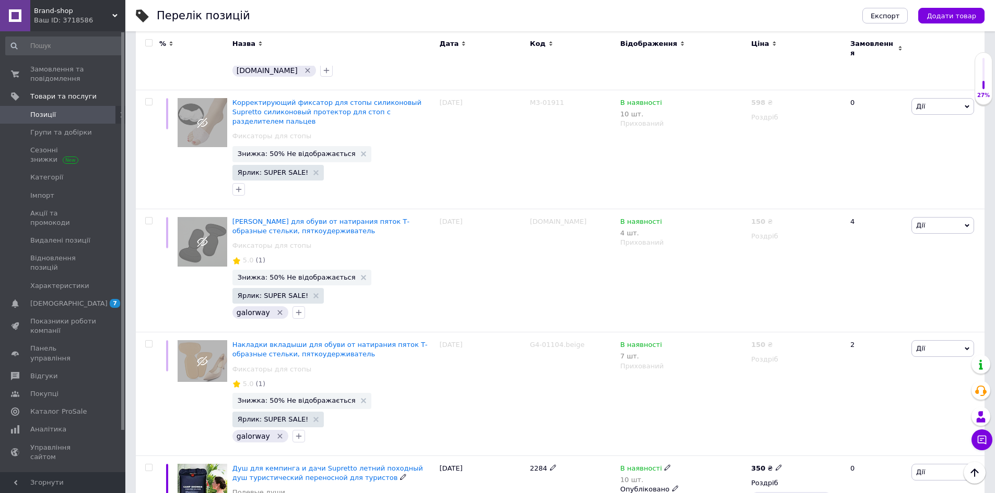
scroll to position [1514, 0]
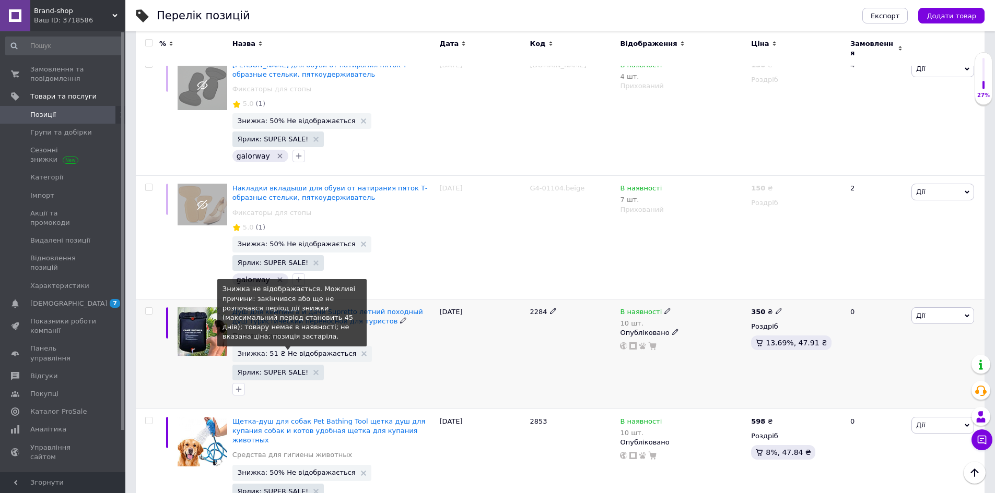
click at [298, 350] on span "Знижка: 51 ₴ Не відображається" at bounding box center [297, 353] width 119 height 7
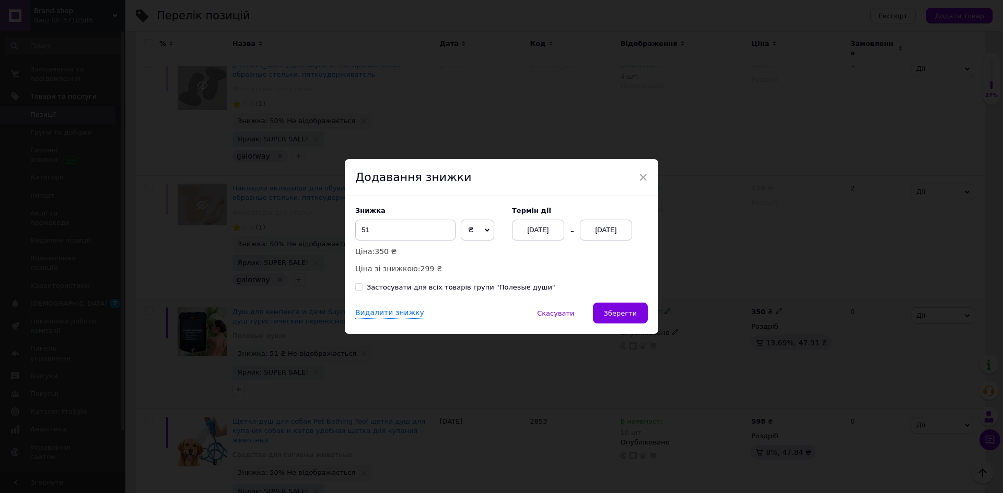
click at [599, 230] on div "[DATE]" at bounding box center [606, 230] width 52 height 21
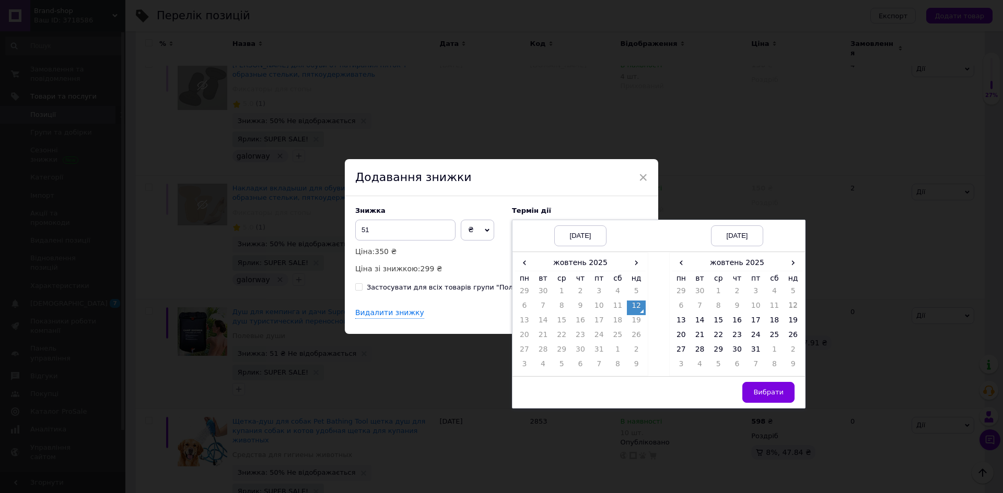
click at [754, 352] on td "31" at bounding box center [755, 352] width 19 height 15
click at [764, 391] on span "Вибрати" at bounding box center [768, 392] width 30 height 8
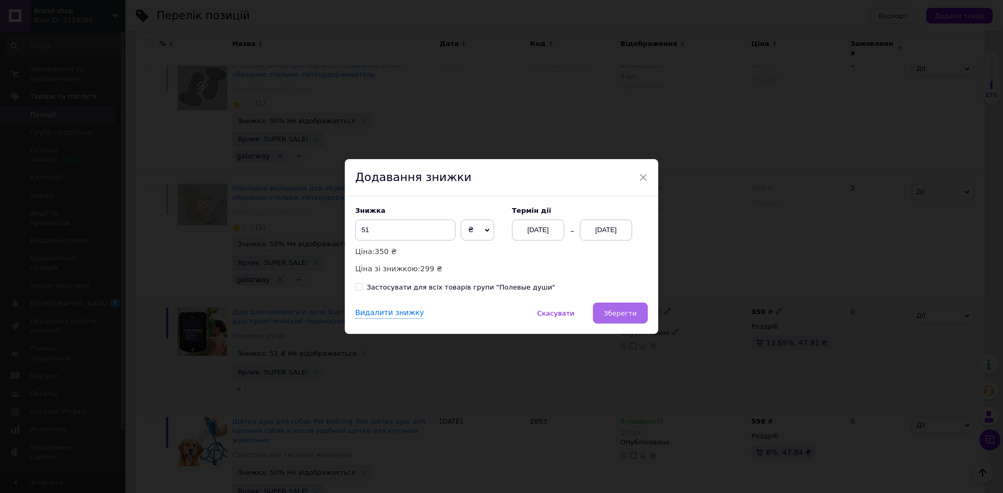
click at [633, 320] on button "Зберегти" at bounding box center [620, 313] width 55 height 21
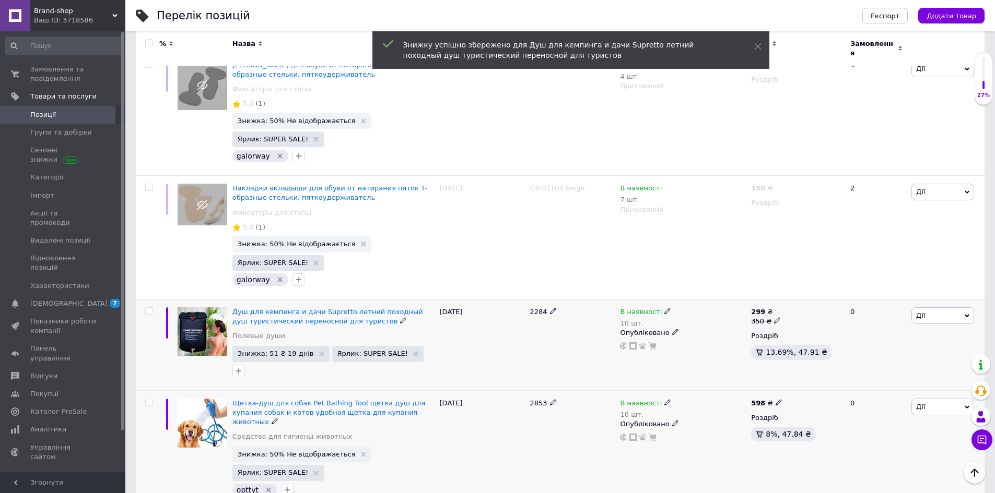
scroll to position [1619, 0]
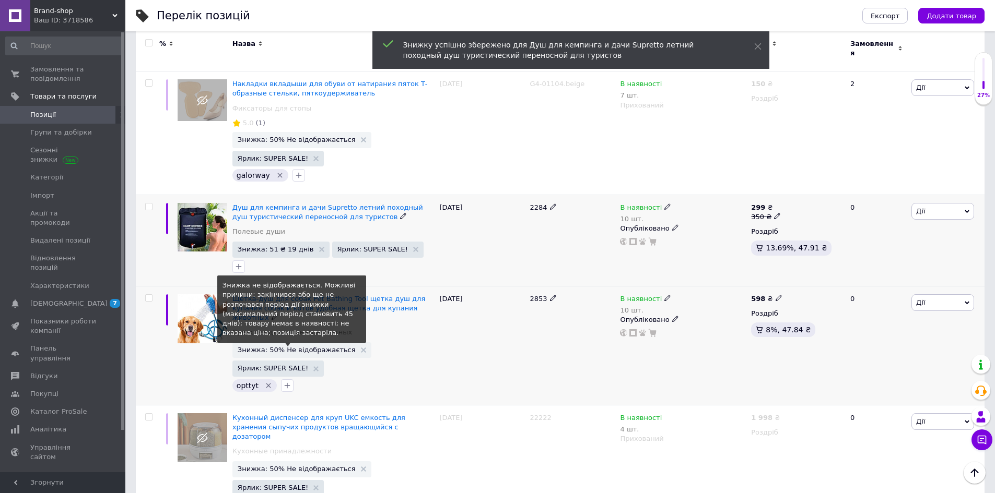
click at [311, 347] on span "Знижка: 50% Не відображається" at bounding box center [297, 350] width 118 height 7
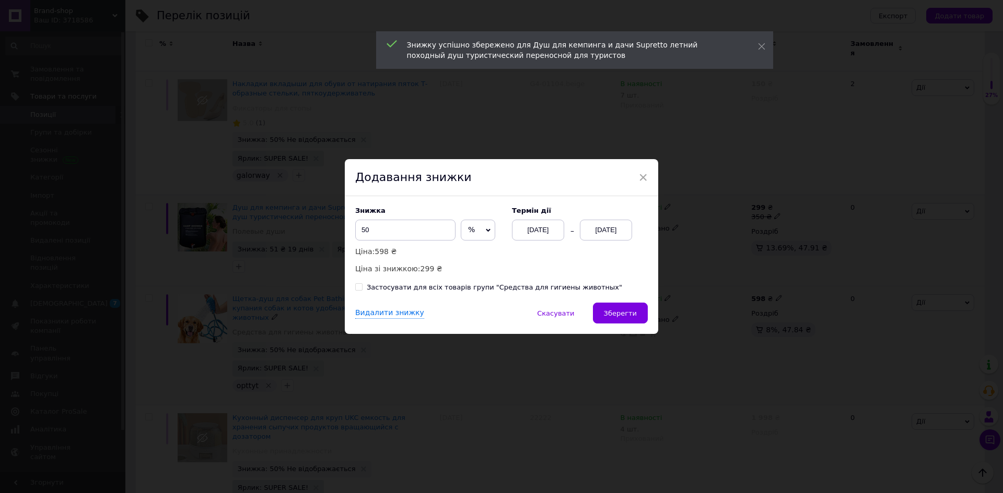
click at [608, 231] on div "[DATE]" at bounding box center [606, 230] width 52 height 21
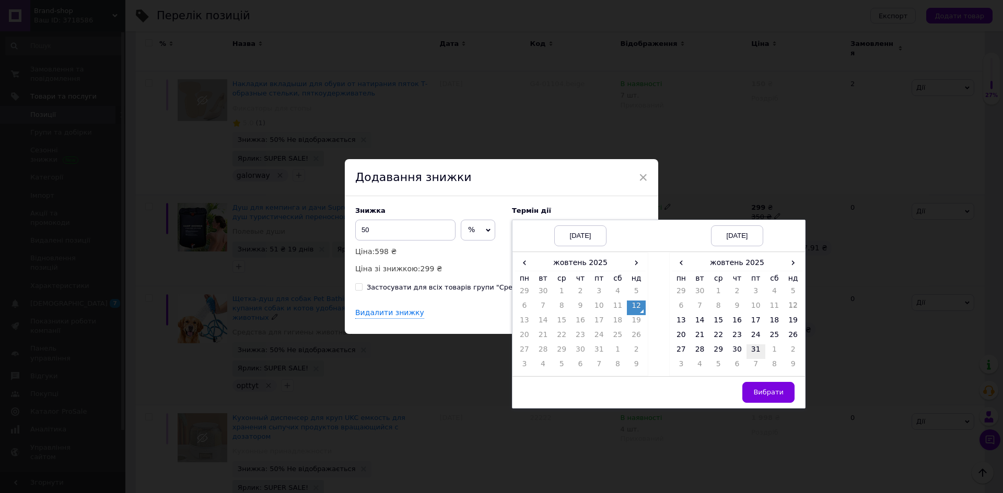
click at [755, 355] on td "31" at bounding box center [755, 352] width 19 height 15
drag, startPoint x: 769, startPoint y: 393, endPoint x: 711, endPoint y: 368, distance: 62.9
click at [768, 393] on span "Вибрати" at bounding box center [768, 392] width 30 height 8
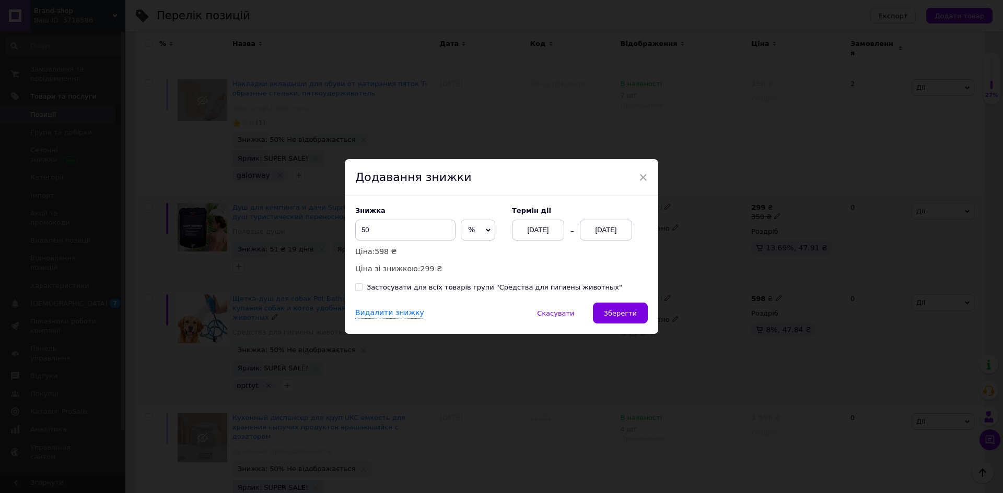
click at [636, 321] on button "Зберегти" at bounding box center [620, 313] width 55 height 21
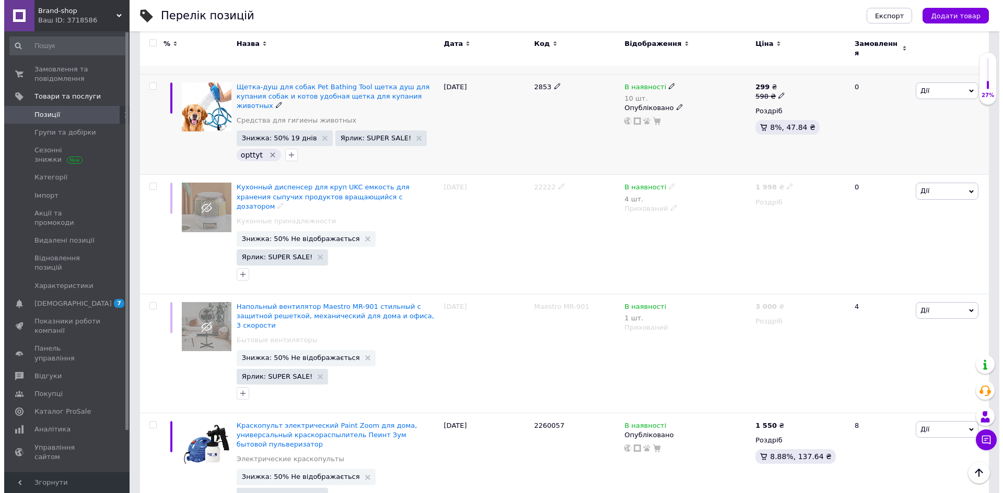
scroll to position [1921, 0]
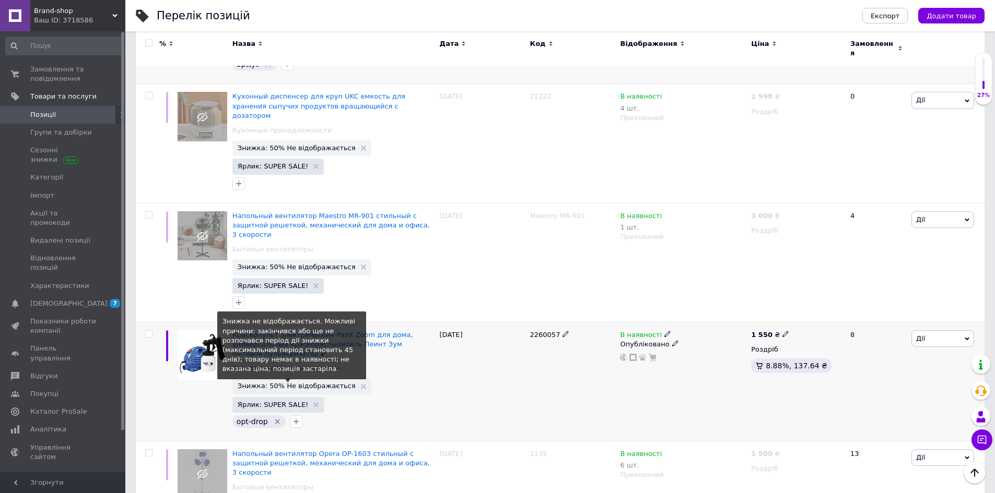
click at [327, 383] on span "Знижка: 50% Не відображається" at bounding box center [297, 386] width 118 height 7
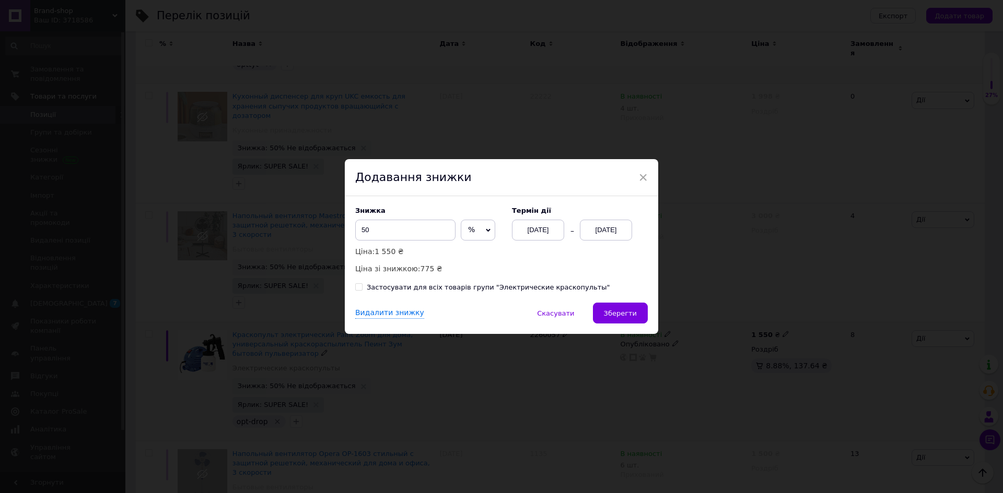
click at [602, 234] on div "[DATE]" at bounding box center [606, 230] width 52 height 21
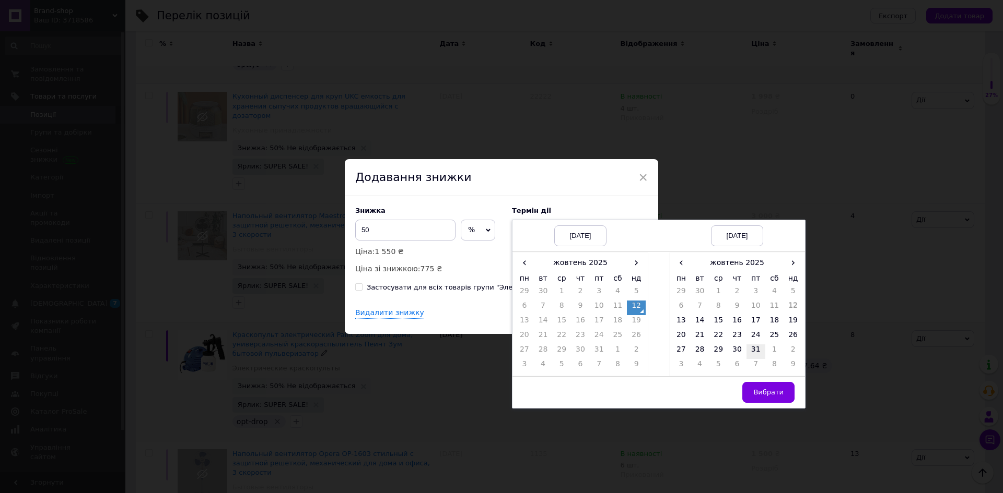
drag, startPoint x: 756, startPoint y: 355, endPoint x: 777, endPoint y: 397, distance: 48.1
click at [756, 355] on td "31" at bounding box center [755, 352] width 19 height 15
click at [776, 393] on span "Вибрати" at bounding box center [768, 392] width 30 height 8
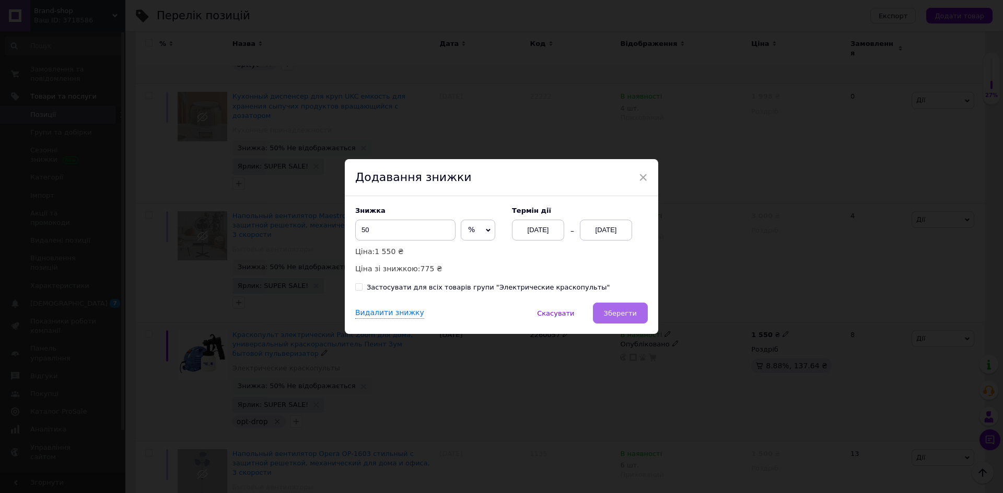
click at [623, 308] on button "Зберегти" at bounding box center [620, 313] width 55 height 21
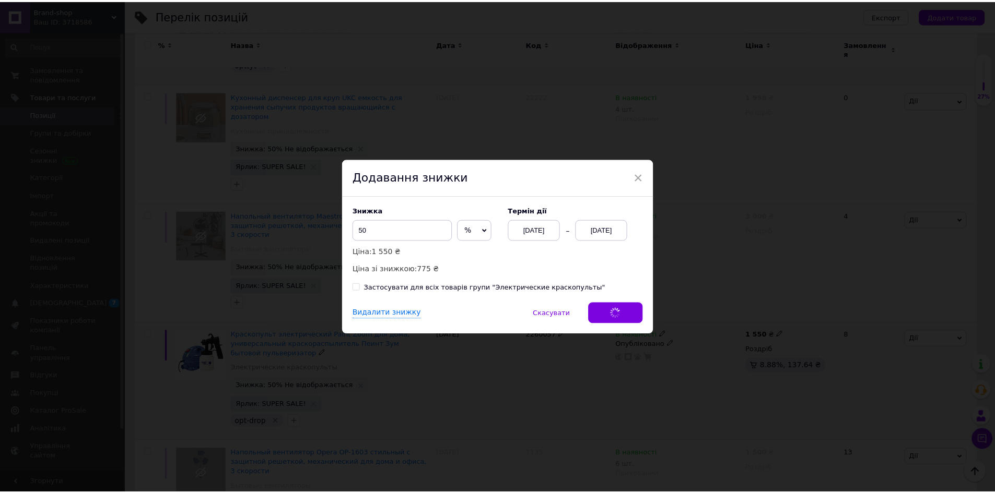
scroll to position [1903, 0]
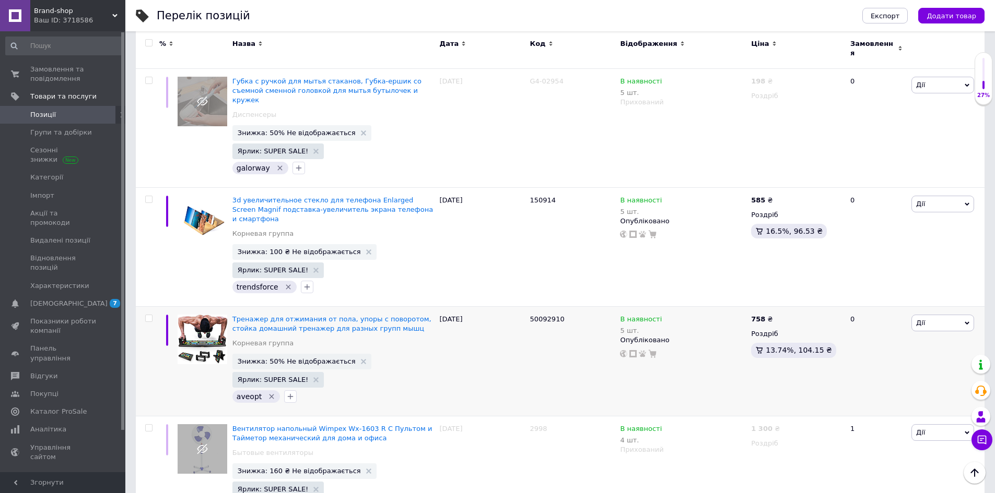
scroll to position [1766, 0]
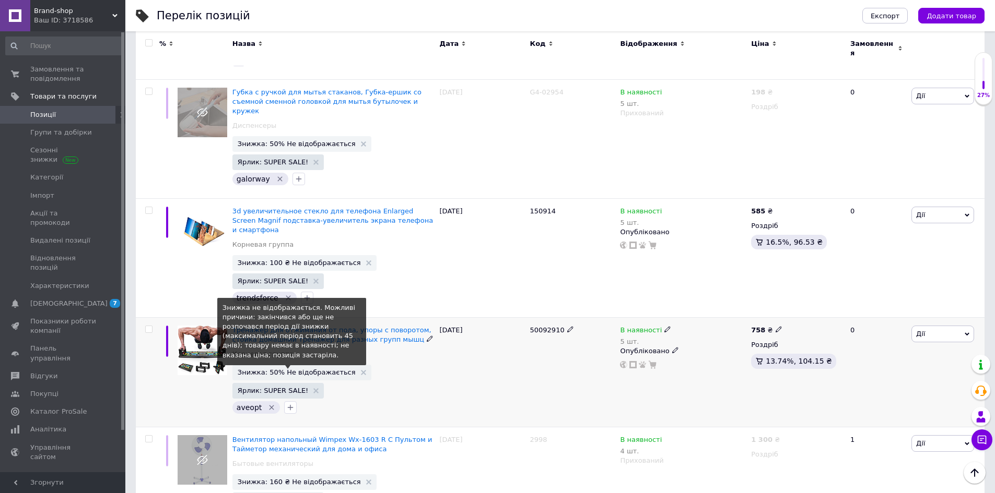
click at [309, 369] on span "Знижка: 50% Не відображається" at bounding box center [297, 372] width 118 height 7
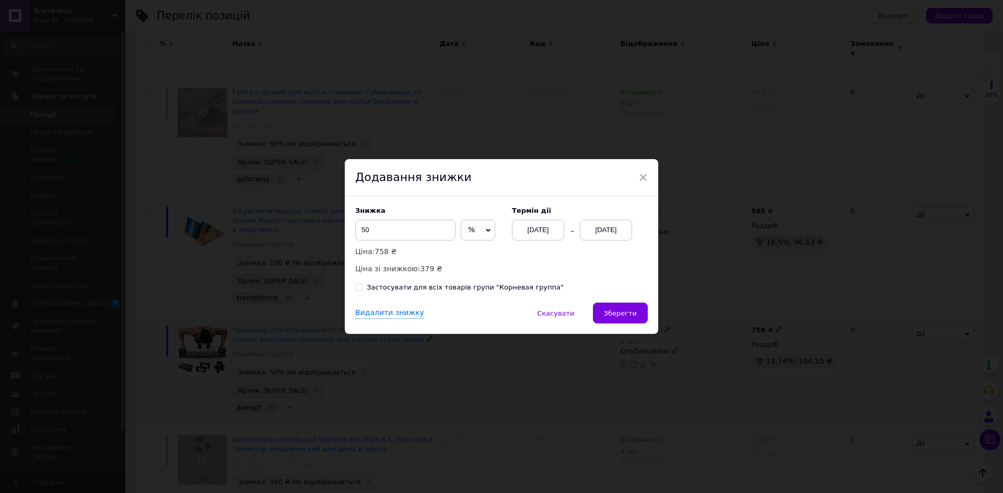
click at [608, 229] on div "[DATE]" at bounding box center [606, 230] width 52 height 21
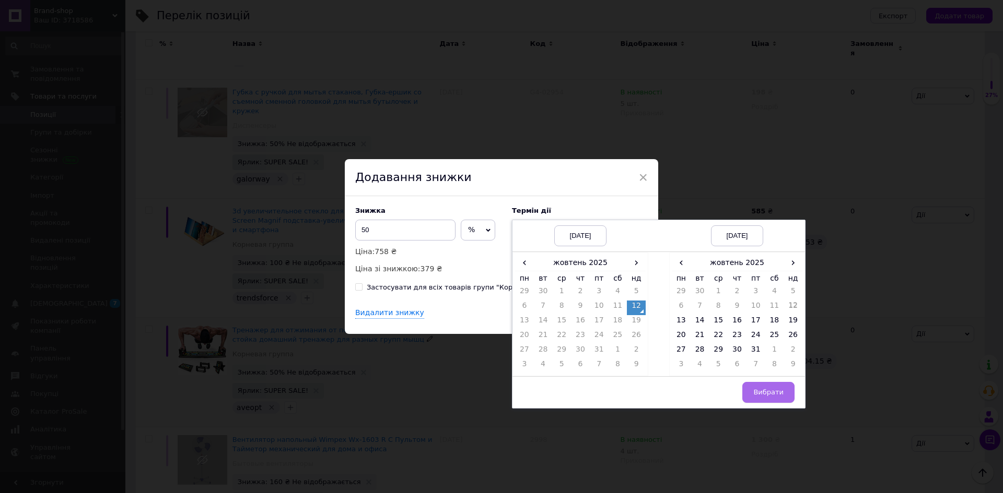
drag, startPoint x: 750, startPoint y: 353, endPoint x: 764, endPoint y: 386, distance: 35.3
click at [751, 354] on td "31" at bounding box center [755, 352] width 19 height 15
drag, startPoint x: 766, startPoint y: 377, endPoint x: 768, endPoint y: 386, distance: 9.0
click at [767, 378] on td "Вибрати" at bounding box center [737, 392] width 136 height 32
click at [768, 387] on button "Вибрати" at bounding box center [768, 392] width 52 height 21
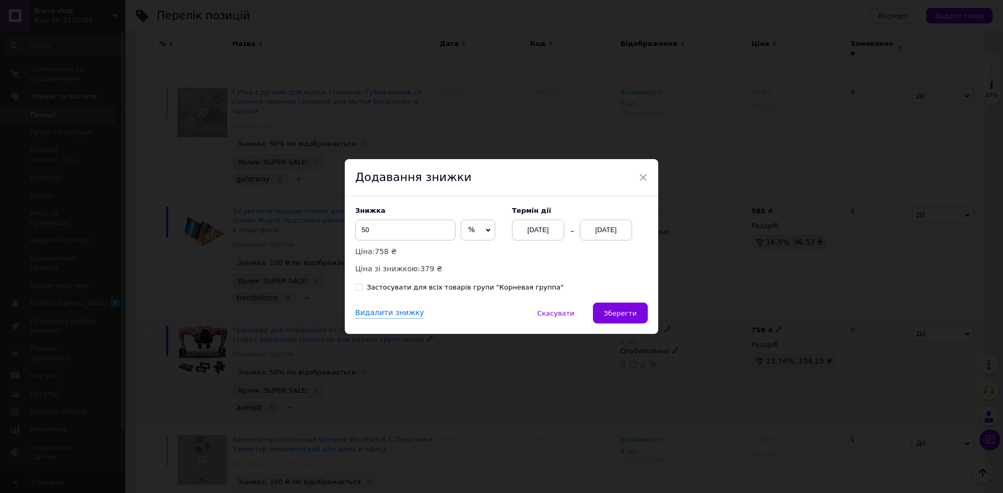
click at [638, 300] on div "Знижка 50 % ₴ Ціна: 758 ₴ Ціна зі знижкою: 379 ₴ Термін дії [DATE] [DATE] Засто…" at bounding box center [501, 249] width 313 height 107
drag, startPoint x: 638, startPoint y: 307, endPoint x: 623, endPoint y: 314, distance: 16.8
click at [638, 308] on button "Зберегти" at bounding box center [620, 313] width 55 height 21
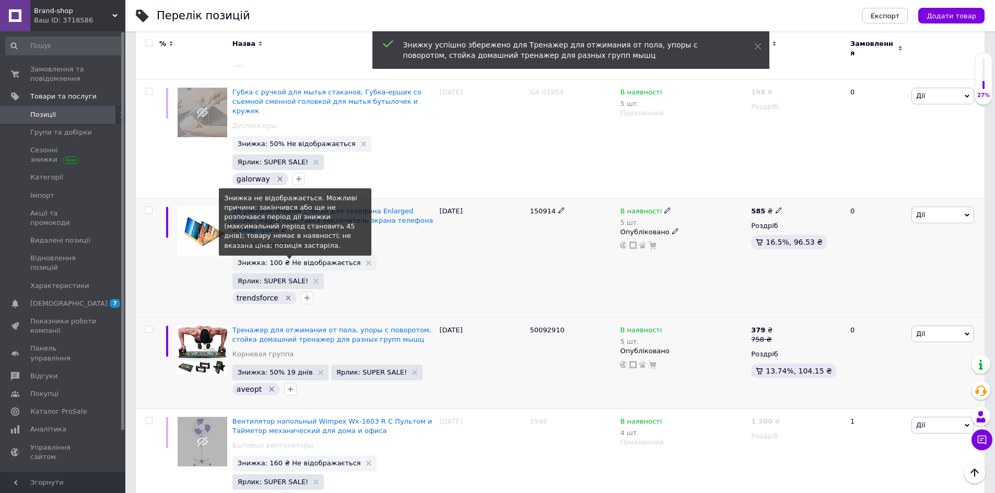
click at [335, 260] on span "Знижка: 100 ₴ Не відображається" at bounding box center [299, 263] width 123 height 7
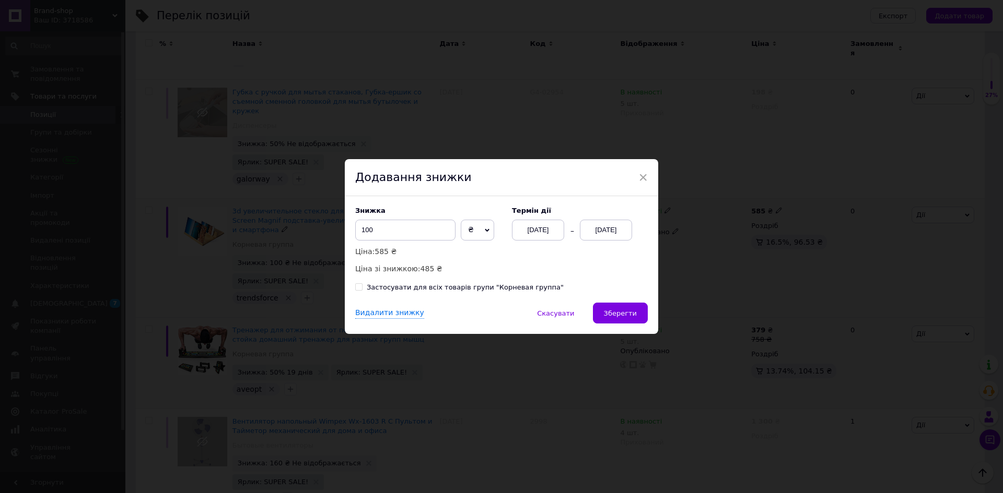
click at [616, 227] on div "[DATE]" at bounding box center [606, 230] width 52 height 21
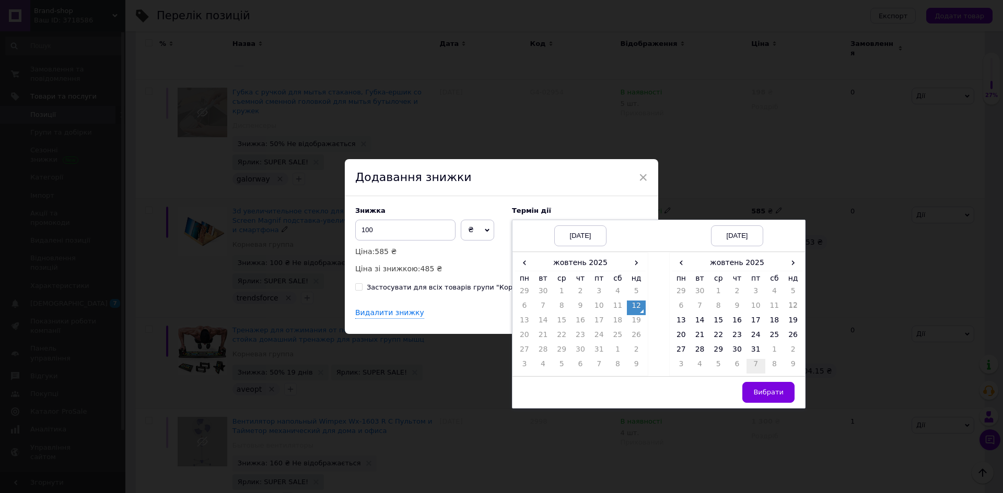
drag, startPoint x: 755, startPoint y: 352, endPoint x: 761, endPoint y: 364, distance: 14.0
click at [755, 353] on td "31" at bounding box center [755, 352] width 19 height 15
click at [765, 385] on button "Вибрати" at bounding box center [768, 392] width 52 height 21
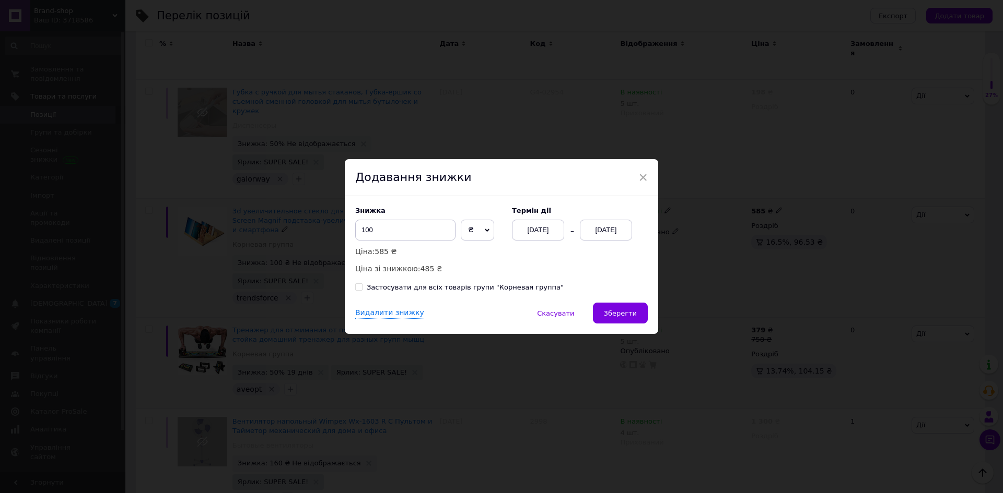
click at [628, 313] on span "Зберегти" at bounding box center [620, 314] width 33 height 8
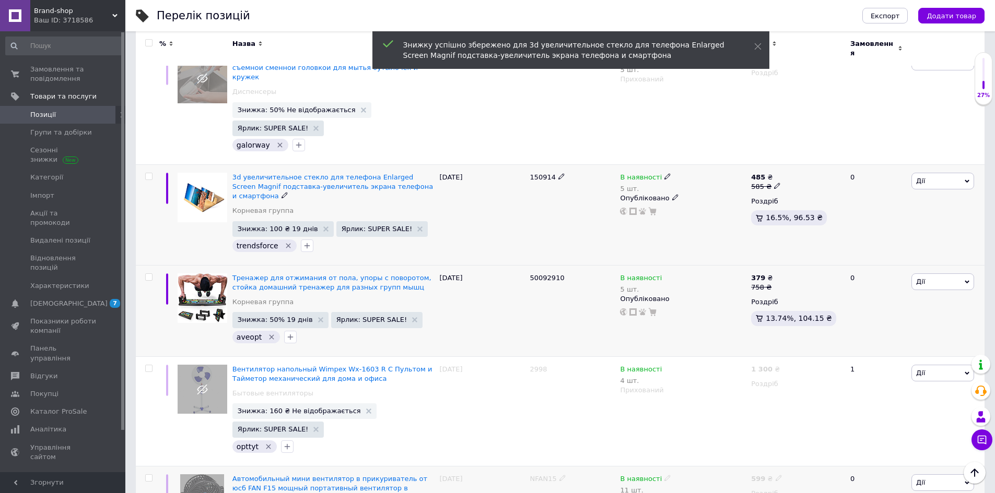
scroll to position [1833, 0]
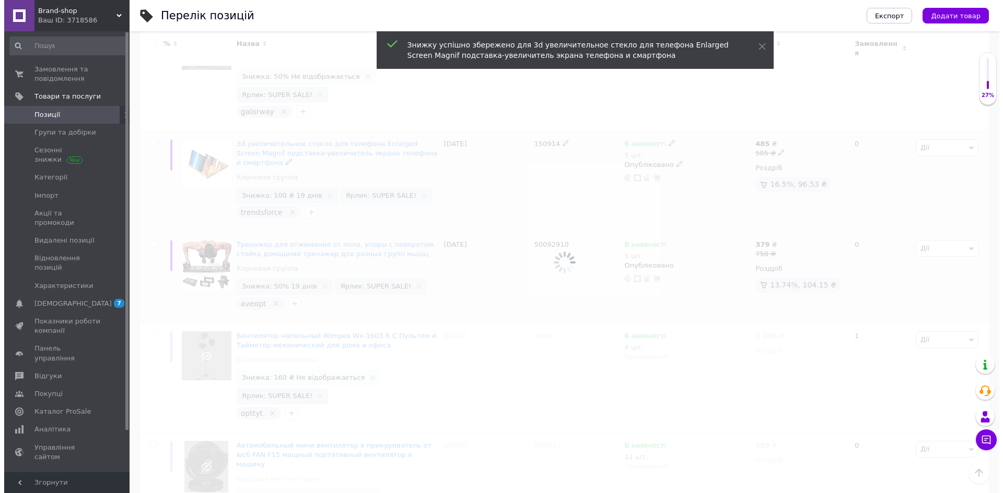
scroll to position [957, 0]
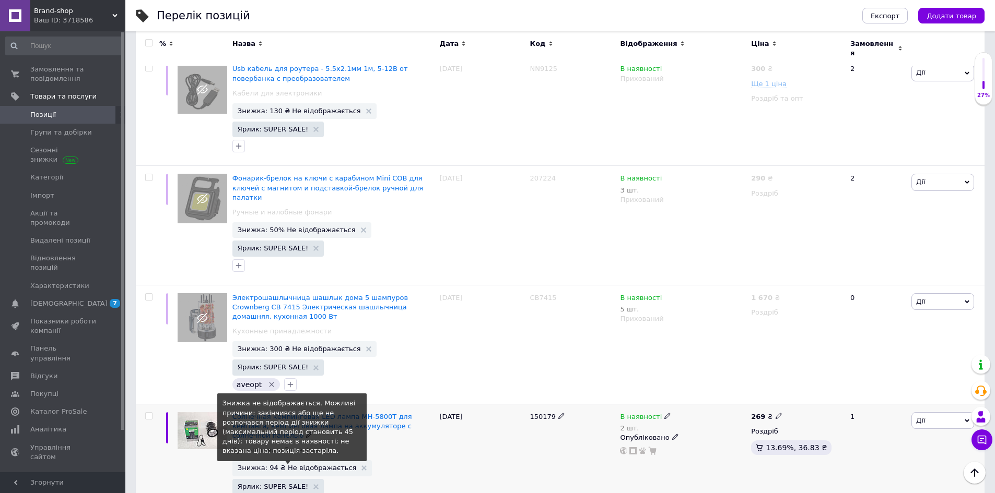
click at [316, 465] on span "Знижка: 94 ₴ Не відображається" at bounding box center [297, 468] width 119 height 7
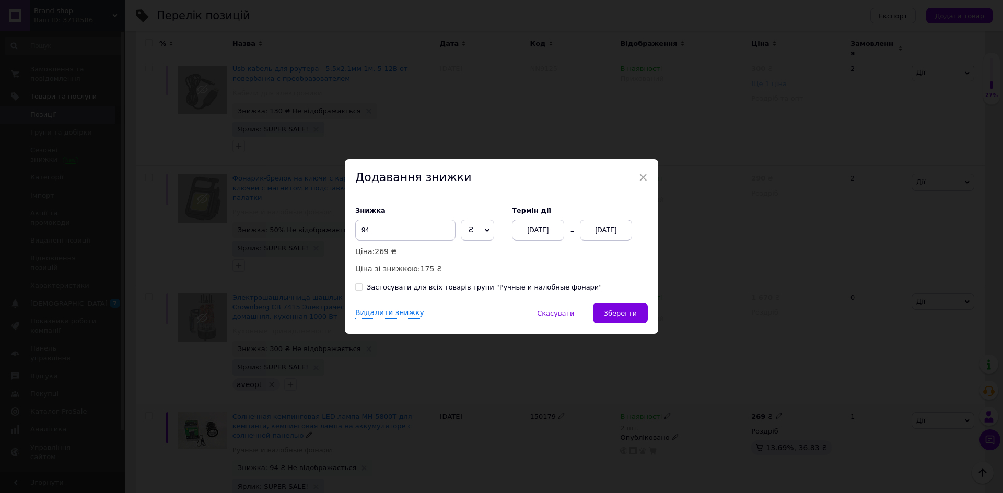
click at [598, 239] on div "[DATE]" at bounding box center [606, 230] width 52 height 21
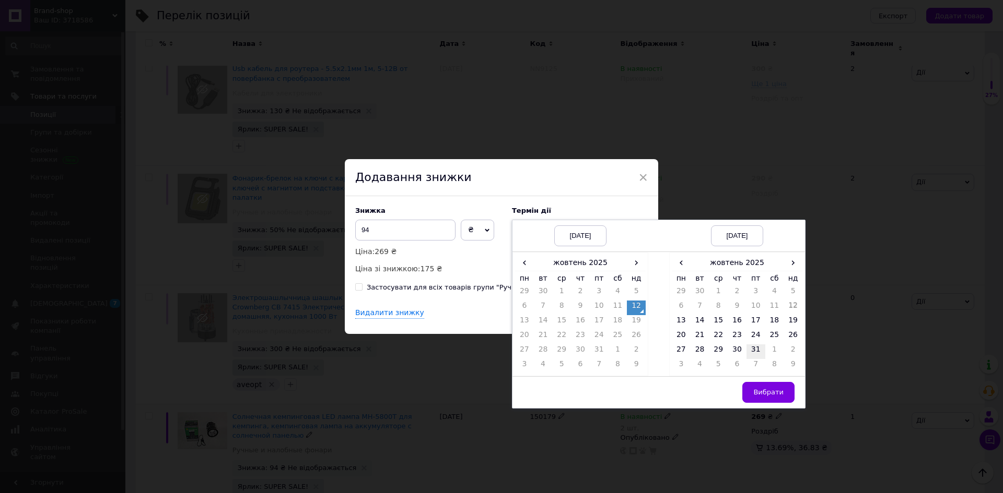
click at [752, 351] on td "31" at bounding box center [755, 352] width 19 height 15
click at [758, 390] on span "Вибрати" at bounding box center [768, 392] width 30 height 8
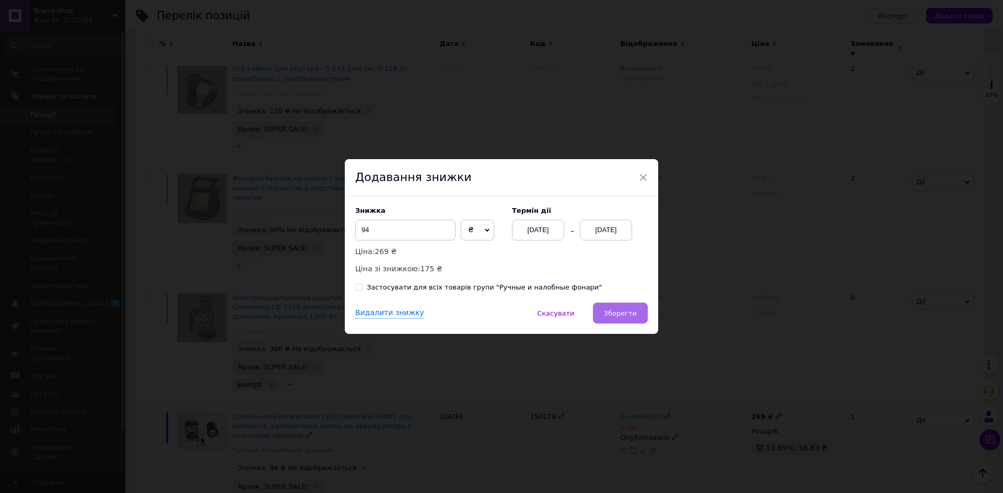
click at [635, 311] on button "Зберегти" at bounding box center [620, 313] width 55 height 21
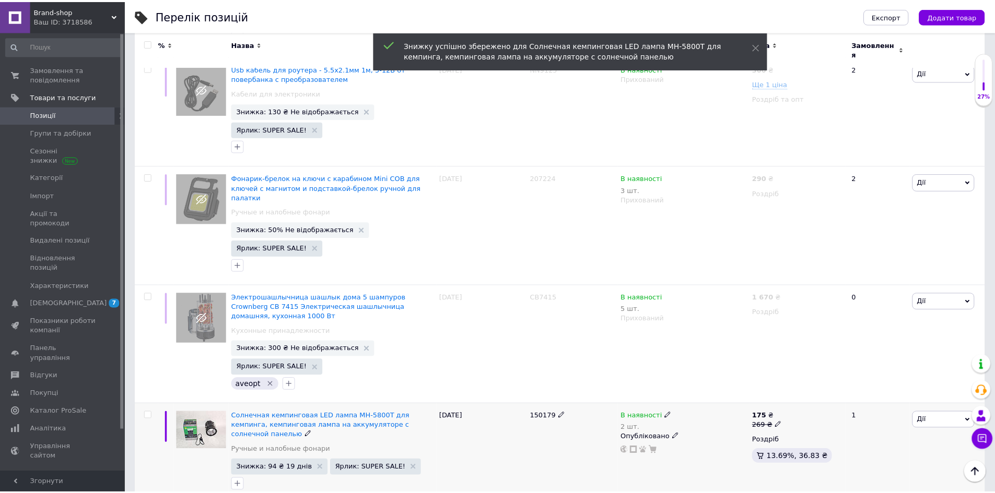
scroll to position [939, 0]
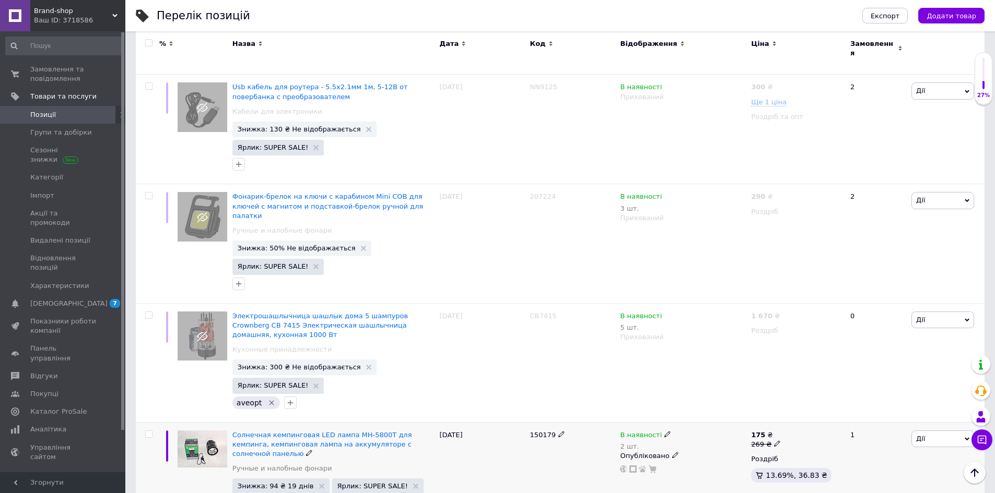
click at [774, 441] on icon at bounding box center [777, 444] width 6 height 6
click at [810, 417] on input "269" at bounding box center [825, 427] width 79 height 21
type input "600"
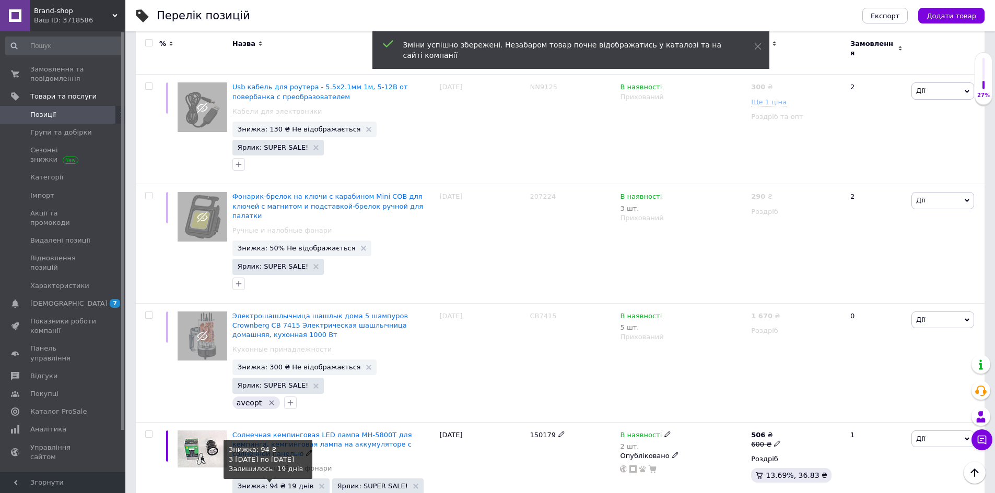
click at [272, 483] on span "Знижка: 94 ₴ 19 днів" at bounding box center [276, 486] width 76 height 7
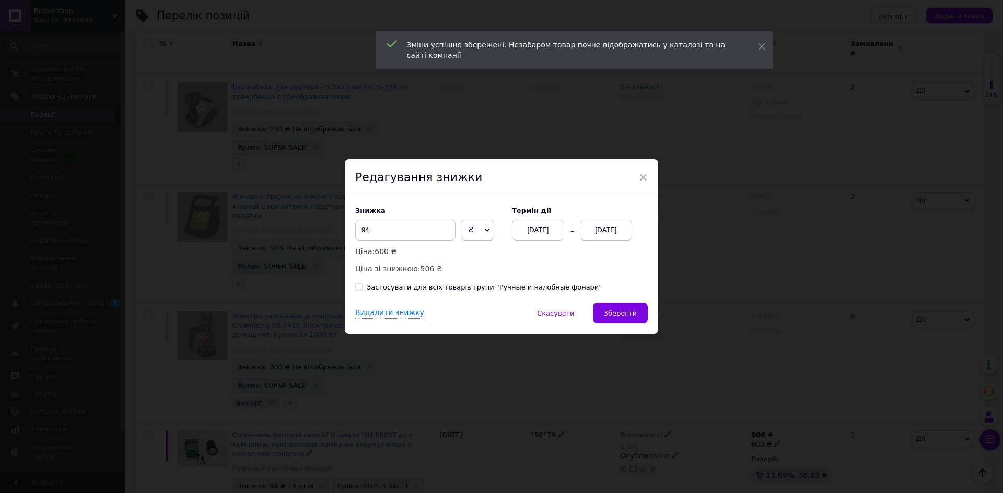
click at [475, 242] on div "Знижка 94 ₴ % Ціна: 600 ₴ Ціна зі знижкою: 506 ₴" at bounding box center [428, 241] width 146 height 68
click at [477, 235] on span "₴" at bounding box center [477, 230] width 33 height 21
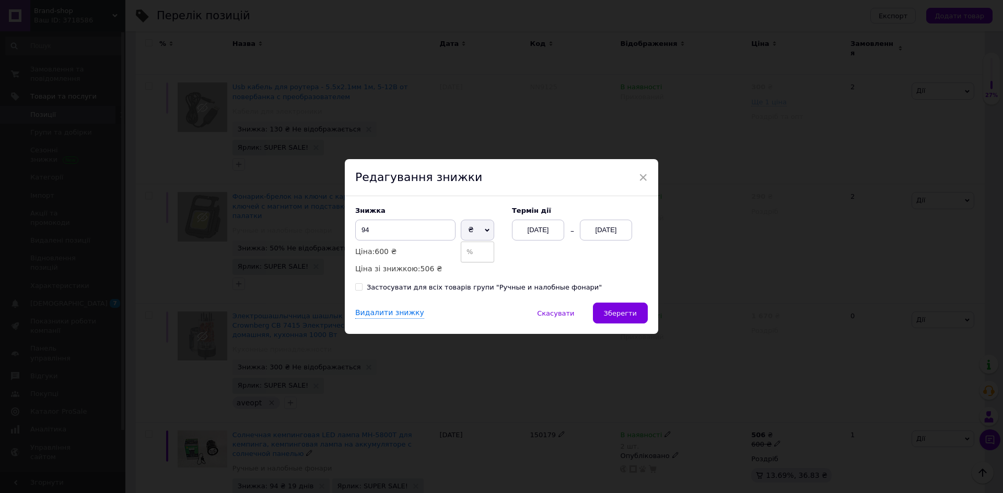
click at [482, 258] on li "%" at bounding box center [477, 252] width 32 height 15
click at [412, 236] on input "94" at bounding box center [405, 230] width 100 height 21
click at [411, 235] on input "94" at bounding box center [405, 230] width 100 height 21
type input "50"
click at [624, 308] on button "Зберегти" at bounding box center [620, 313] width 55 height 21
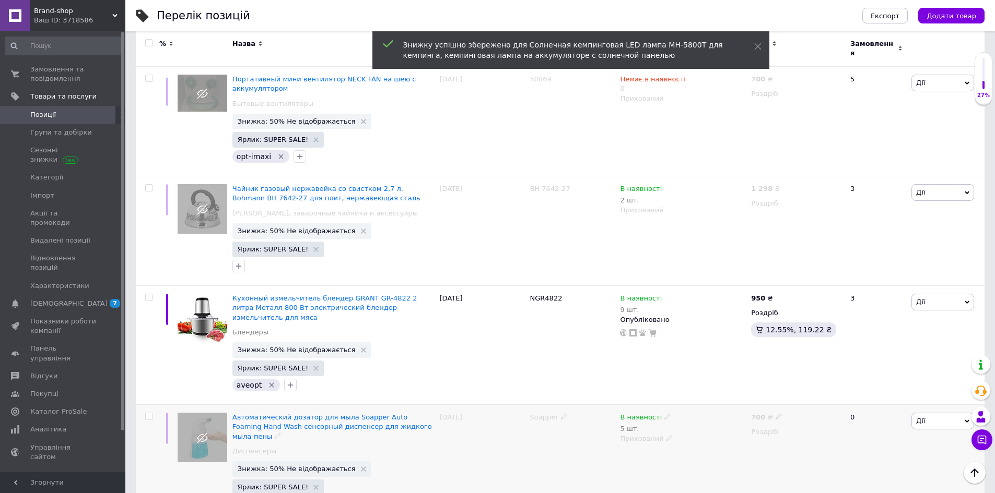
scroll to position [260, 0]
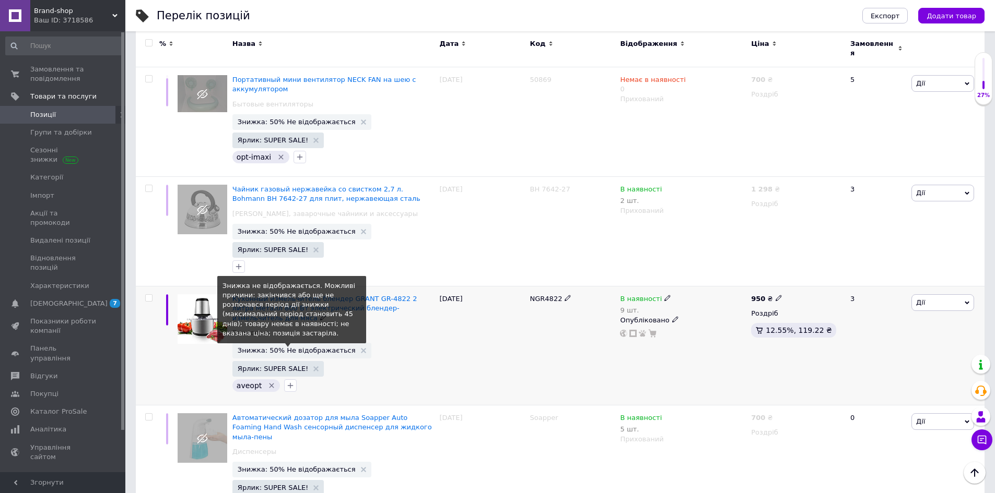
click at [301, 347] on span "Знижка: 50% Не відображається" at bounding box center [297, 350] width 118 height 7
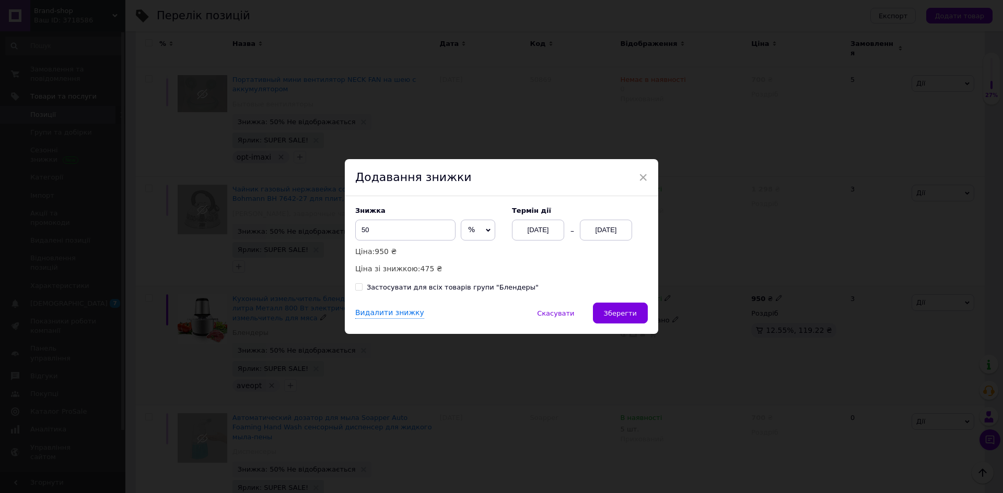
click at [594, 231] on div "[DATE]" at bounding box center [606, 230] width 52 height 21
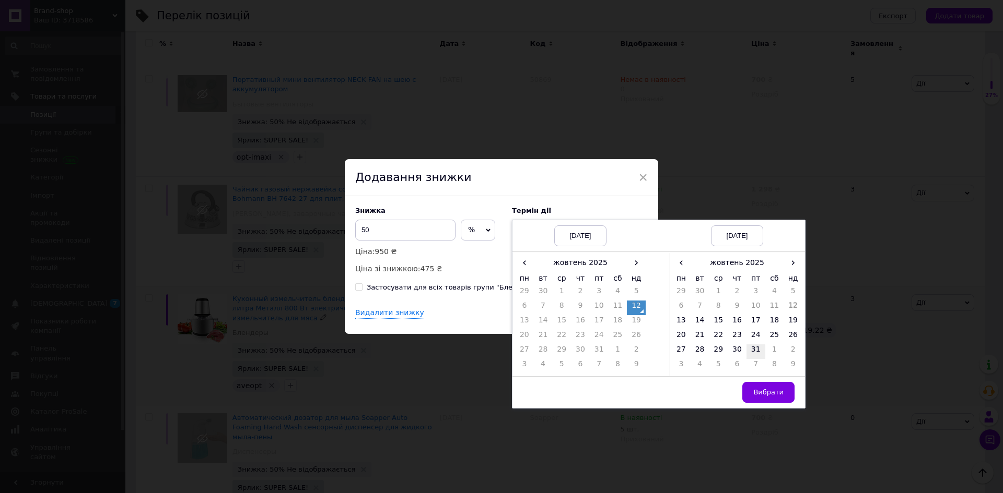
click at [751, 355] on td "31" at bounding box center [755, 352] width 19 height 15
click at [780, 396] on span "Вибрати" at bounding box center [768, 392] width 30 height 8
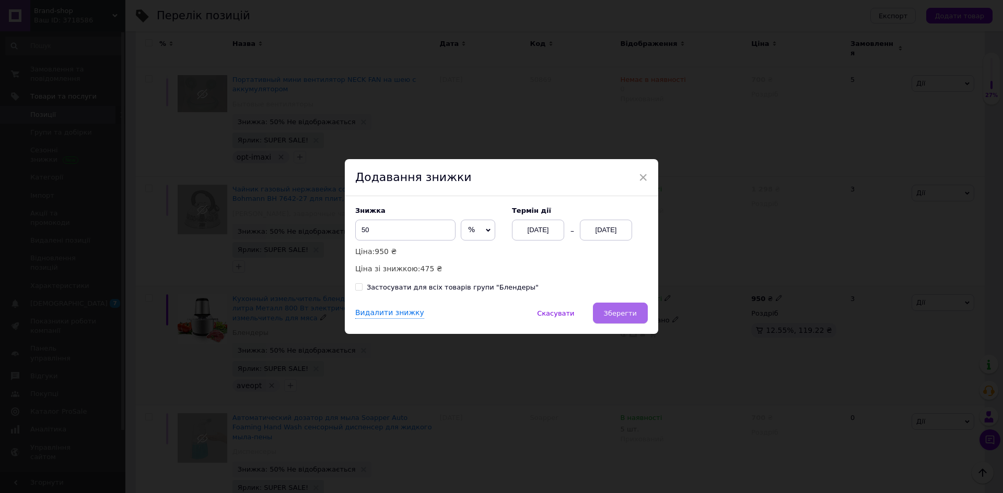
click at [627, 311] on span "Зберегти" at bounding box center [620, 314] width 33 height 8
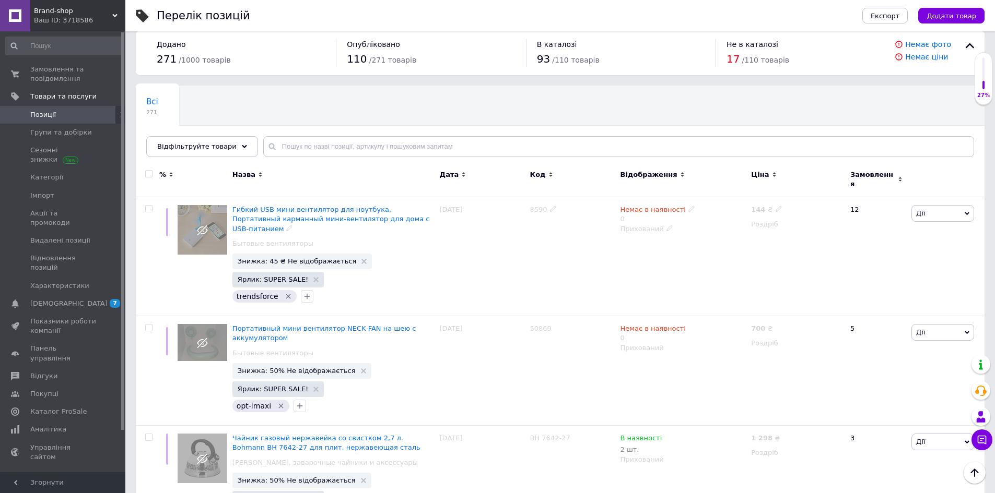
scroll to position [0, 0]
